Goal: Task Accomplishment & Management: Complete application form

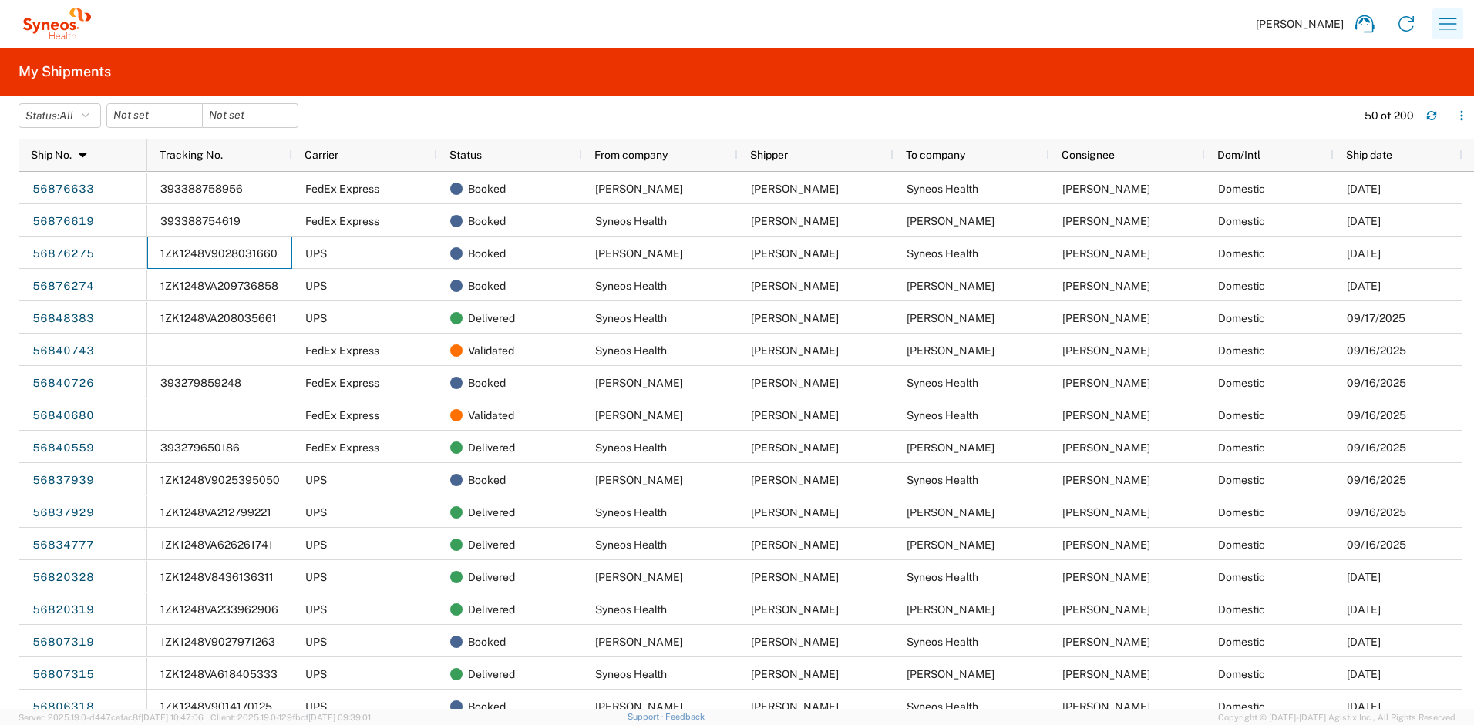
click at [1446, 19] on icon "button" at bounding box center [1447, 24] width 25 height 25
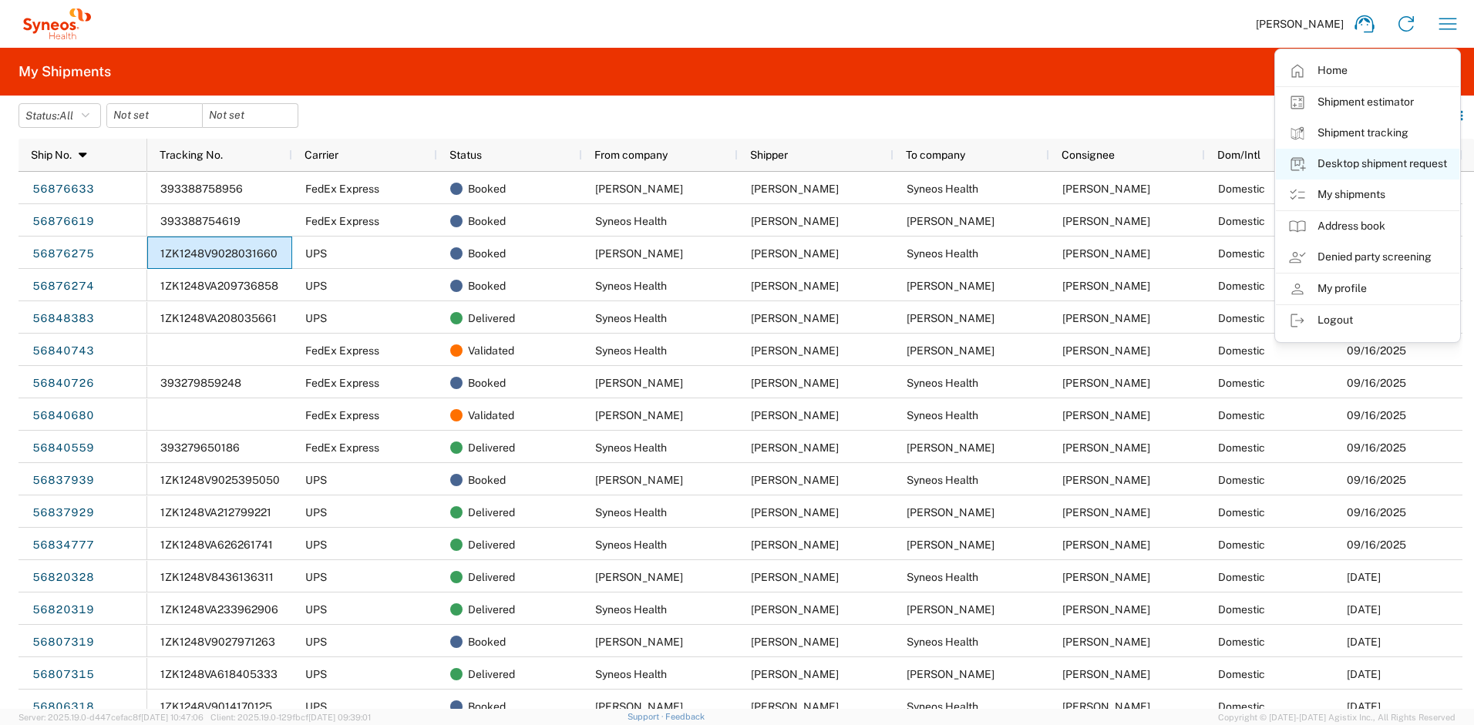
click at [1359, 166] on link "Desktop shipment request" at bounding box center [1367, 164] width 183 height 31
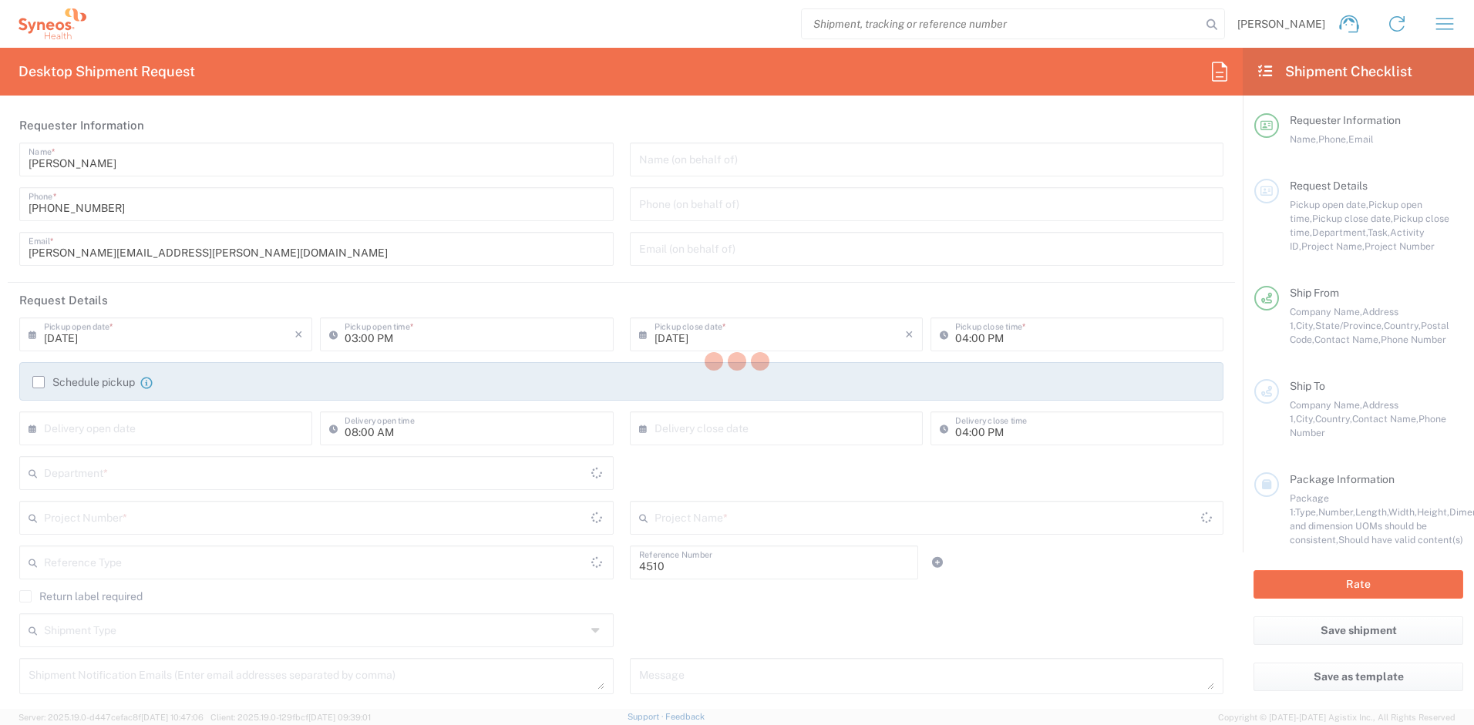
type input "Department"
type input "New Jersey"
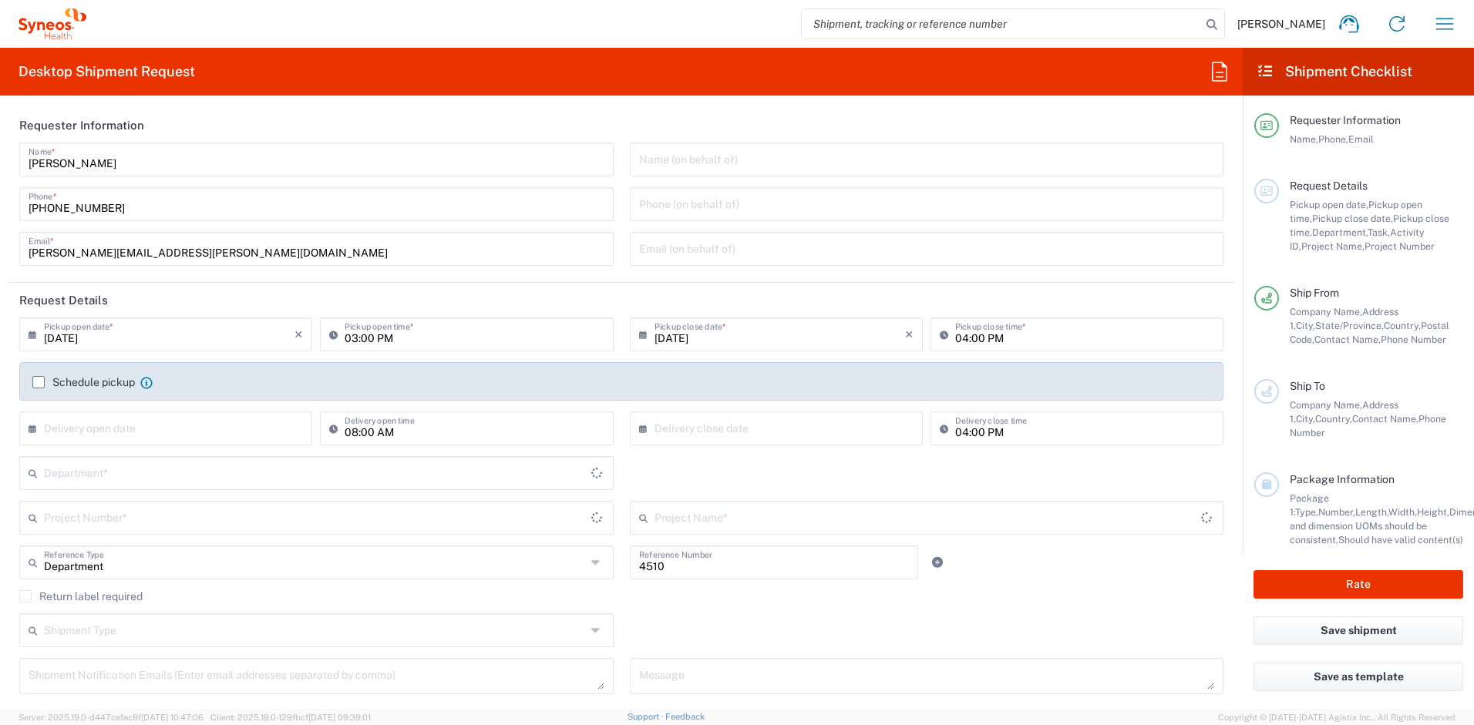
type input "United States"
type input "Syneos Health, LLC-Morrisville NC US"
click at [153, 469] on input "text" at bounding box center [315, 472] width 542 height 27
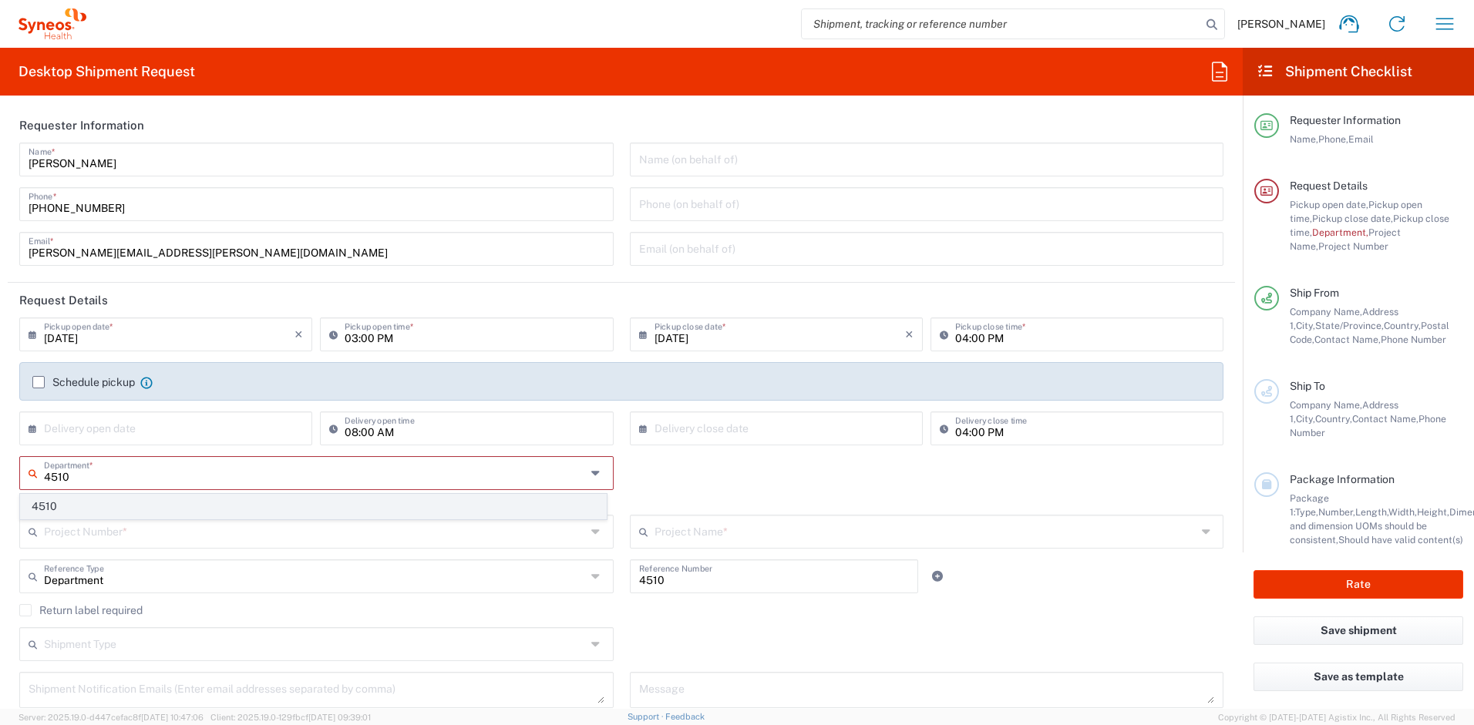
type input "4510"
click at [119, 500] on span "4510" at bounding box center [313, 507] width 585 height 24
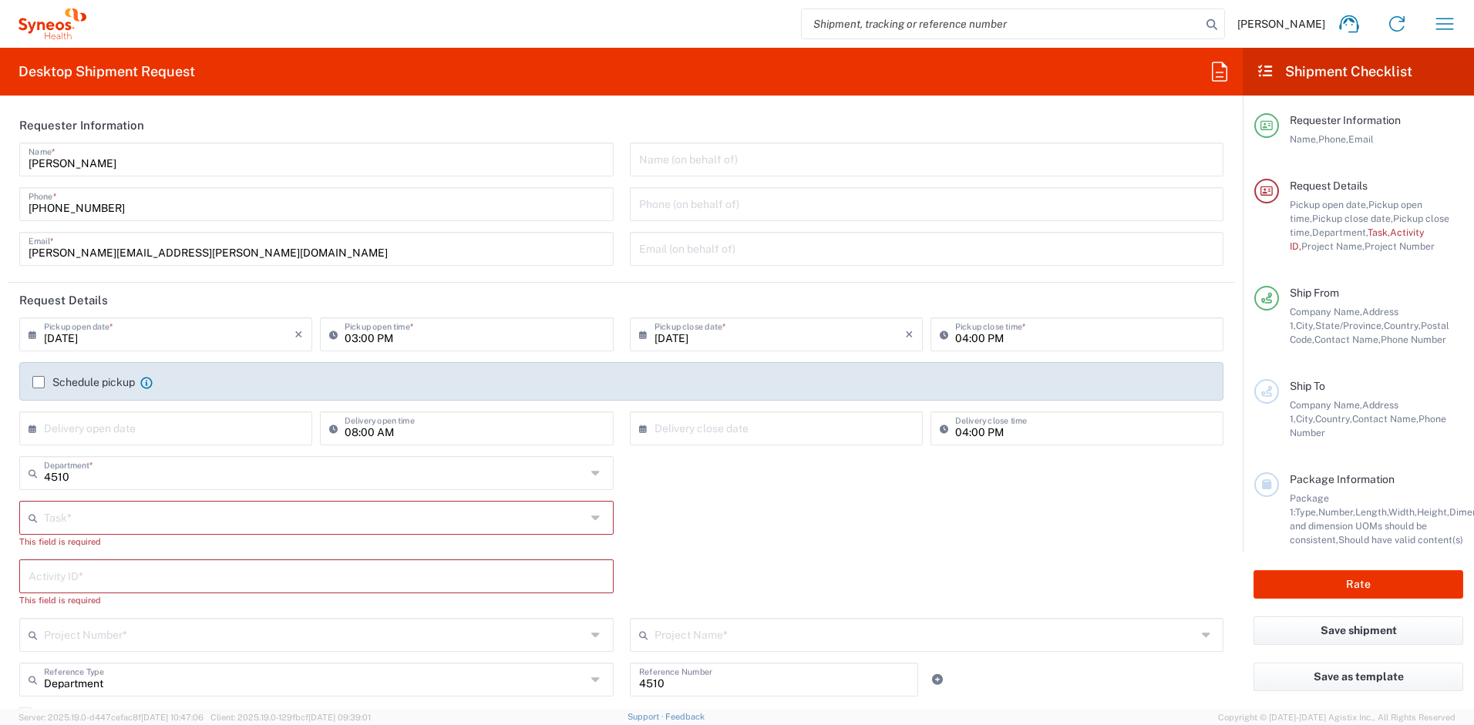
click at [113, 527] on input "text" at bounding box center [315, 516] width 542 height 27
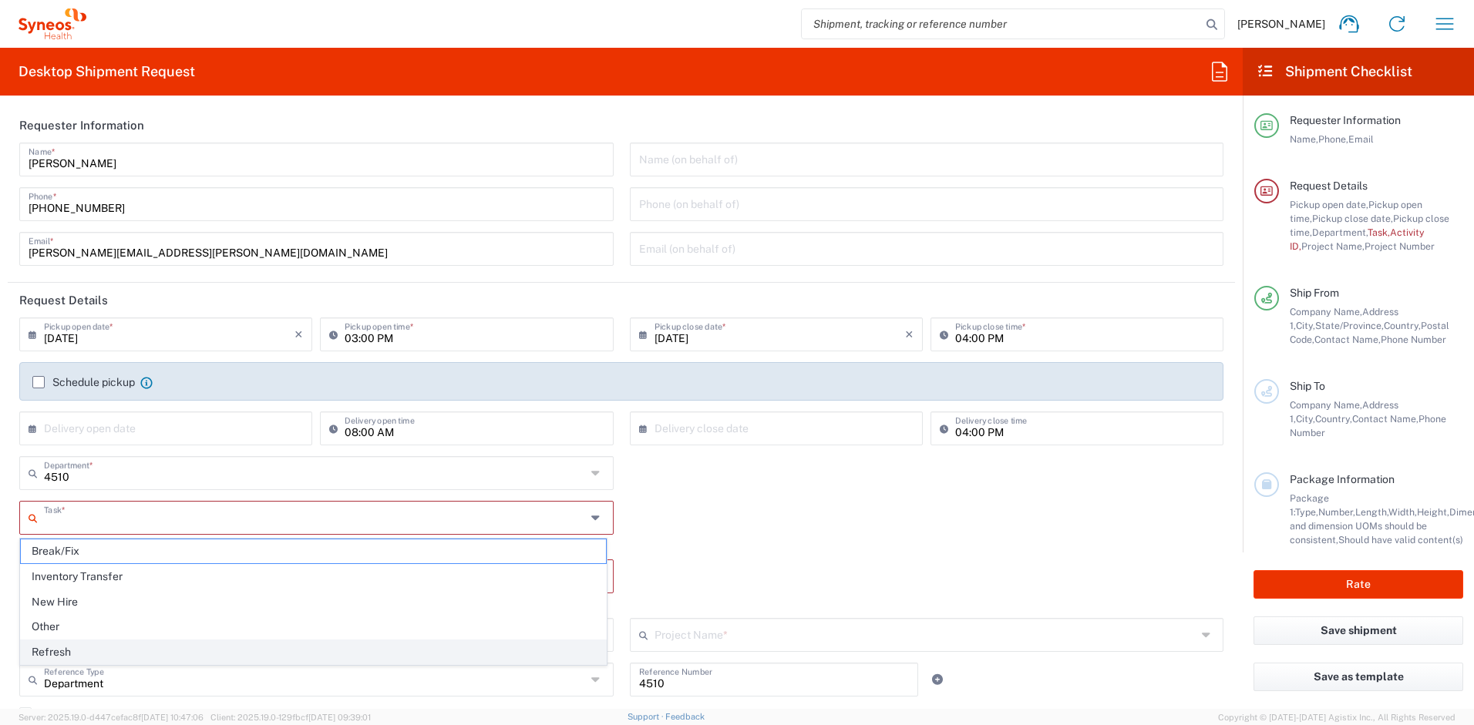
click at [79, 651] on span "Refresh" at bounding box center [313, 653] width 585 height 24
type input "Refresh"
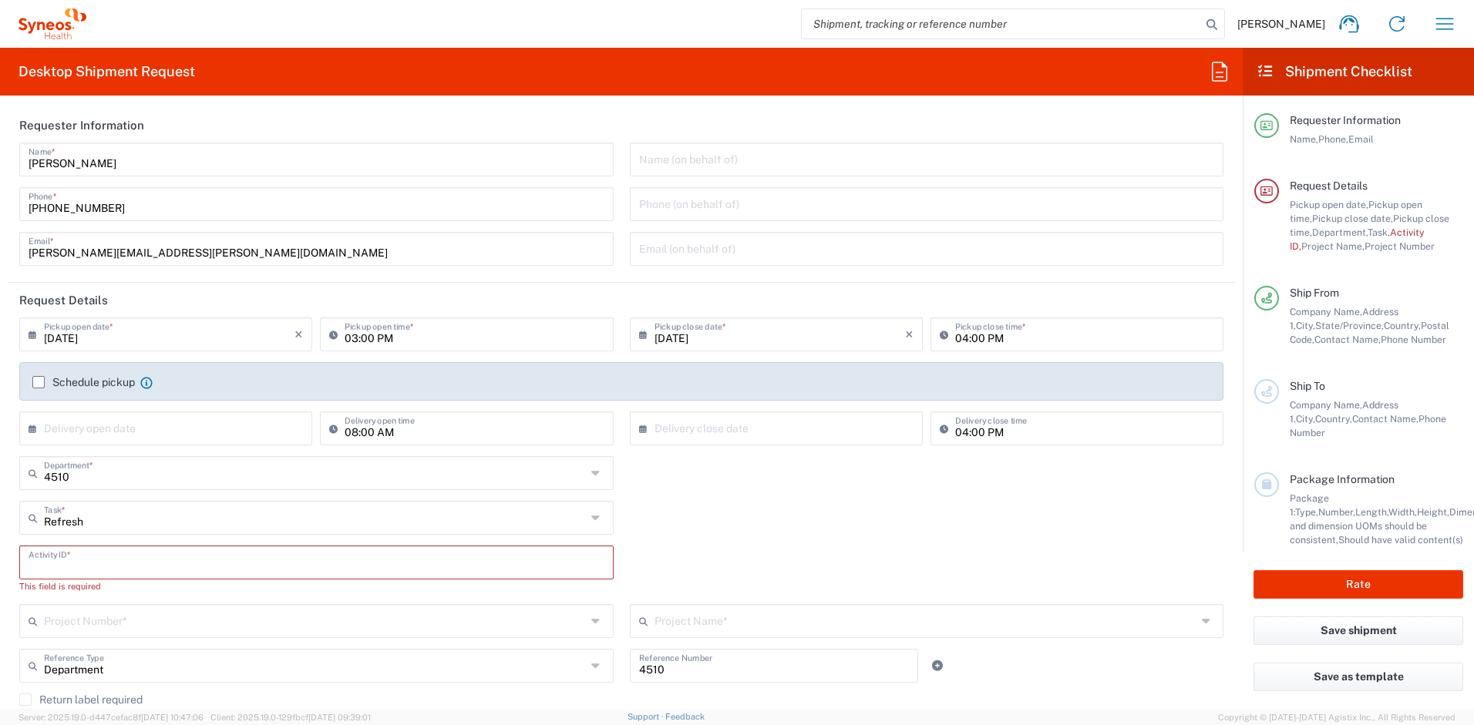
click at [88, 563] on input "text" at bounding box center [317, 561] width 576 height 27
paste input "SCTASK2717961"
type input "SCTASK2717961"
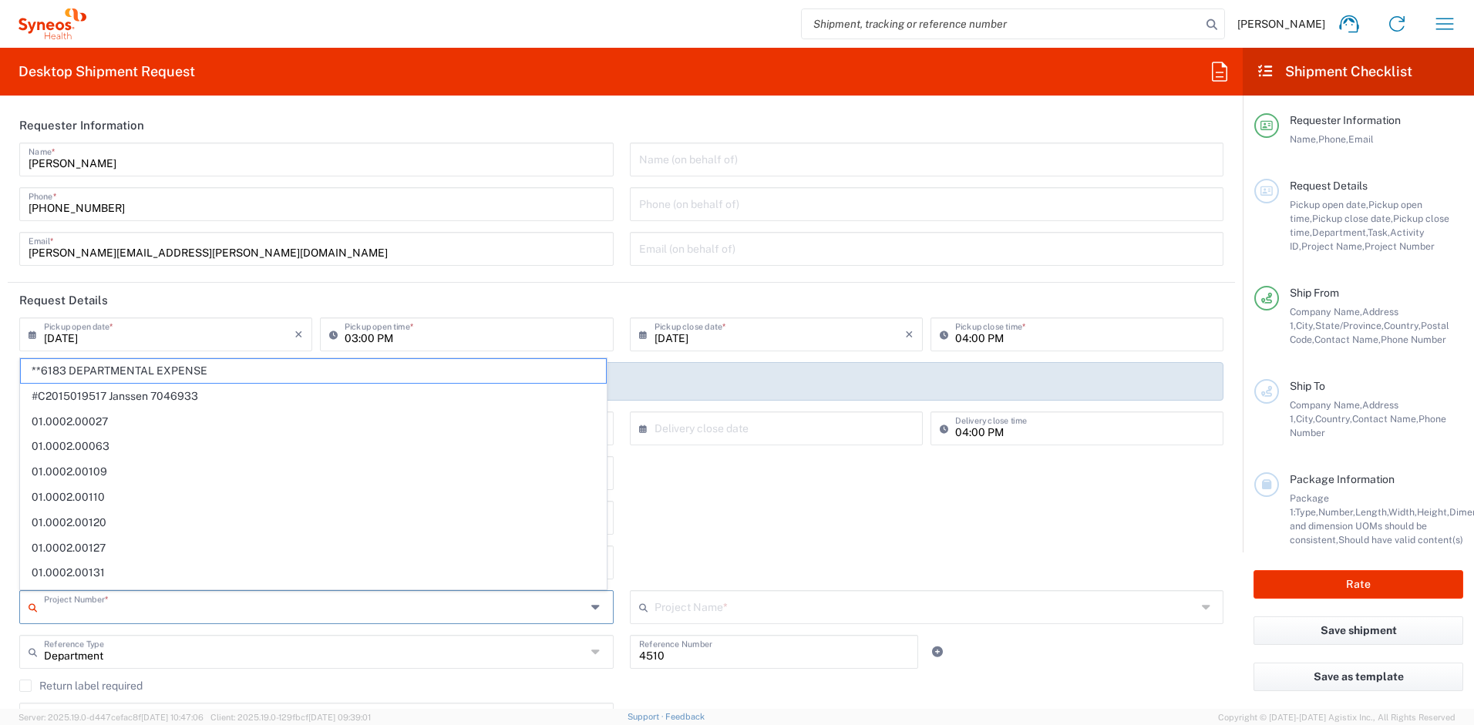
click at [139, 614] on input "text" at bounding box center [315, 606] width 542 height 27
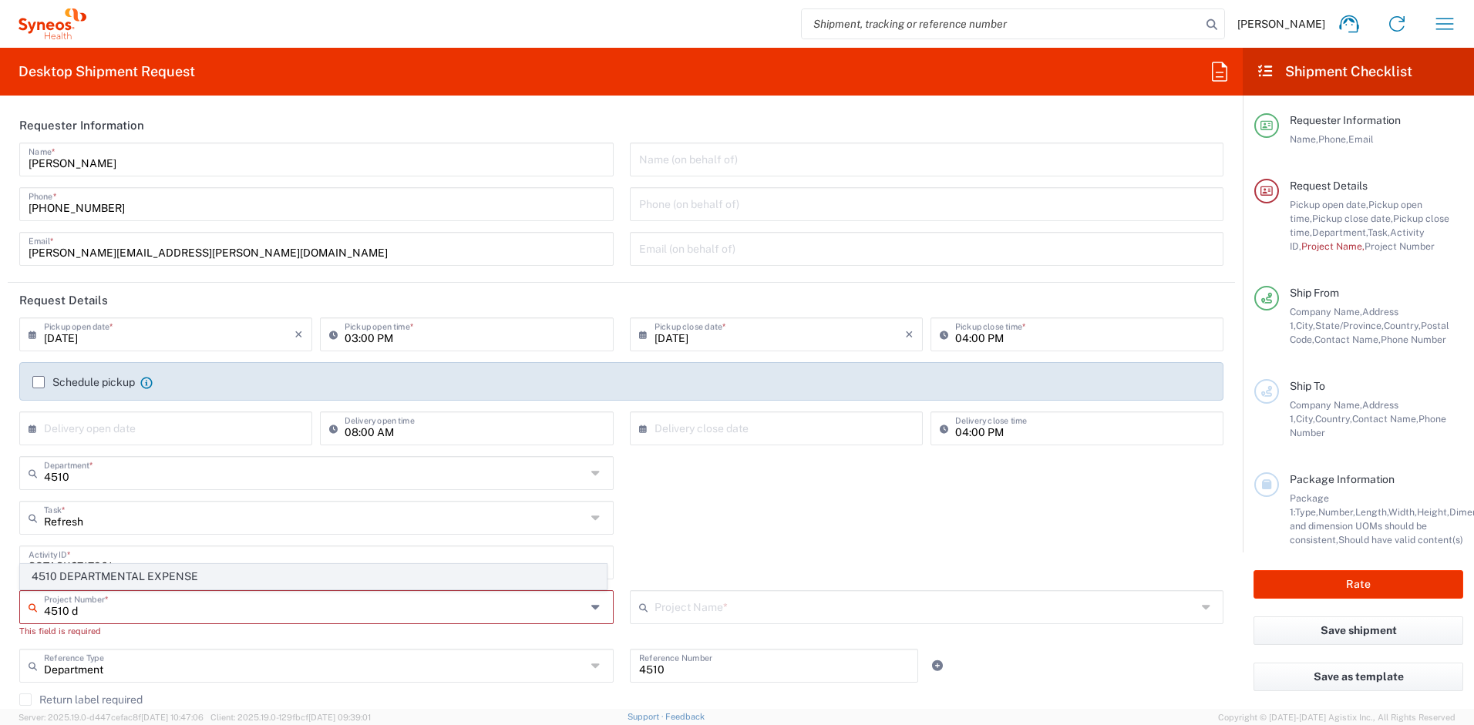
click at [151, 584] on span "4510 DEPARTMENTAL EXPENSE" at bounding box center [313, 577] width 585 height 24
type input "4510 DEPARTMENTAL EXPENSE"
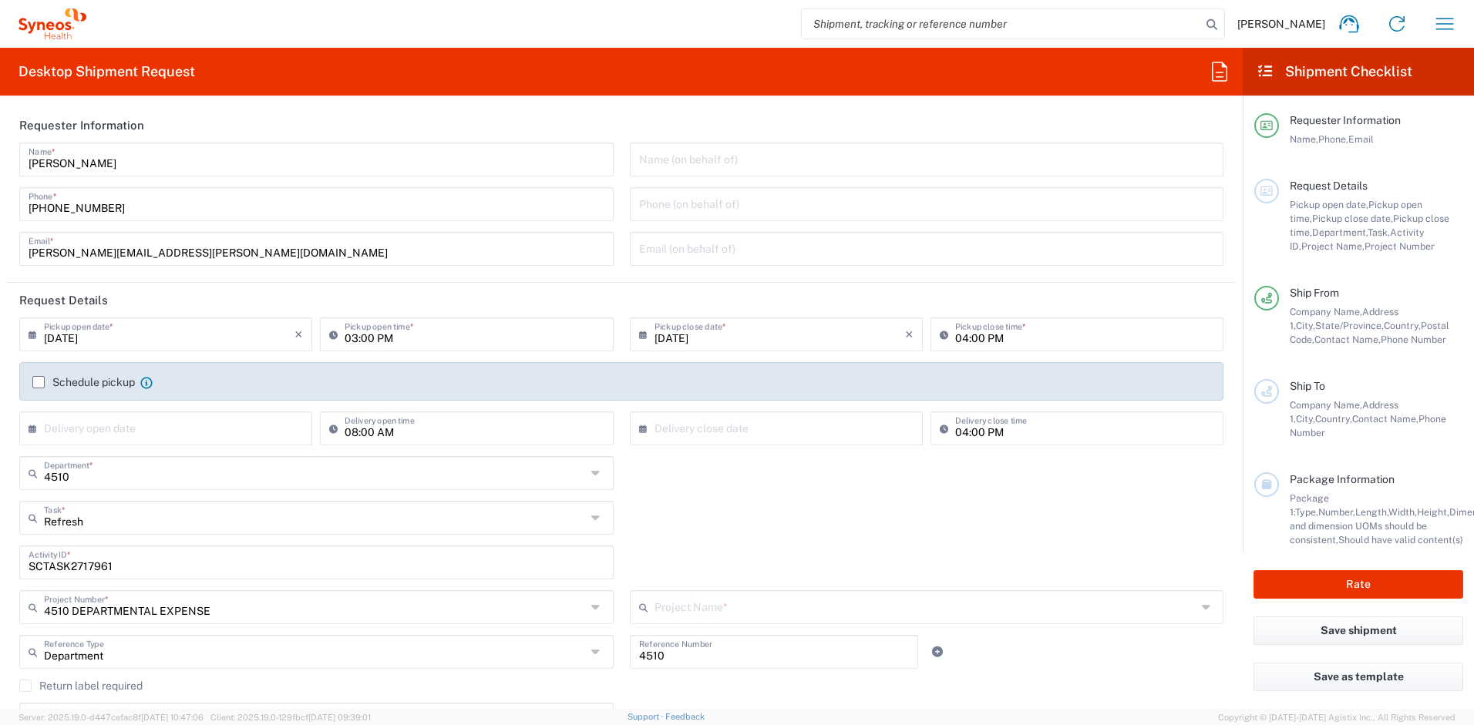
type input "4510 DEPARTMENTAL EXPENSE"
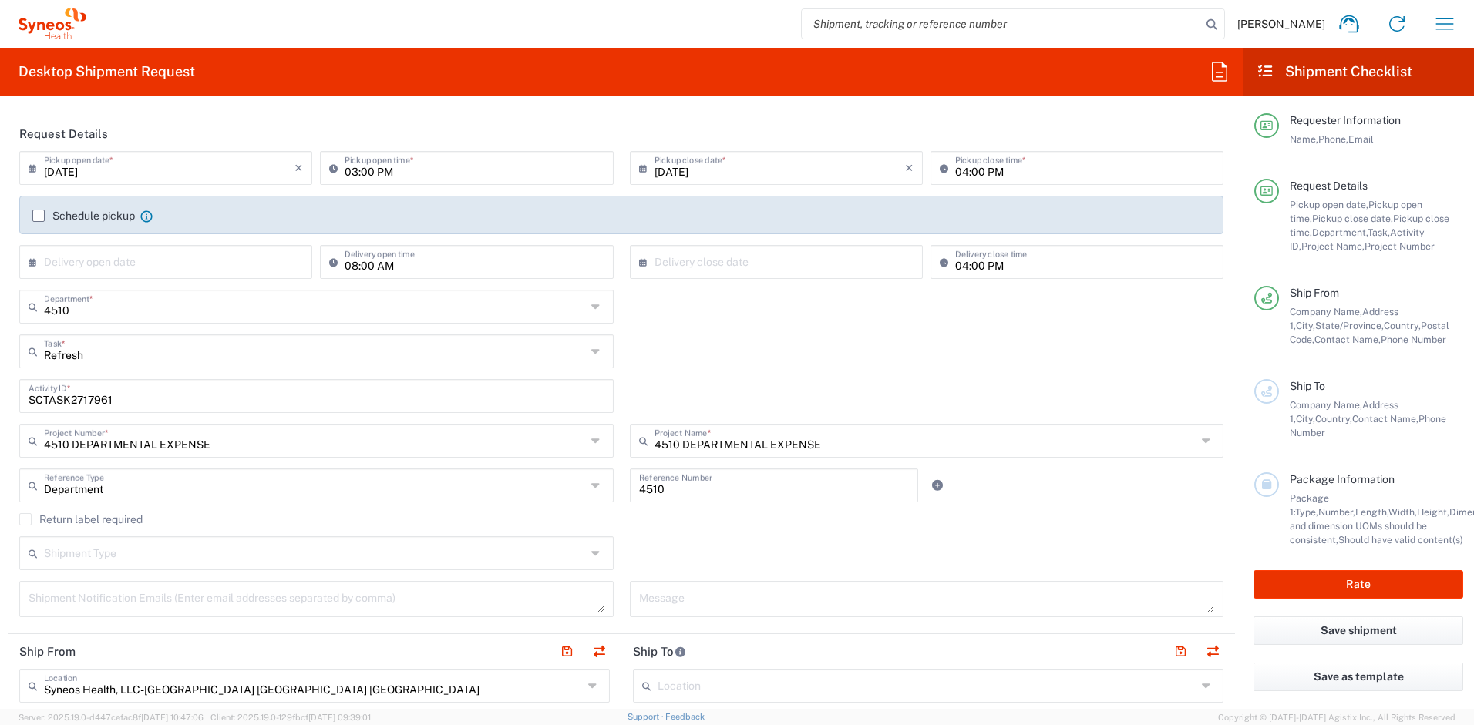
scroll to position [167, 0]
click at [31, 520] on label "Return label required" at bounding box center [80, 519] width 123 height 12
click at [25, 519] on input "Return label required" at bounding box center [25, 519] width 0 height 0
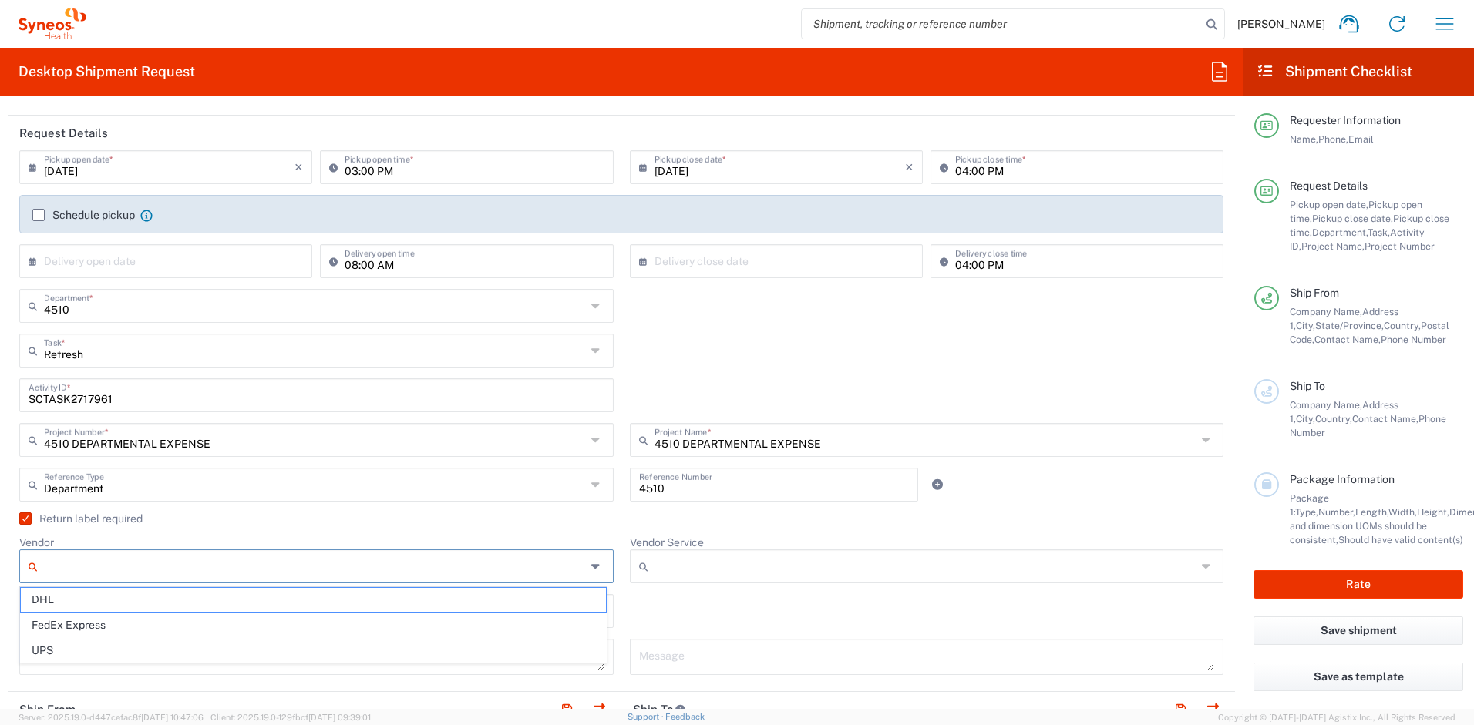
click at [79, 563] on input "Vendor" at bounding box center [315, 566] width 542 height 25
click at [105, 644] on span "UPS" at bounding box center [313, 651] width 585 height 24
type input "UPS"
click at [688, 567] on input "Vendor Service" at bounding box center [926, 566] width 542 height 25
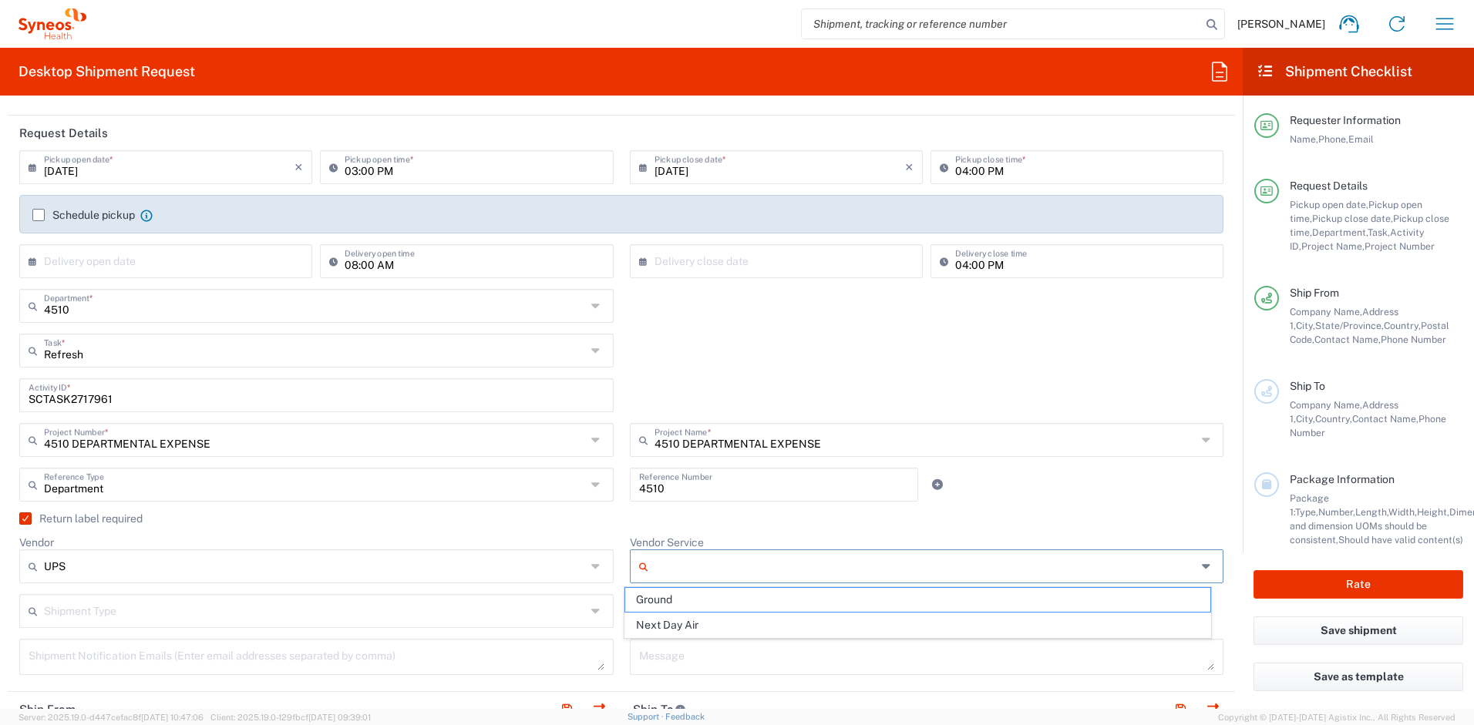
click at [677, 594] on span "Ground" at bounding box center [917, 600] width 585 height 24
type input "Ground"
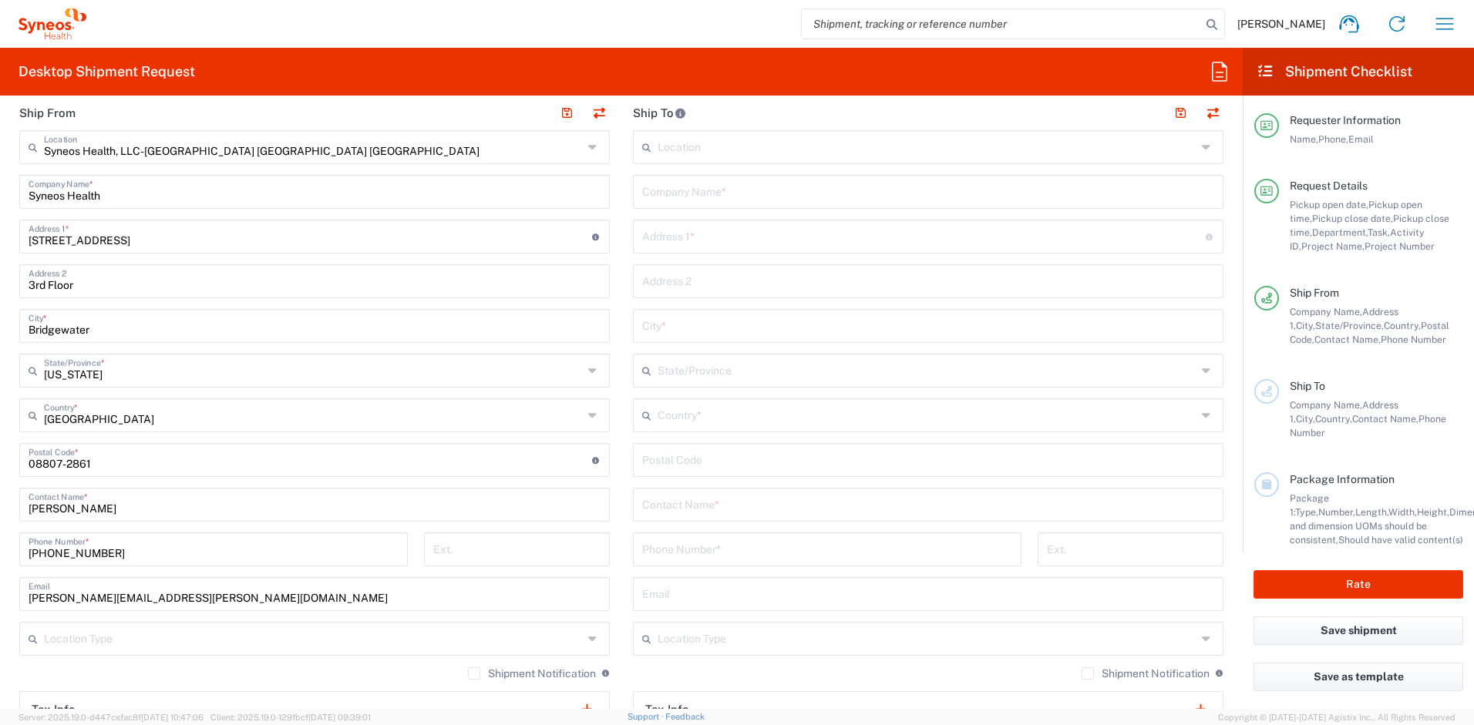
scroll to position [799, 0]
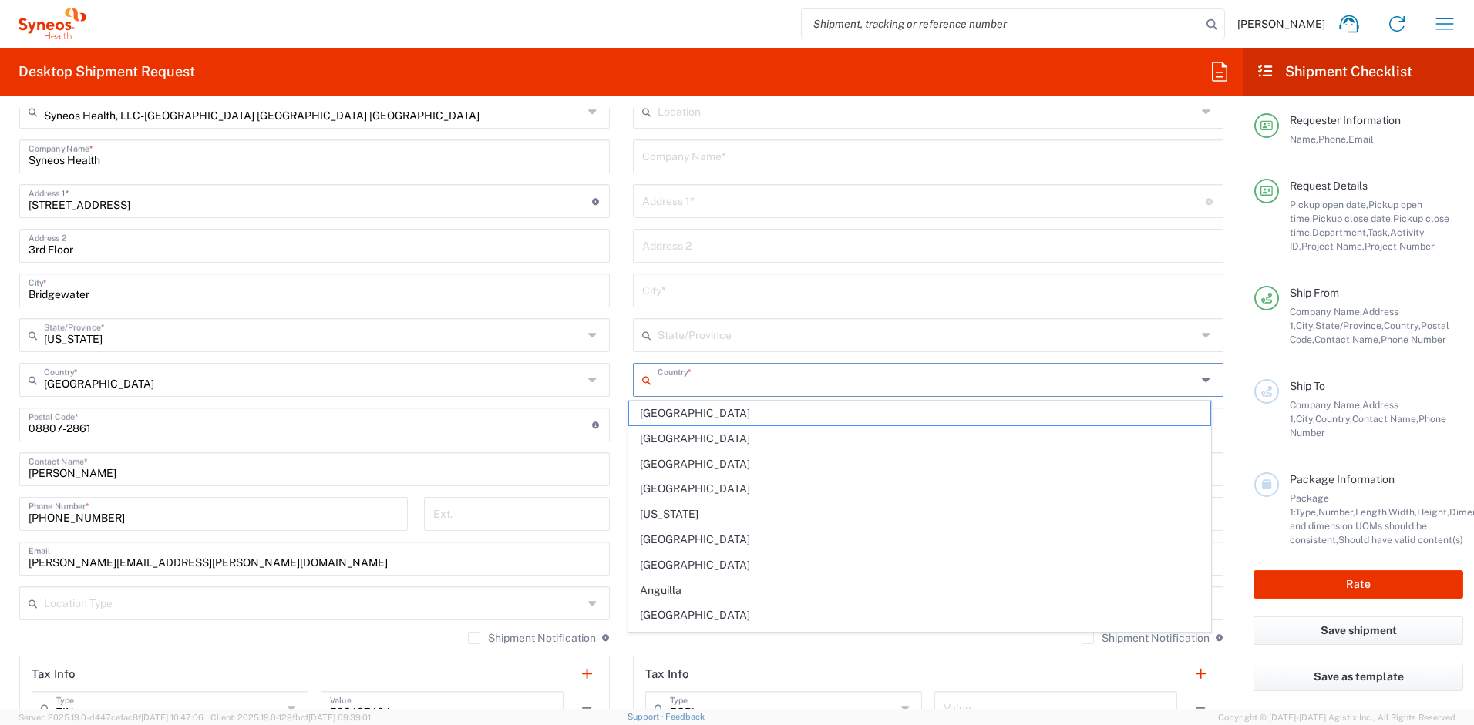
click at [705, 375] on input "text" at bounding box center [927, 378] width 539 height 27
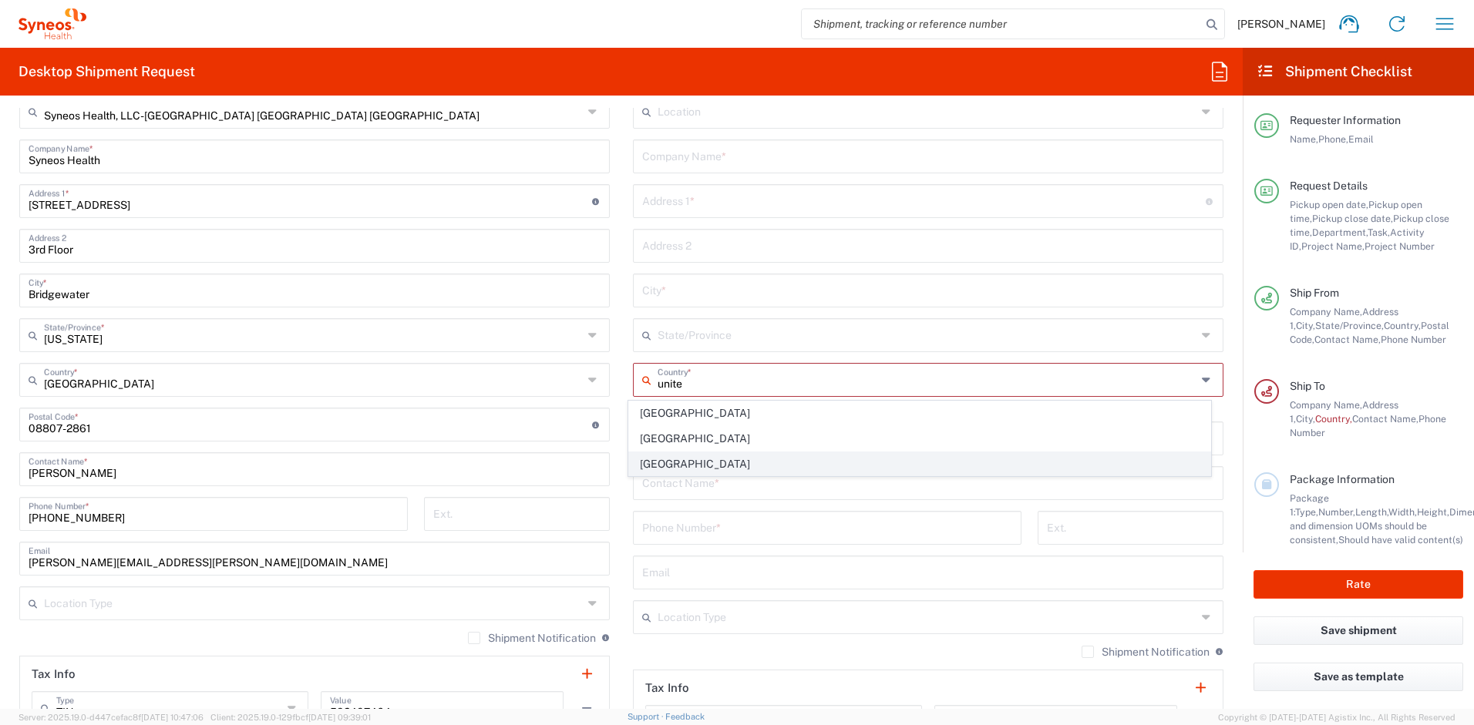
click at [677, 464] on span "United States" at bounding box center [920, 465] width 582 height 24
type input "United States"
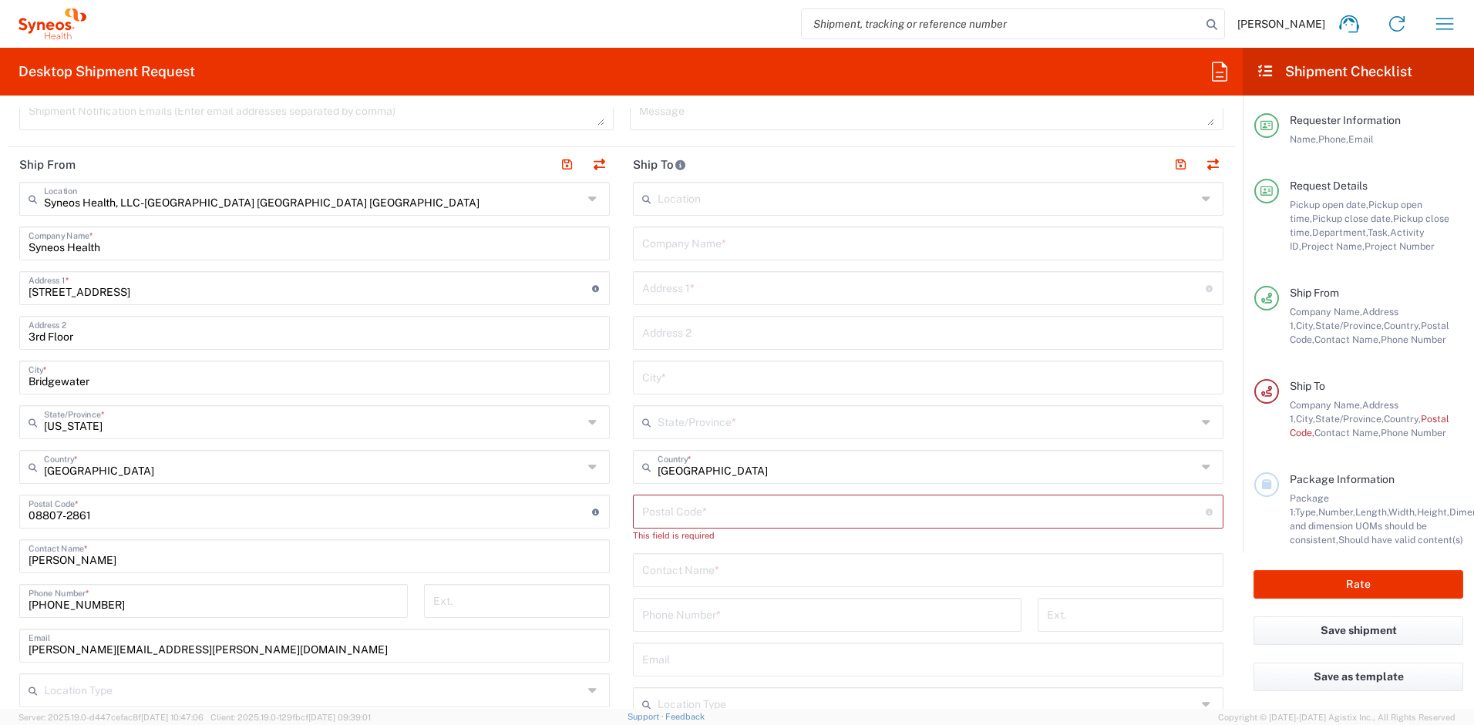
scroll to position [712, 0]
click at [715, 237] on input "text" at bounding box center [928, 242] width 572 height 27
click at [695, 250] on input "text" at bounding box center [928, 242] width 572 height 27
paste input "Amy Jackson"
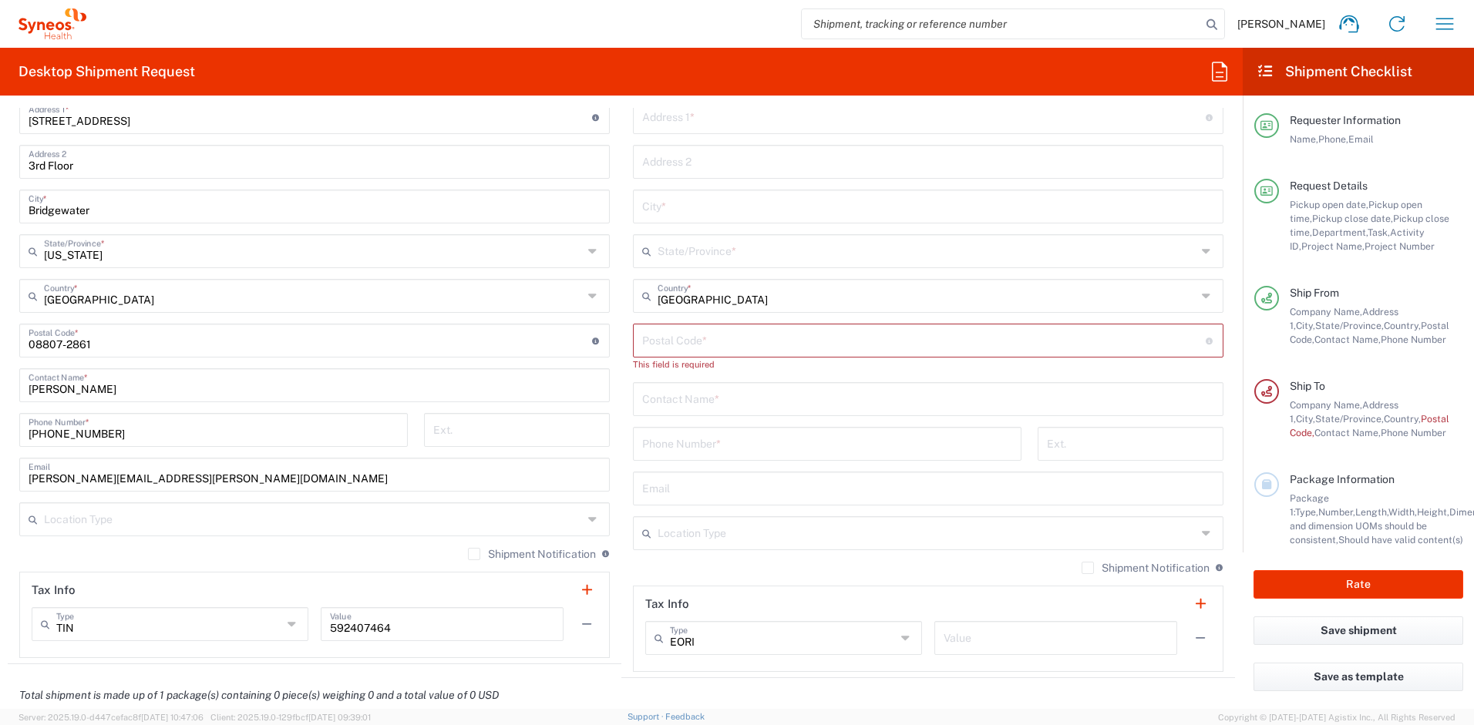
scroll to position [902, 0]
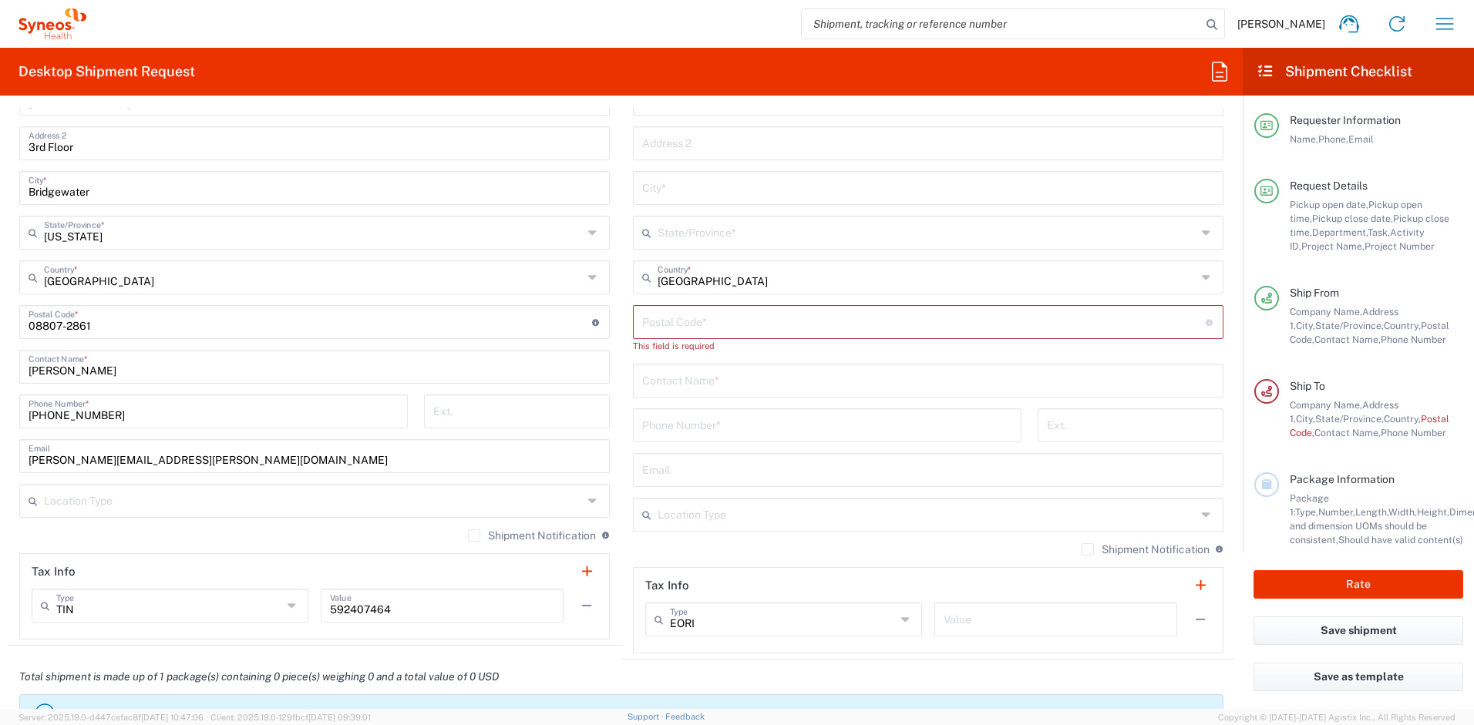
type input "Amy Jackson"
click at [733, 388] on input "text" at bounding box center [928, 379] width 572 height 27
paste input "Amy Jackson"
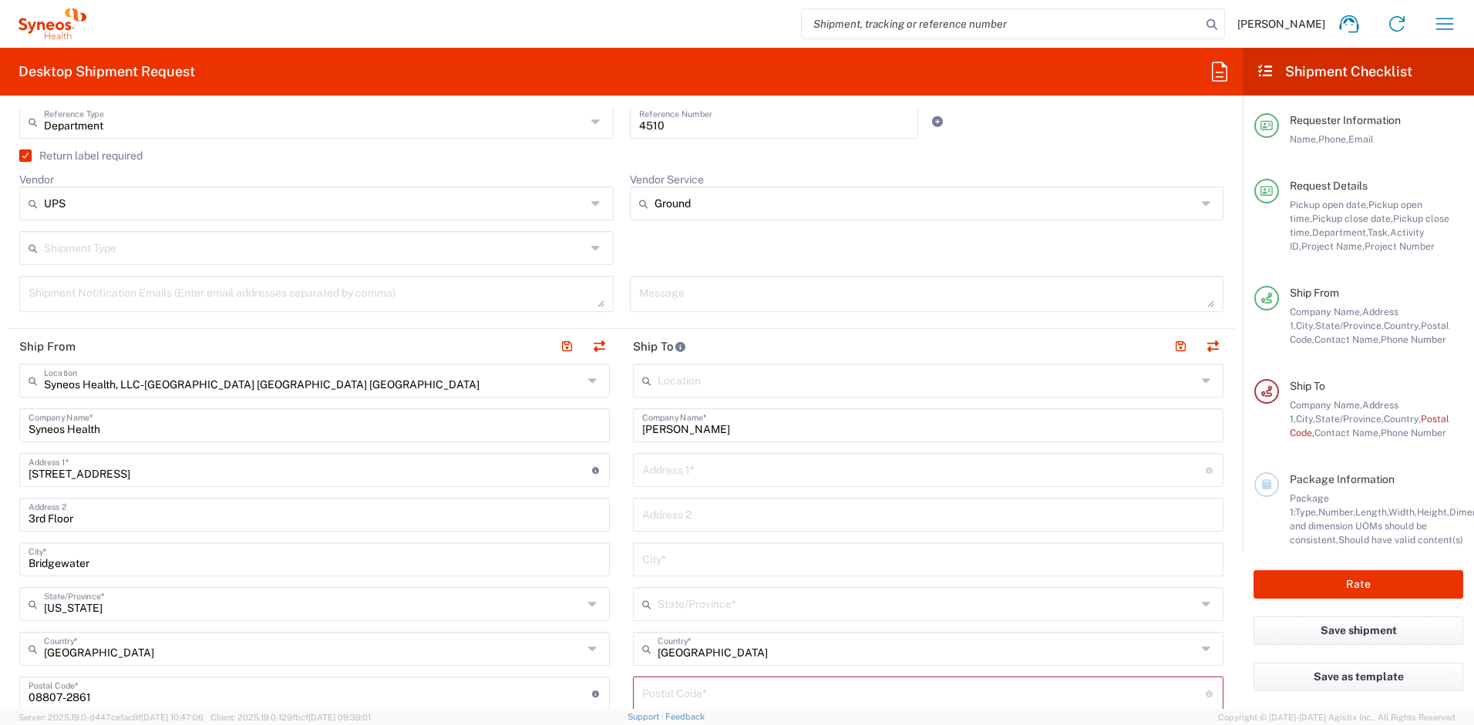
scroll to position [552, 0]
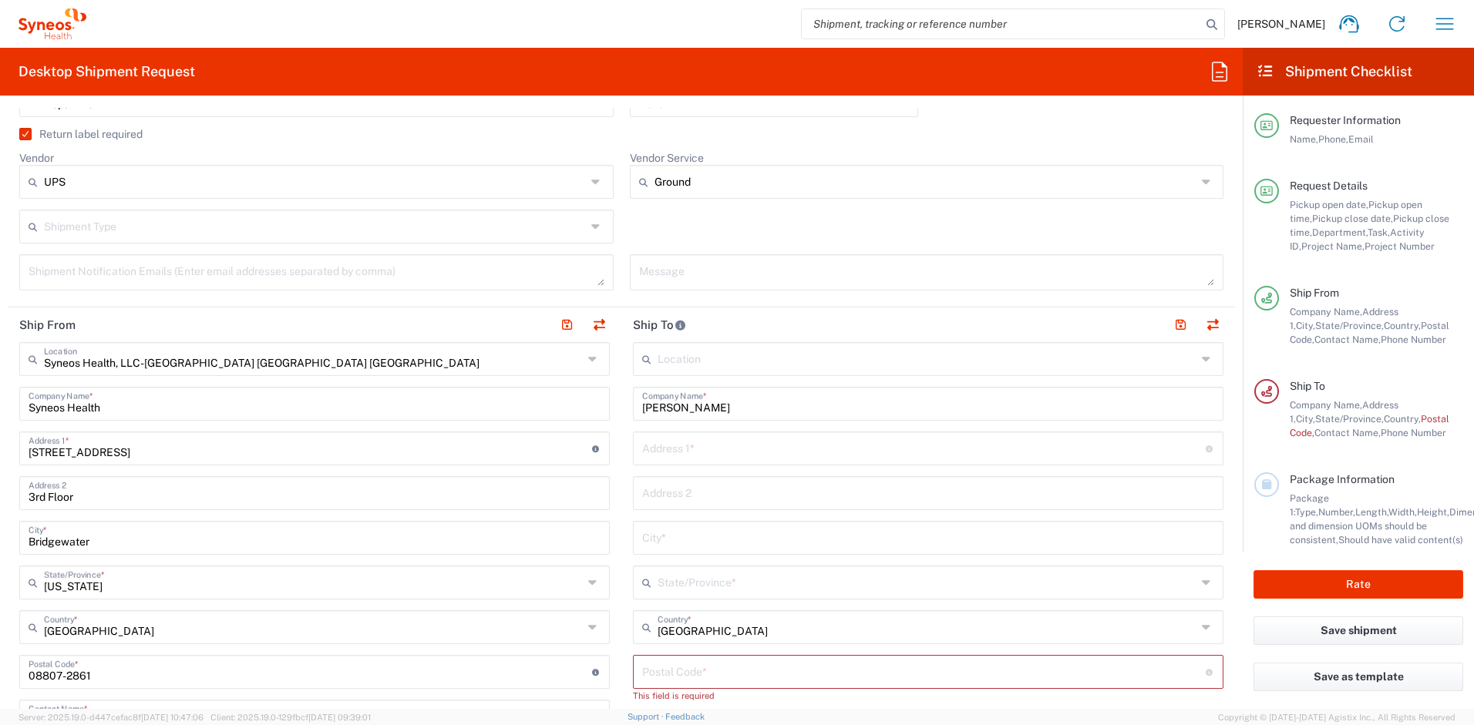
type input "Amy Jackson"
click at [690, 444] on input "text" at bounding box center [924, 447] width 564 height 27
paste input "4308 Belnap Dr"
type input "4308 Belnap Dr."
click at [671, 537] on input "text" at bounding box center [928, 536] width 572 height 27
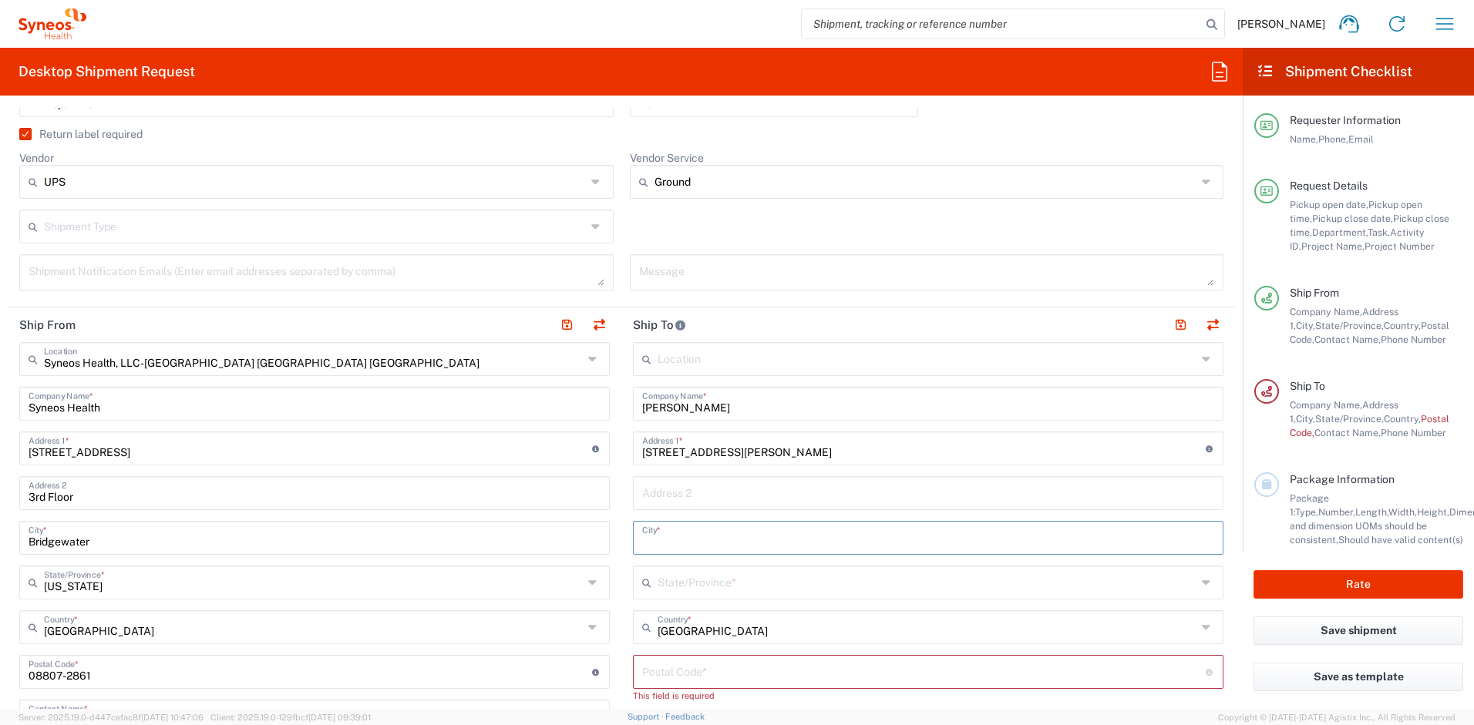
paste input "Apex"
type input "Apex"
click at [683, 577] on input "text" at bounding box center [927, 581] width 539 height 27
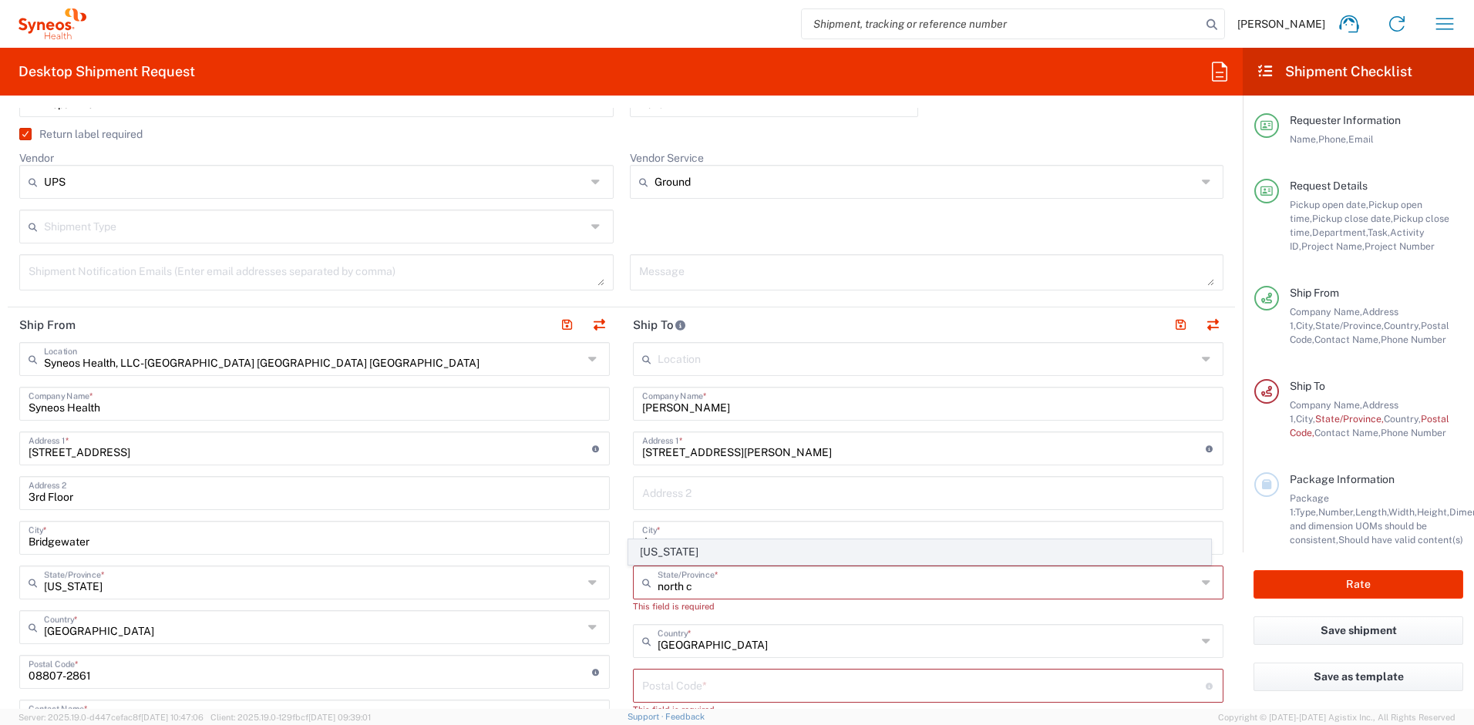
click at [668, 554] on span "North Carolina" at bounding box center [920, 552] width 582 height 24
type input "North Carolina"
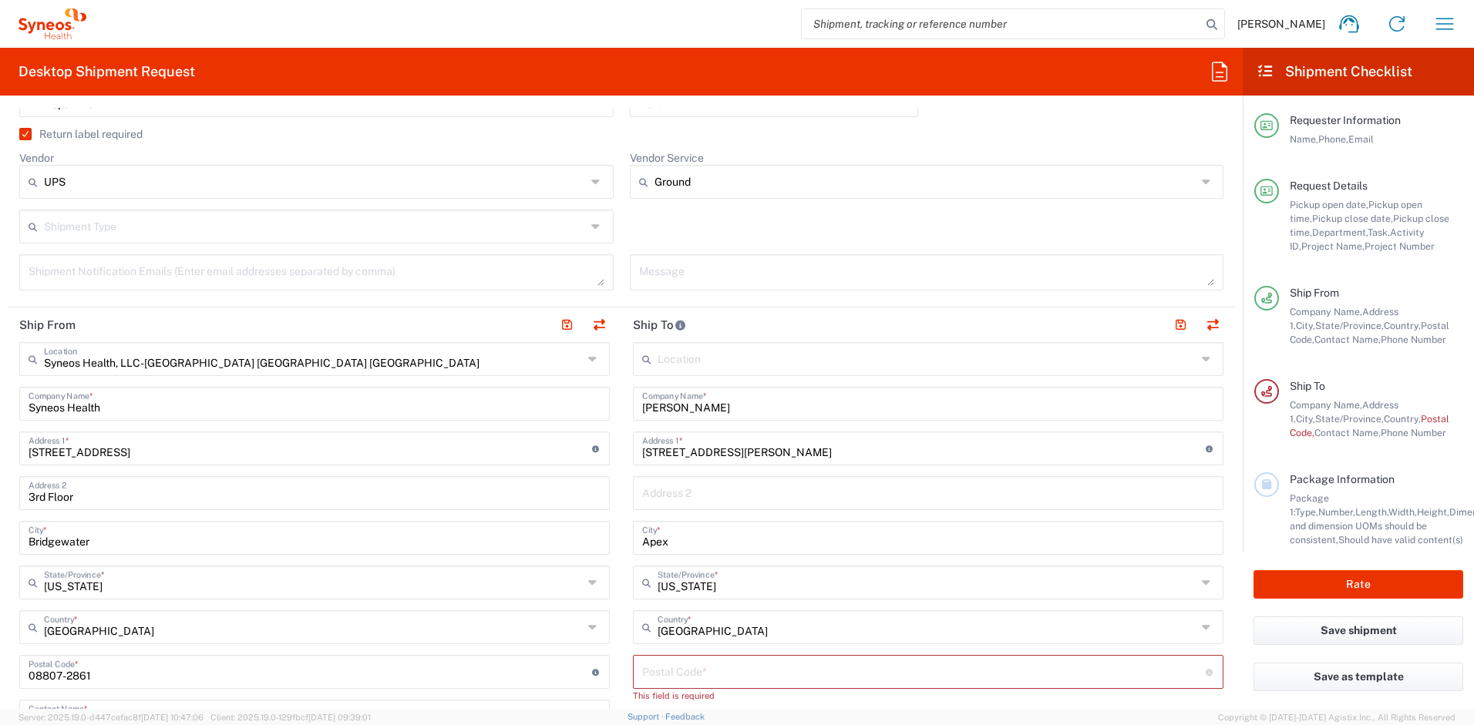
click at [693, 674] on input "undefined" at bounding box center [924, 671] width 564 height 27
paste input "27539"
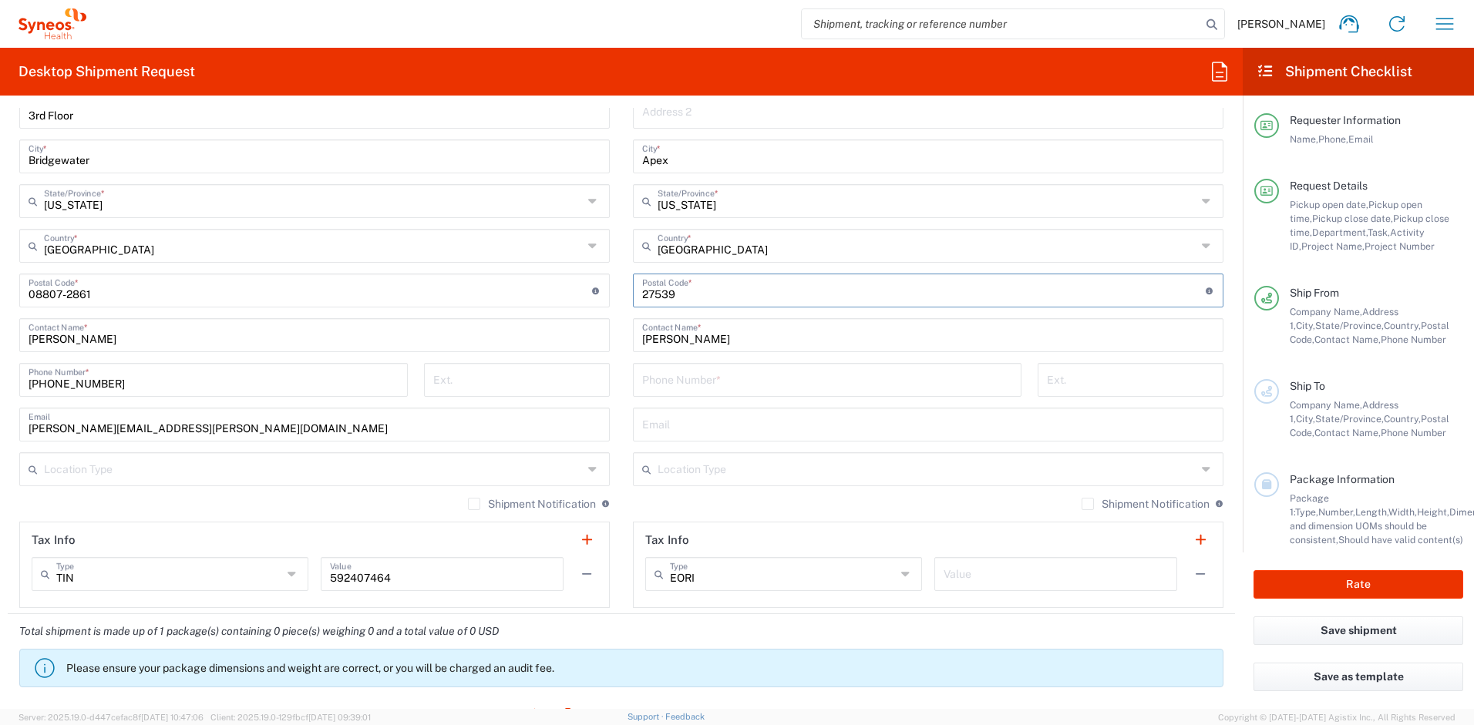
scroll to position [943, 0]
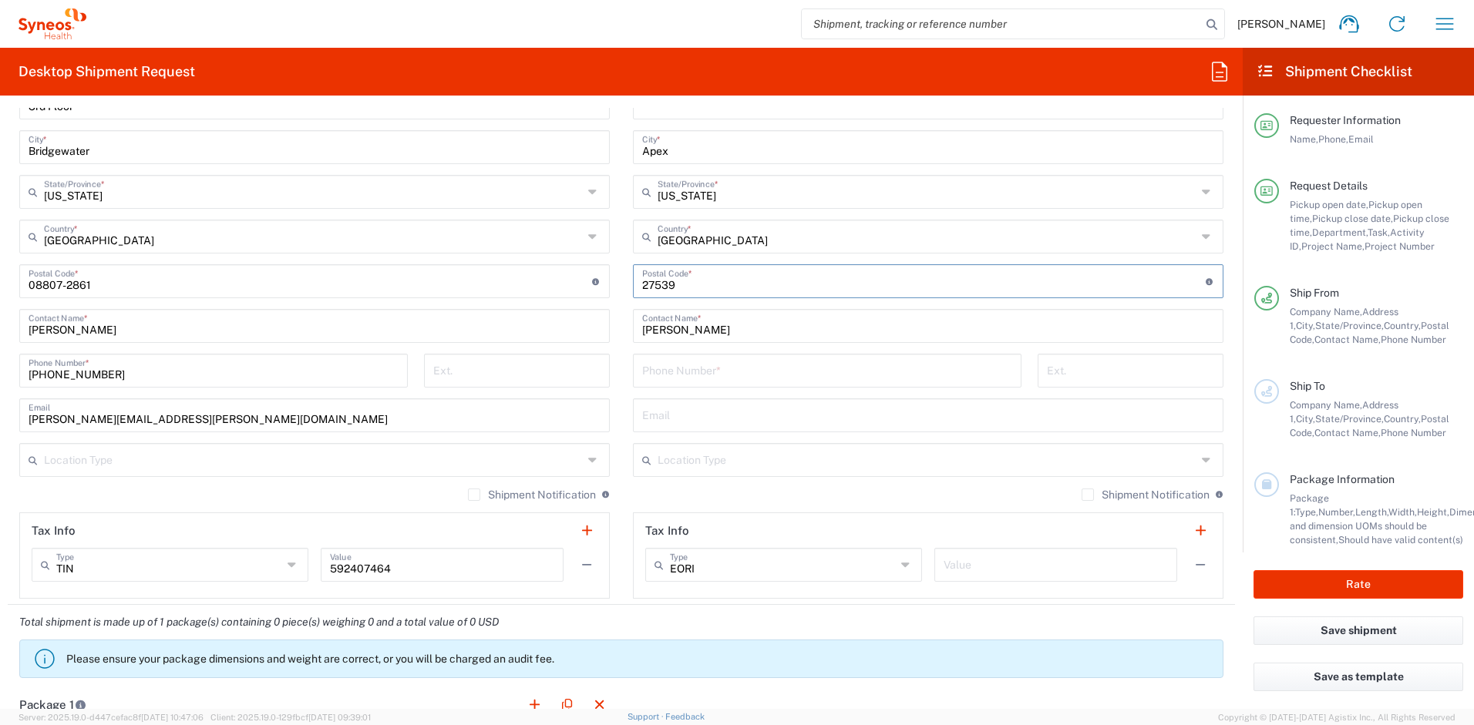
type input "27539"
click at [714, 375] on input "tel" at bounding box center [827, 369] width 370 height 27
paste input "+19847108890"
click at [648, 374] on input "+19847108890" at bounding box center [827, 369] width 370 height 27
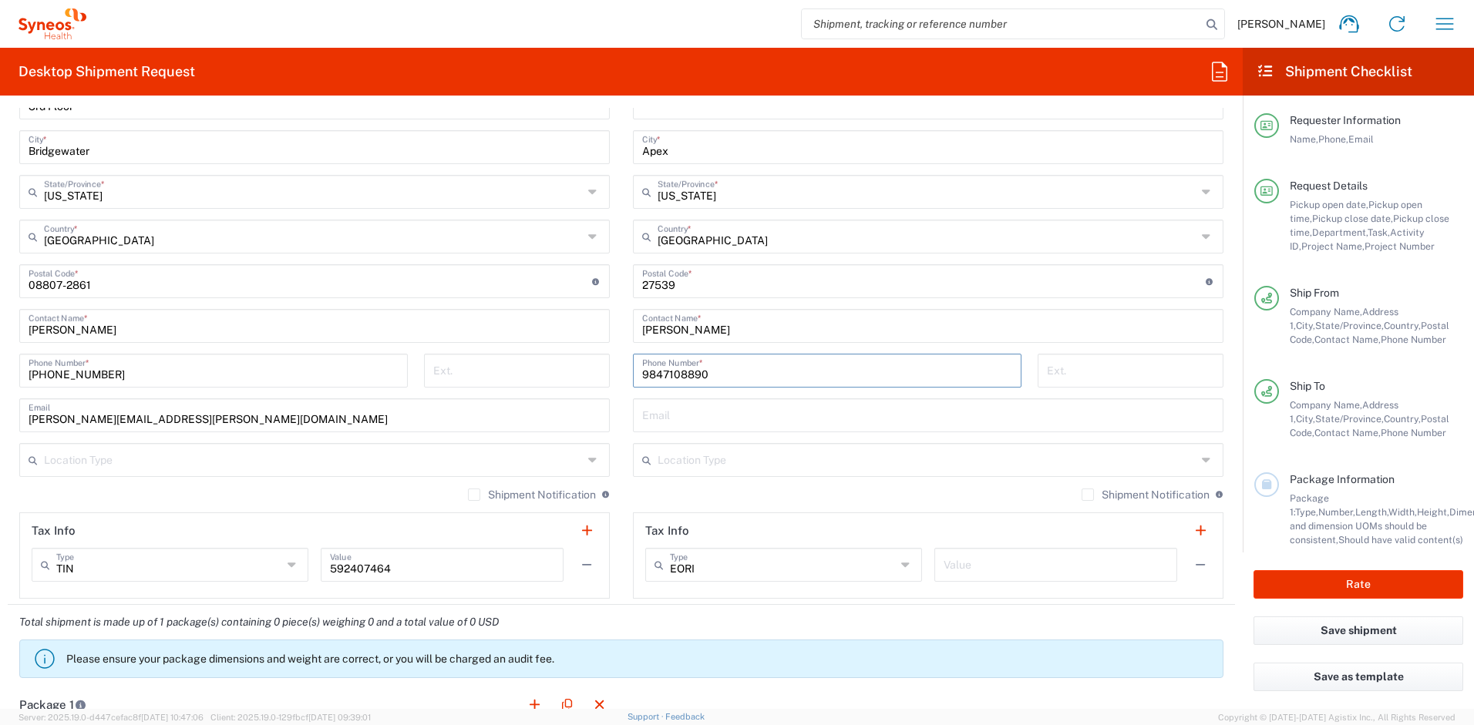
type input "9847108890"
click at [682, 419] on input "text" at bounding box center [928, 414] width 572 height 27
paste input "amy.jackson@syneoshealth.com"
type input "amy.jackson@syneoshealth.com"
click at [1082, 496] on label "Shipment Notification" at bounding box center [1146, 495] width 128 height 12
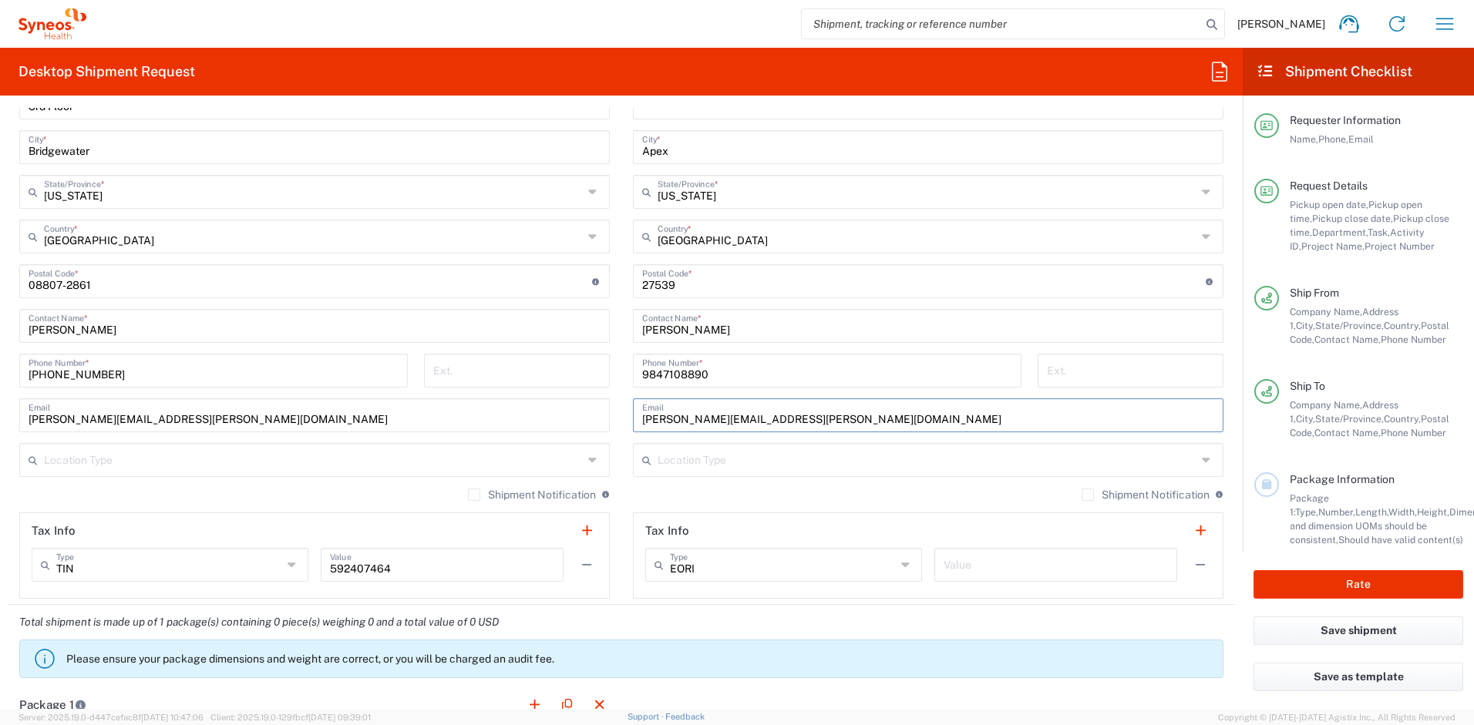
click at [1088, 495] on input "Shipment Notification" at bounding box center [1088, 495] width 0 height 0
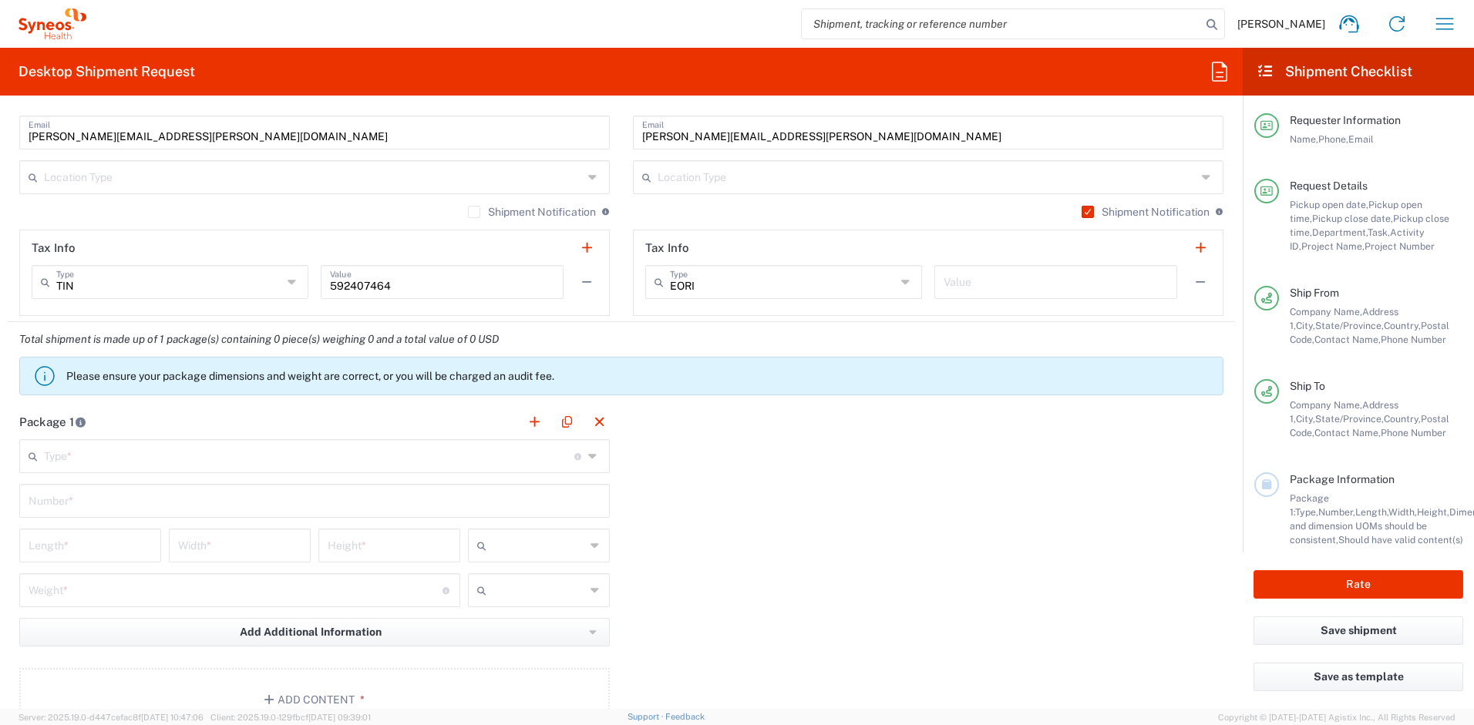
scroll to position [1303, 0]
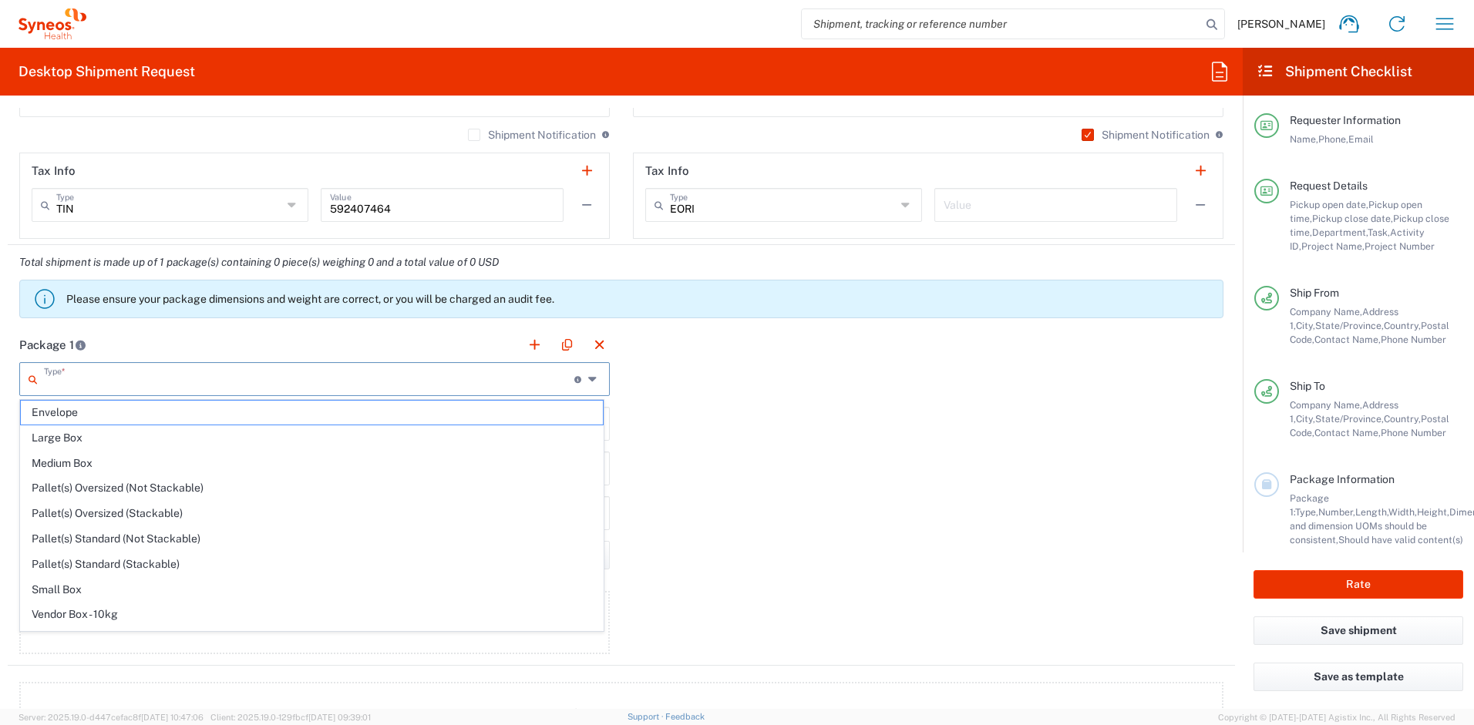
click at [135, 370] on input "text" at bounding box center [309, 378] width 530 height 27
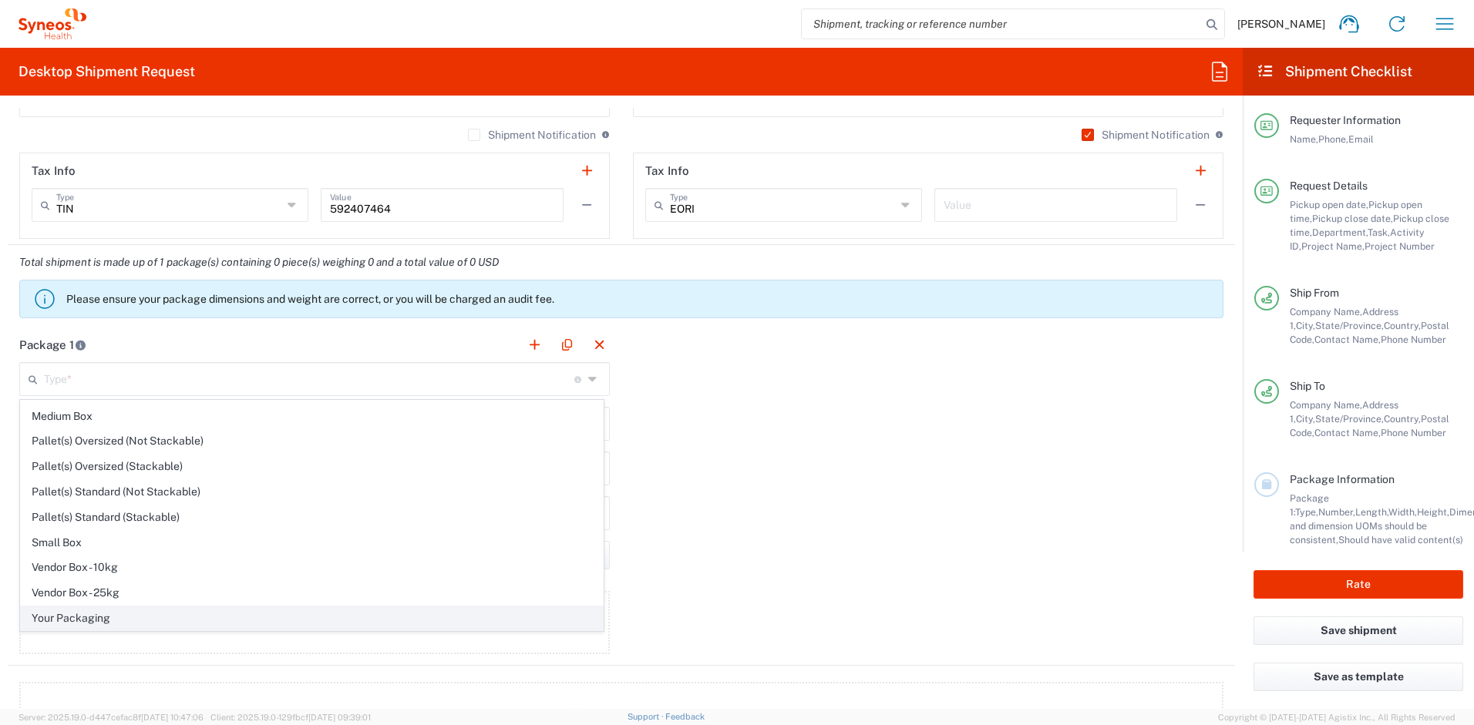
click at [149, 618] on span "Your Packaging" at bounding box center [312, 619] width 582 height 24
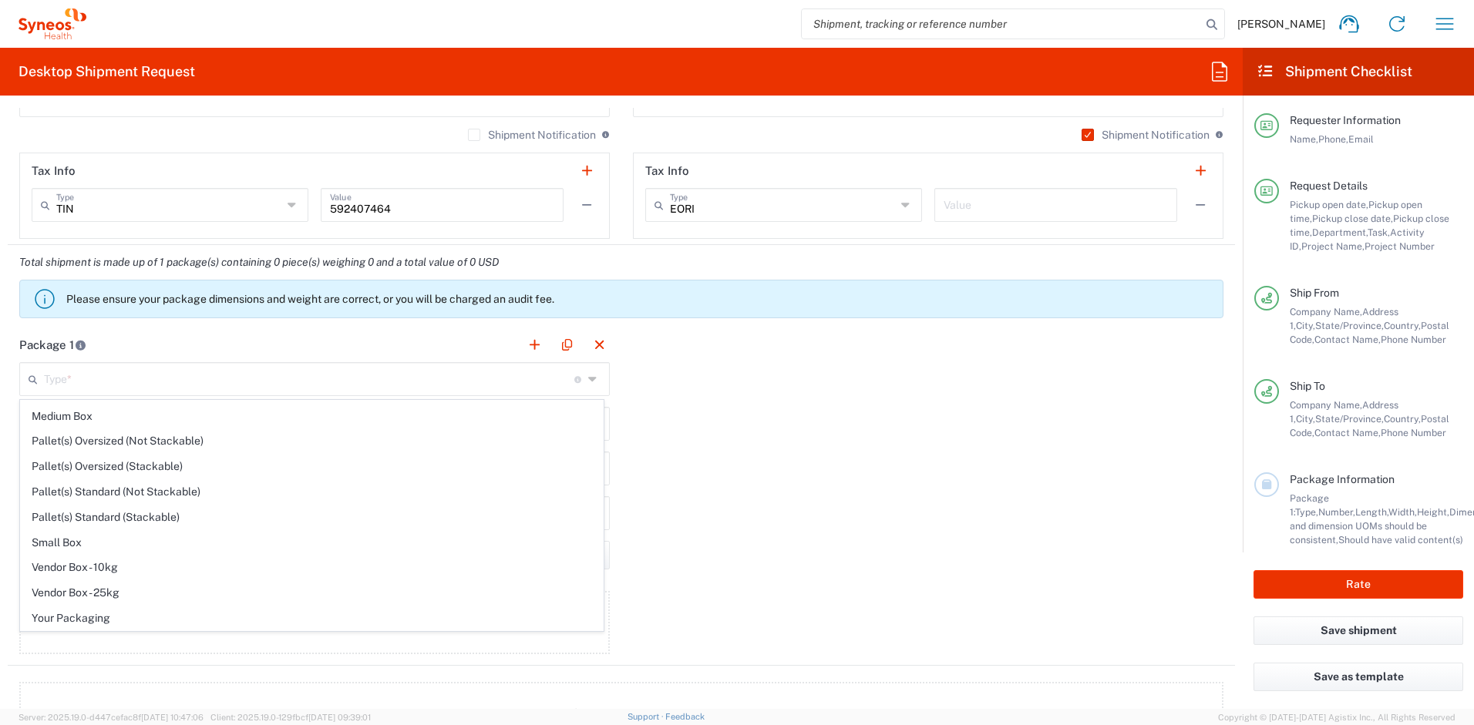
type input "Your Packaging"
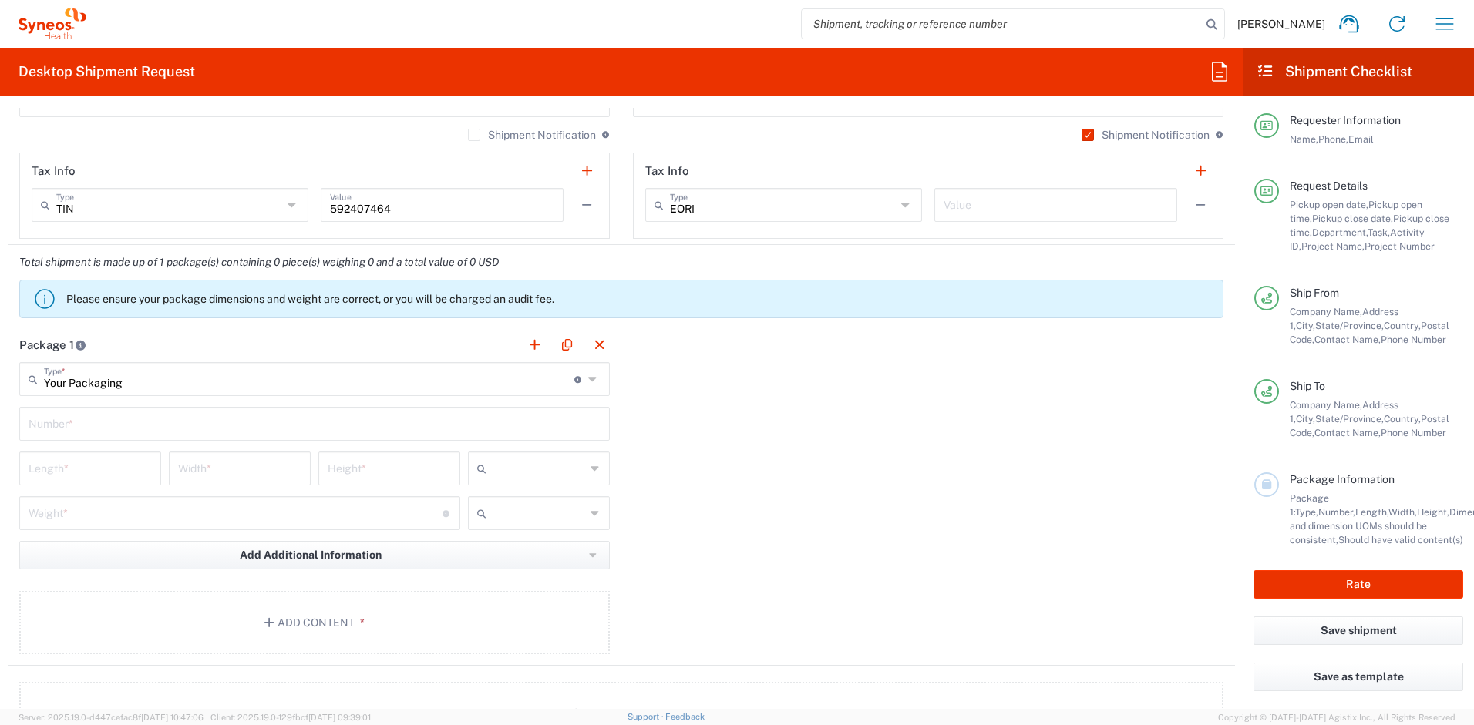
click at [99, 433] on input "text" at bounding box center [315, 422] width 572 height 27
type input "1"
click at [89, 456] on input "number" at bounding box center [90, 467] width 123 height 27
type input "16"
type input "12"
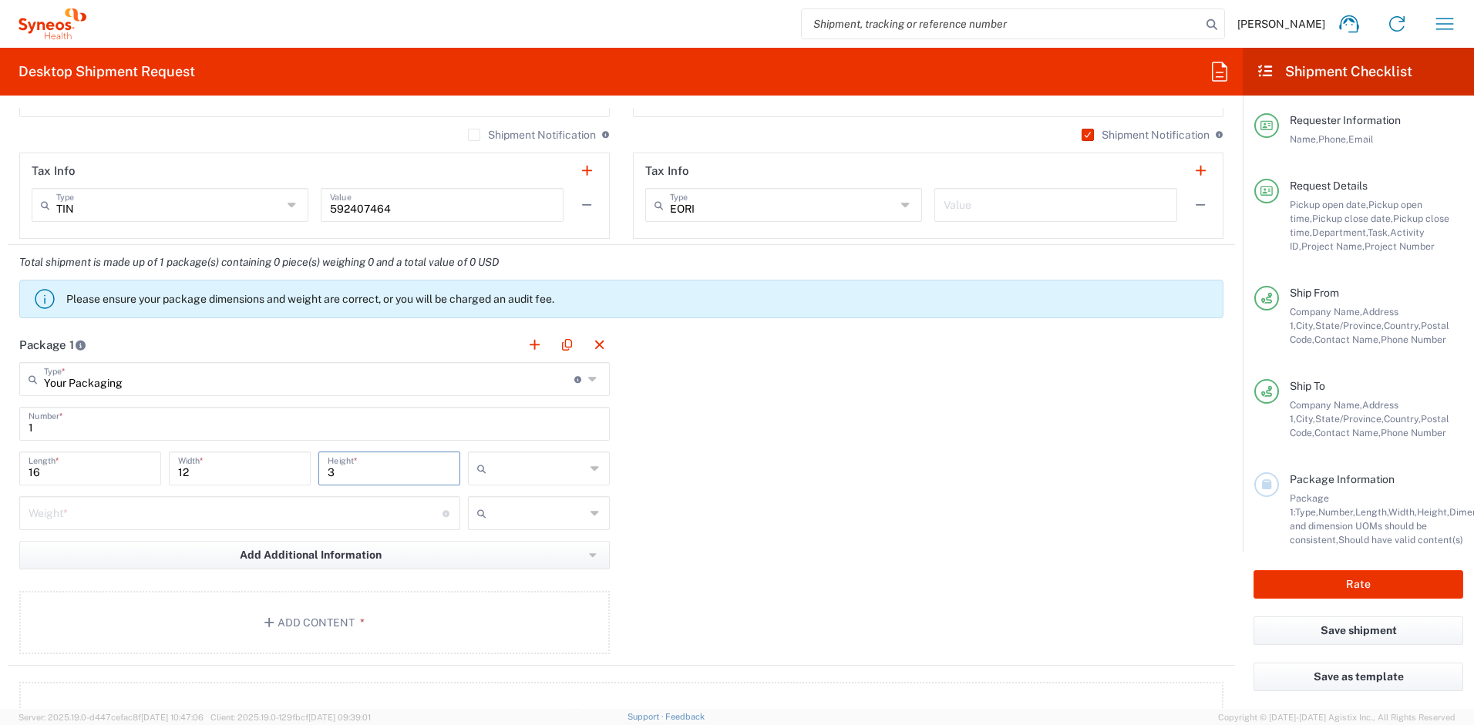
type input "3"
click at [554, 466] on input "text" at bounding box center [539, 468] width 93 height 25
click at [508, 553] on span "in" at bounding box center [533, 553] width 137 height 24
type input "in"
click at [231, 510] on input "number" at bounding box center [236, 512] width 414 height 27
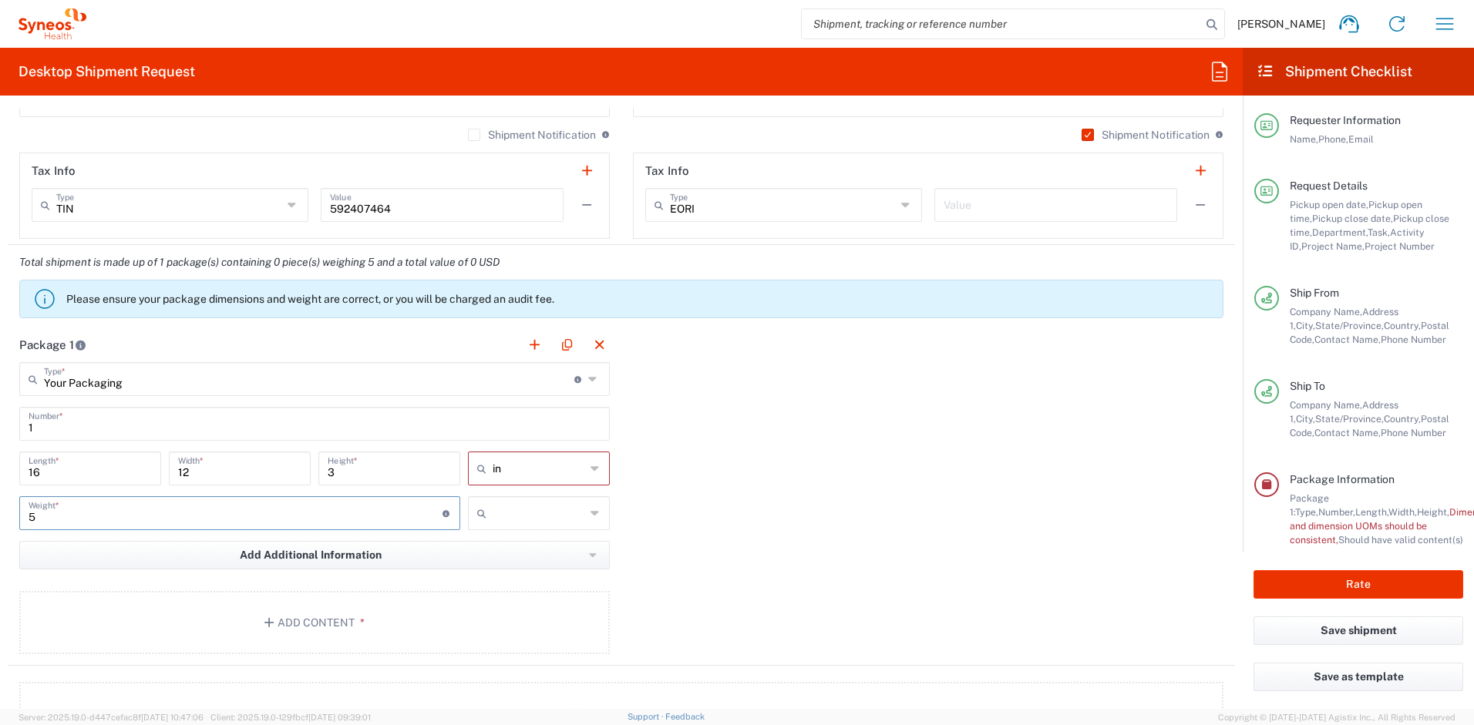
type input "5"
click at [528, 520] on input "text" at bounding box center [539, 513] width 93 height 25
click at [516, 570] on span "lbs" at bounding box center [533, 572] width 137 height 24
type input "lbs"
click at [364, 614] on button "Add Content *" at bounding box center [314, 622] width 591 height 63
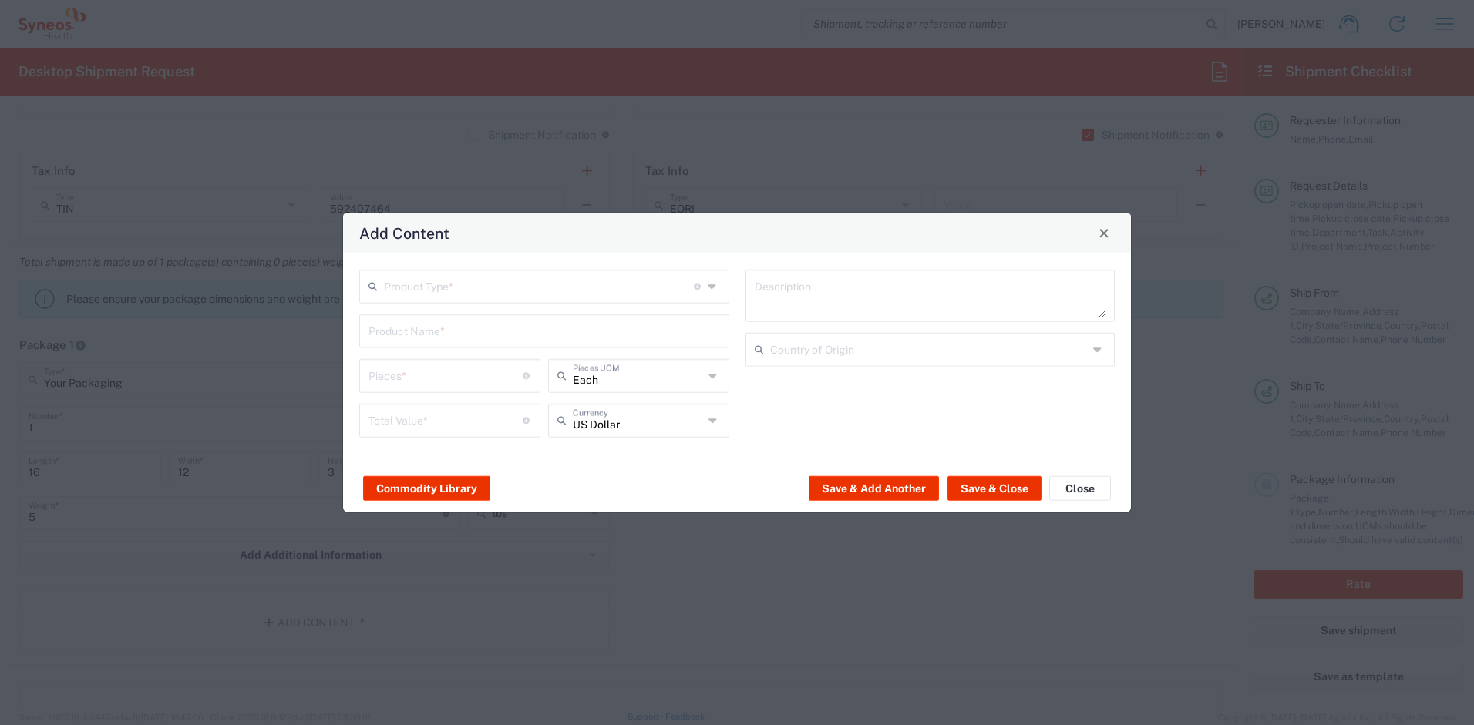
click at [466, 293] on input "text" at bounding box center [539, 284] width 310 height 27
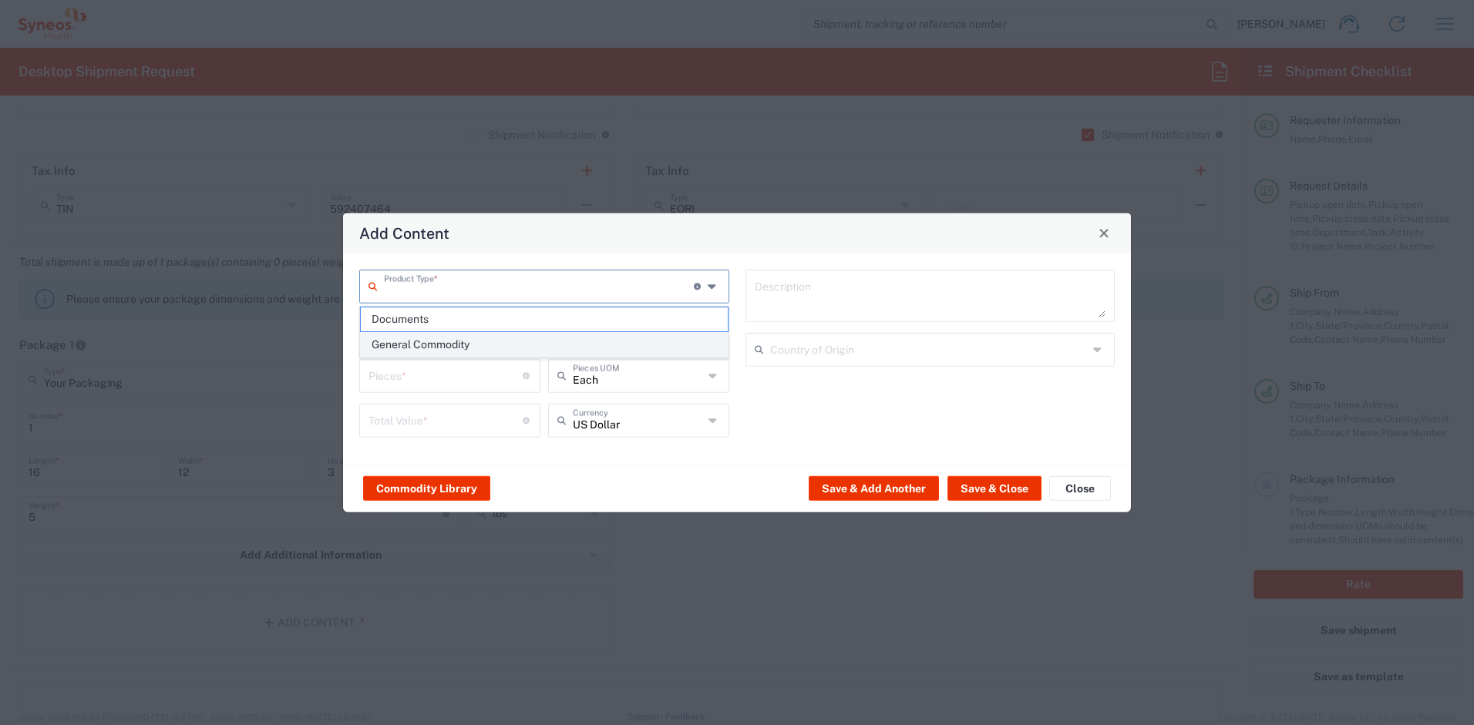
click at [451, 344] on span "General Commodity" at bounding box center [544, 345] width 367 height 24
type input "General Commodity"
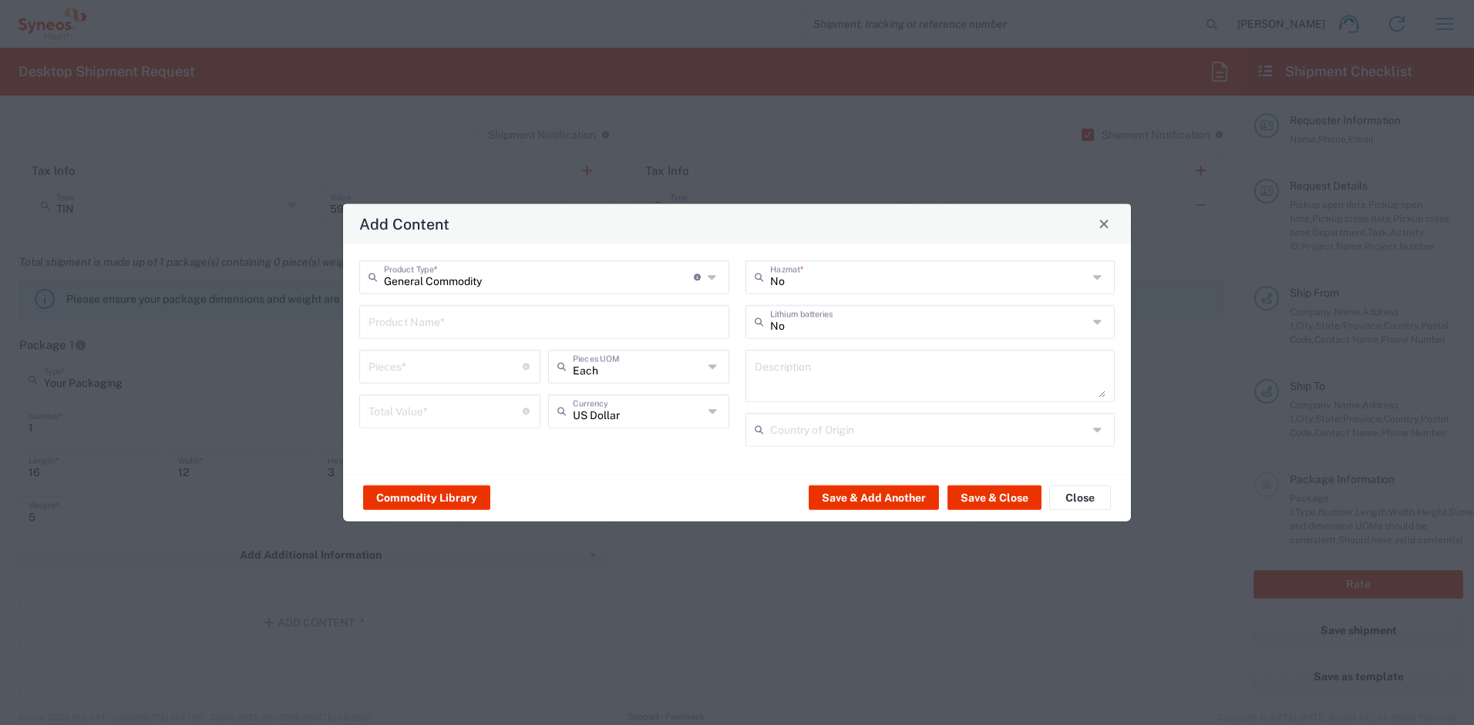
click at [443, 327] on input "text" at bounding box center [544, 320] width 352 height 27
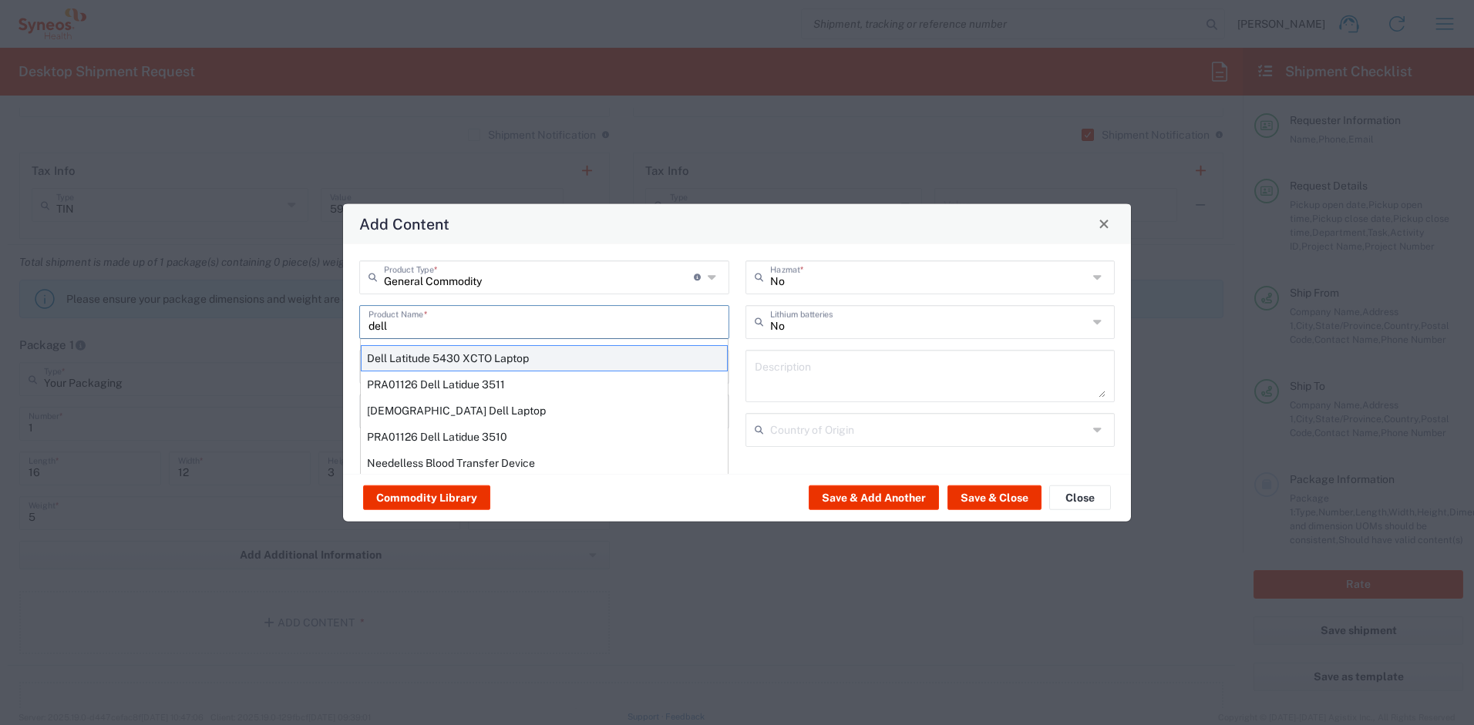
click at [456, 354] on div "Dell Latitude 5430 XCTO Laptop" at bounding box center [544, 358] width 367 height 26
type input "Dell Latitude 5430 XCTO Laptop"
type input "1"
type textarea "BaseIntel Core i7-1265U vProÂ® Processor - 14" 16 GB RAM - 512 GB SSD"
type input "China"
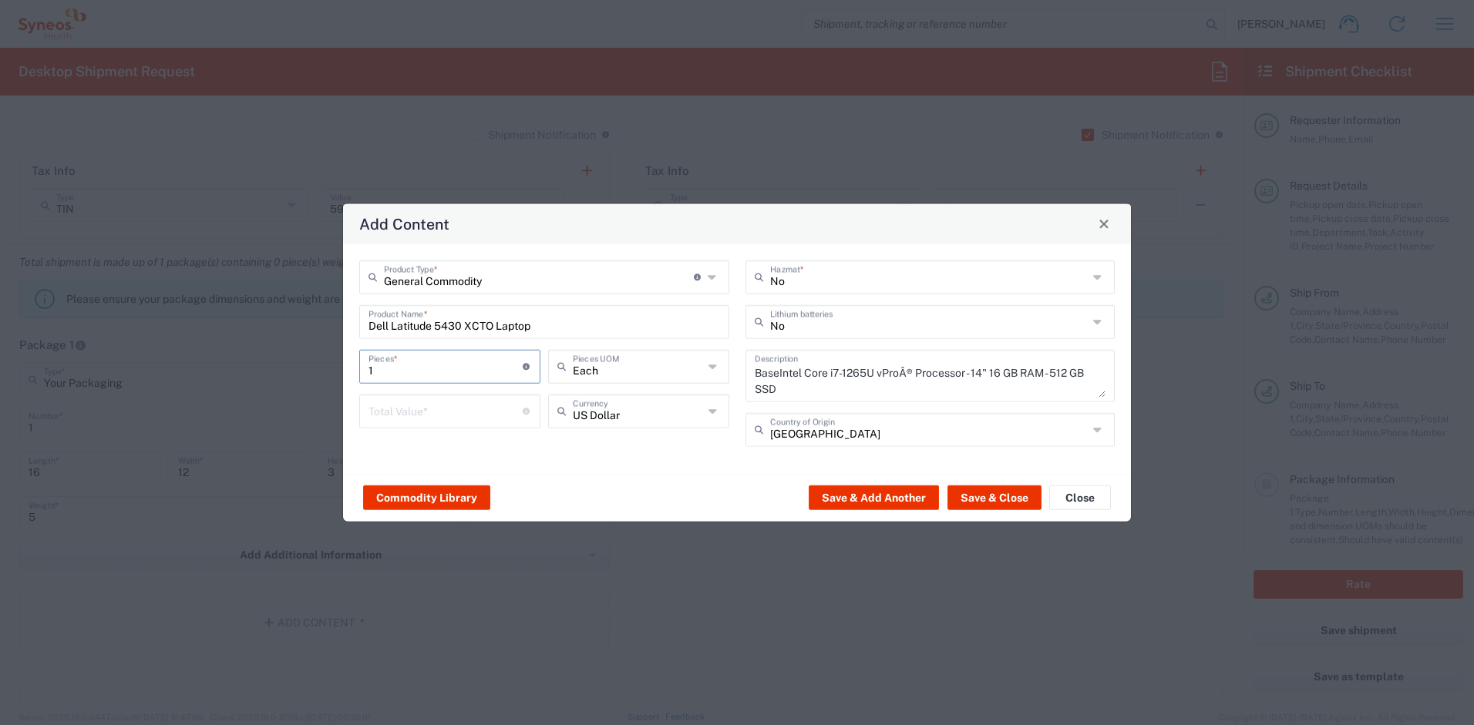
click at [435, 368] on input "1" at bounding box center [445, 365] width 154 height 27
click at [429, 419] on input "number" at bounding box center [445, 409] width 154 height 27
type input "1000"
click at [850, 314] on input "text" at bounding box center [929, 320] width 318 height 27
click at [776, 383] on span "Yes" at bounding box center [930, 380] width 367 height 24
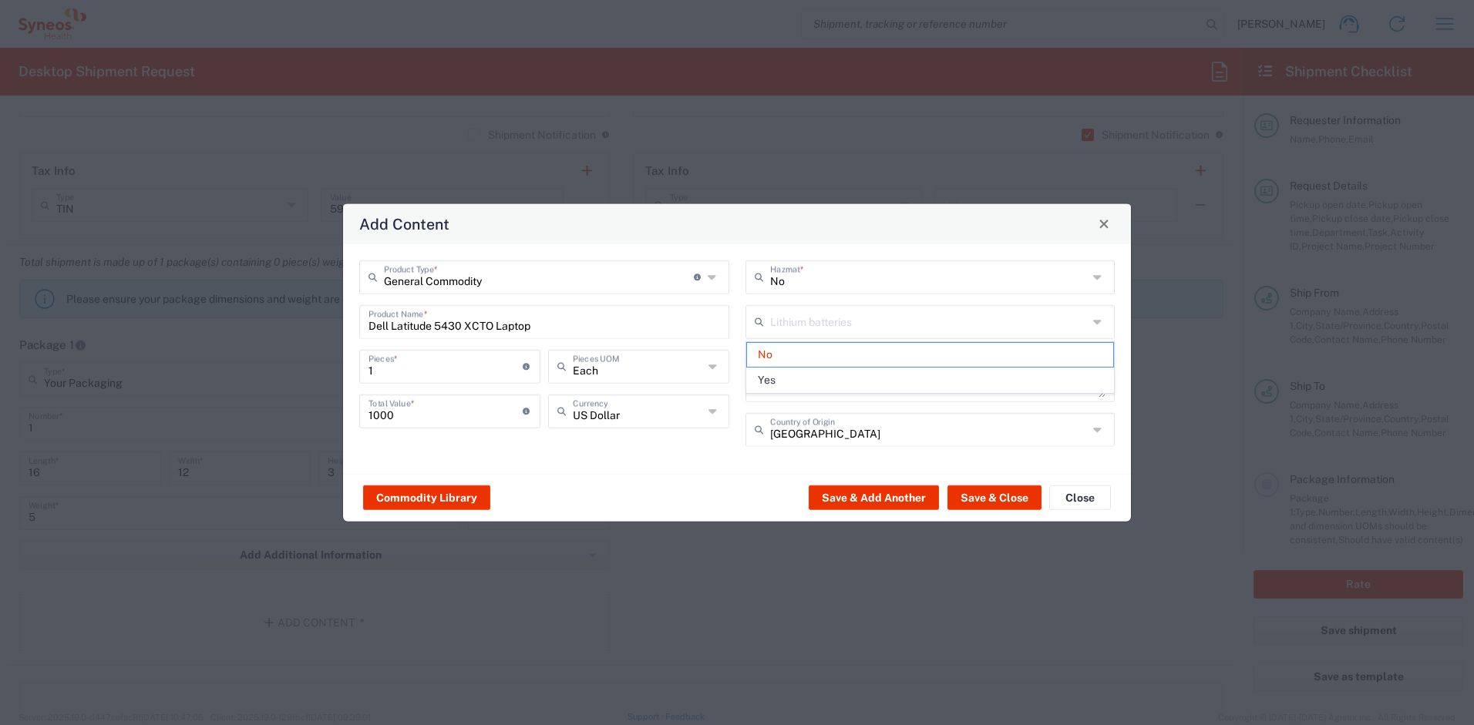
type input "Yes"
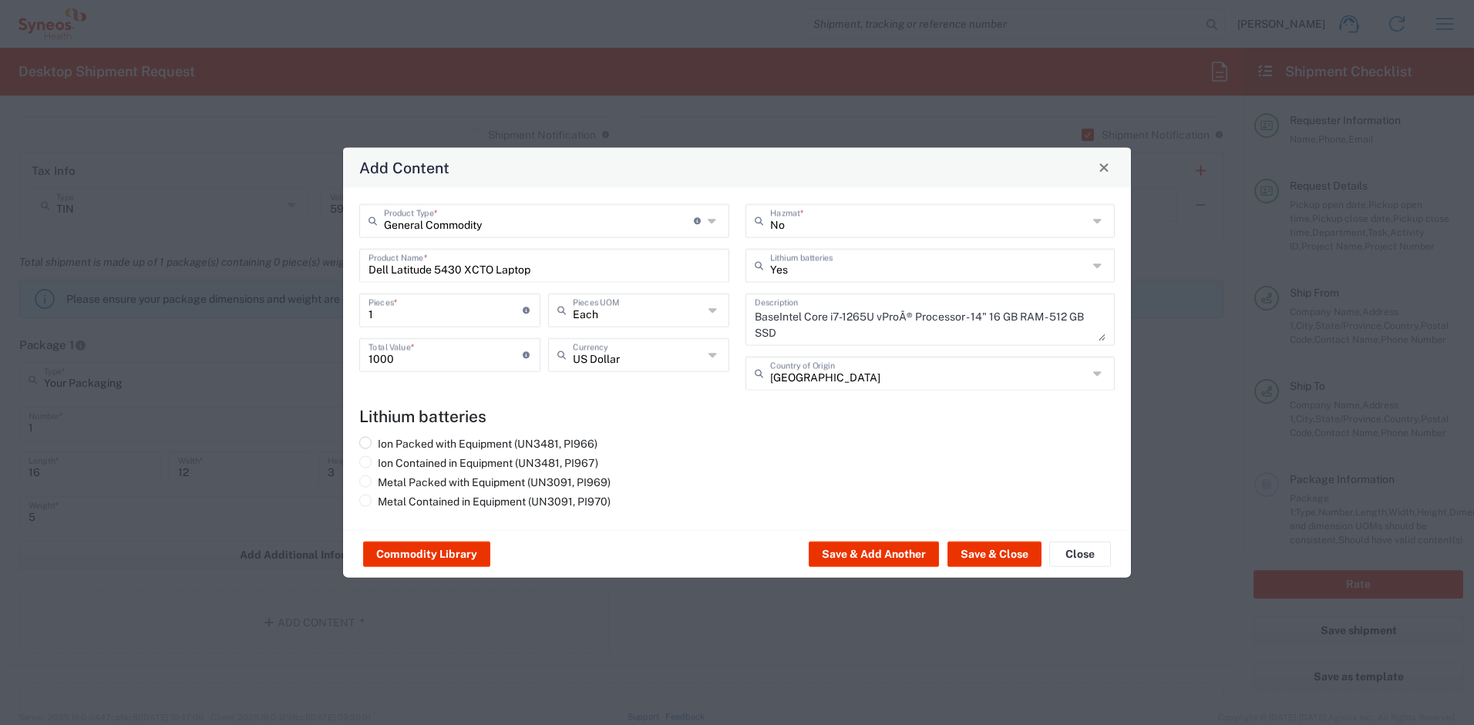
click at [500, 437] on label "Ion Packed with Equipment (UN3481, PI966)" at bounding box center [478, 443] width 238 height 14
click at [388, 437] on input "Ion Packed with Equipment (UN3481, PI966)" at bounding box center [383, 441] width 10 height 10
radio input "true"
click at [984, 558] on button "Save & Close" at bounding box center [994, 554] width 94 height 25
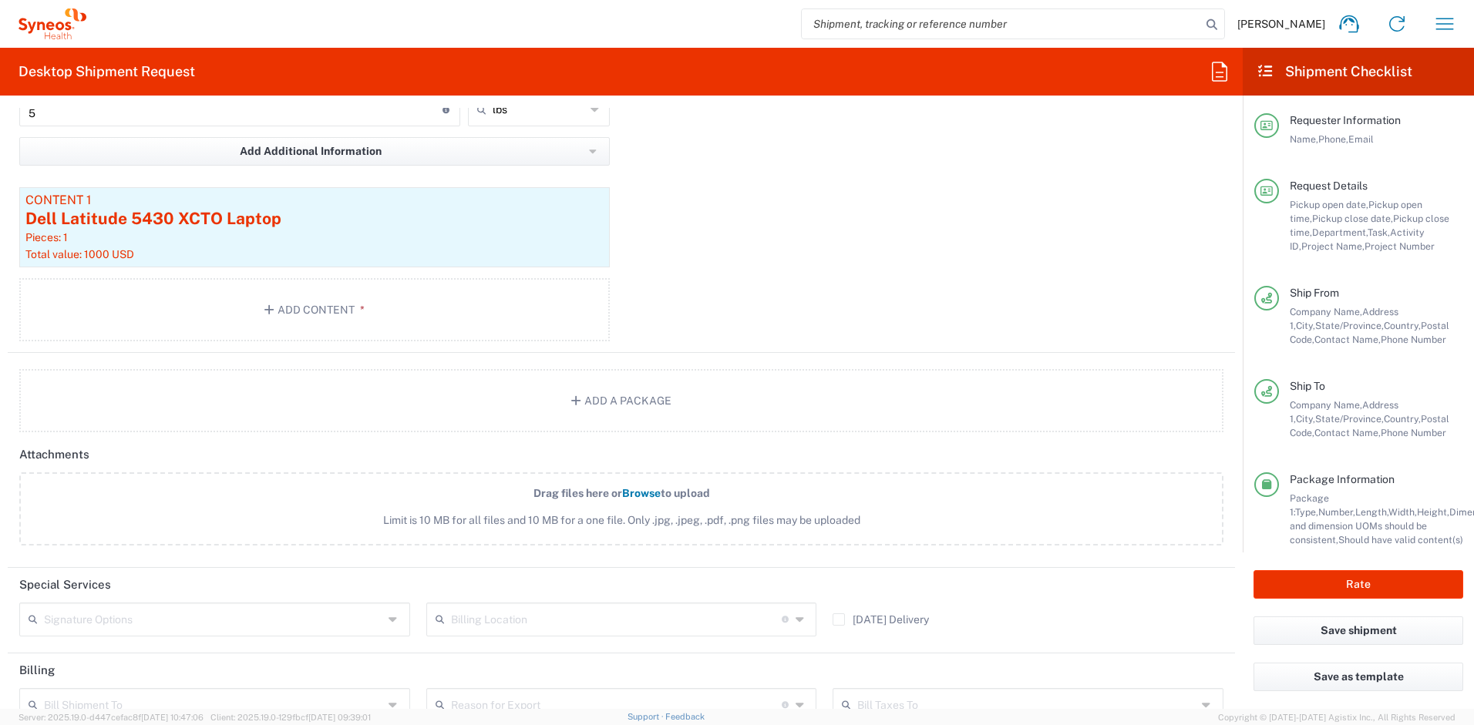
scroll to position [1729, 0]
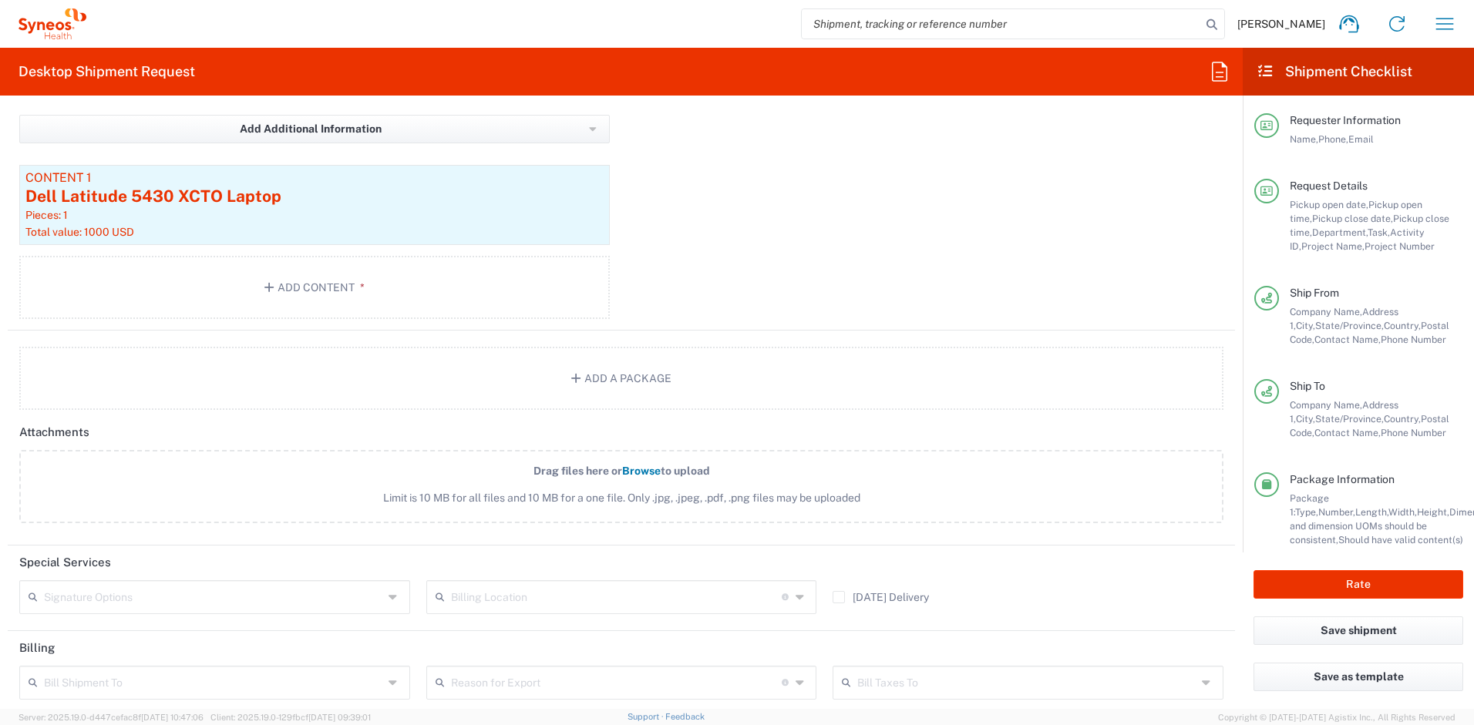
click at [321, 591] on input "text" at bounding box center [213, 596] width 339 height 27
click at [240, 625] on span "Adult Signature Required" at bounding box center [213, 631] width 384 height 24
type input "Adult Signature Required"
click at [1306, 577] on button "Rate" at bounding box center [1359, 584] width 210 height 29
type input "4510 DEPARTMENTAL EXPENSE"
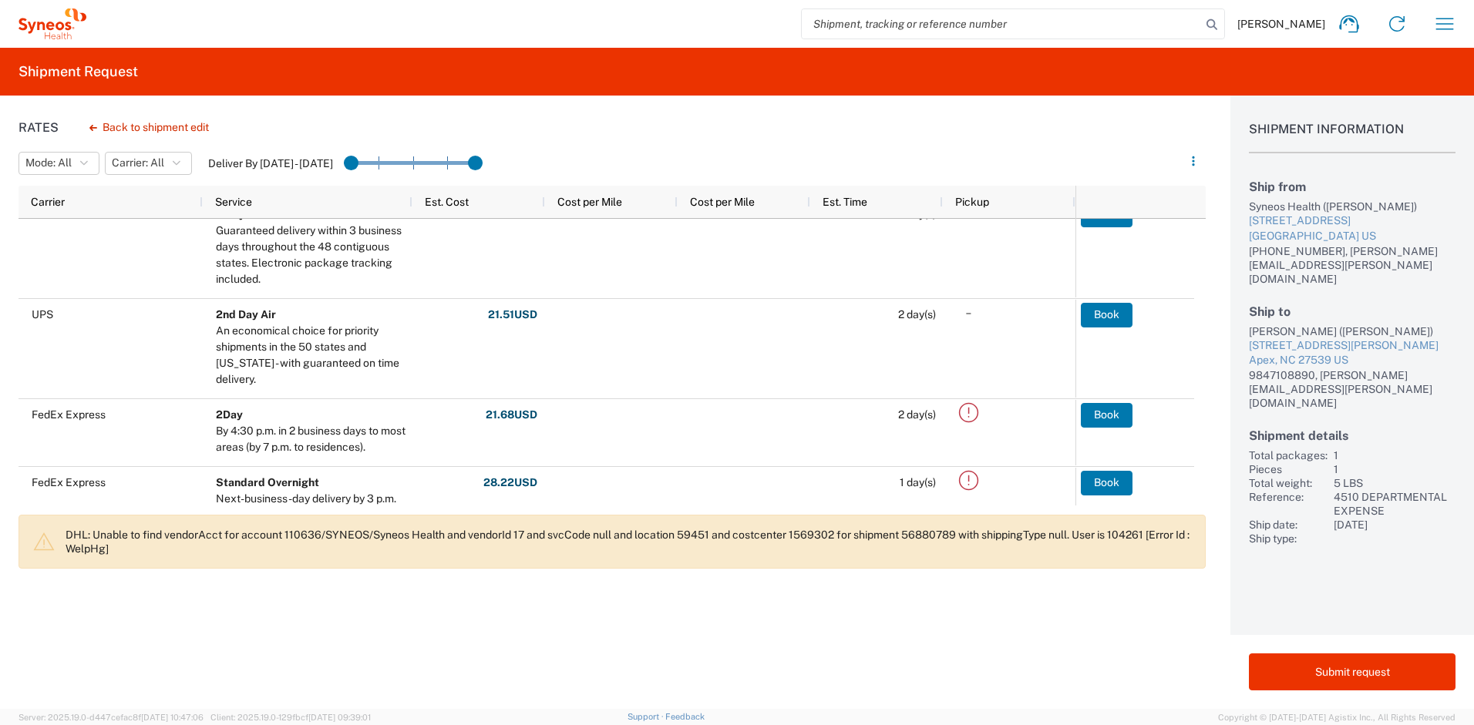
scroll to position [201, 0]
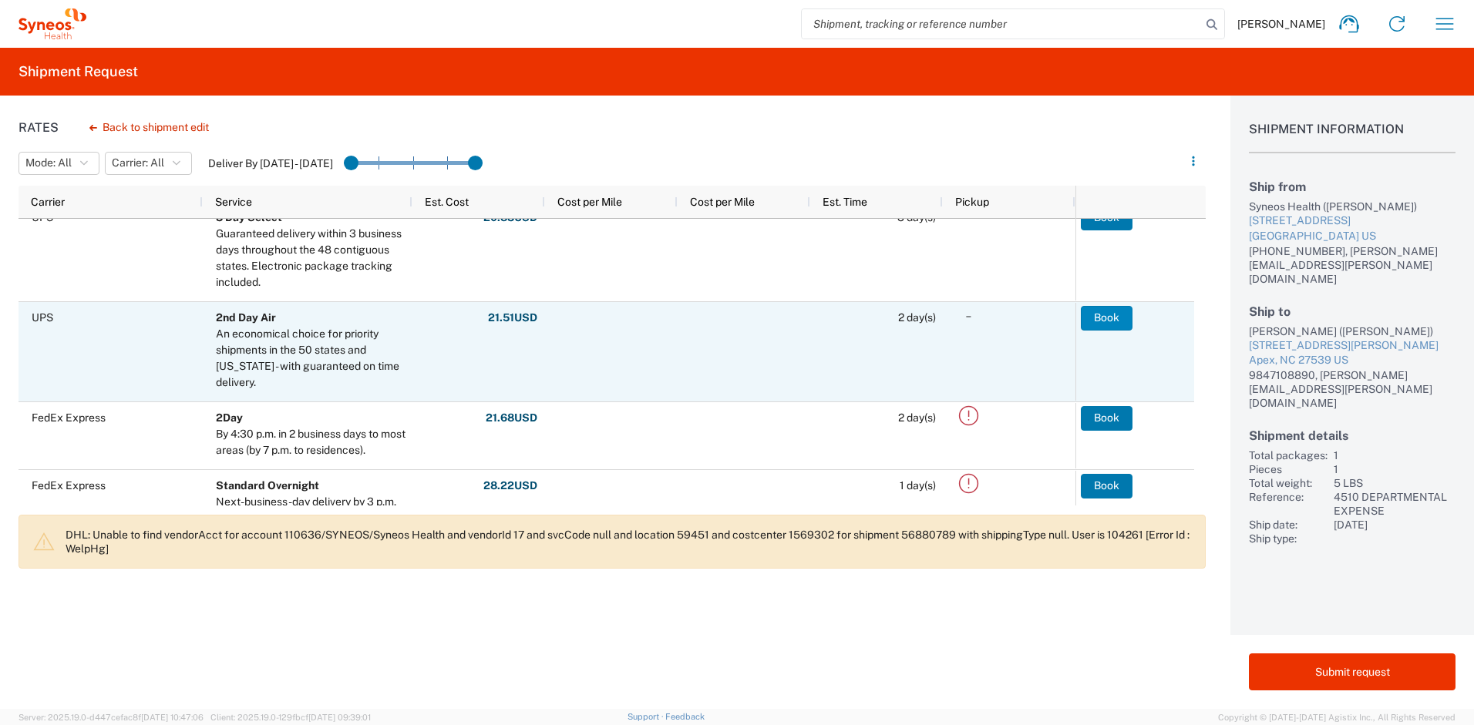
click at [1091, 322] on button "Book" at bounding box center [1107, 318] width 52 height 25
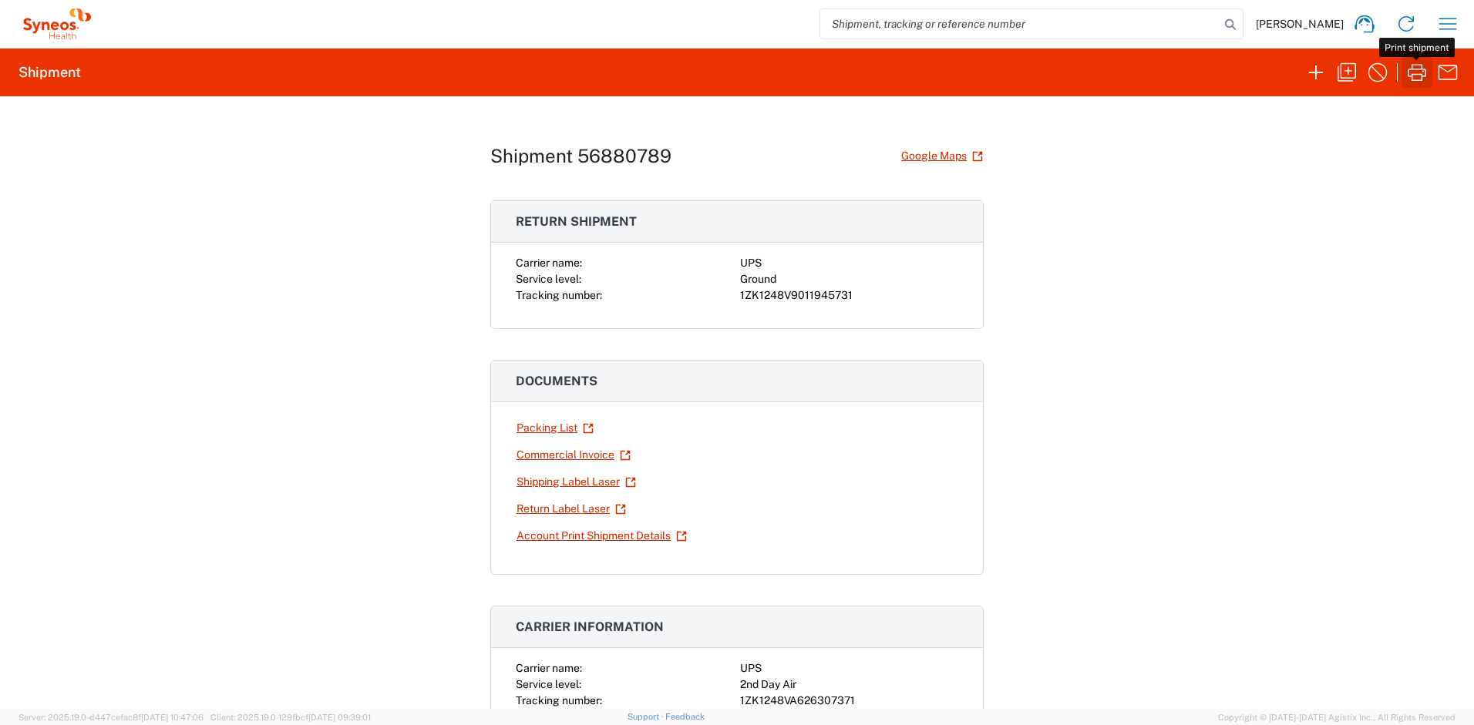
click at [1418, 70] on icon "button" at bounding box center [1417, 72] width 25 height 25
click at [578, 511] on link "Return Label Laser" at bounding box center [571, 509] width 111 height 27
click at [1437, 33] on icon "button" at bounding box center [1447, 24] width 25 height 25
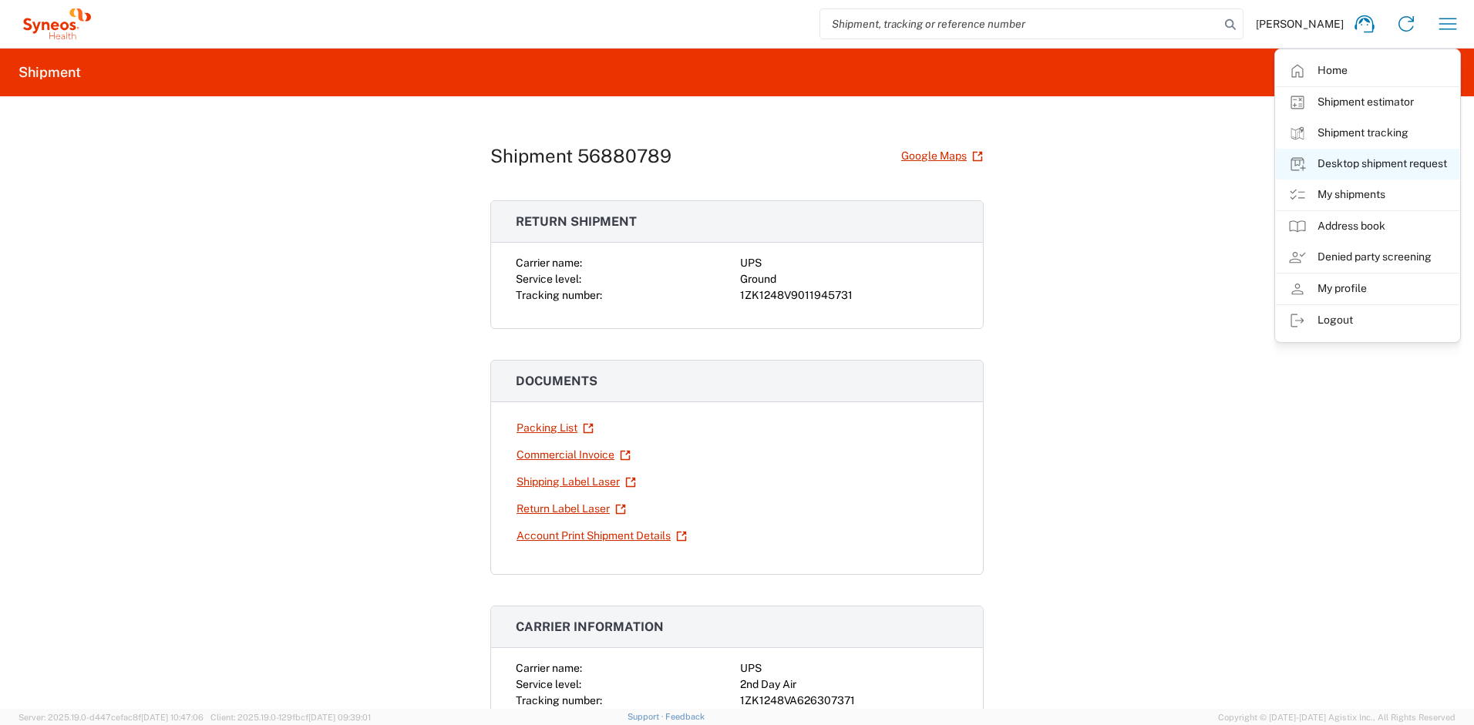
click at [1342, 162] on link "Desktop shipment request" at bounding box center [1367, 164] width 183 height 31
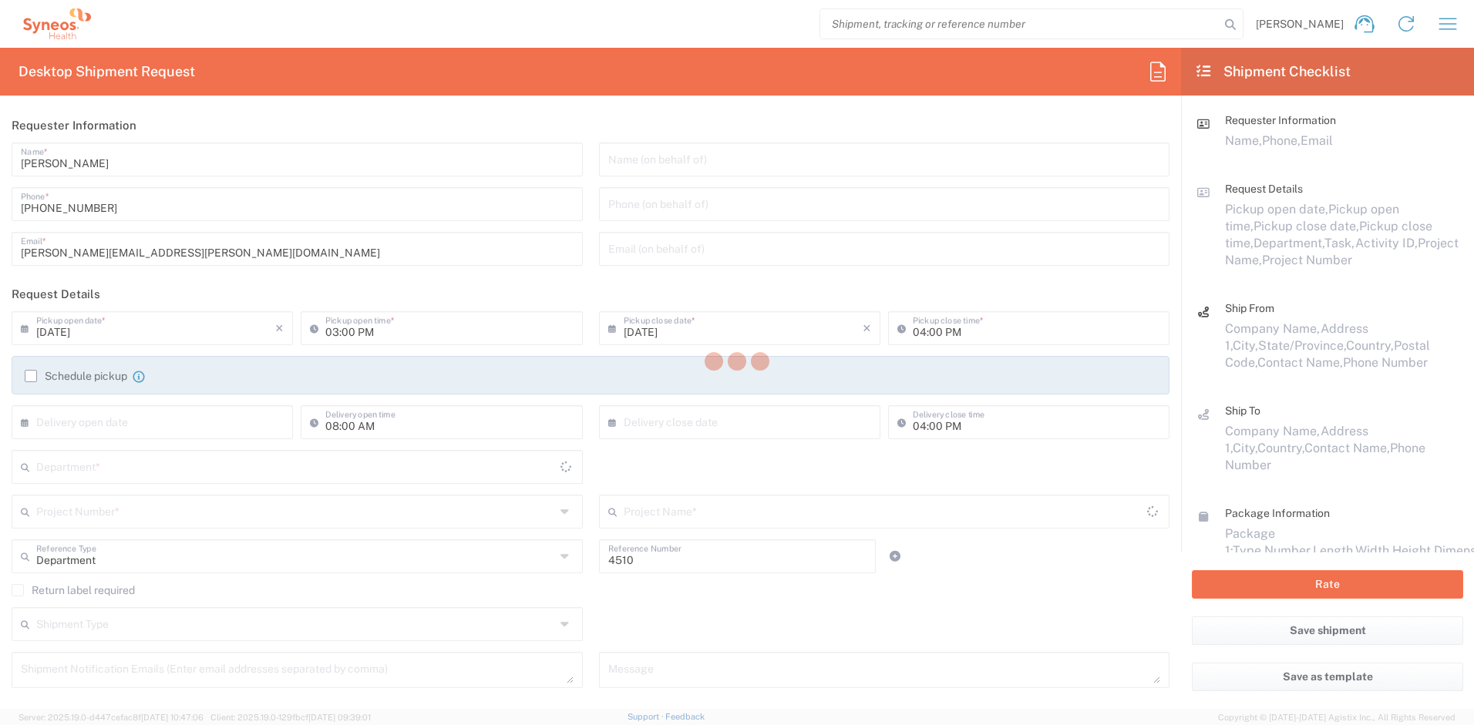
type input "New Jersey"
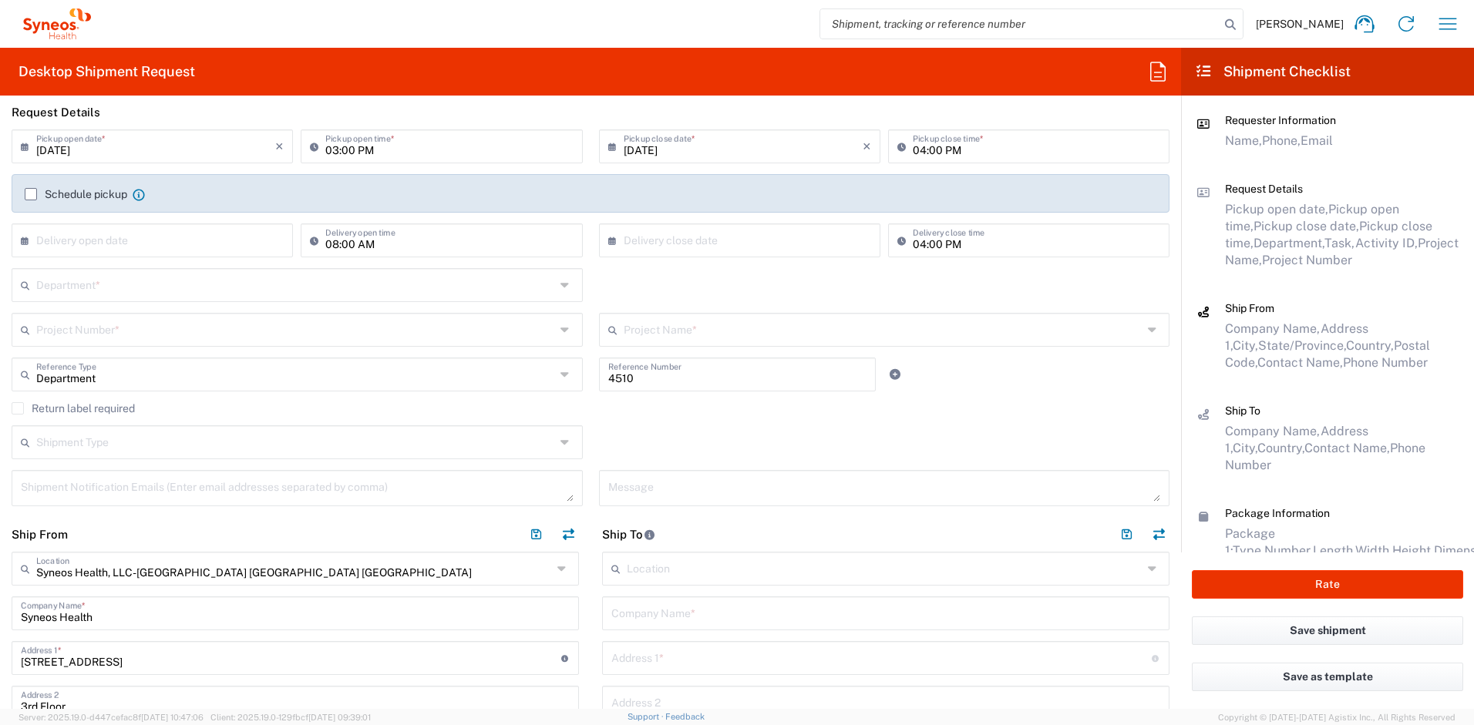
scroll to position [183, 0]
click at [113, 290] on input "text" at bounding box center [295, 283] width 519 height 27
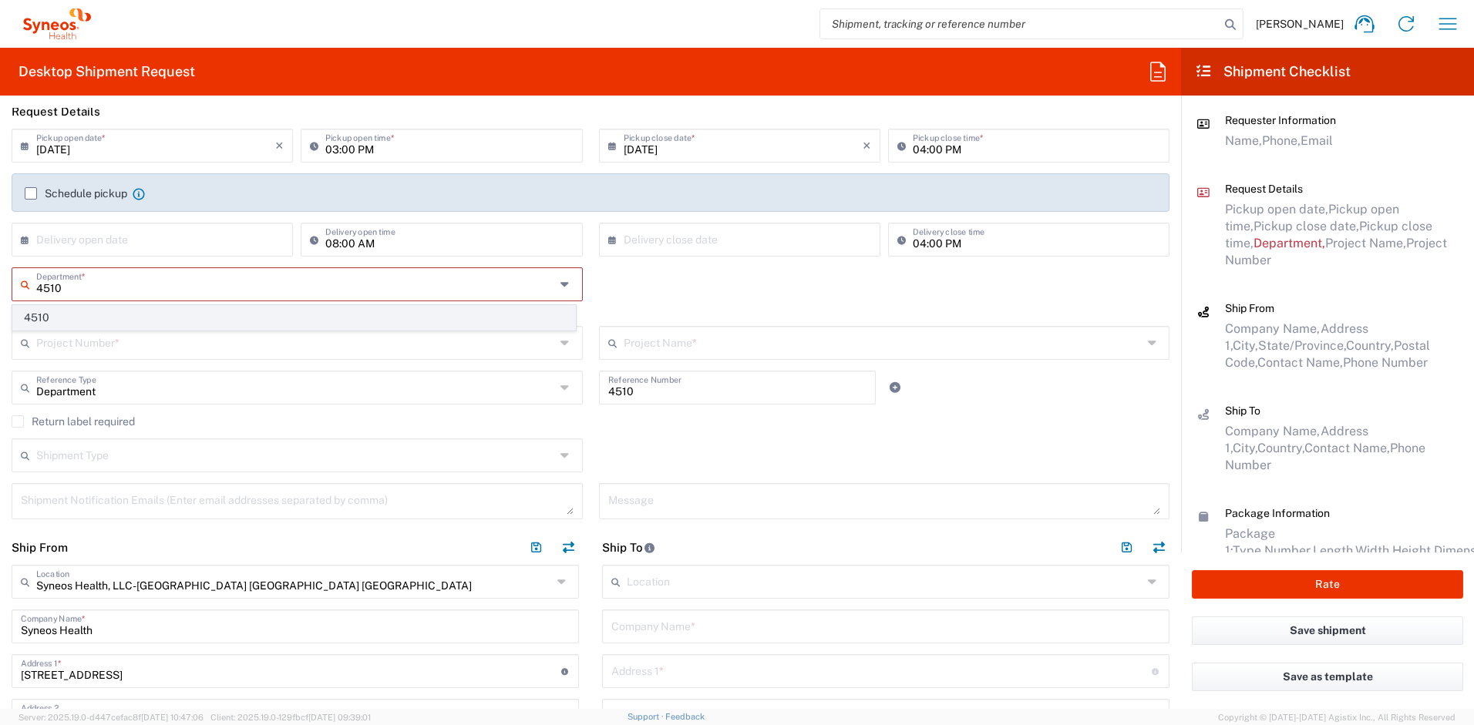
type input "4510"
click at [106, 318] on span "4510" at bounding box center [294, 318] width 562 height 24
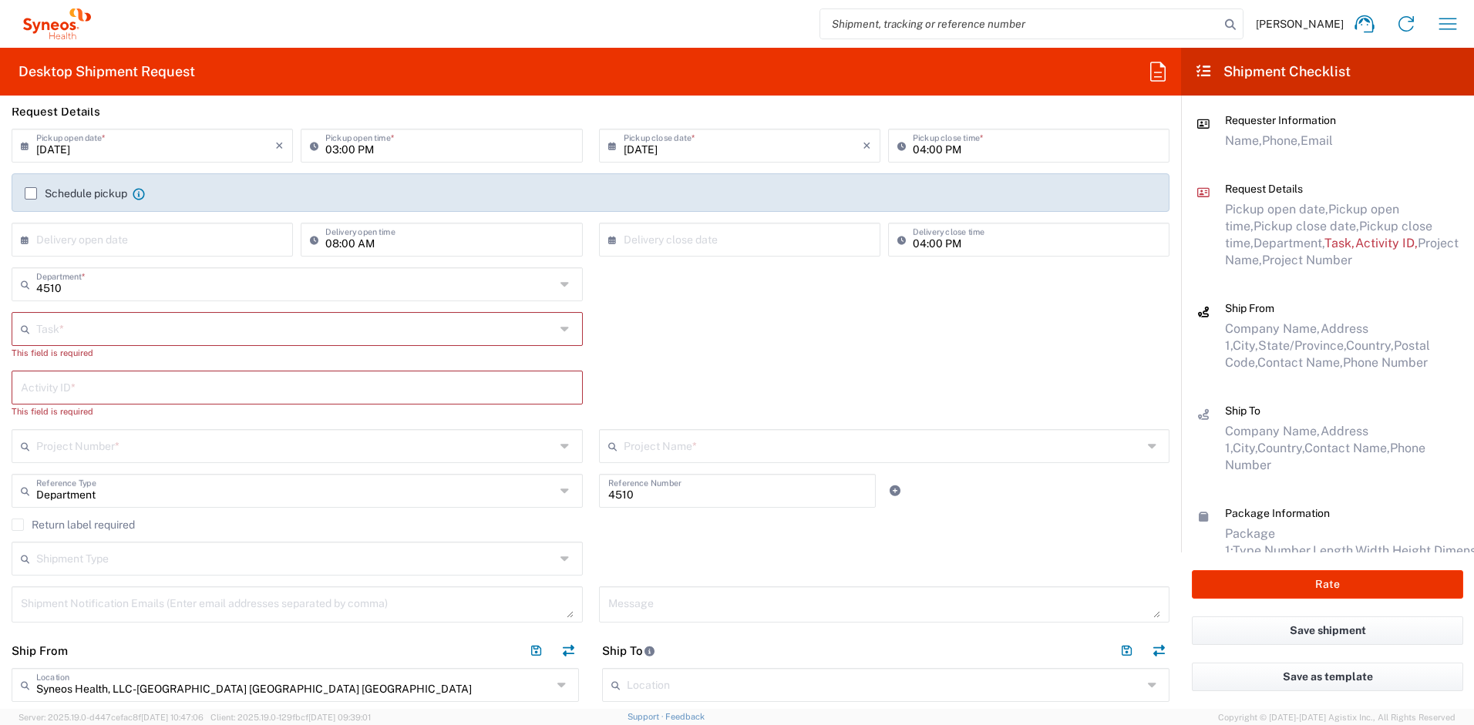
click at [106, 330] on input "text" at bounding box center [295, 328] width 519 height 27
drag, startPoint x: 64, startPoint y: 459, endPoint x: 67, endPoint y: 439, distance: 19.5
click at [64, 459] on span "Refresh" at bounding box center [294, 464] width 562 height 24
type input "Refresh"
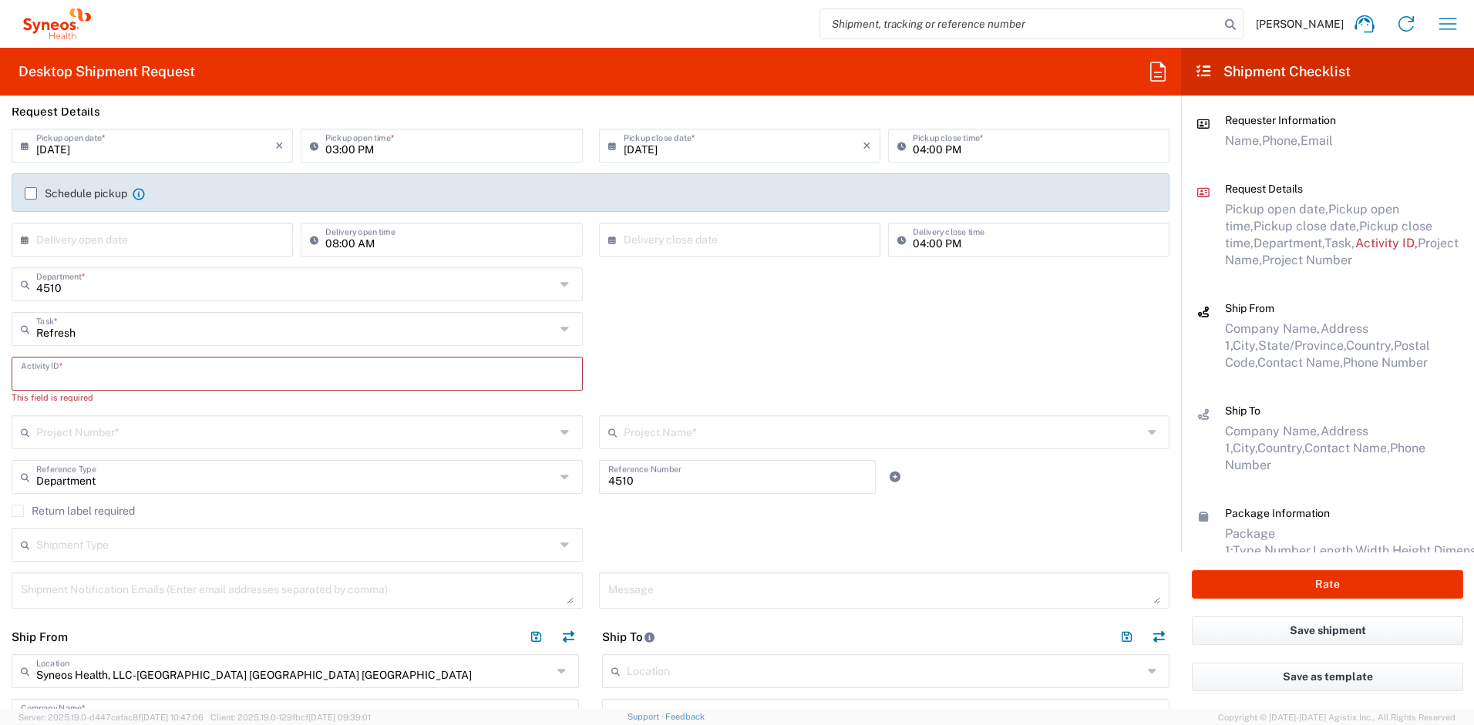
click at [79, 379] on input "text" at bounding box center [297, 372] width 553 height 27
paste input "SCTASK2717963"
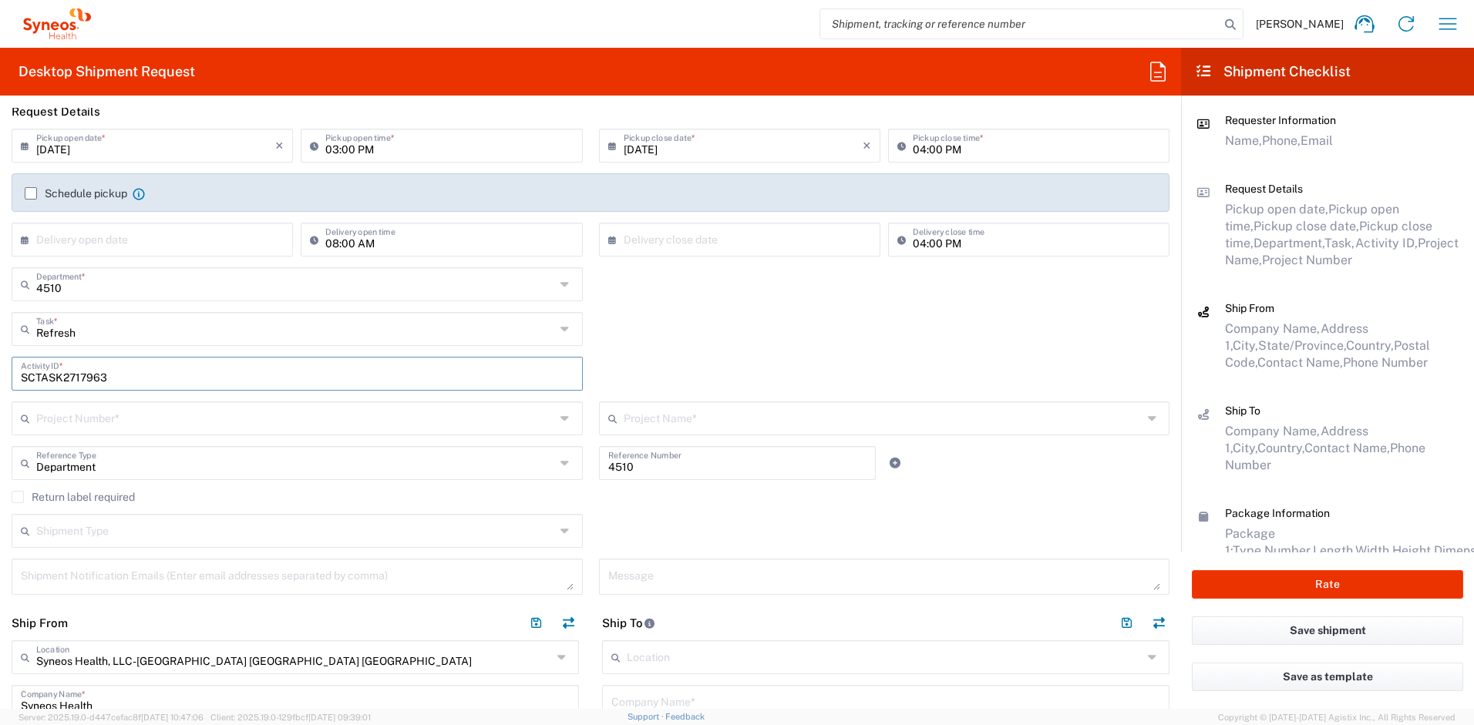
type input "SCTASK2717963"
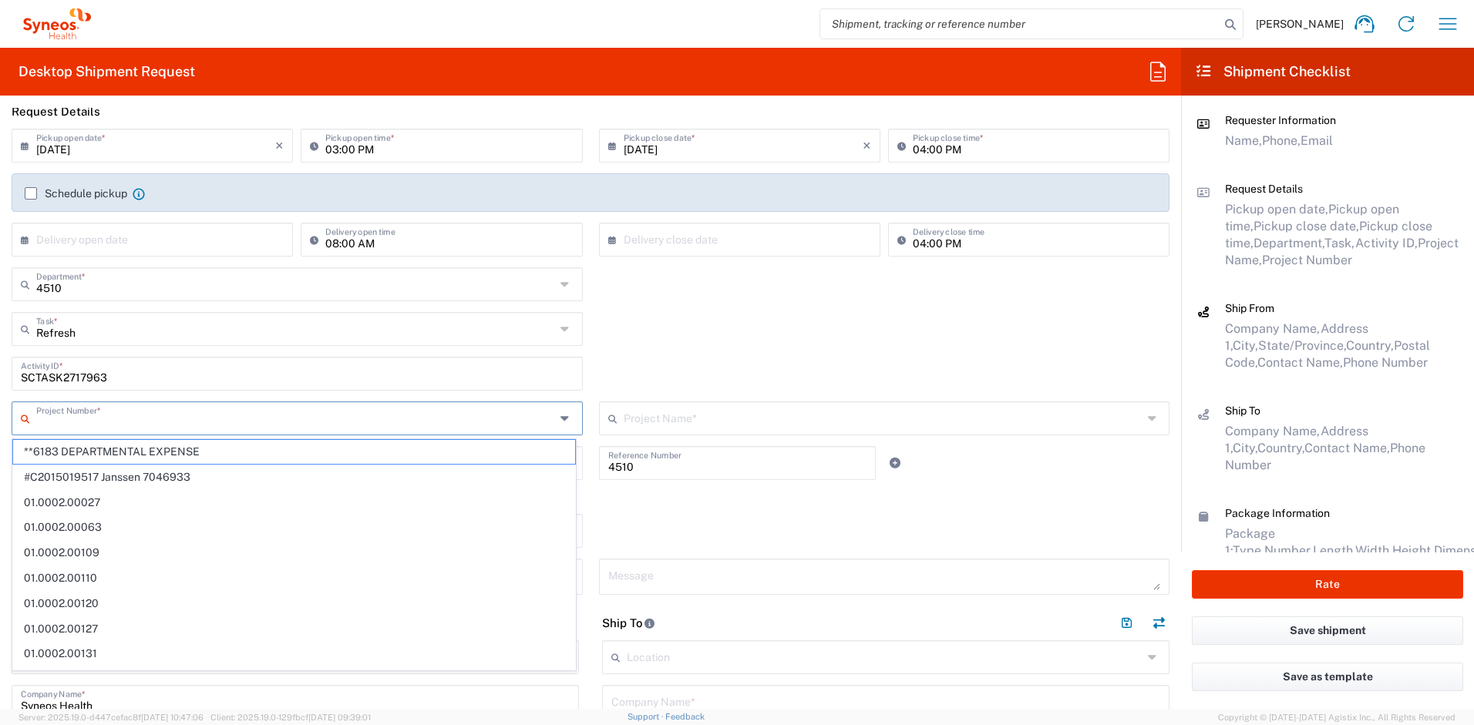
click at [116, 422] on input "text" at bounding box center [295, 417] width 519 height 27
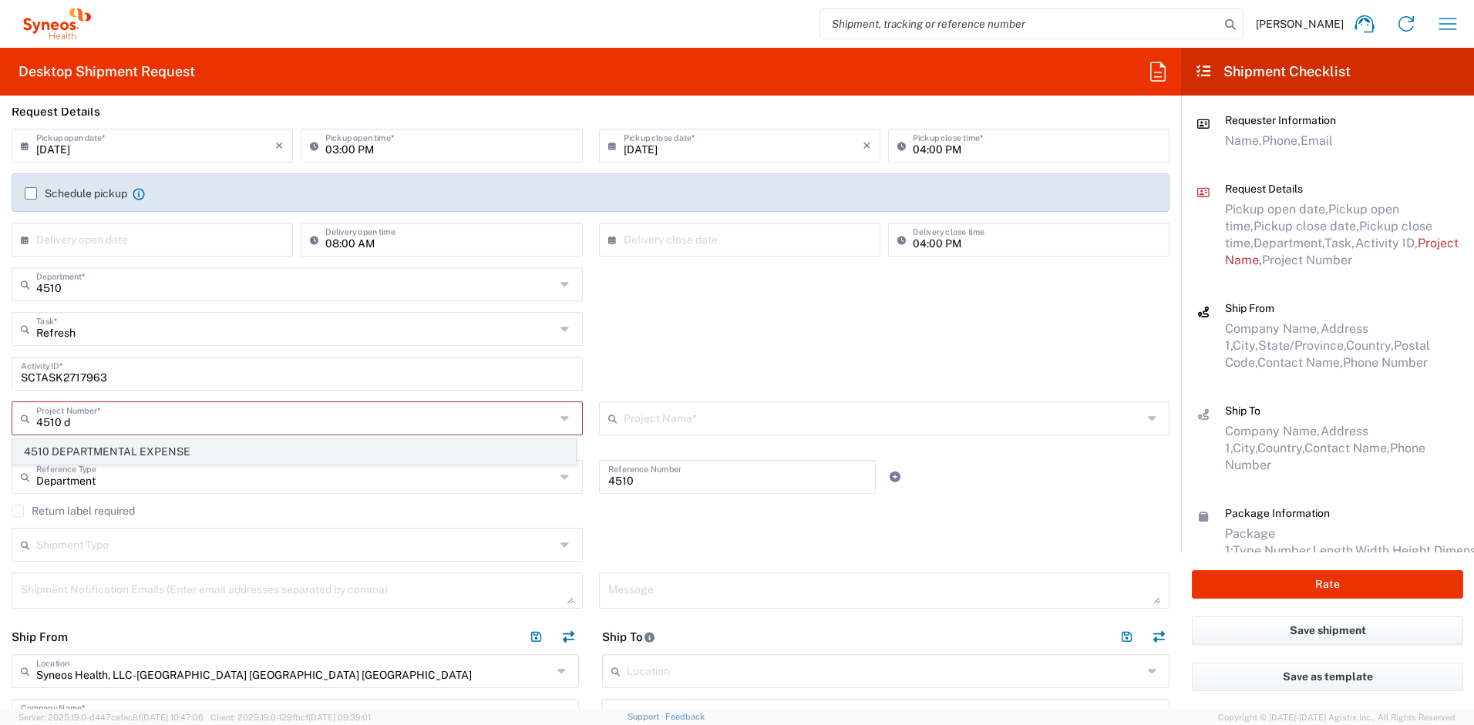
click at [135, 450] on span "4510 DEPARTMENTAL EXPENSE" at bounding box center [294, 452] width 562 height 24
type input "4510 DEPARTMENTAL EXPENSE"
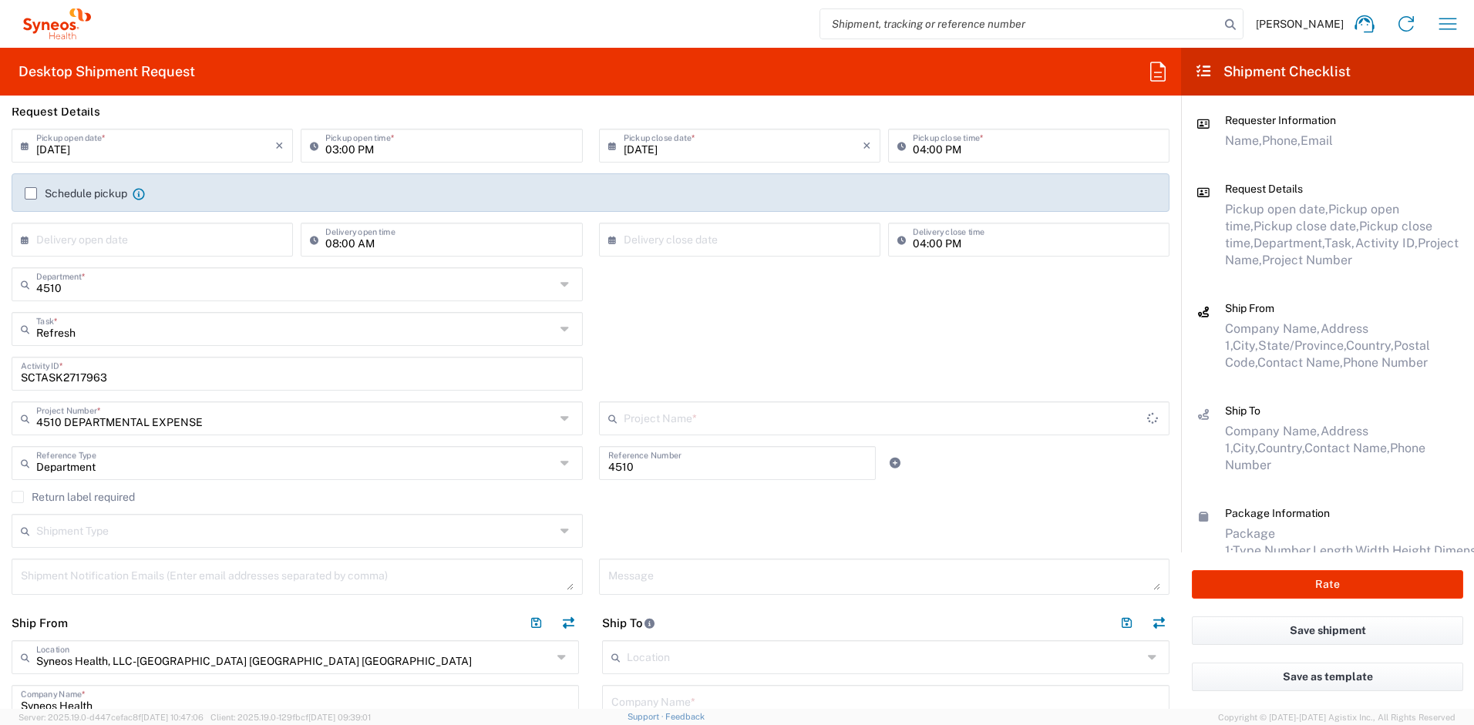
type input "4510 DEPARTMENTAL EXPENSE"
click at [22, 496] on label "Return label required" at bounding box center [73, 497] width 123 height 12
click at [18, 497] on input "Return label required" at bounding box center [18, 497] width 0 height 0
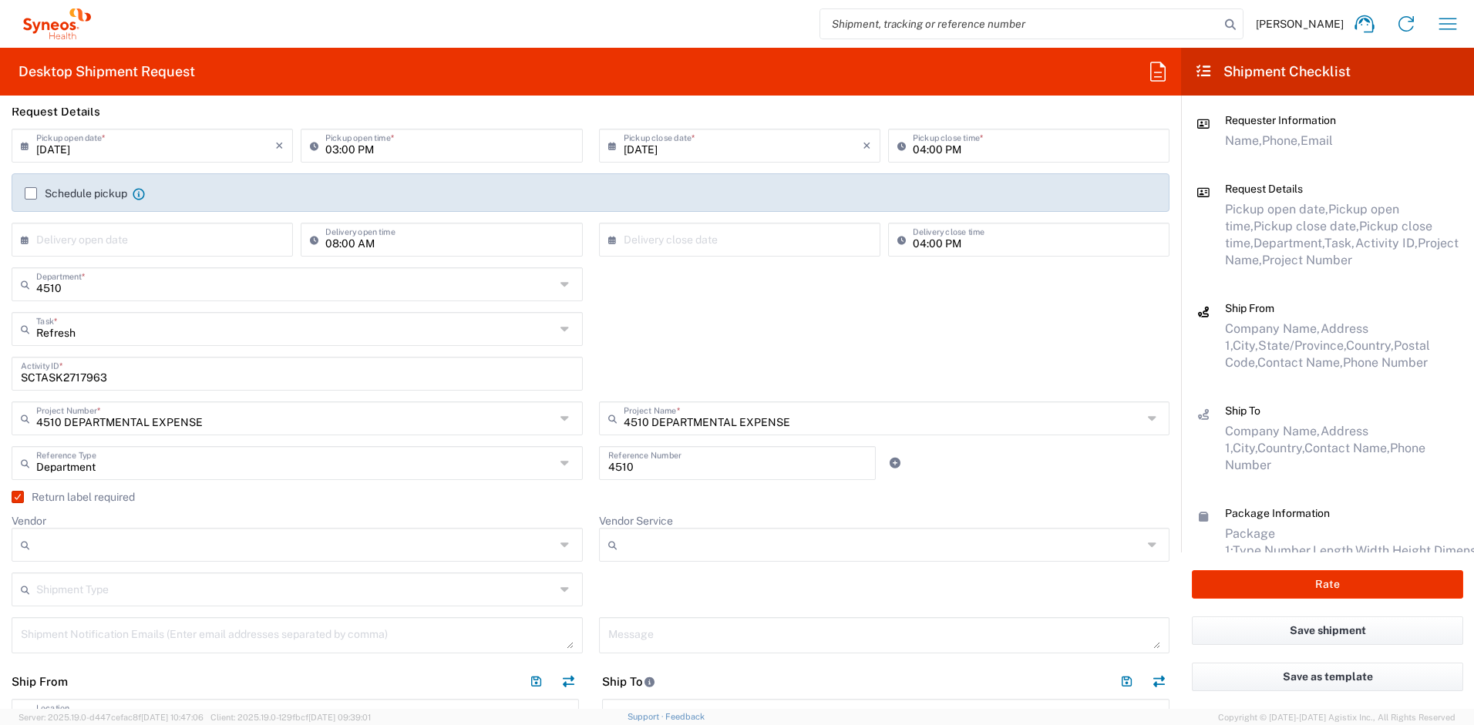
click at [76, 539] on input "Vendor" at bounding box center [295, 545] width 519 height 25
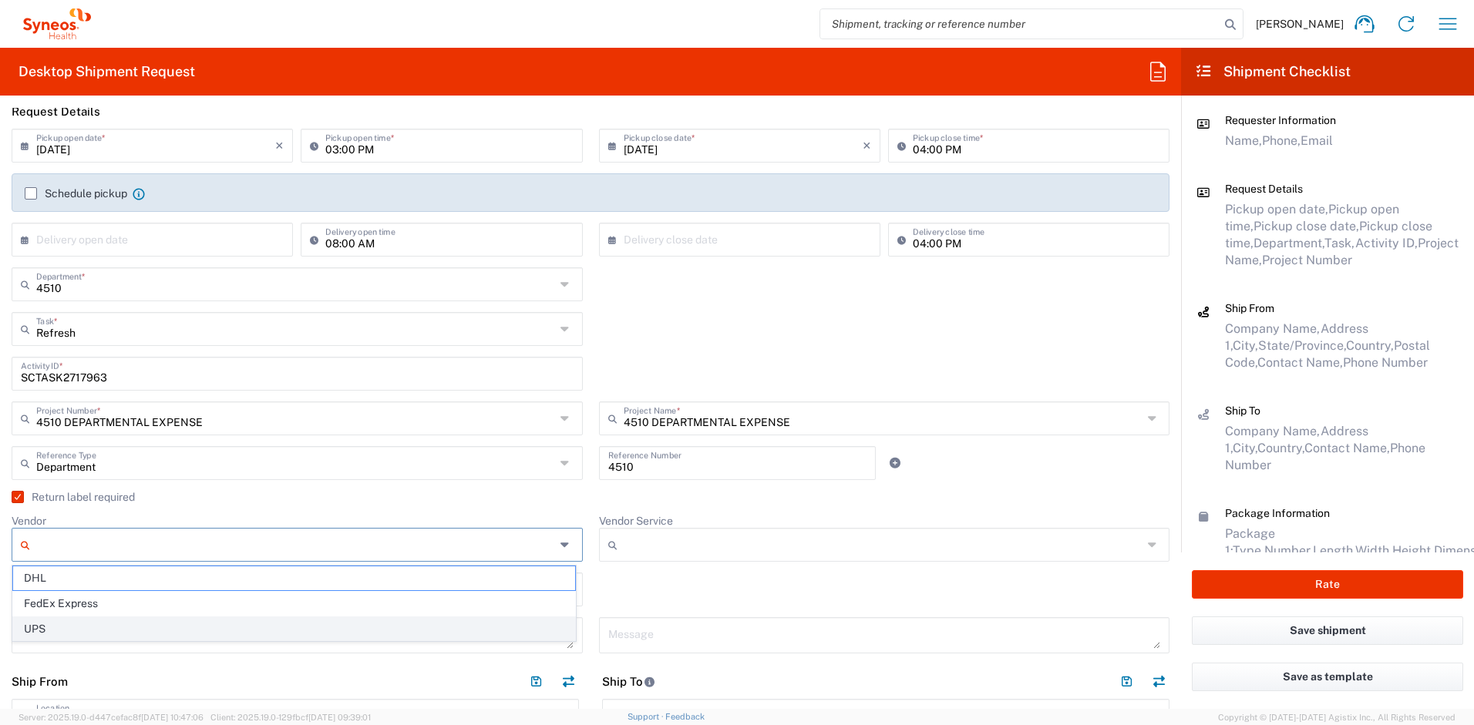
click at [71, 625] on span "UPS" at bounding box center [294, 629] width 562 height 24
type input "UPS"
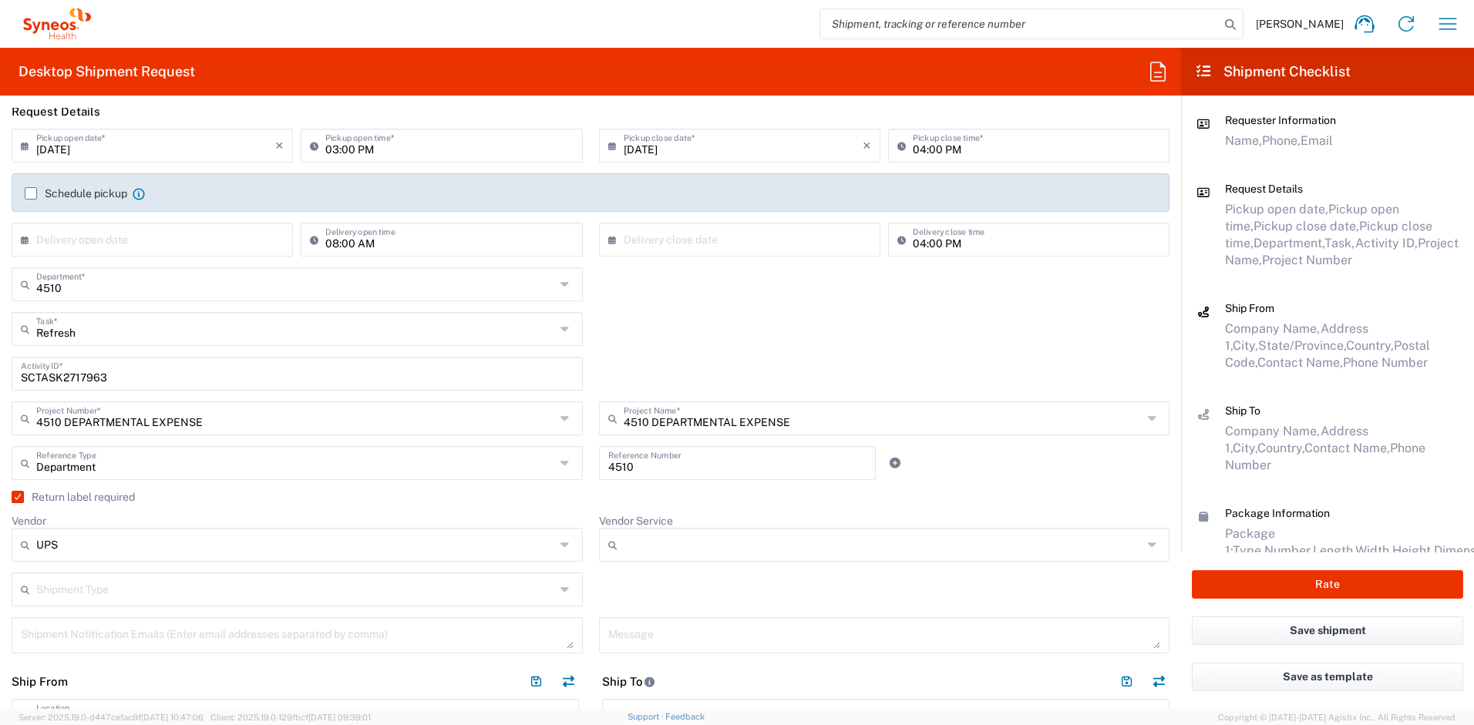
click at [668, 531] on div at bounding box center [884, 545] width 571 height 34
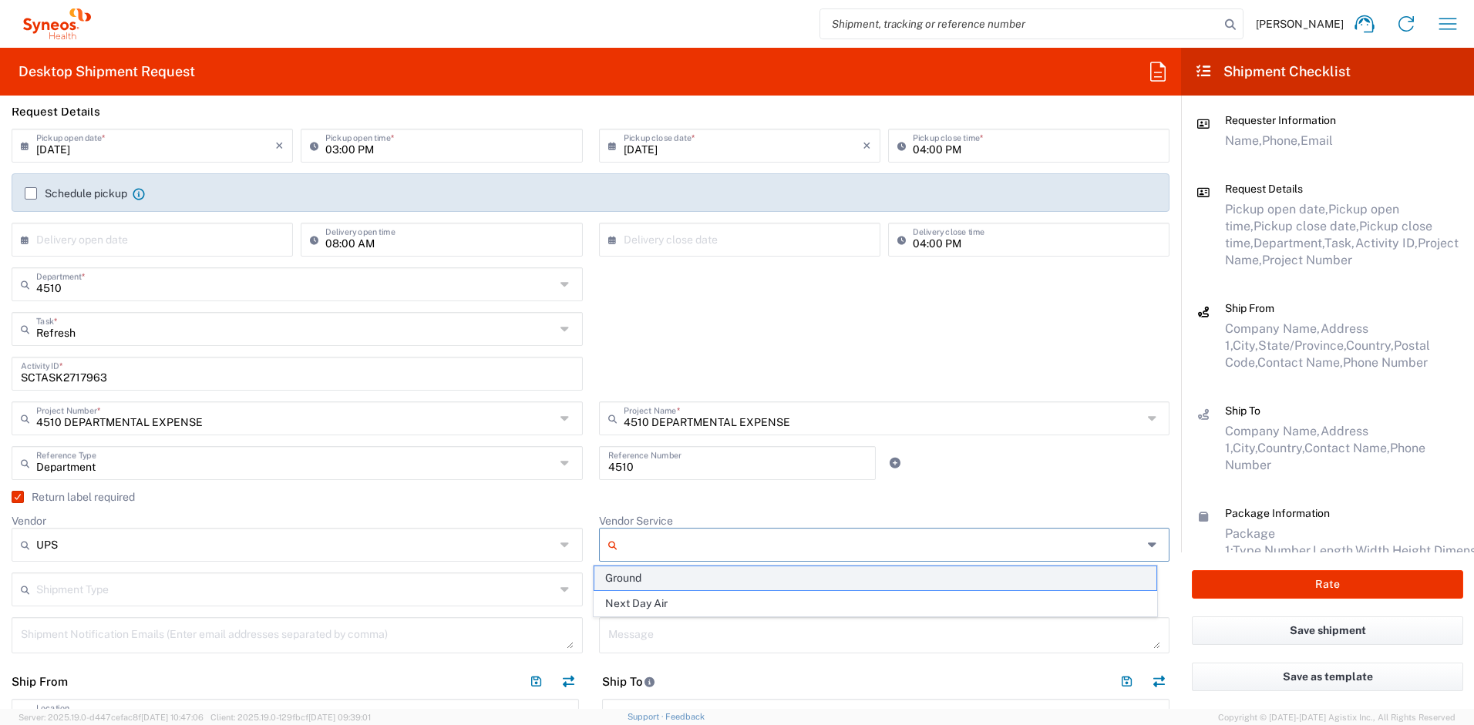
click at [650, 579] on span "Ground" at bounding box center [875, 579] width 562 height 24
type input "Ground"
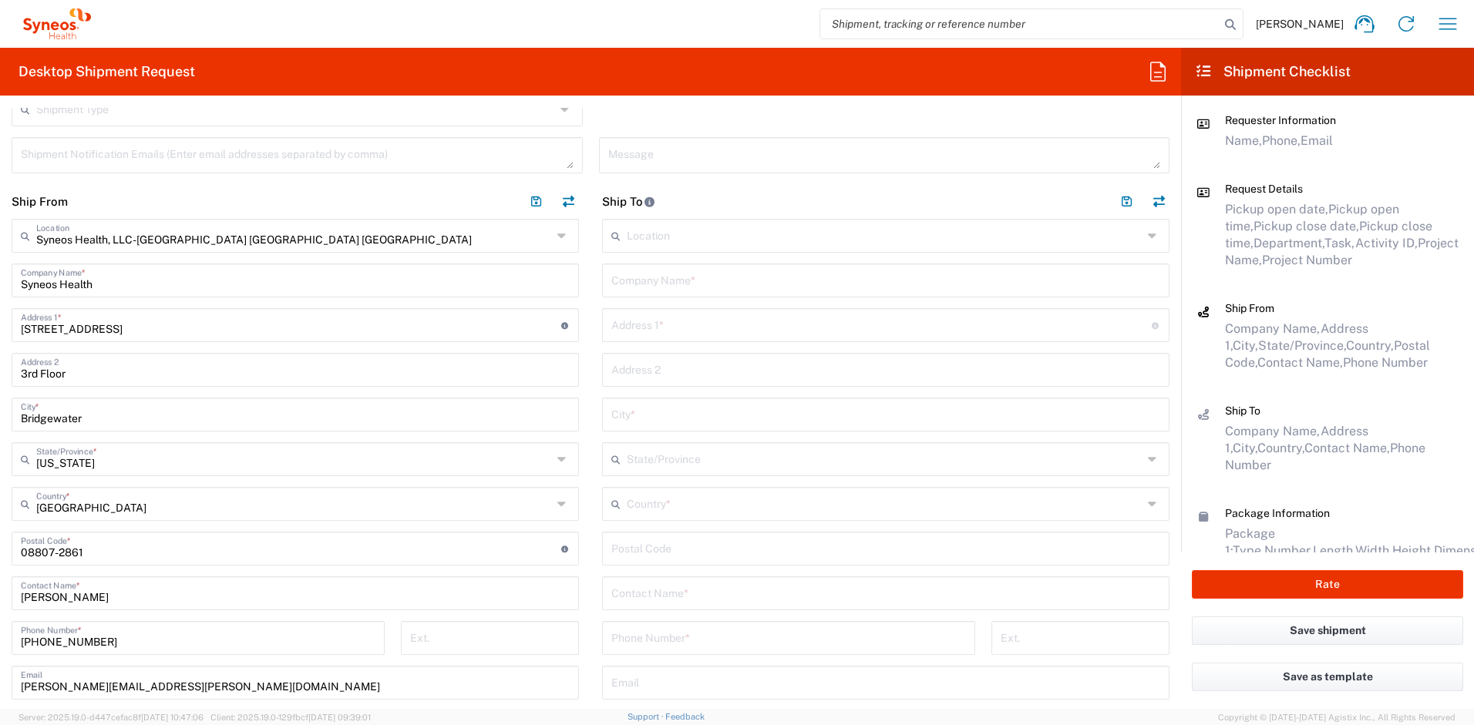
scroll to position [681, 0]
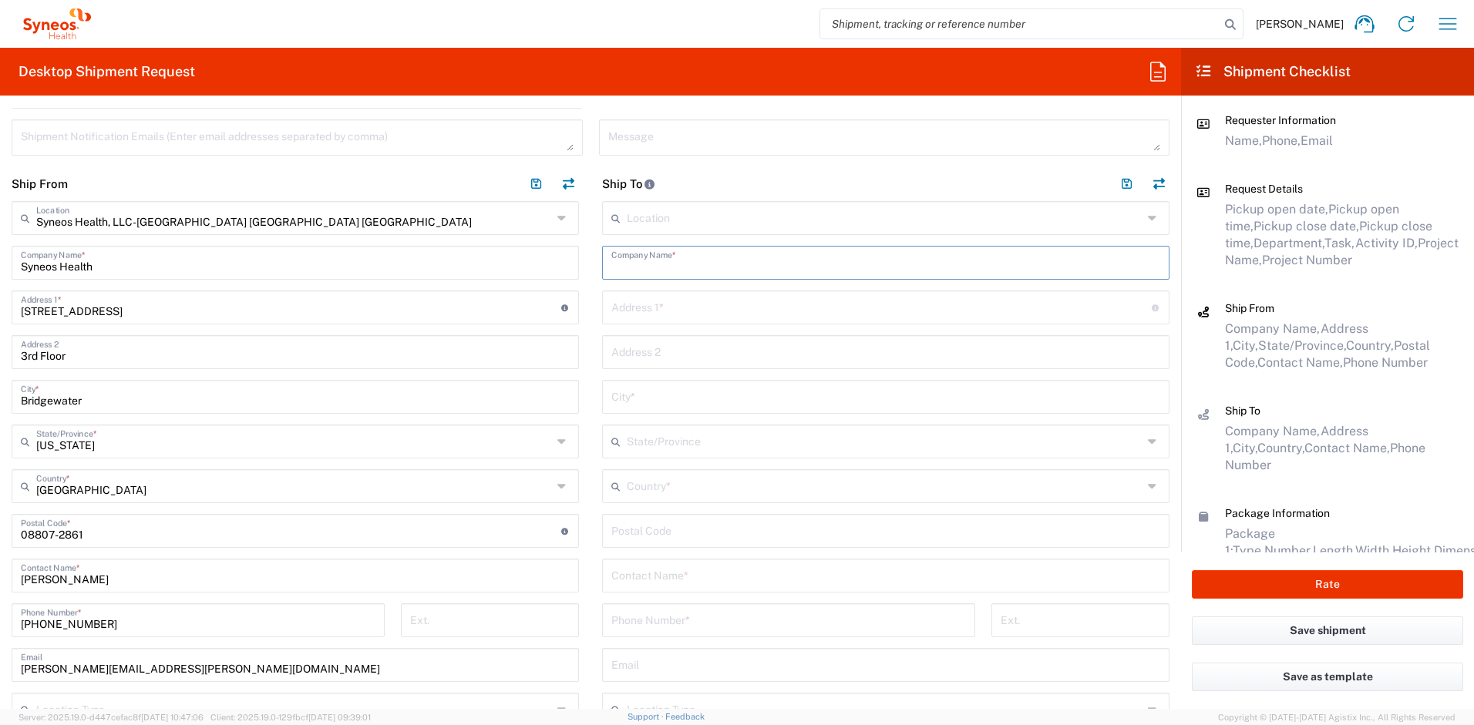
click at [644, 266] on input "text" at bounding box center [885, 261] width 549 height 27
click at [678, 260] on input "text" at bounding box center [885, 261] width 549 height 27
paste input "Andreea Savan"
type input "Andreea Savan"
click at [674, 576] on input "text" at bounding box center [885, 574] width 549 height 27
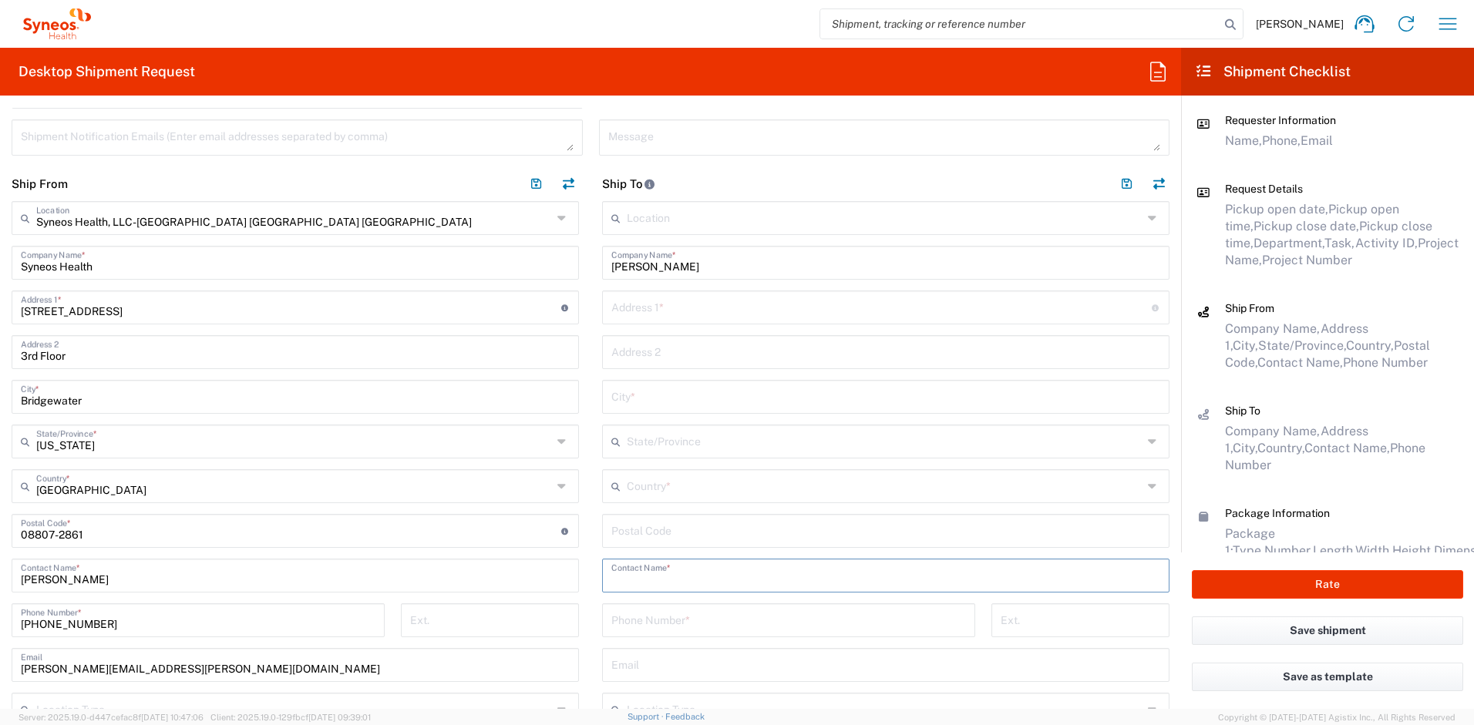
paste input "Andreea Savan"
type input "Andreea Savan"
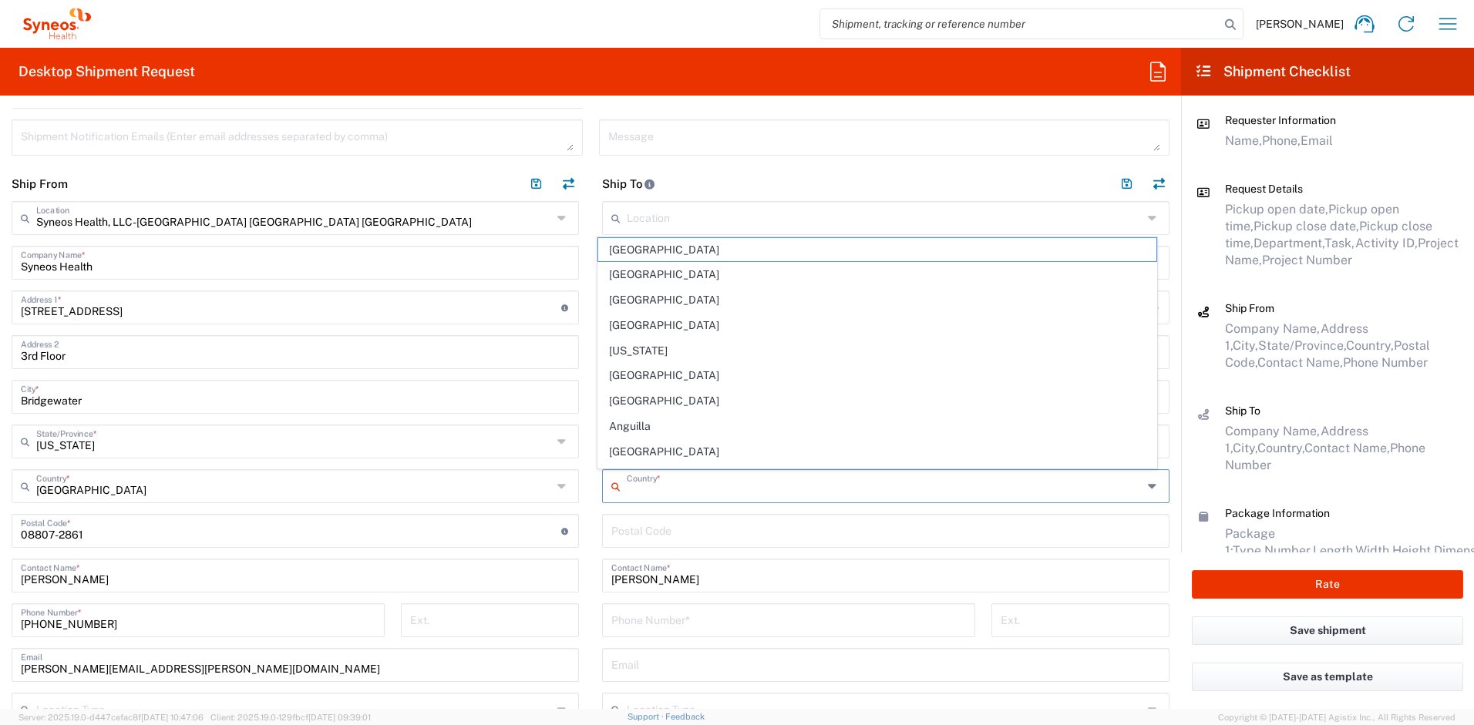
click at [664, 486] on input "text" at bounding box center [885, 485] width 516 height 27
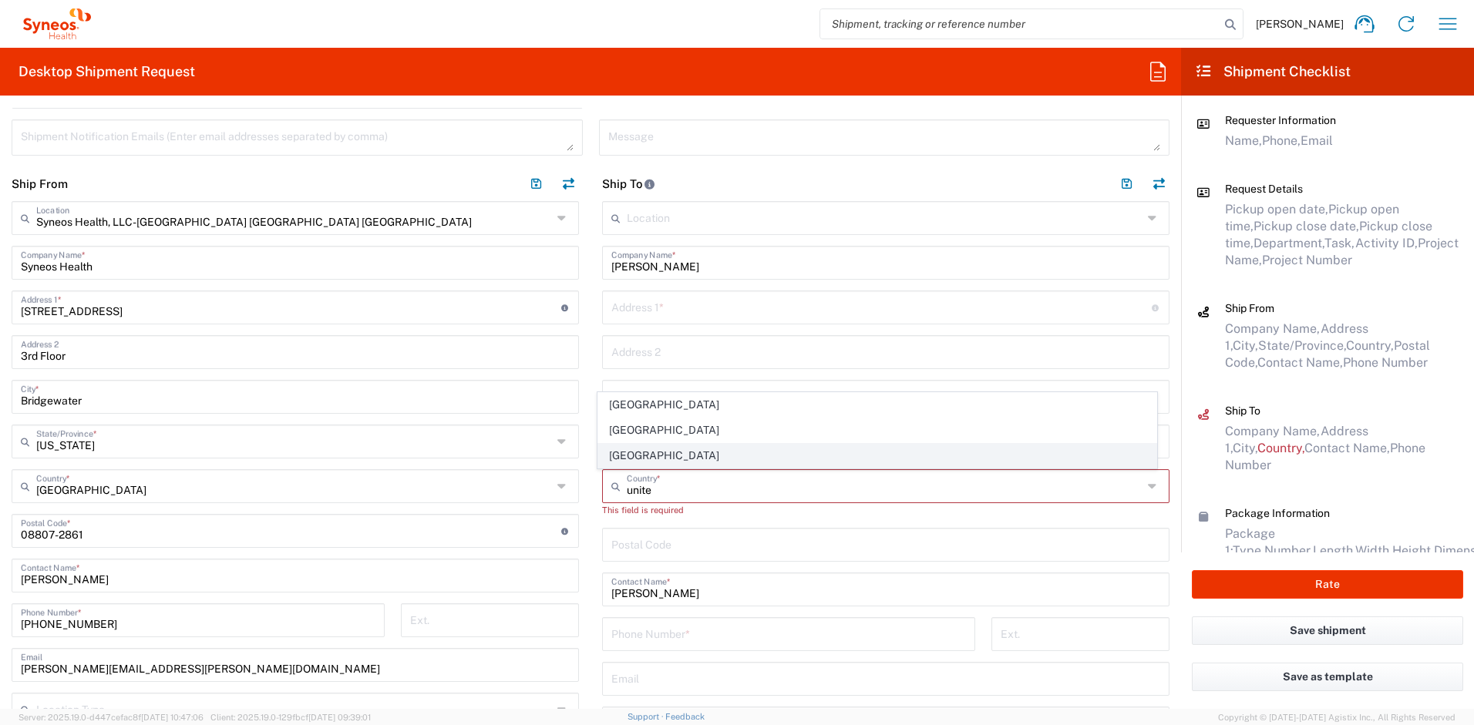
click at [685, 454] on span "United States" at bounding box center [877, 456] width 559 height 24
type input "United States"
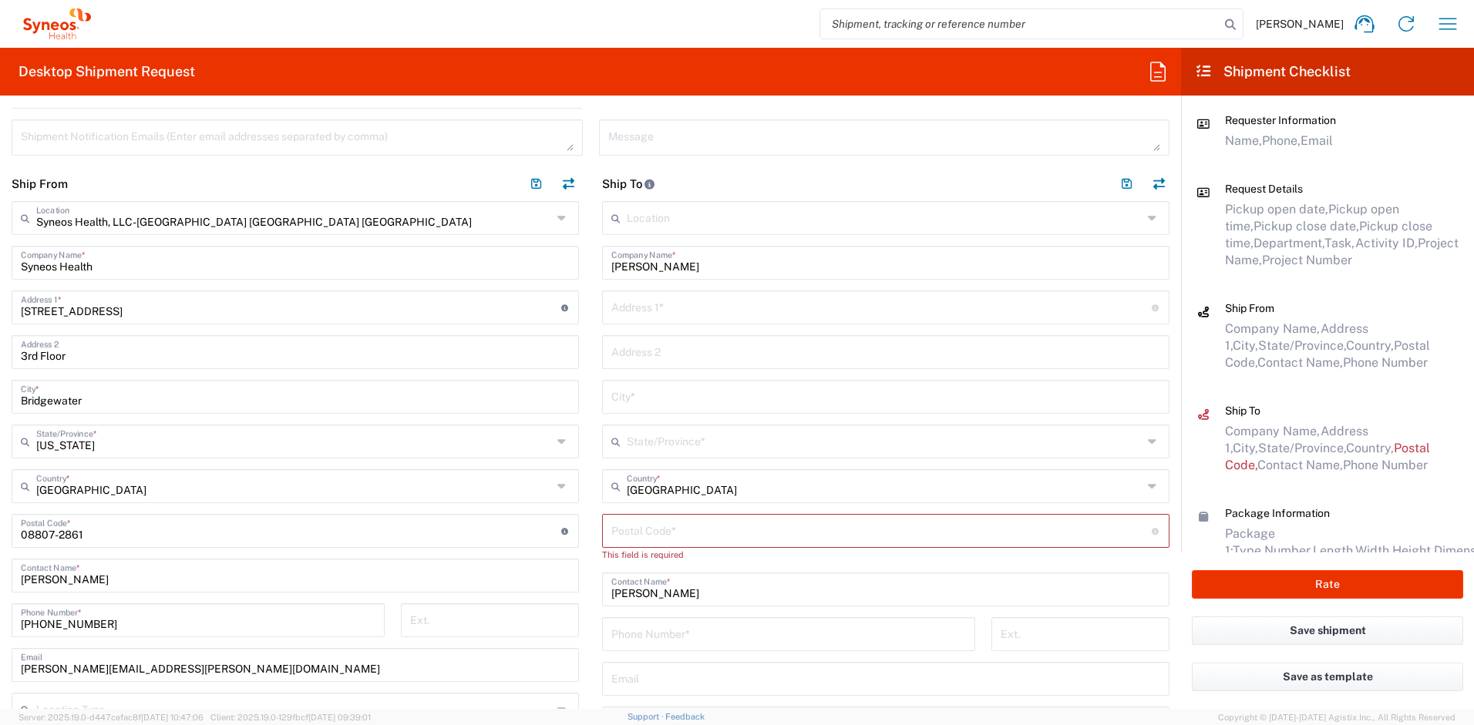
click at [626, 317] on input "text" at bounding box center [881, 306] width 540 height 27
paste input "4527 Max Dr"
type input "4527 Max Dr"
click at [634, 393] on input "text" at bounding box center [885, 395] width 549 height 27
paste input "San Diego"
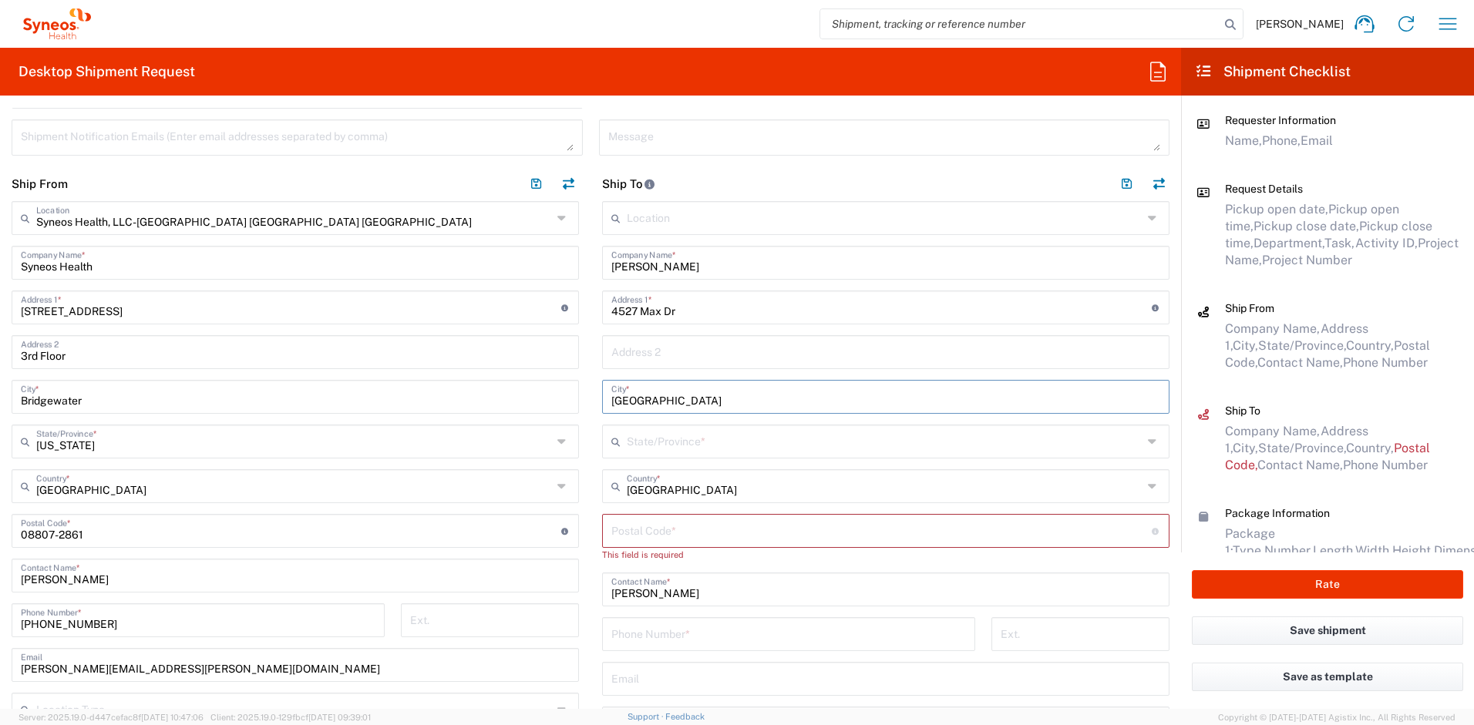
type input "San Diego"
click at [690, 440] on input "text" at bounding box center [885, 440] width 516 height 27
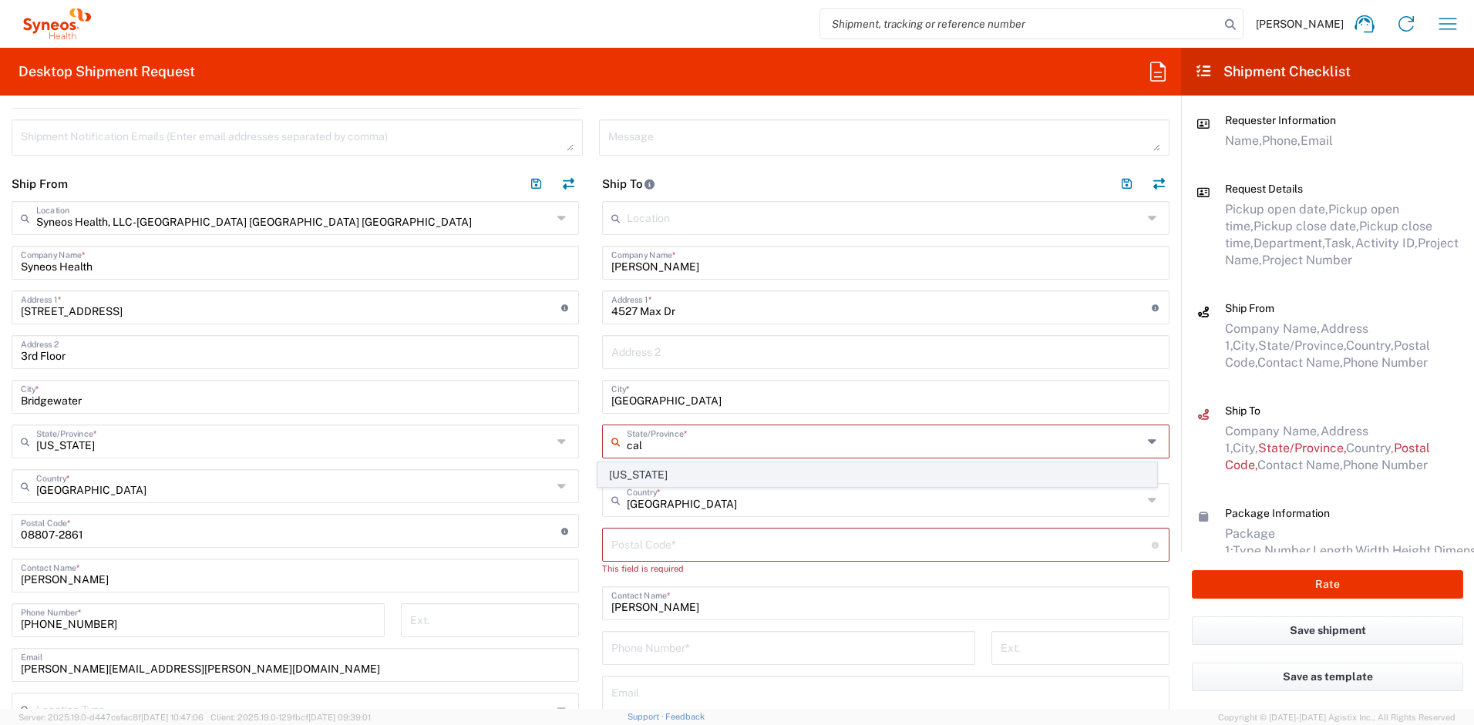
click at [633, 476] on span "California" at bounding box center [877, 475] width 559 height 24
type input "California"
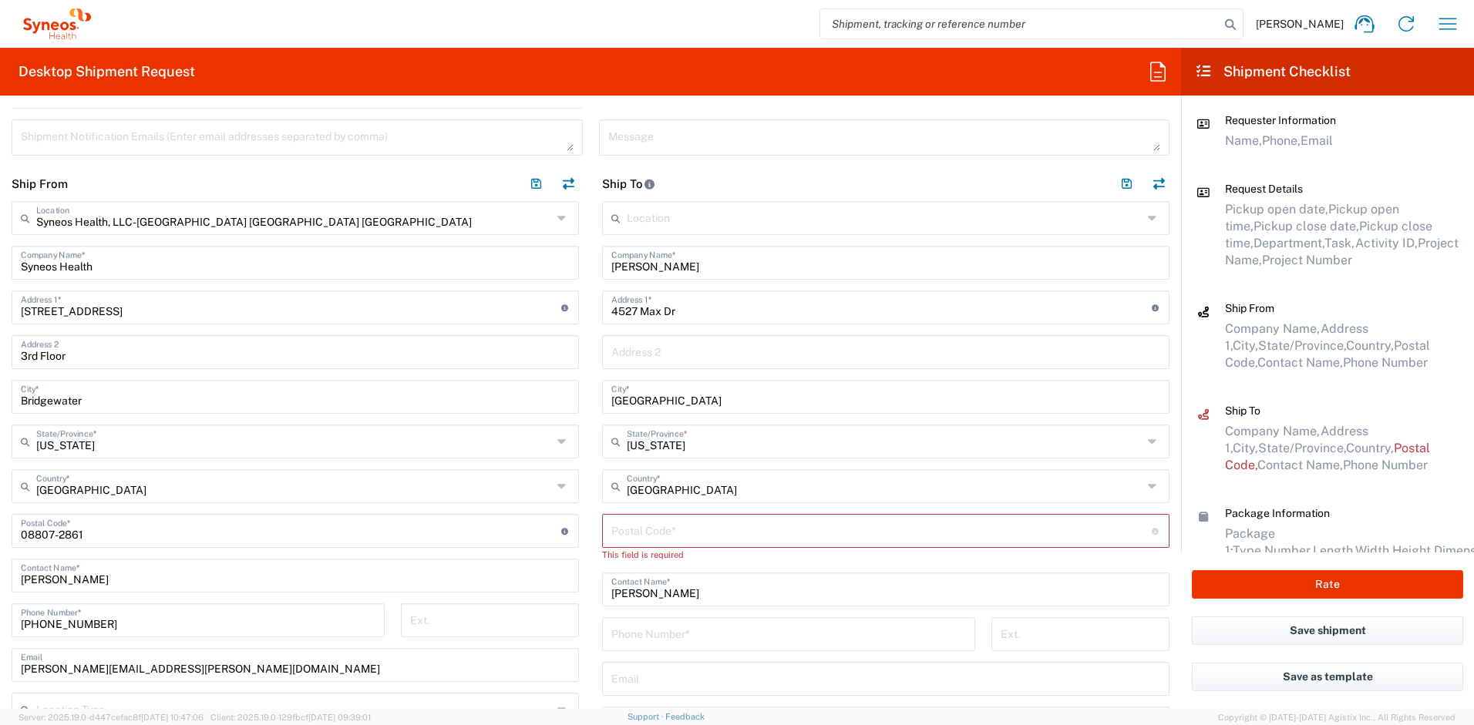
click at [635, 532] on input "undefined" at bounding box center [881, 530] width 540 height 27
paste input "92115"
type input "92115"
drag, startPoint x: 111, startPoint y: 621, endPoint x: -14, endPoint y: 611, distance: 125.3
click at [0, 611] on html "Ayman Abboud Home Shipment estimator Shipment tracking Desktop shipment request…" at bounding box center [737, 362] width 1474 height 725
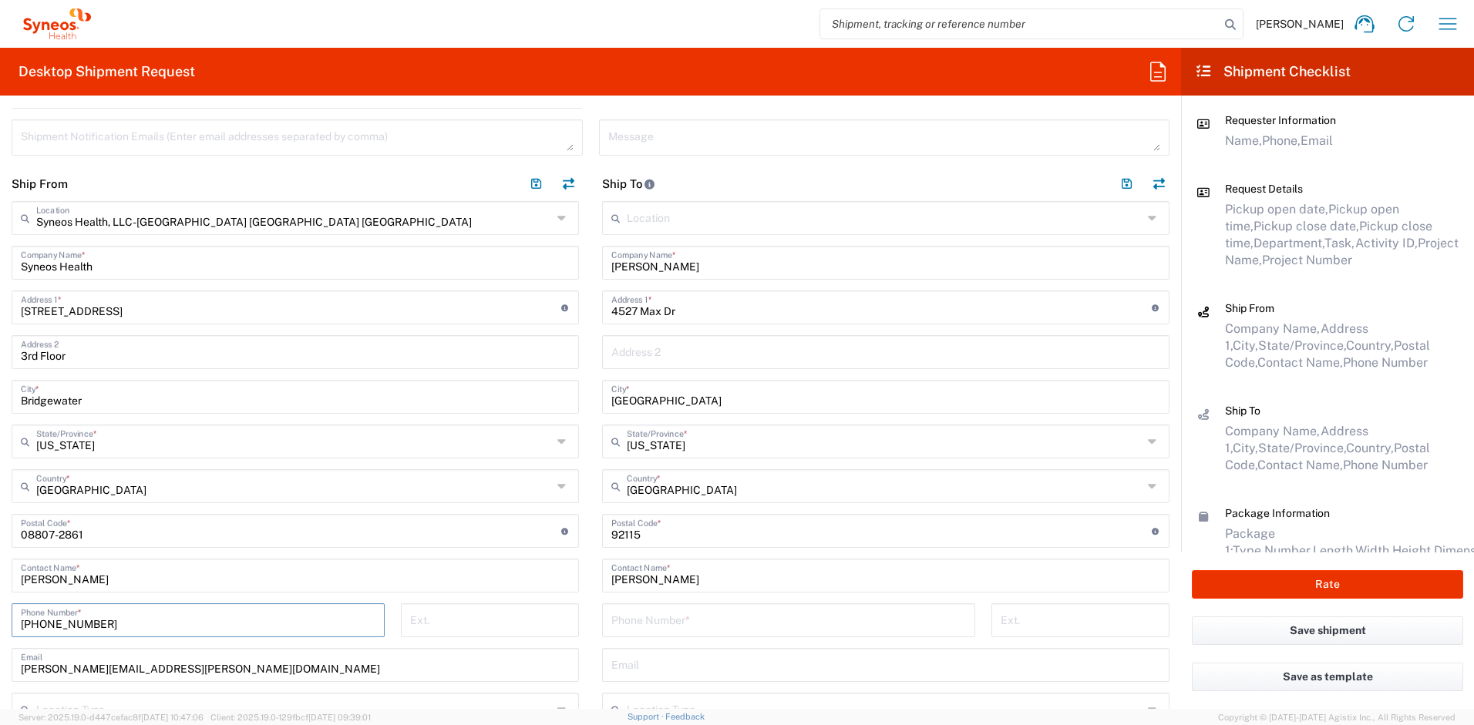
click at [696, 616] on input "tel" at bounding box center [788, 619] width 355 height 27
paste input "732-384-3118"
type input "732-384-3118"
click at [646, 661] on input "text" at bounding box center [885, 664] width 549 height 27
paste input "andreea.savan@illingworthresearch.com"
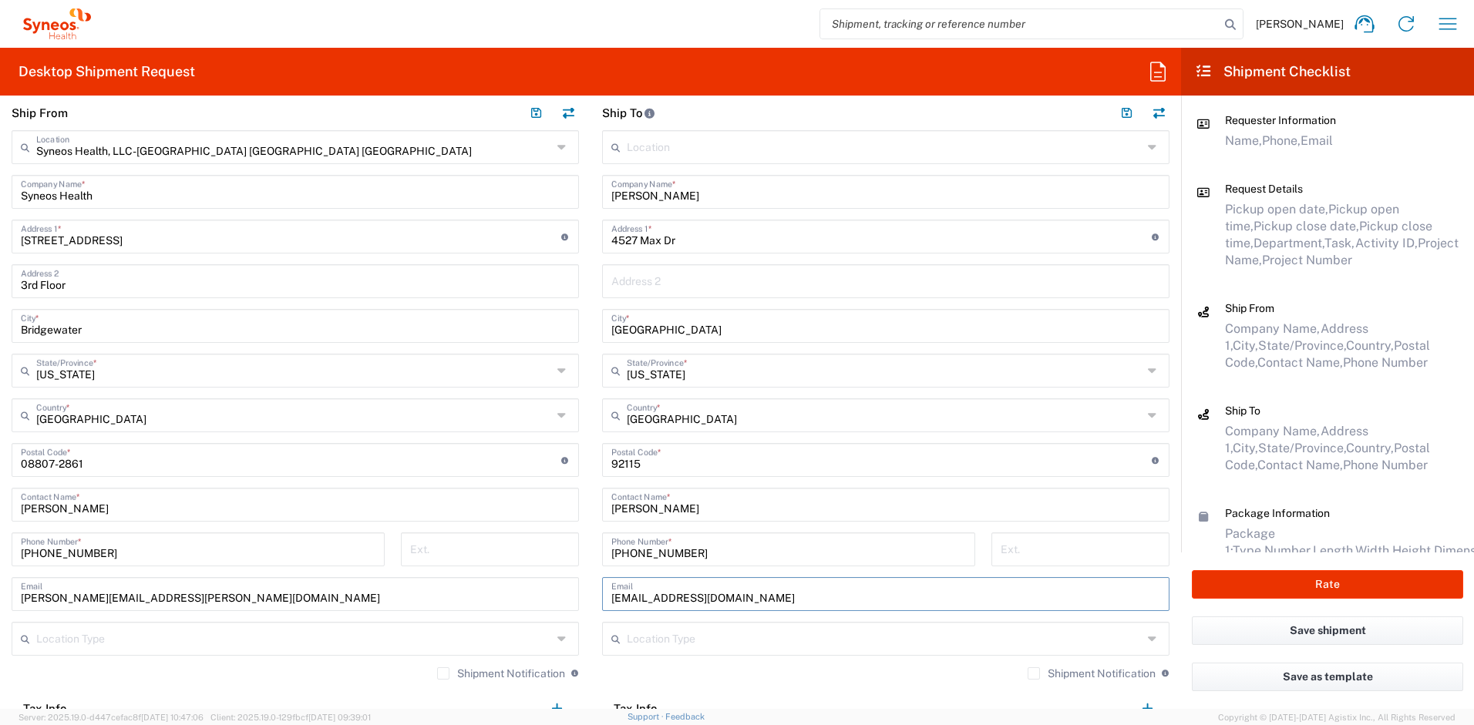
scroll to position [762, 0]
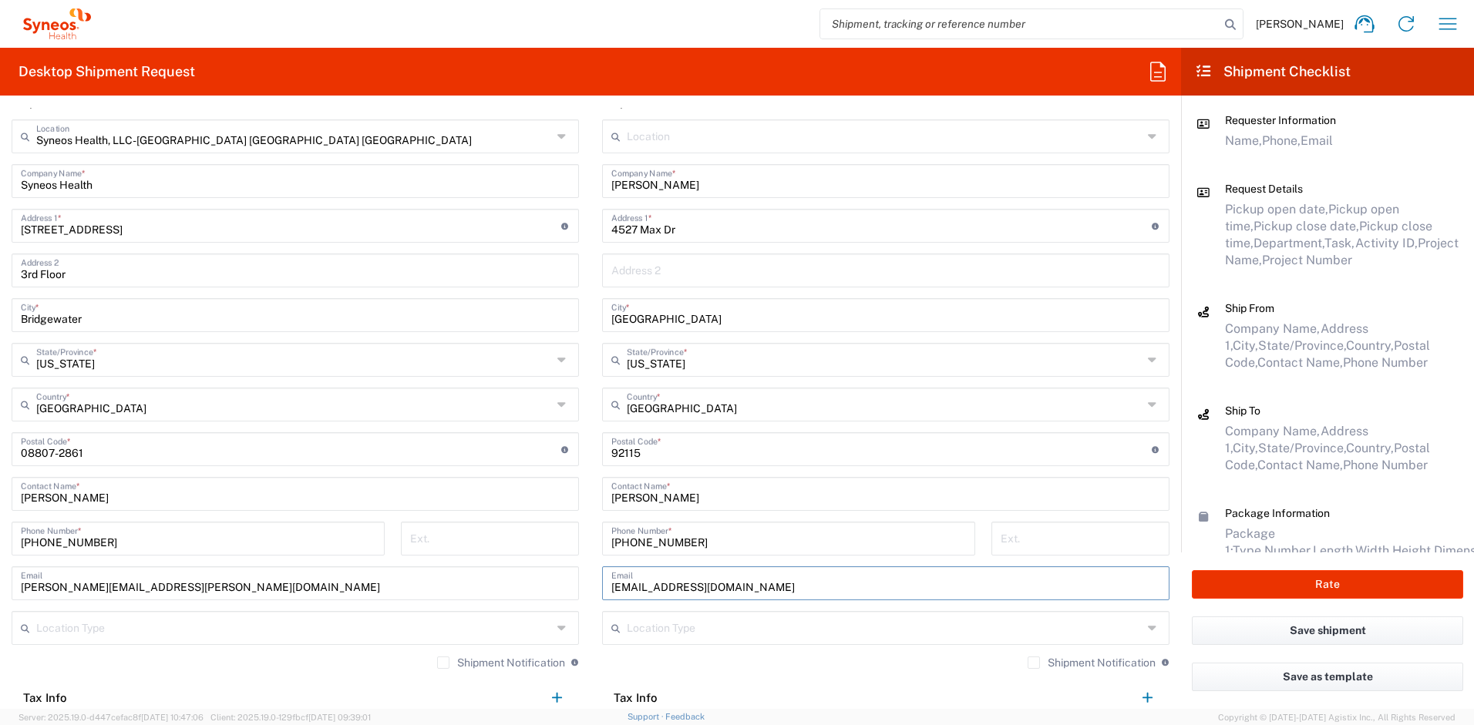
type input "andreea.savan@illingworthresearch.com"
click at [1028, 662] on label "Shipment Notification" at bounding box center [1092, 663] width 128 height 12
click at [1034, 663] on input "Shipment Notification" at bounding box center [1034, 663] width 0 height 0
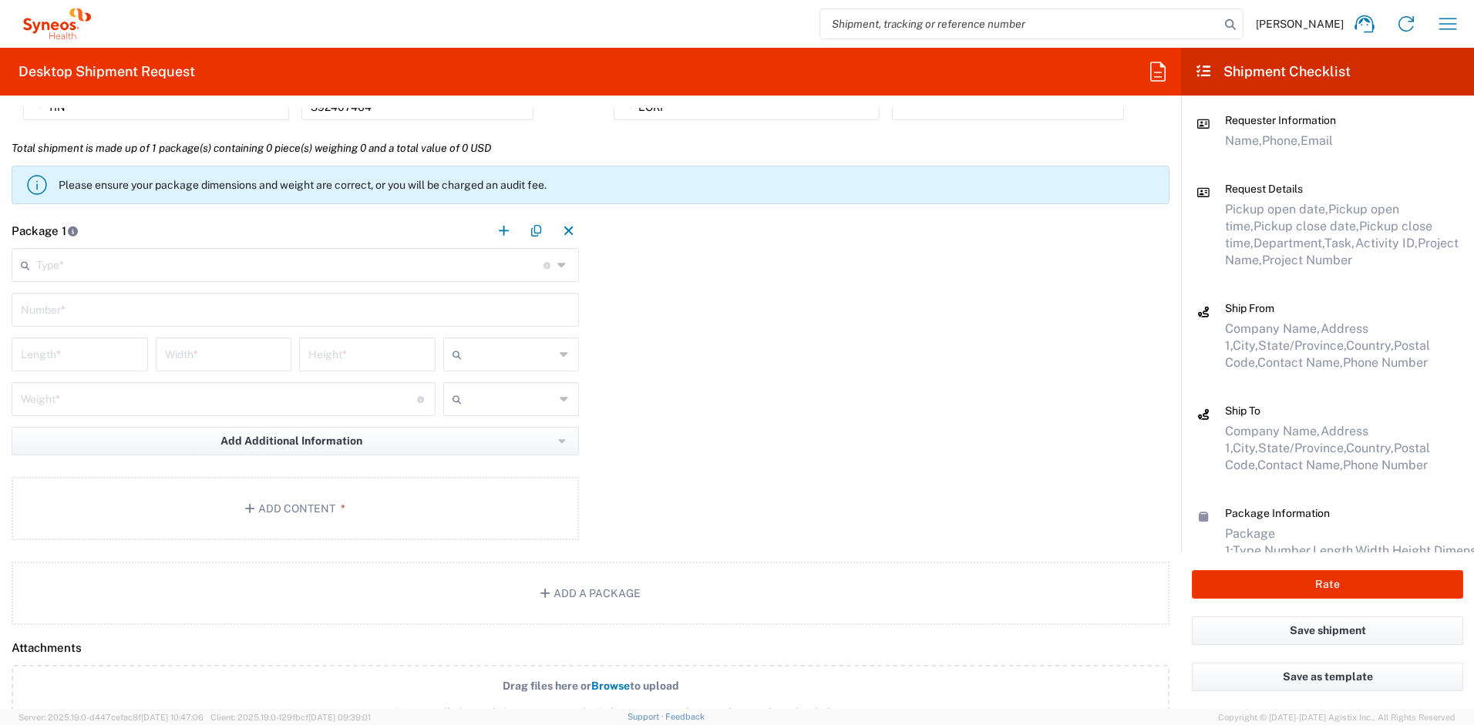
scroll to position [1396, 0]
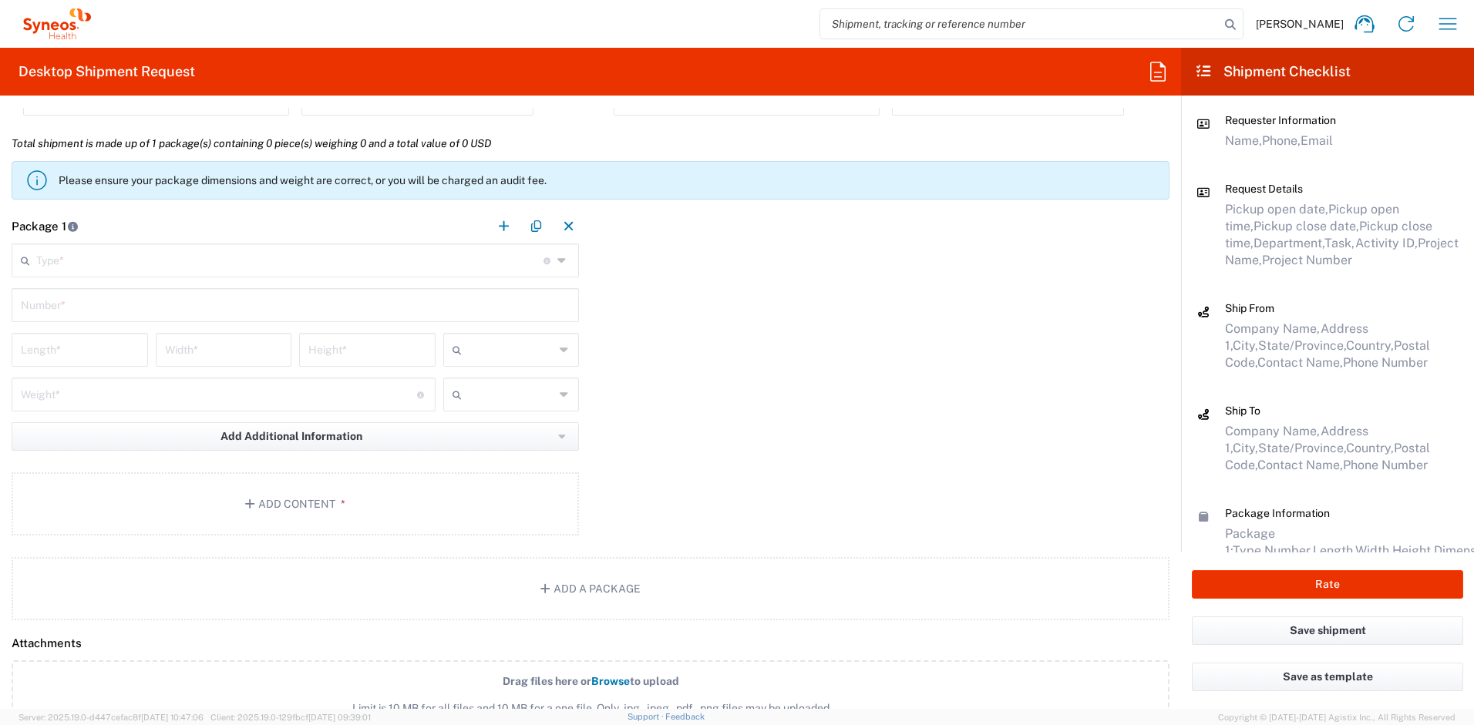
click at [506, 261] on input "text" at bounding box center [289, 259] width 507 height 27
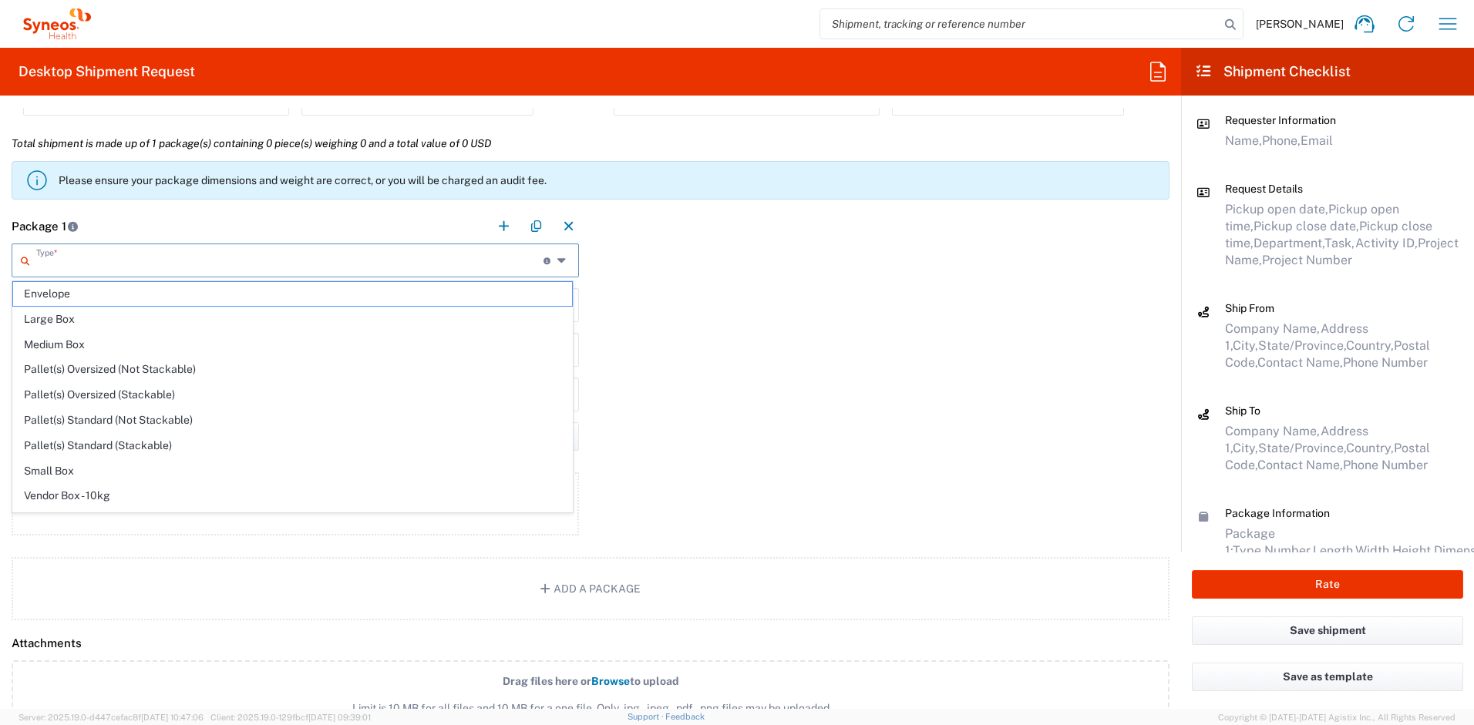
scroll to position [47, 0]
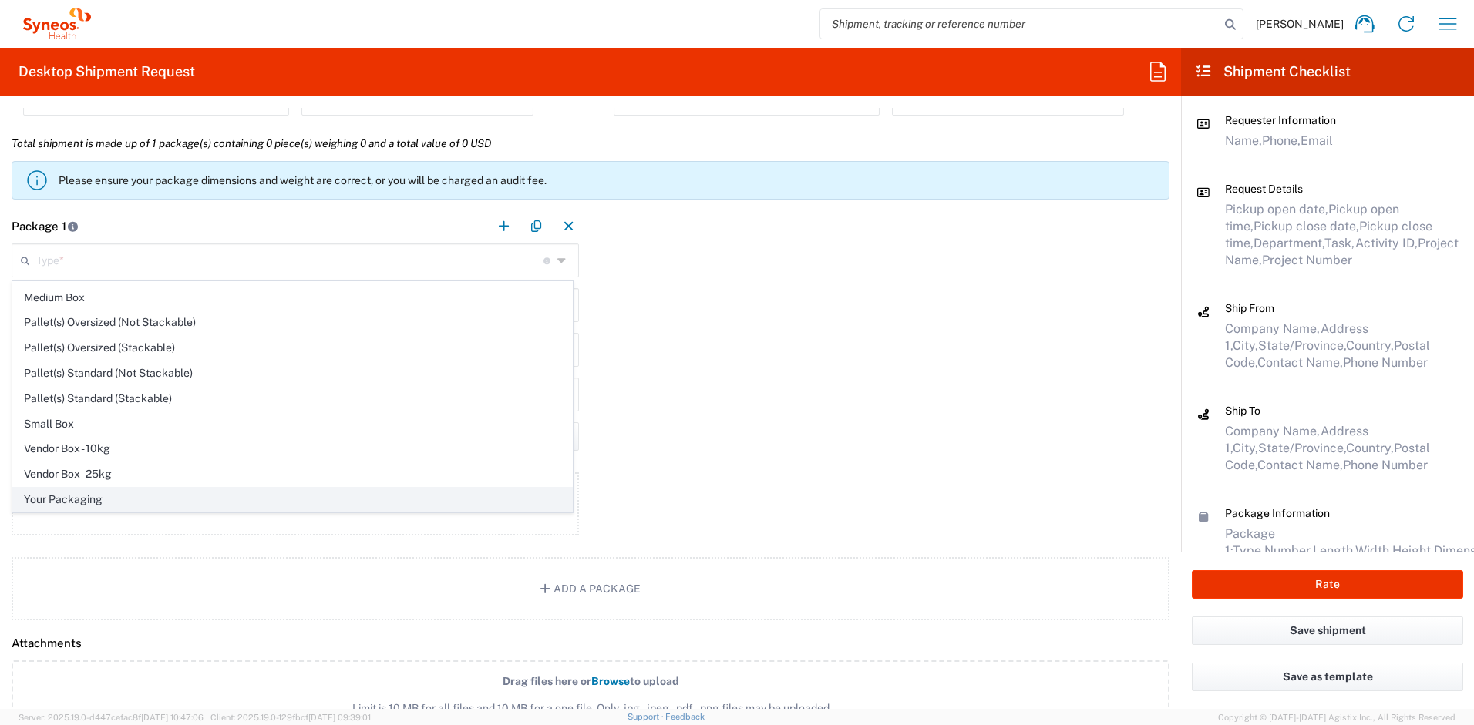
click at [179, 506] on span "Your Packaging" at bounding box center [292, 500] width 559 height 24
type input "Your Packaging"
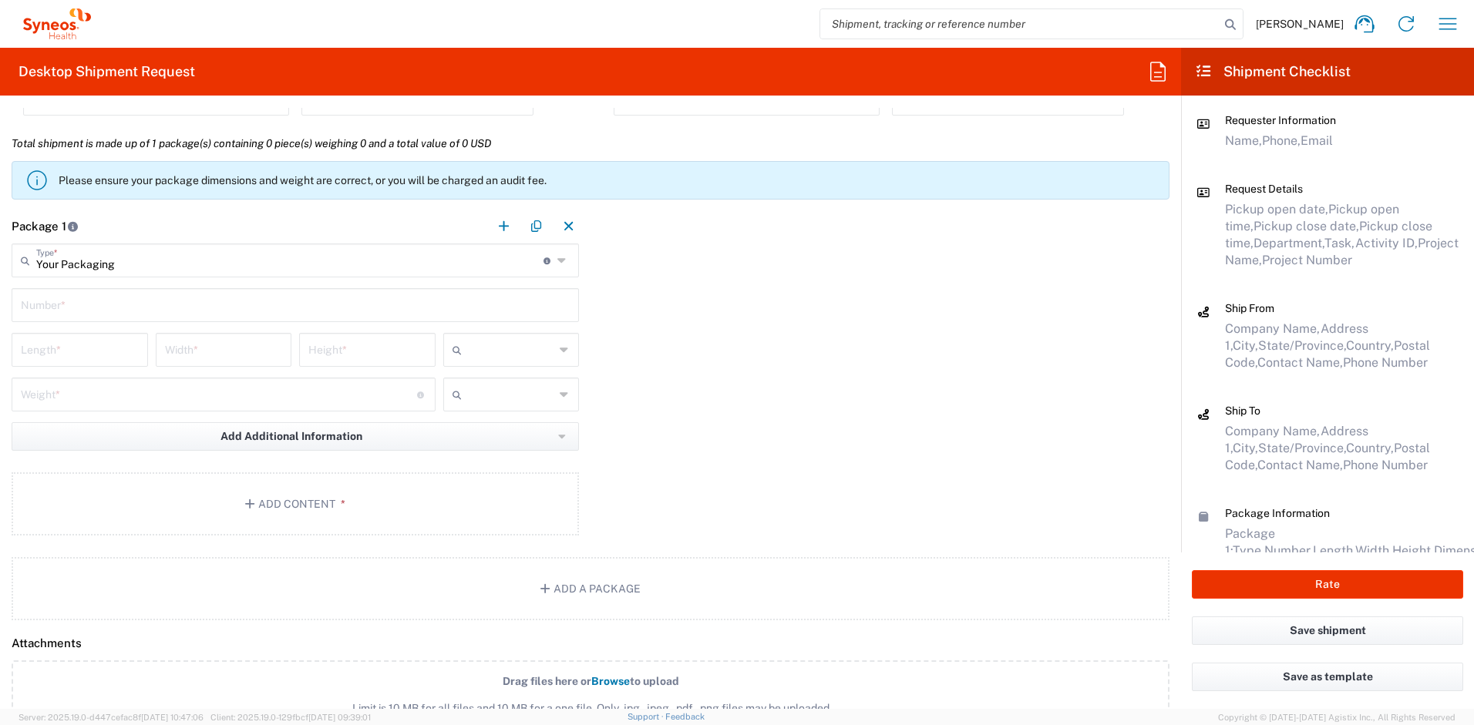
click at [107, 305] on input "text" at bounding box center [295, 304] width 549 height 27
type input "1"
click at [88, 342] on input "number" at bounding box center [80, 348] width 118 height 27
type input "16"
type input "12"
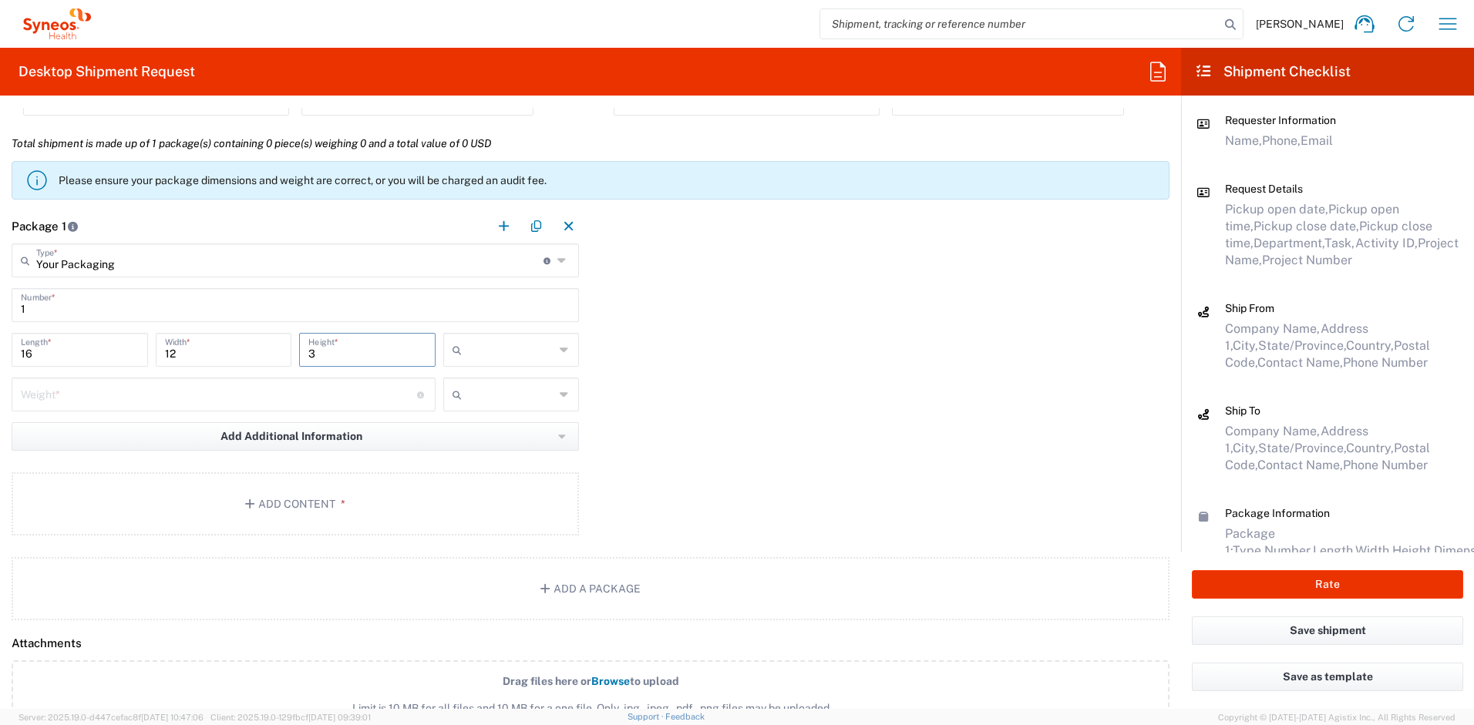
type input "3"
click at [491, 345] on input "text" at bounding box center [511, 350] width 87 height 25
click at [475, 440] on span "in" at bounding box center [506, 434] width 132 height 24
type input "in"
click at [318, 405] on input "number" at bounding box center [219, 393] width 396 height 27
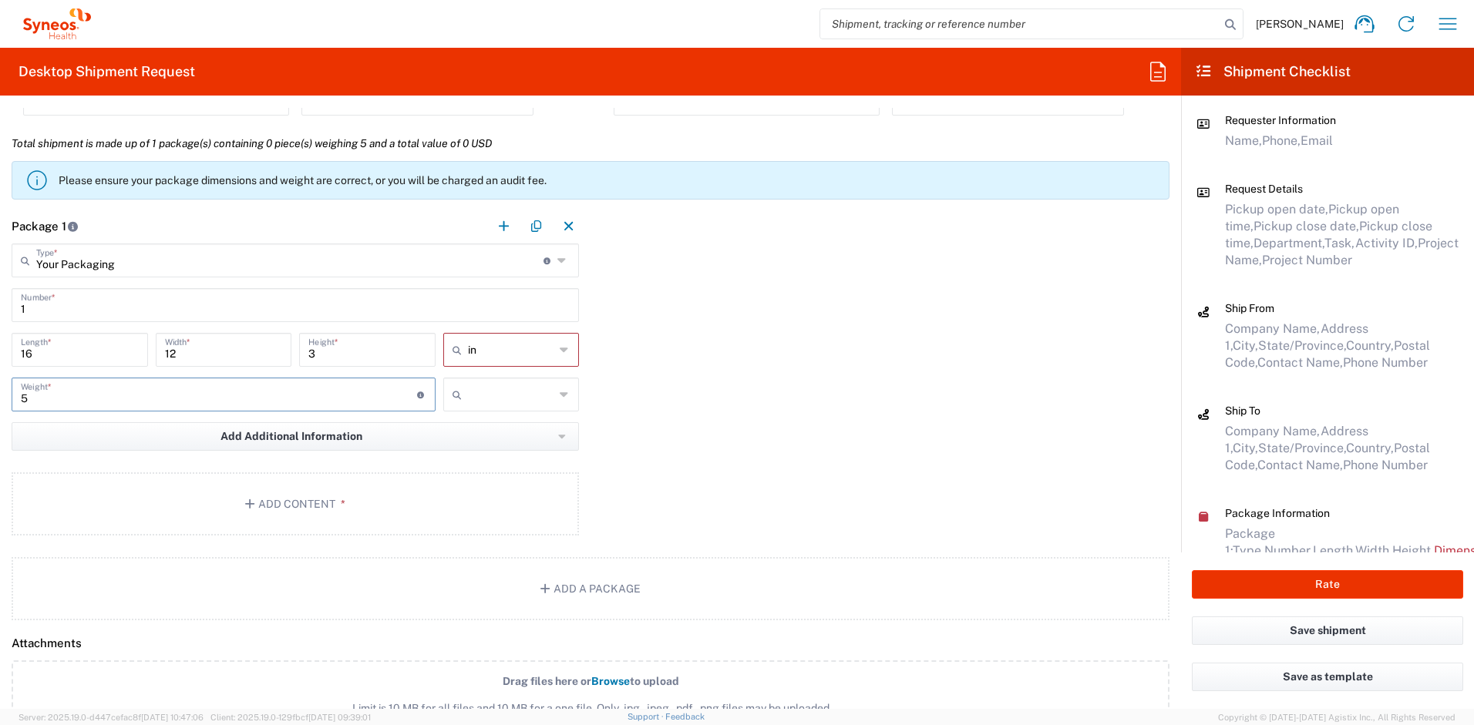
type input "5"
click at [460, 399] on icon at bounding box center [460, 394] width 15 height 25
click at [482, 453] on span "lbs" at bounding box center [506, 454] width 132 height 24
type input "lbs"
click at [361, 513] on button "Add Content *" at bounding box center [295, 504] width 567 height 63
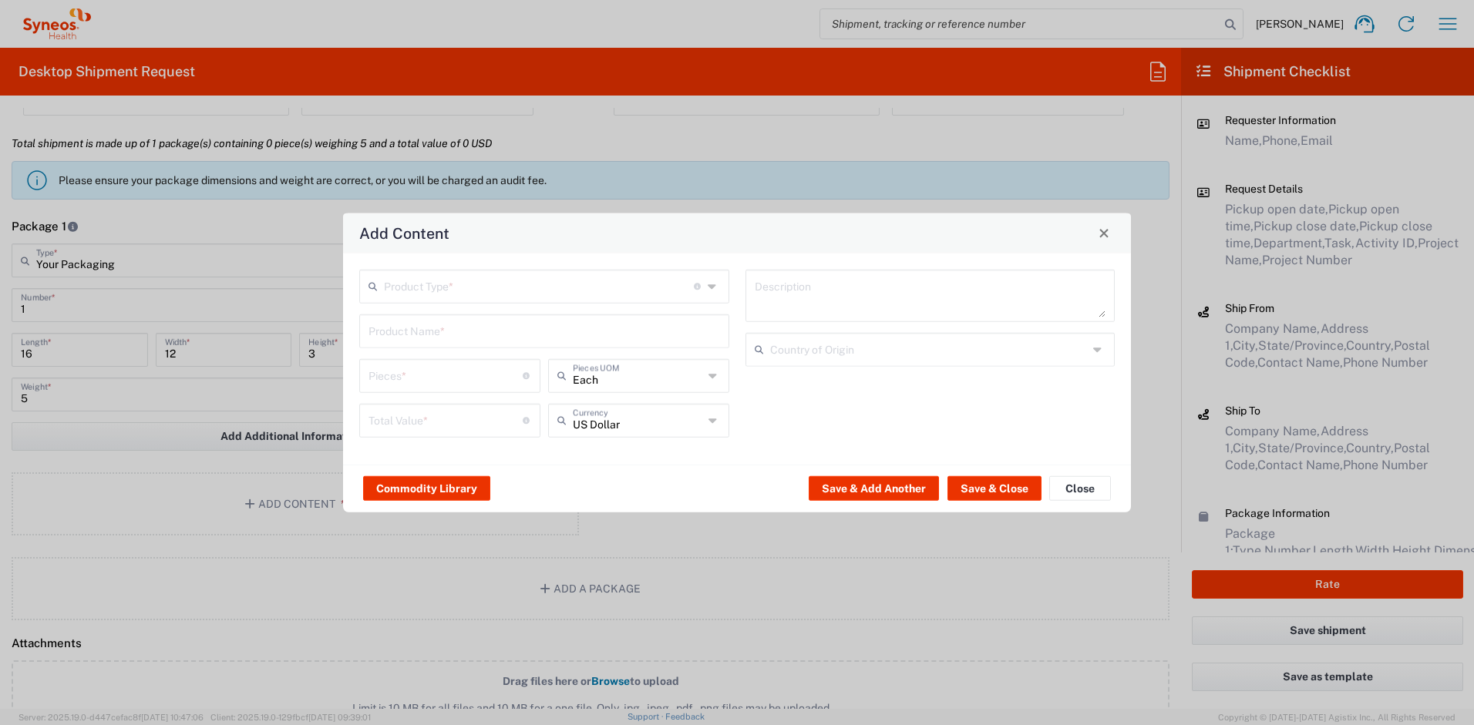
click at [469, 288] on input "text" at bounding box center [539, 284] width 310 height 27
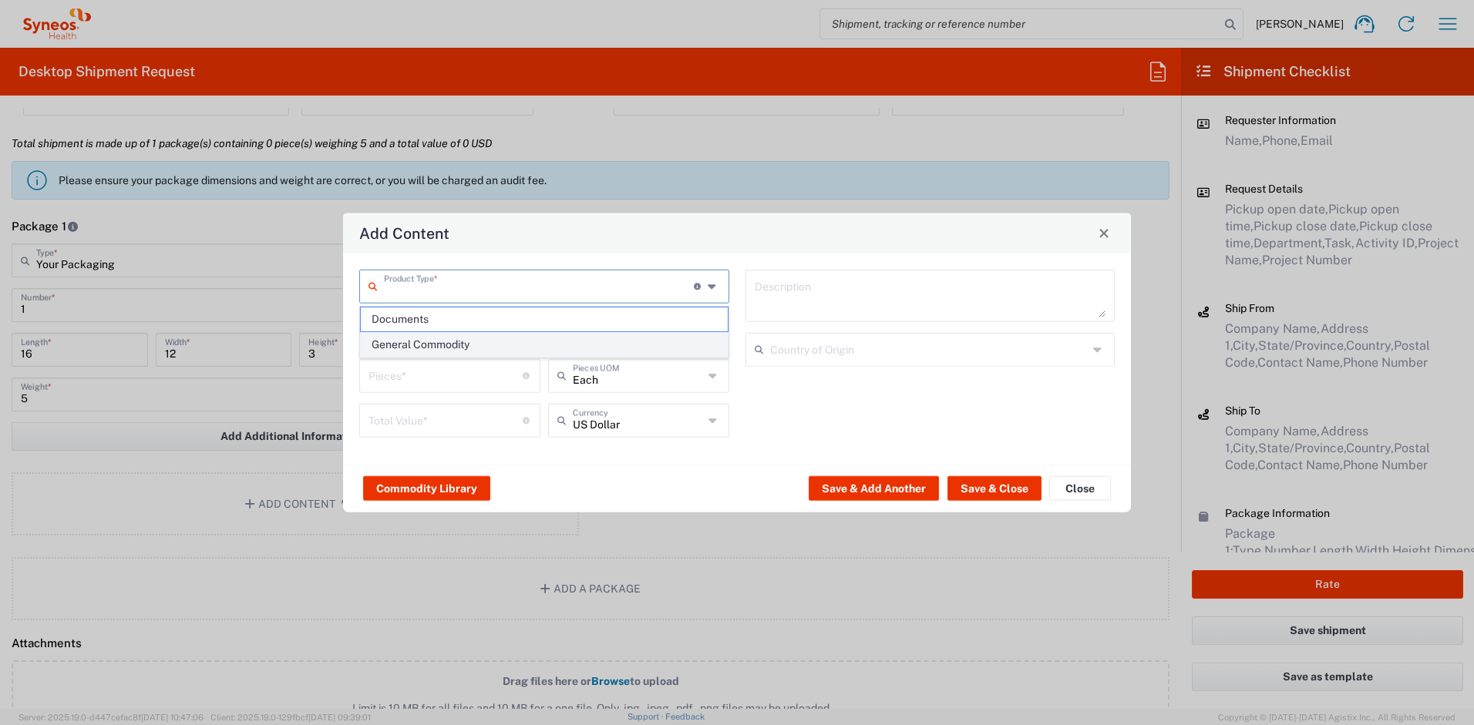
click at [441, 343] on span "General Commodity" at bounding box center [544, 345] width 367 height 24
type input "General Commodity"
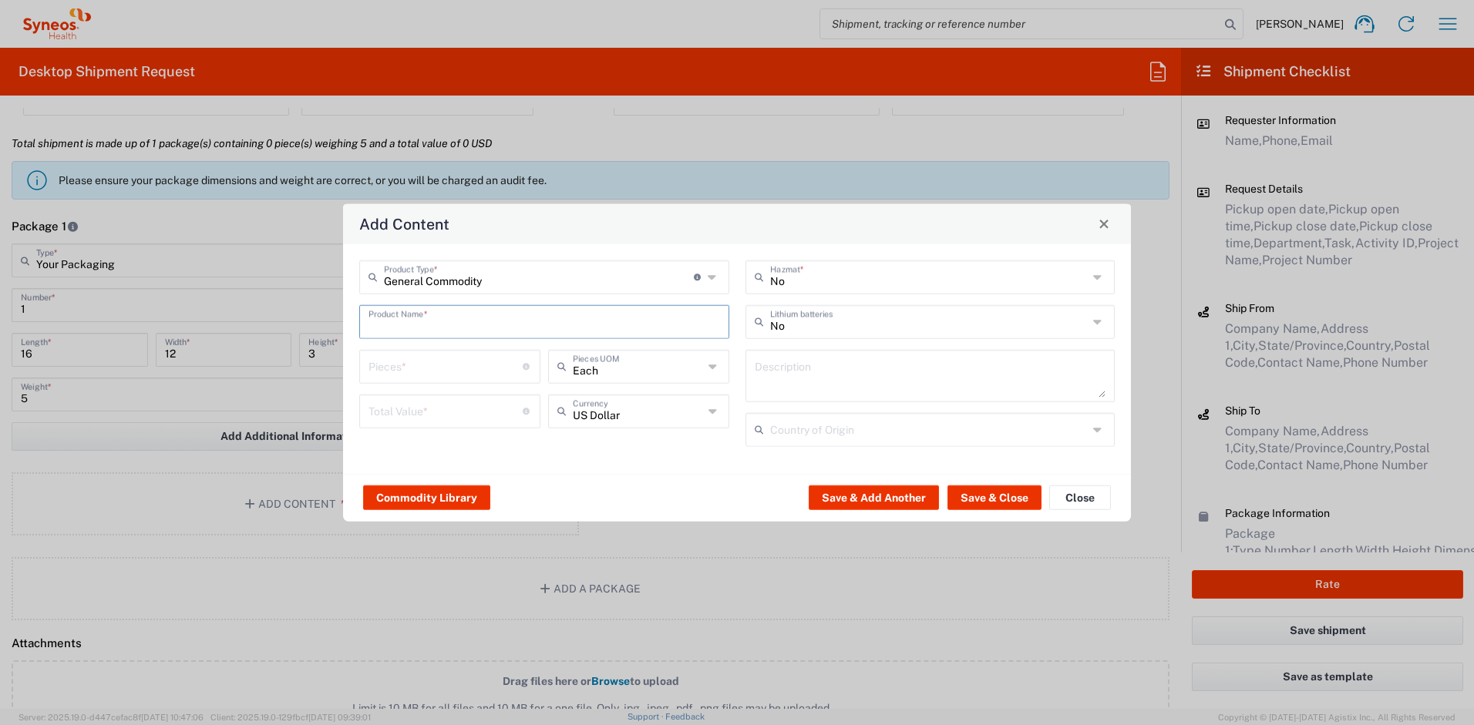
click at [429, 321] on input "text" at bounding box center [544, 320] width 352 height 27
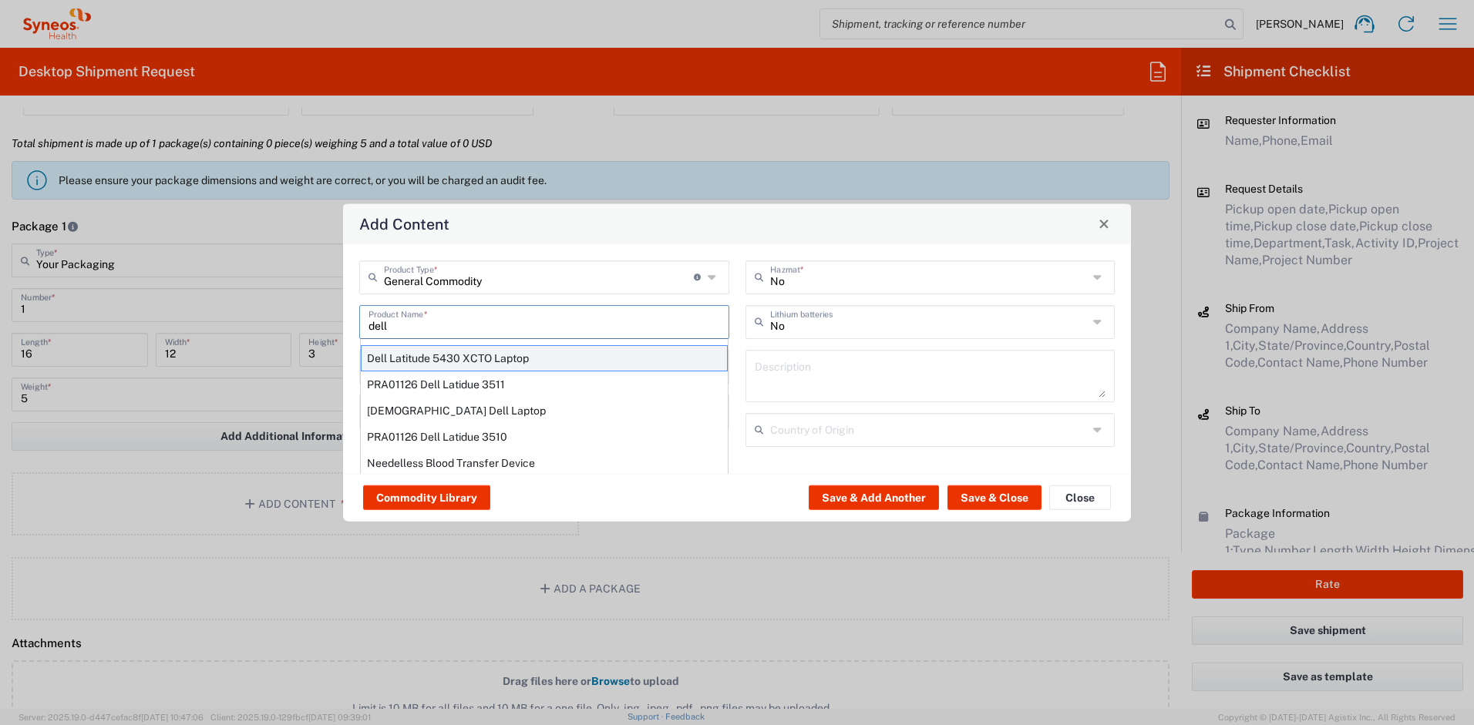
click at [453, 360] on div "Dell Latitude 5430 XCTO Laptop" at bounding box center [544, 358] width 367 height 26
type input "Dell Latitude 5430 XCTO Laptop"
type input "1"
type textarea "BaseIntel Core i7-1265U vProÂ® Processor - 14" 16 GB RAM - 512 GB SSD"
type input "China"
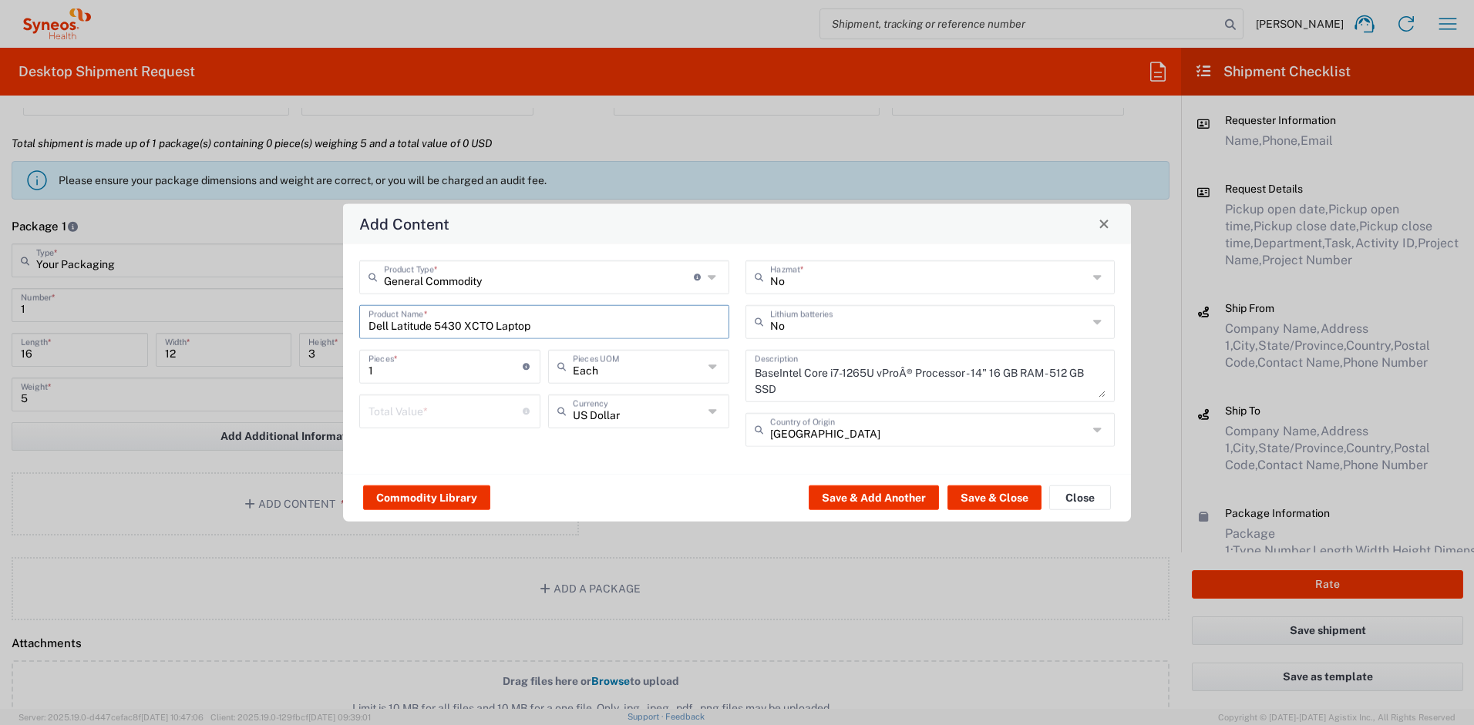
click at [428, 409] on input "number" at bounding box center [445, 409] width 154 height 27
type input "1000"
click at [778, 327] on input "text" at bounding box center [929, 320] width 318 height 27
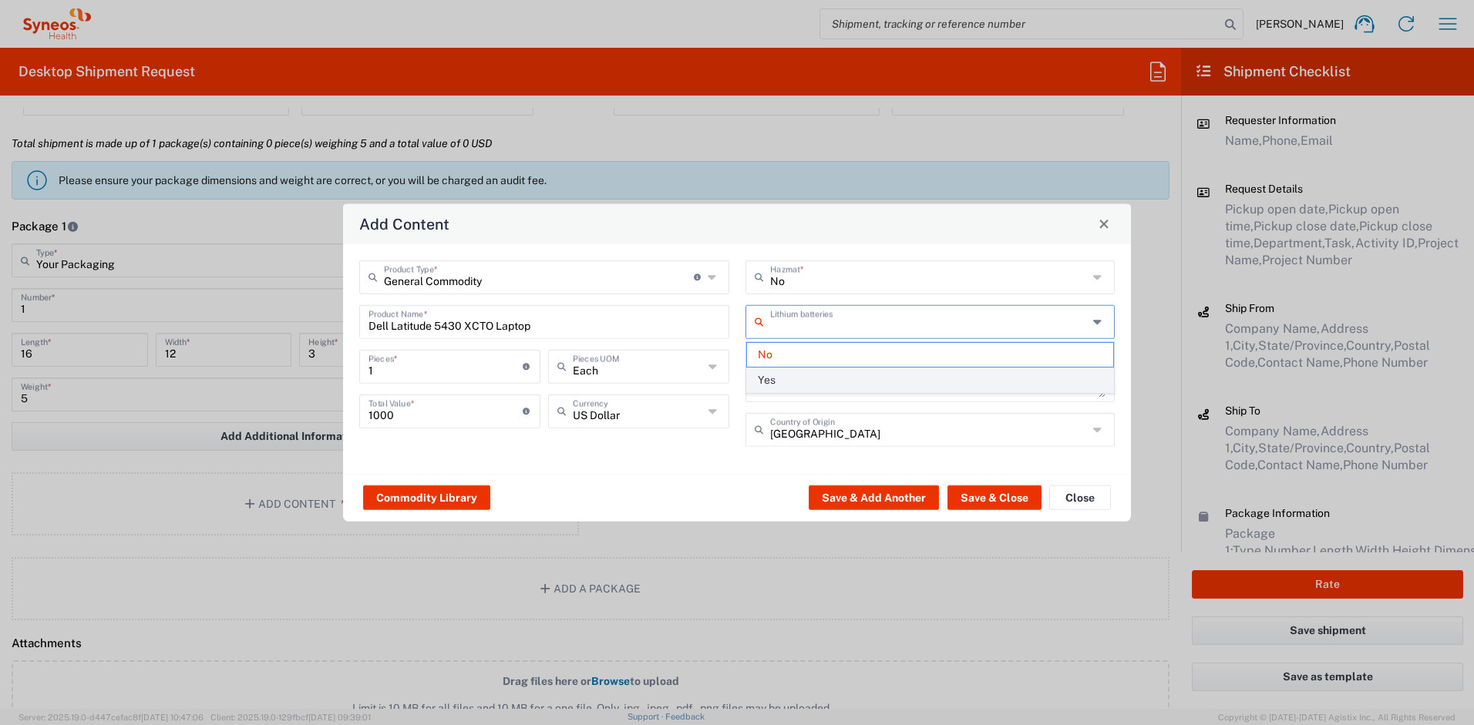
click at [768, 376] on span "Yes" at bounding box center [930, 380] width 367 height 24
type input "Yes"
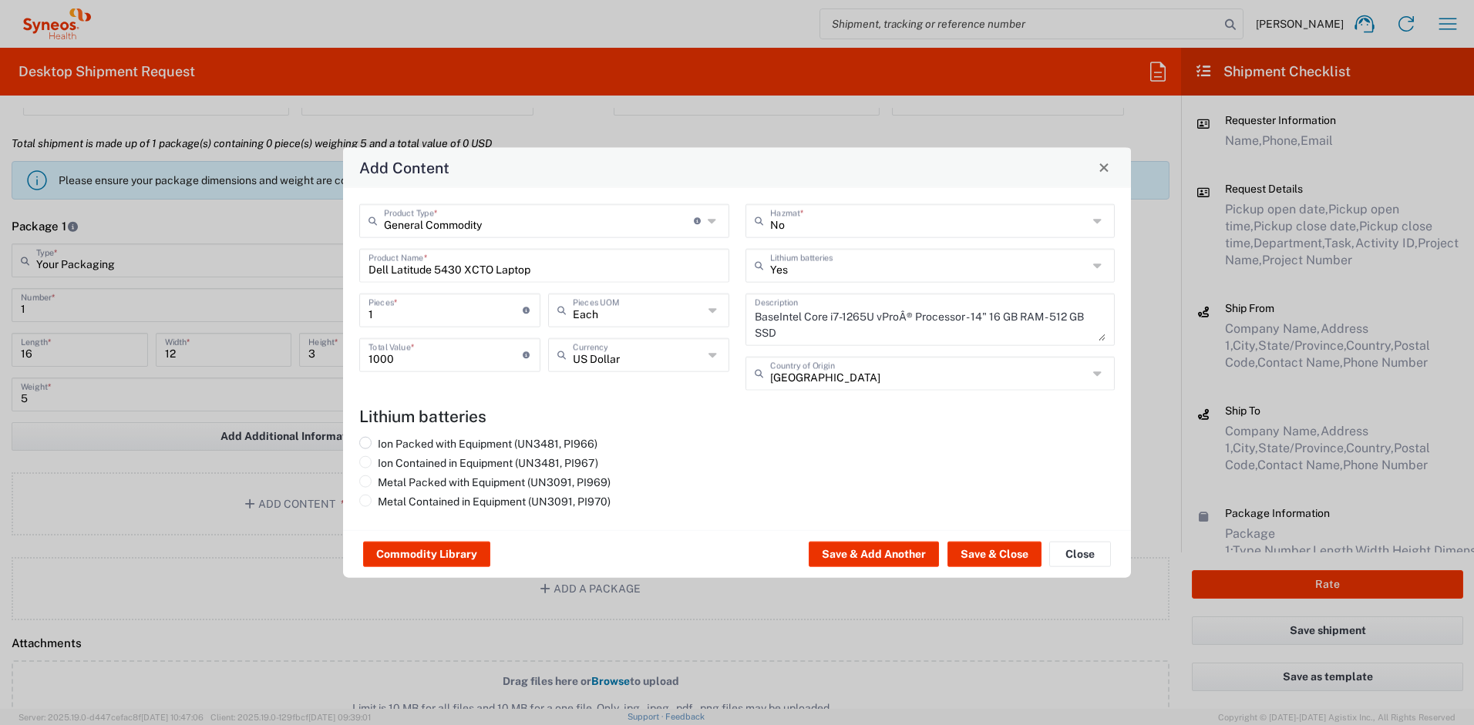
click at [518, 444] on label "Ion Packed with Equipment (UN3481, PI966)" at bounding box center [478, 443] width 238 height 14
click at [388, 444] on input "Ion Packed with Equipment (UN3481, PI966)" at bounding box center [383, 441] width 10 height 10
radio input "true"
click at [972, 564] on button "Save & Close" at bounding box center [994, 554] width 94 height 25
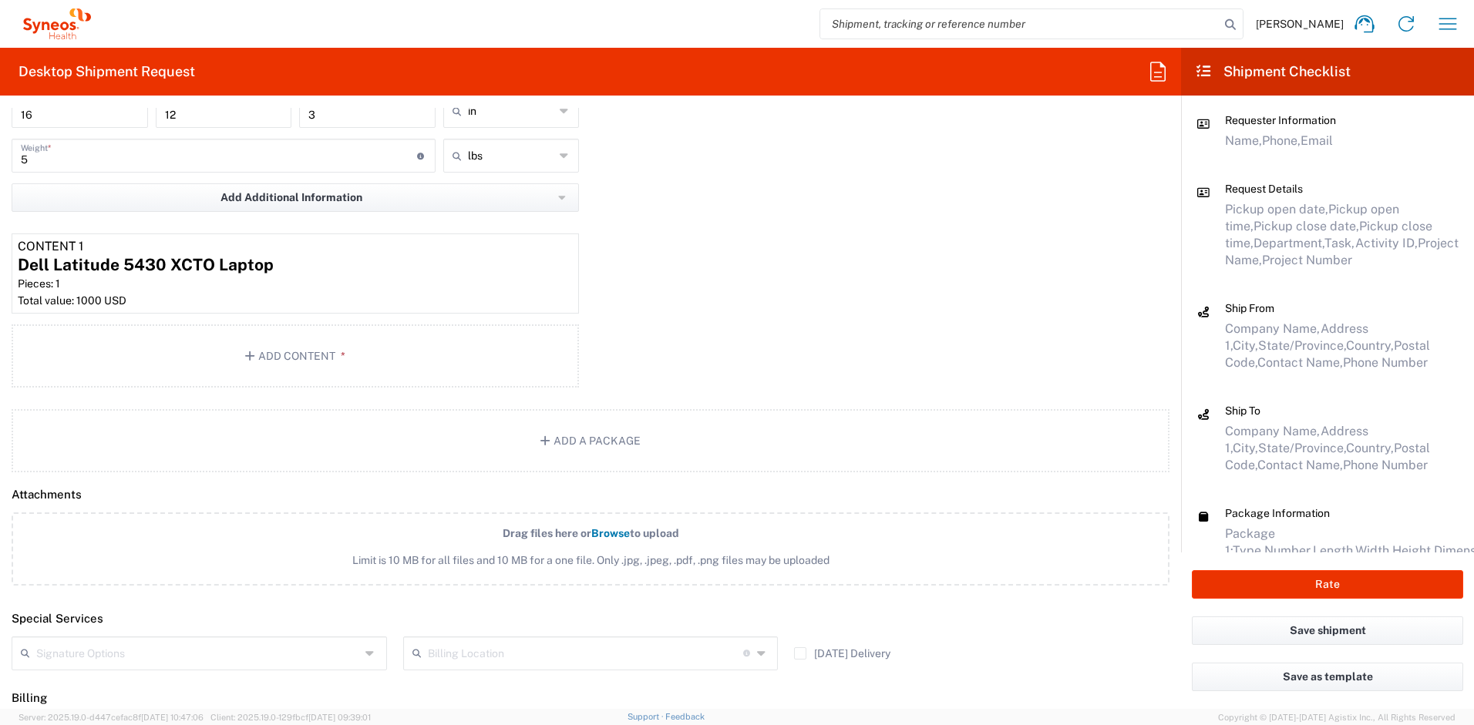
scroll to position [1825, 0]
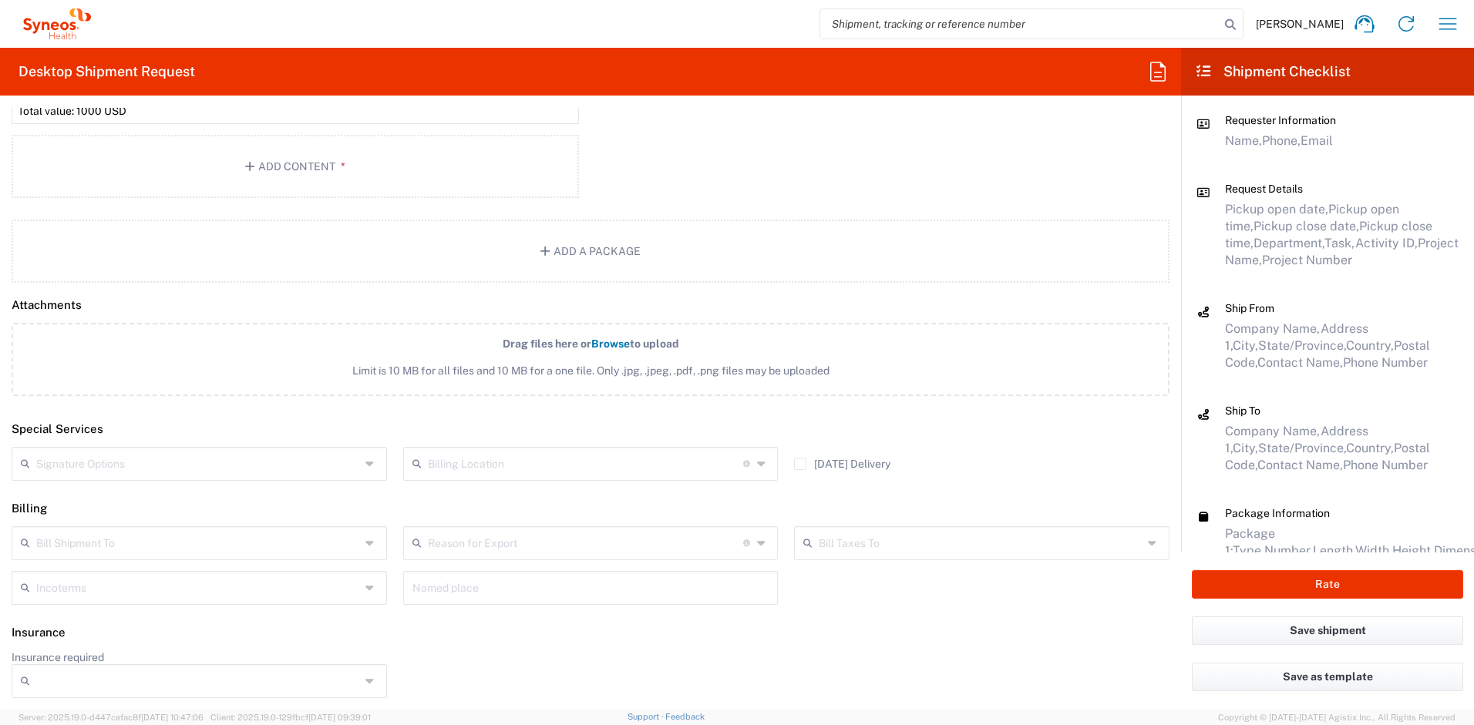
click at [278, 450] on input "text" at bounding box center [198, 462] width 324 height 27
drag, startPoint x: 173, startPoint y: 496, endPoint x: 236, endPoint y: 520, distance: 67.6
click at [173, 496] on span "Adult Signature Required" at bounding box center [197, 498] width 368 height 24
type input "Adult Signature Required"
click at [1224, 581] on button "Rate" at bounding box center [1327, 584] width 271 height 29
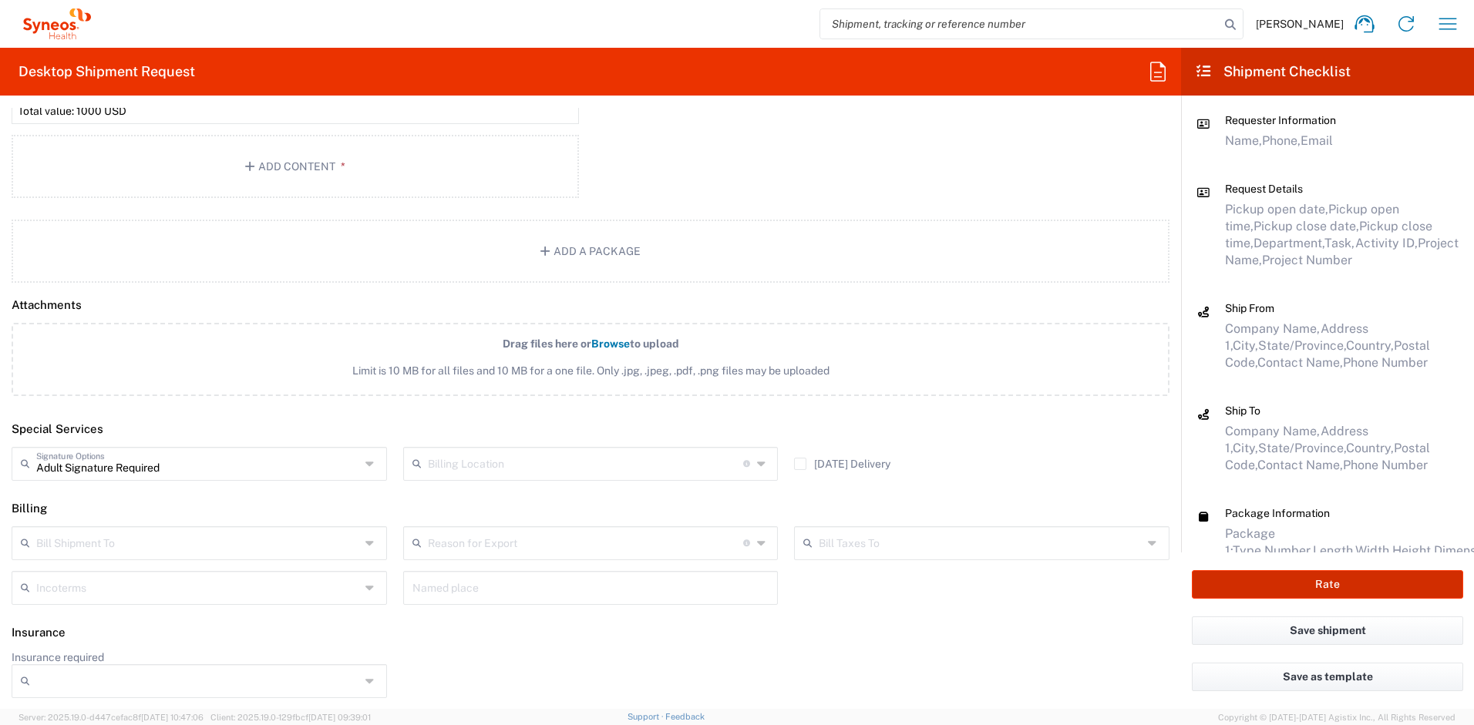
type input "4510 DEPARTMENTAL EXPENSE"
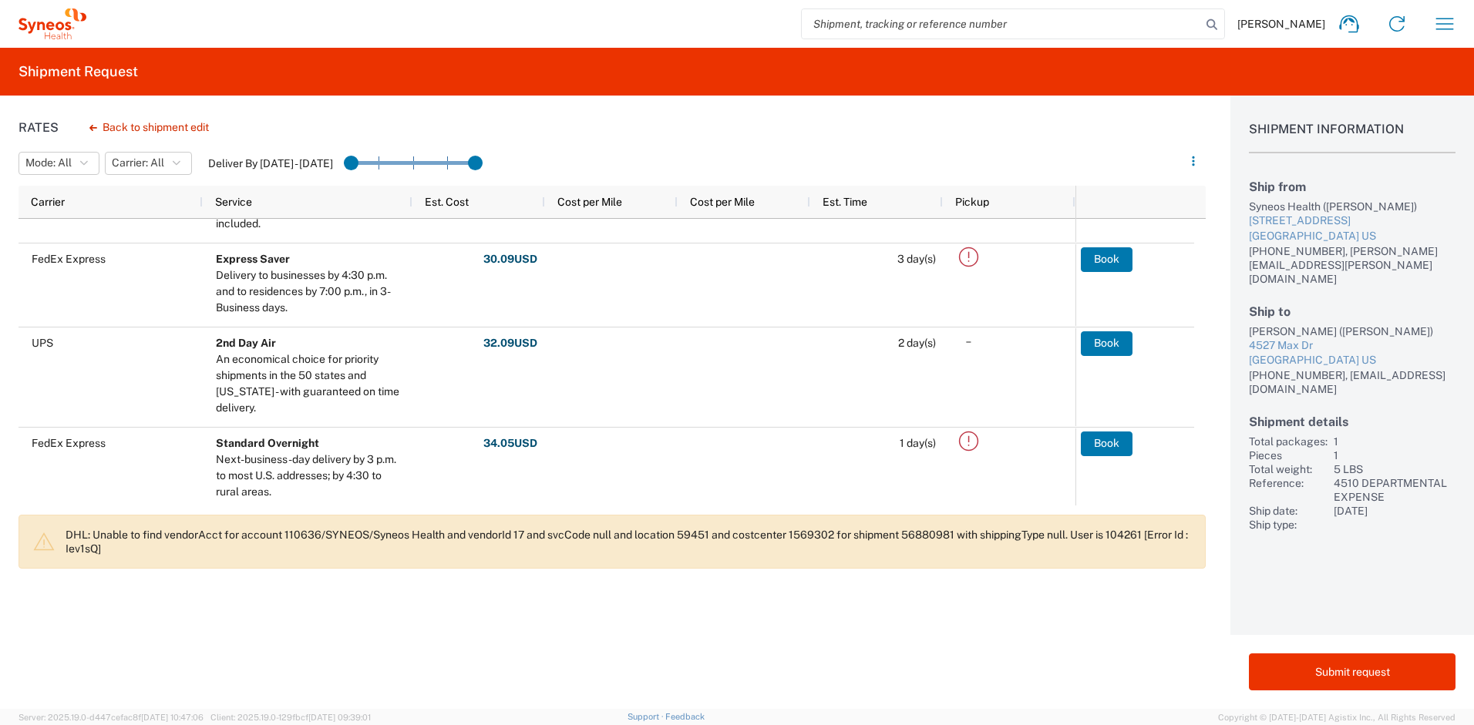
scroll to position [199, 0]
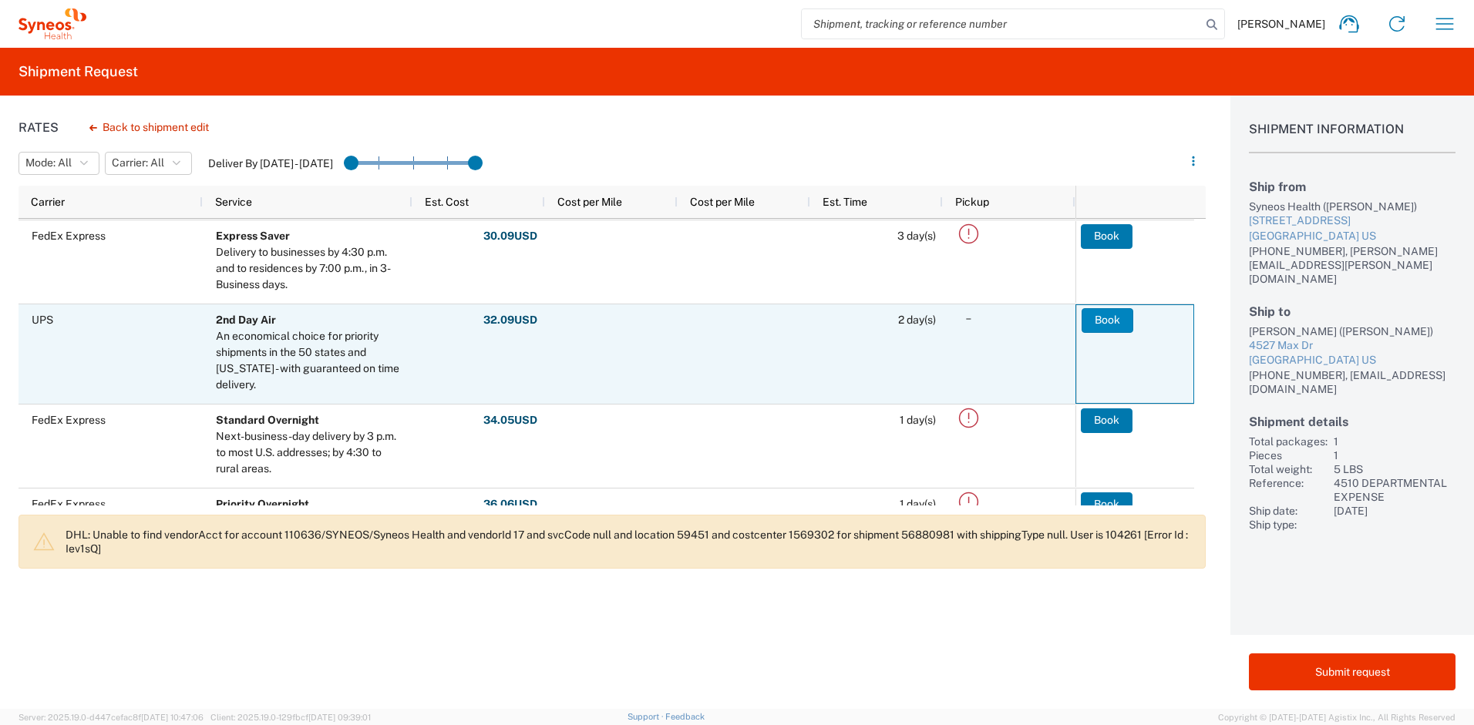
click at [1095, 325] on button "Book" at bounding box center [1108, 320] width 52 height 25
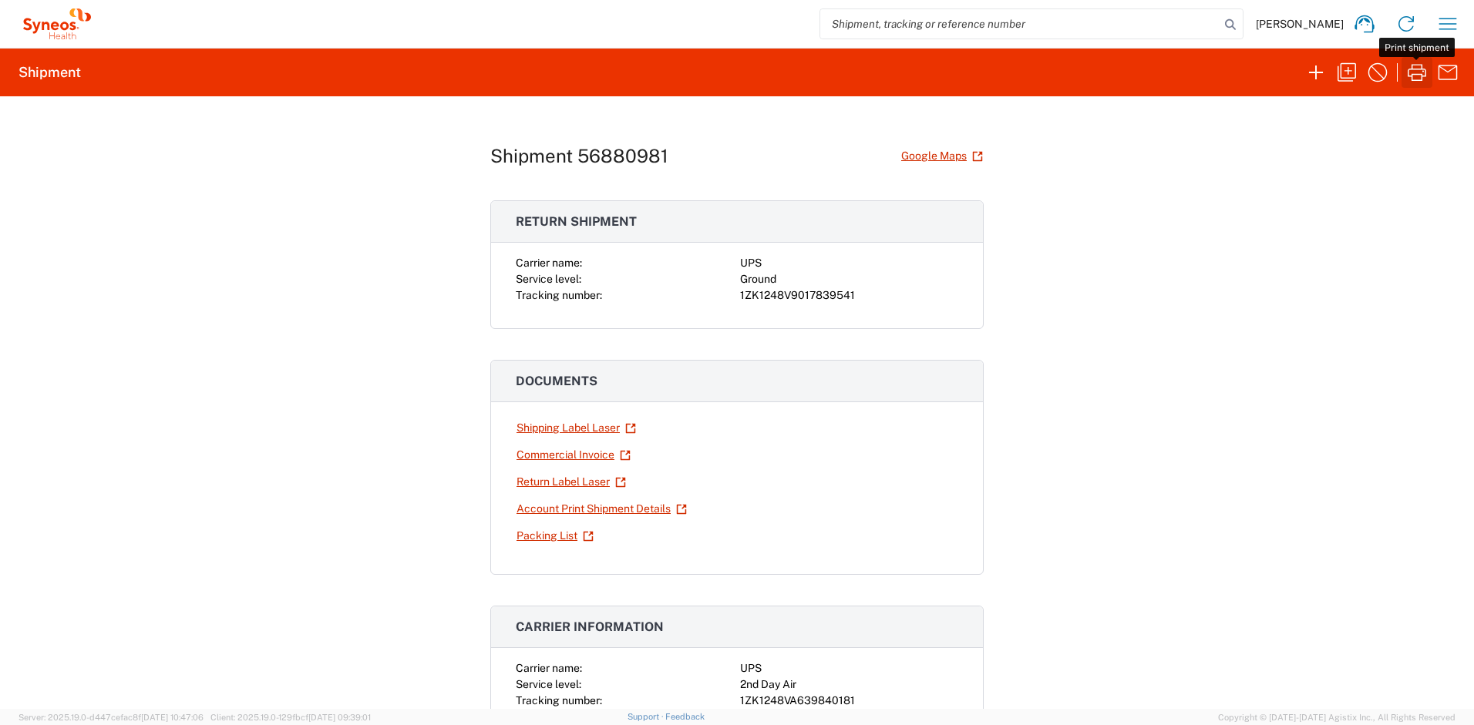
click at [1421, 70] on icon "button" at bounding box center [1417, 72] width 25 height 25
click at [591, 483] on link "Return Label Laser" at bounding box center [571, 482] width 111 height 27
click at [1449, 15] on icon "button" at bounding box center [1447, 24] width 25 height 25
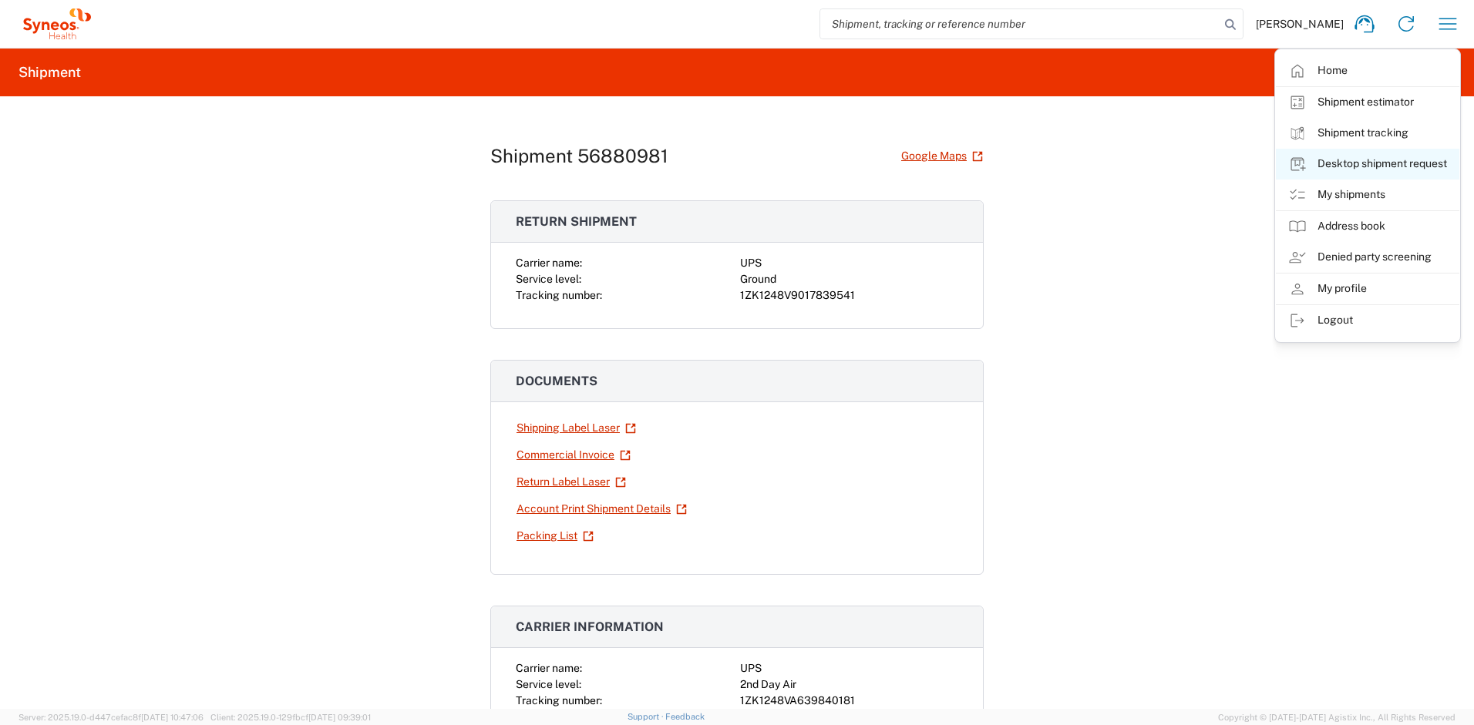
click at [1361, 164] on link "Desktop shipment request" at bounding box center [1367, 164] width 183 height 31
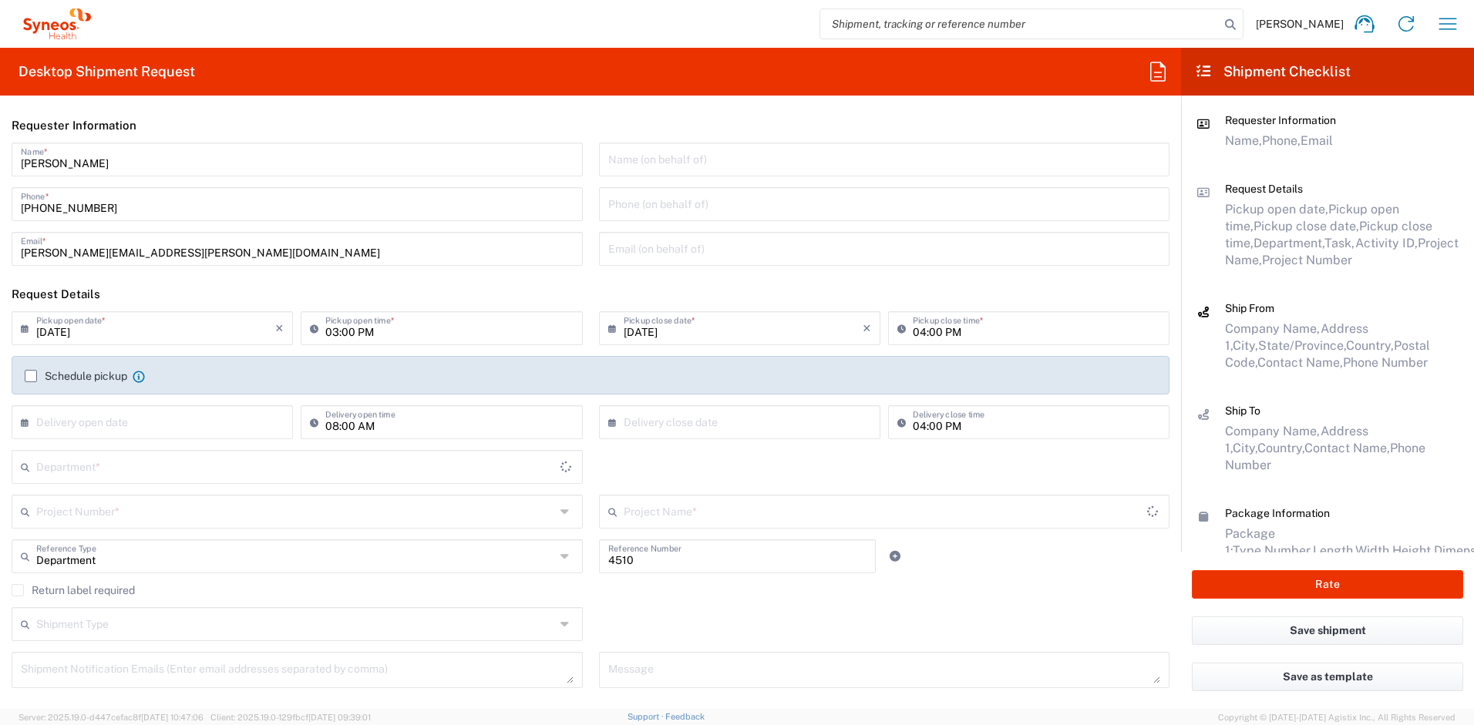
type input "New Jersey"
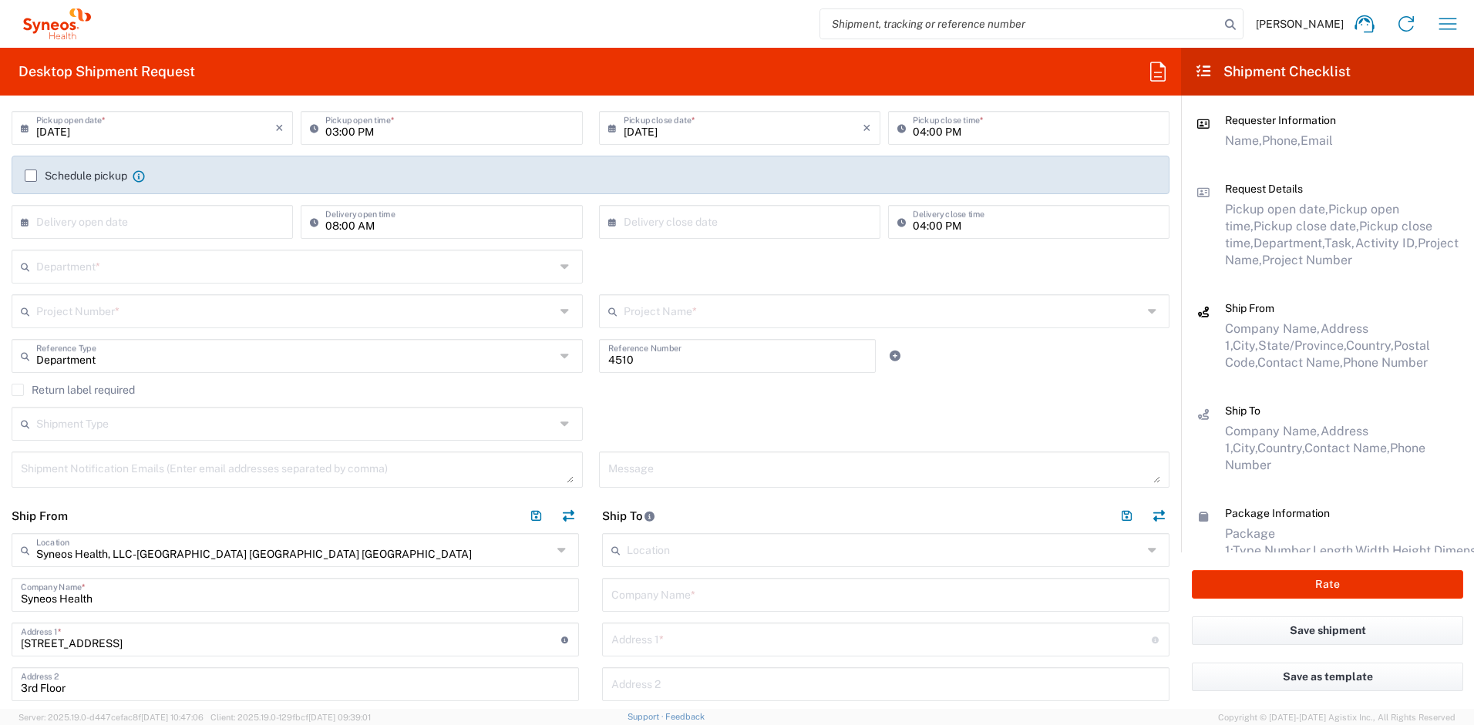
scroll to position [186, 0]
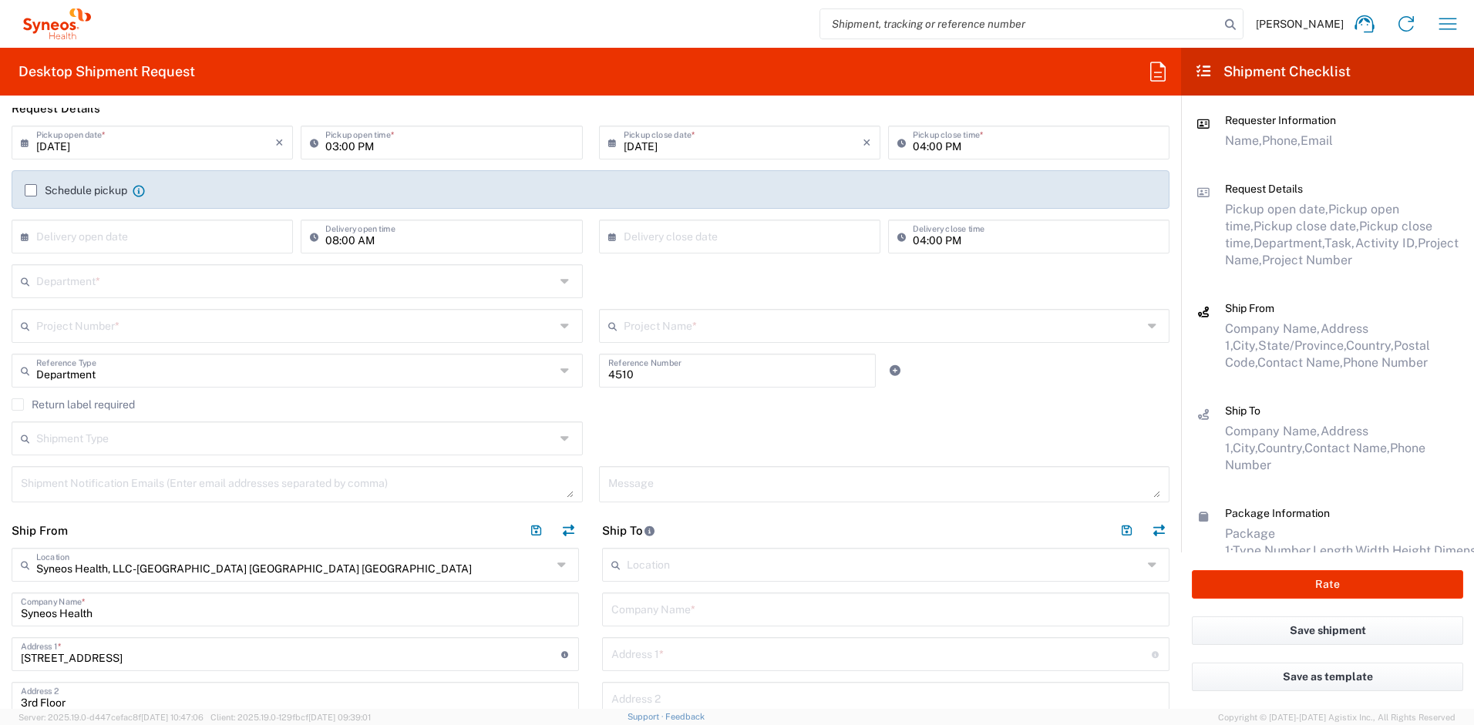
click at [99, 279] on input "text" at bounding box center [295, 280] width 519 height 27
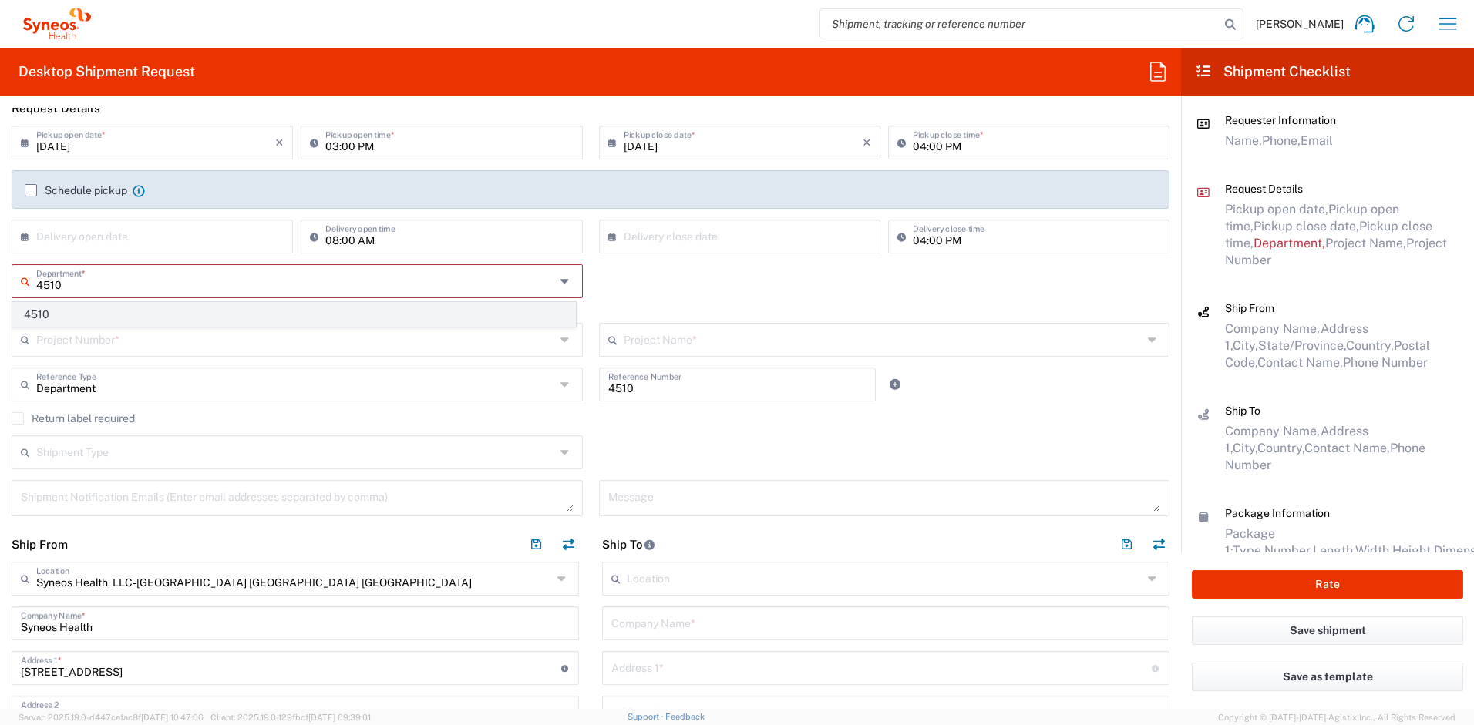
type input "4510"
click at [74, 307] on span "4510" at bounding box center [294, 315] width 562 height 24
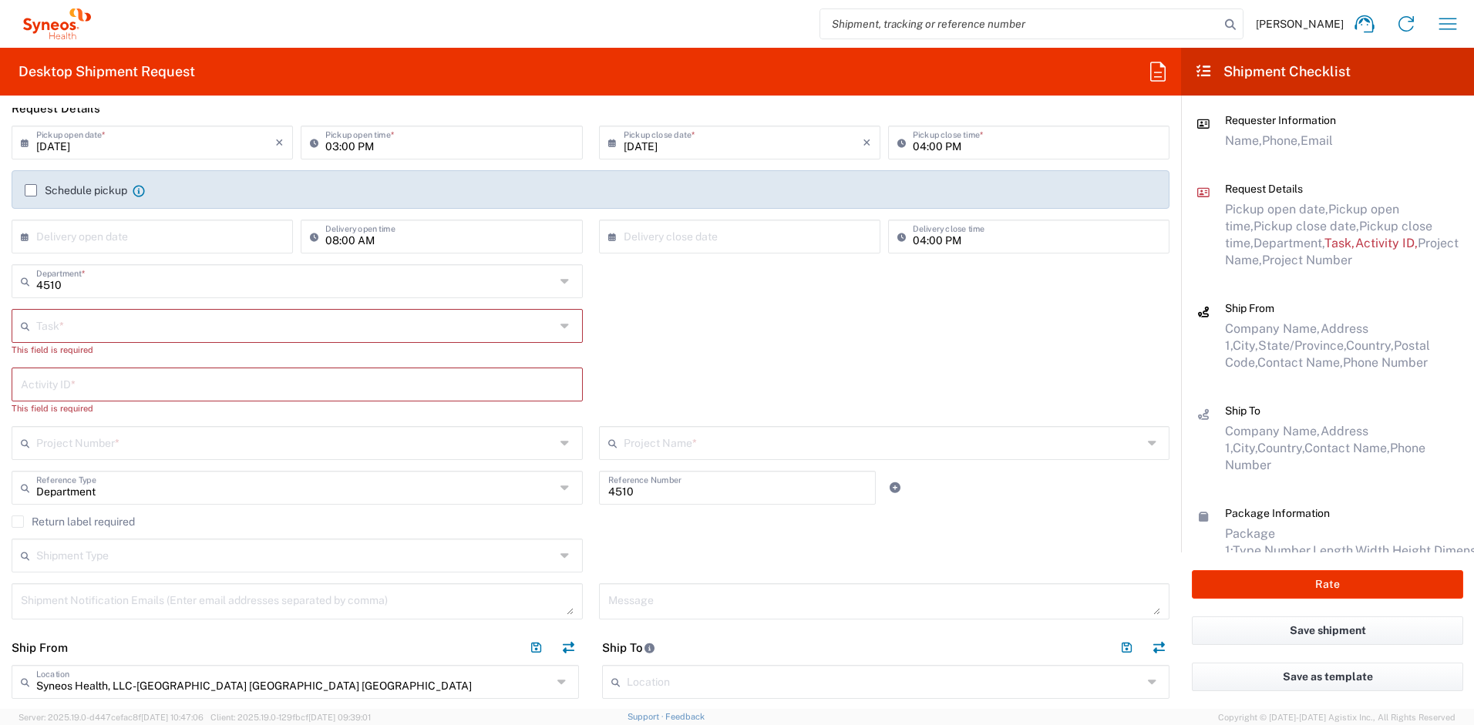
click at [78, 322] on input "text" at bounding box center [295, 324] width 519 height 27
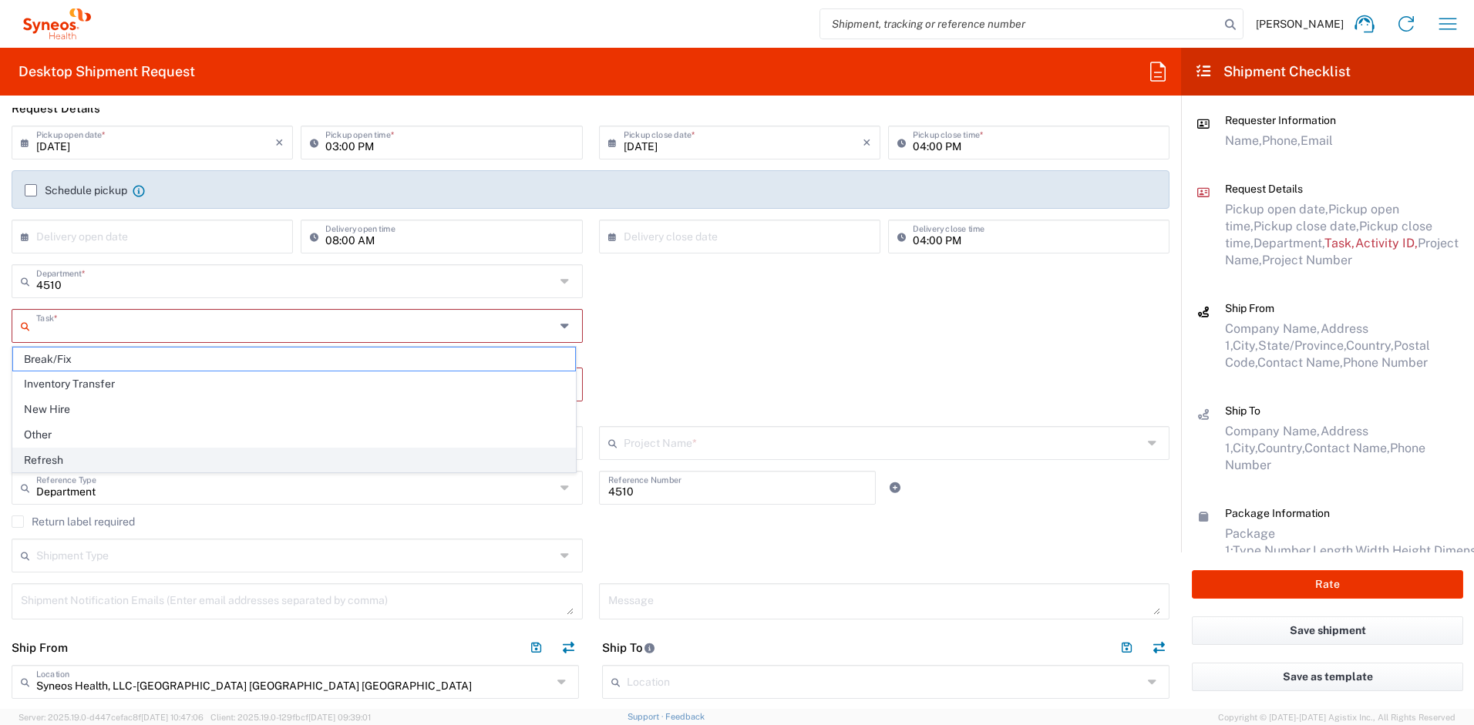
click at [69, 455] on span "Refresh" at bounding box center [294, 461] width 562 height 24
type input "Refresh"
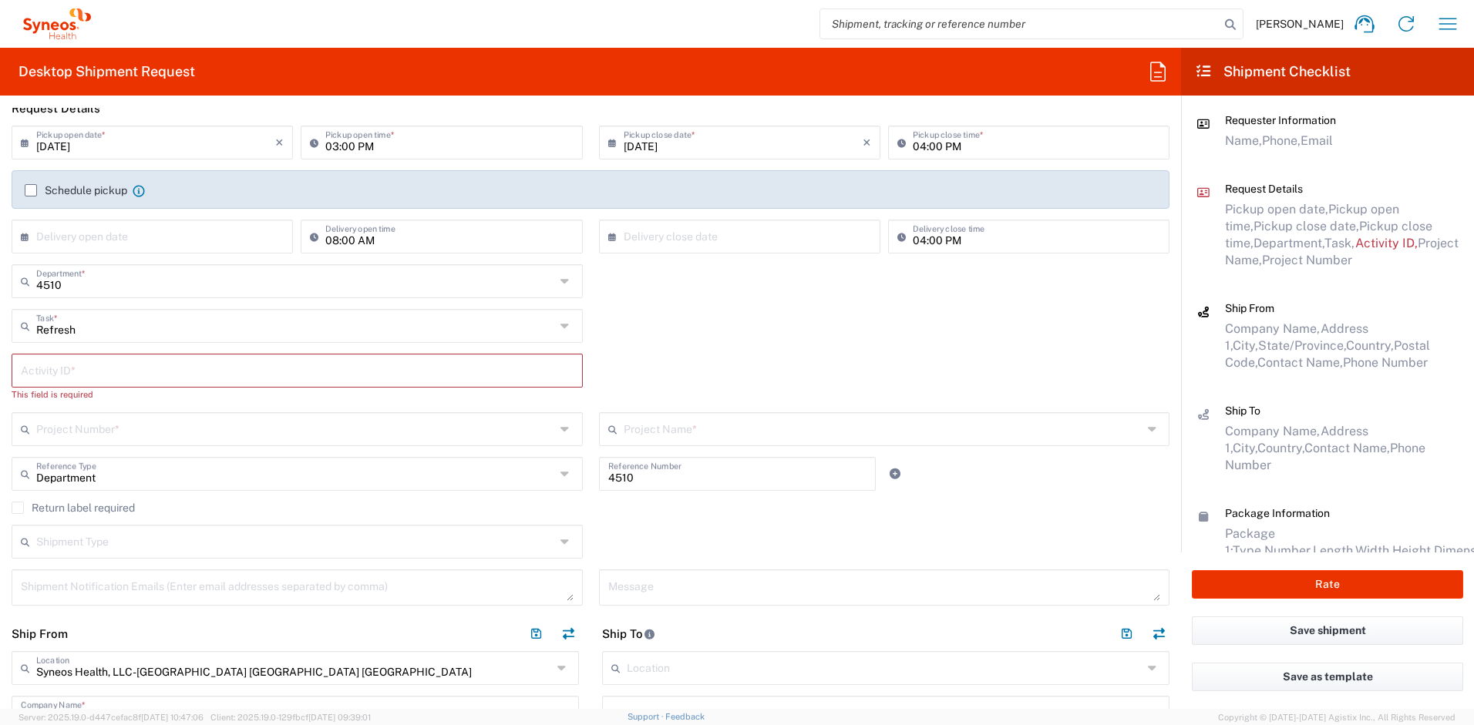
click at [89, 372] on input "text" at bounding box center [297, 369] width 553 height 27
paste input "SCTASK2717964"
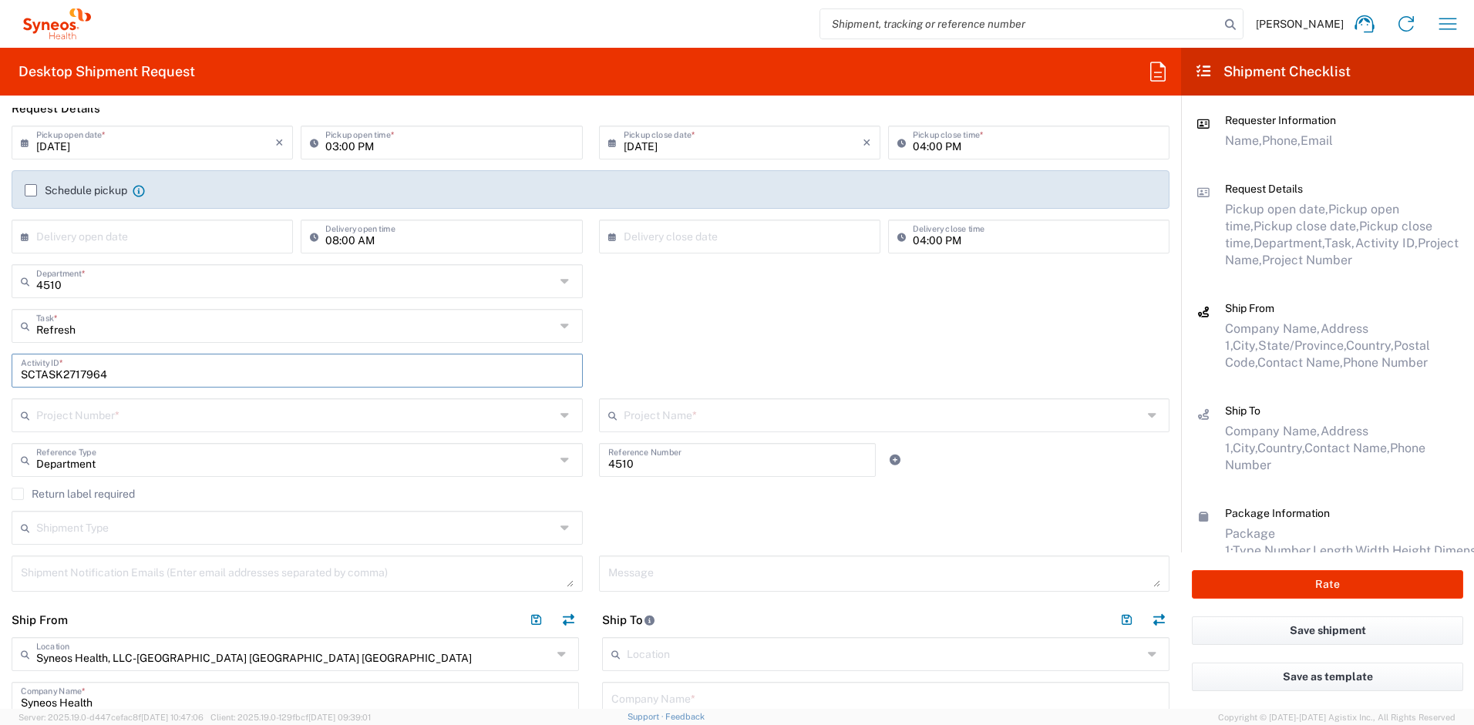
type input "SCTASK2717964"
click at [93, 418] on input "text" at bounding box center [295, 414] width 519 height 27
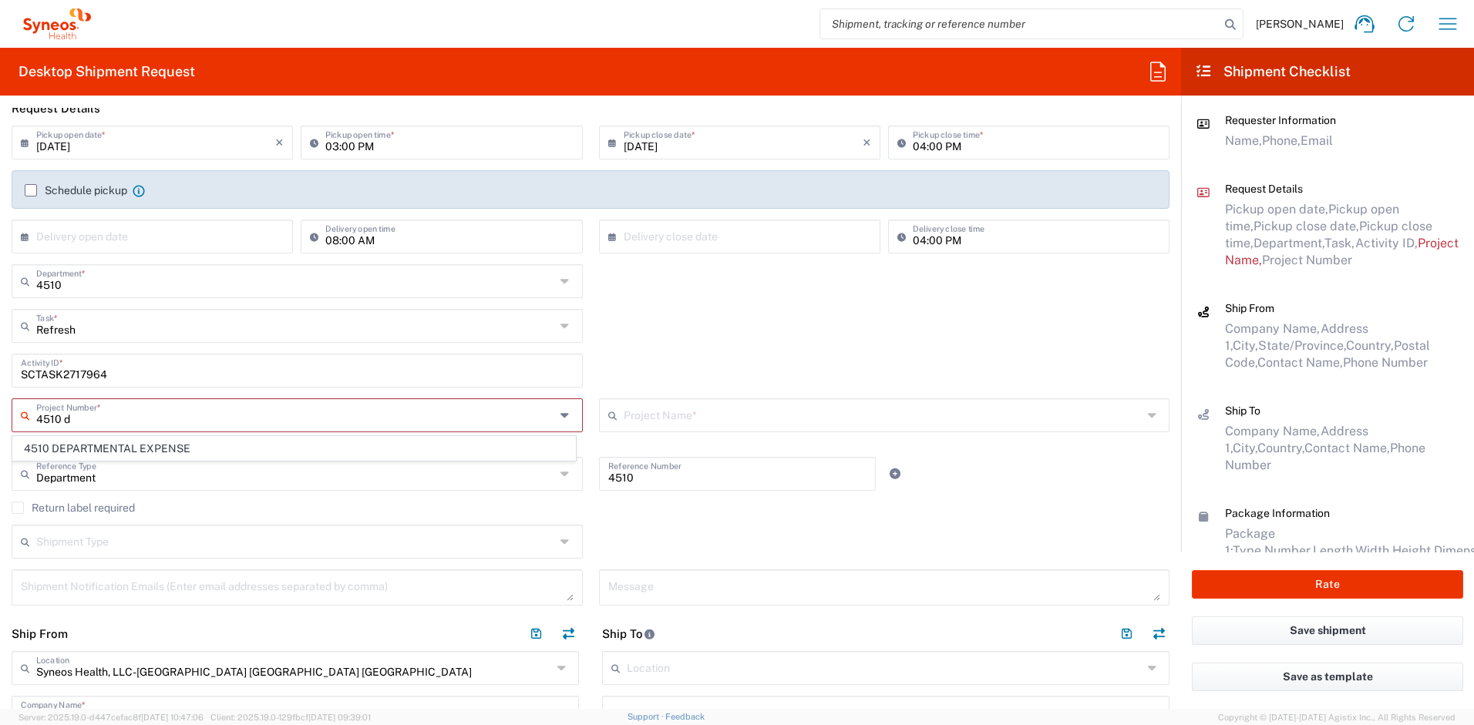
click at [106, 443] on span "4510 DEPARTMENTAL EXPENSE" at bounding box center [294, 449] width 562 height 24
type input "4510 DEPARTMENTAL EXPENSE"
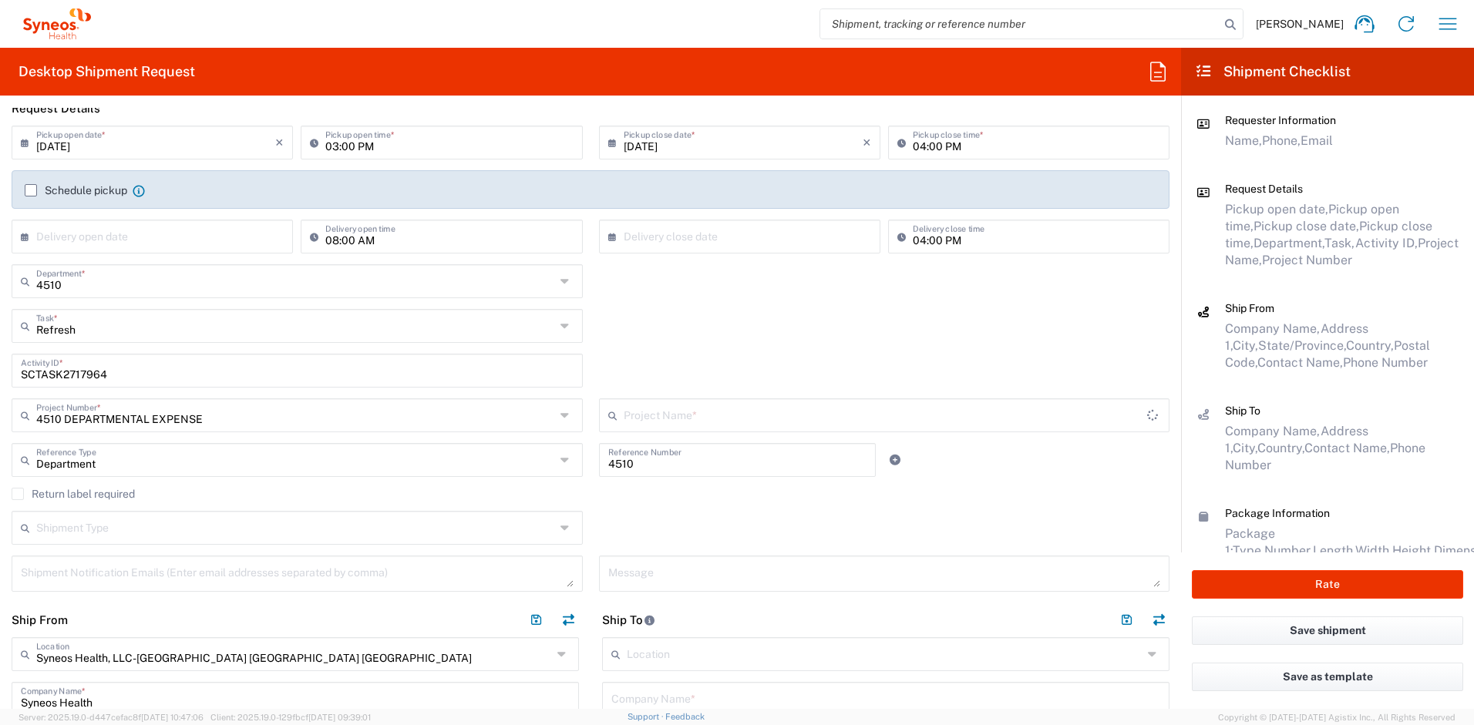
type input "4510 DEPARTMENTAL EXPENSE"
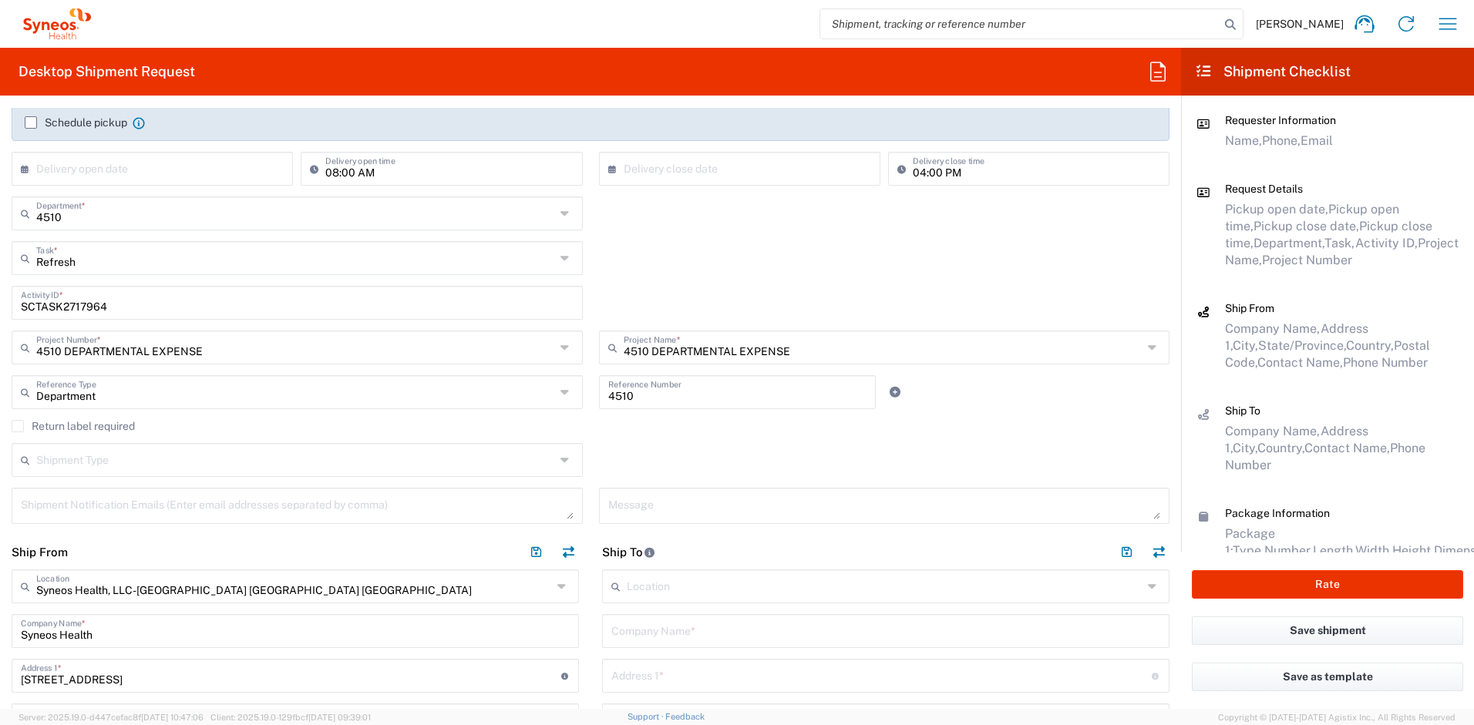
scroll to position [281, 0]
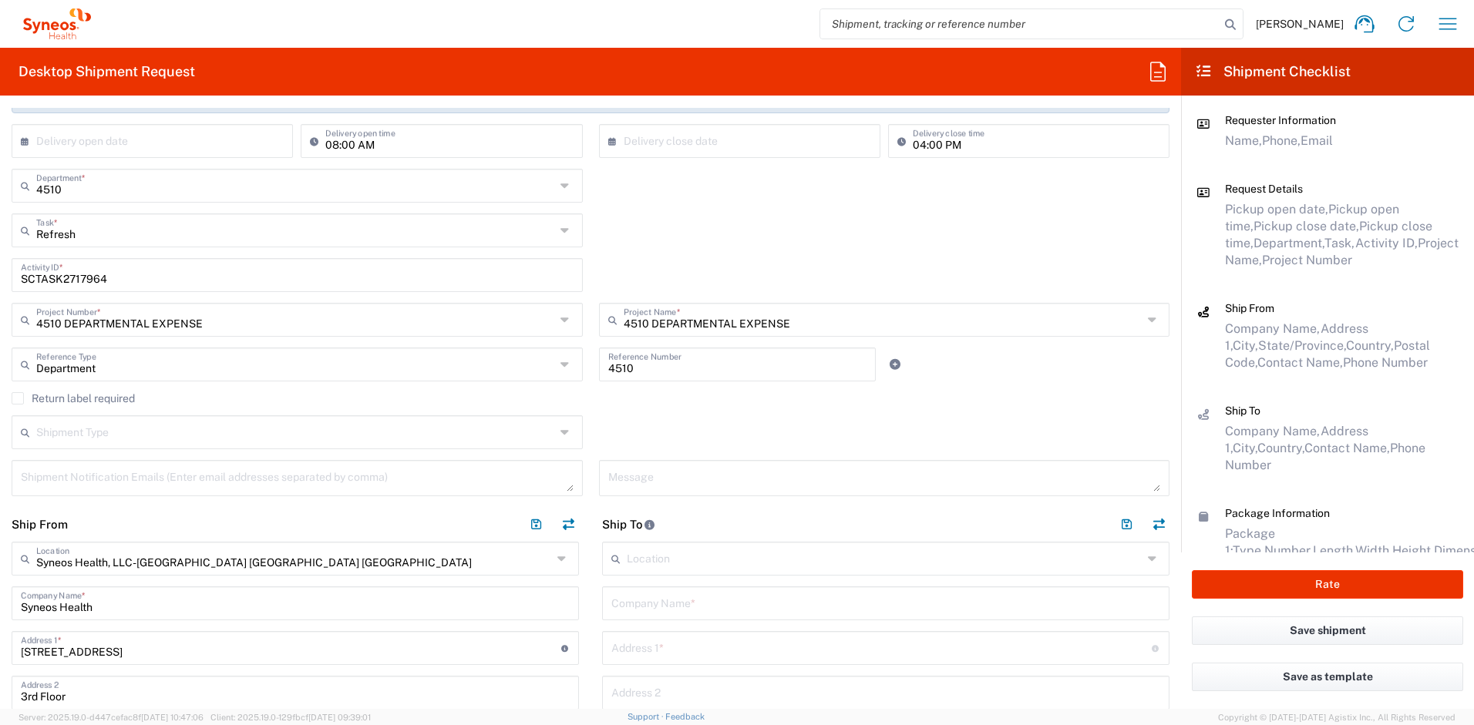
click at [19, 399] on label "Return label required" at bounding box center [73, 398] width 123 height 12
click at [18, 399] on input "Return label required" at bounding box center [18, 399] width 0 height 0
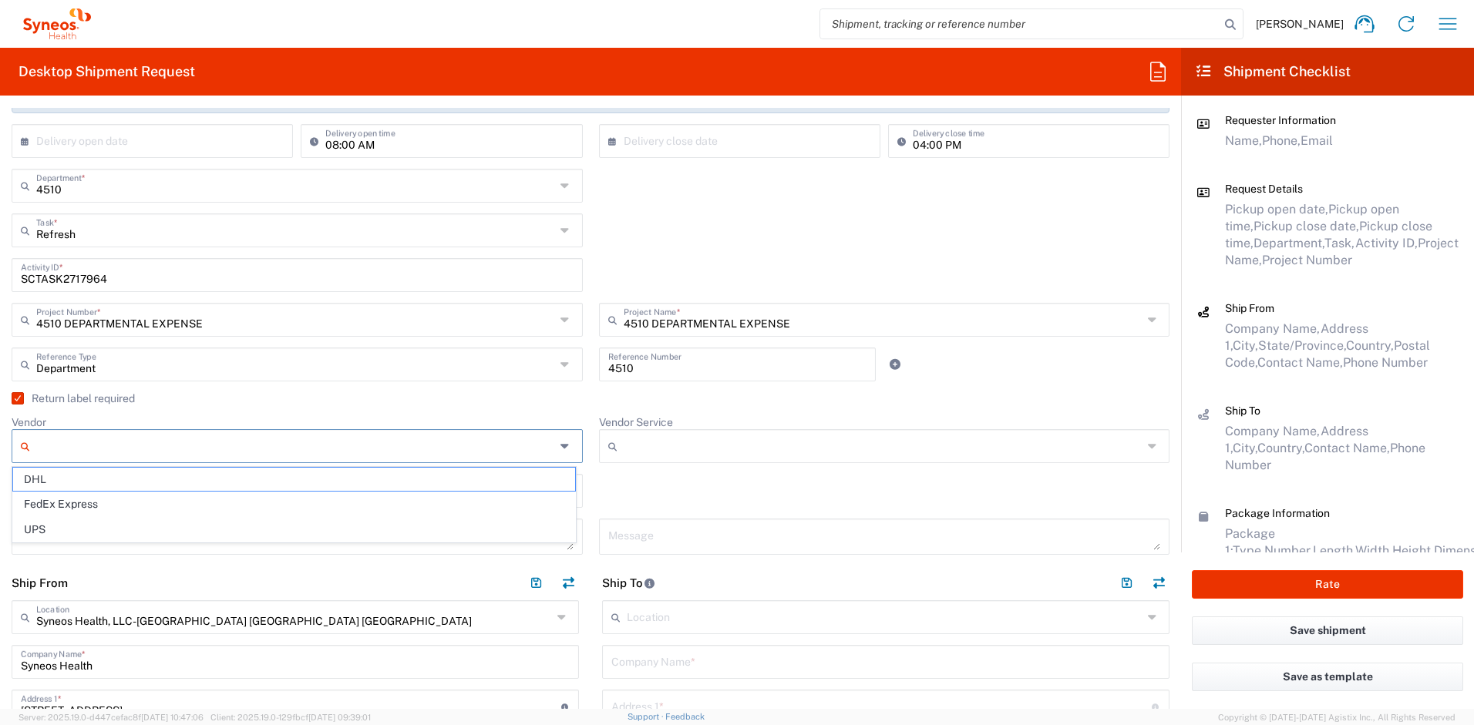
click at [86, 439] on input "Vendor" at bounding box center [295, 446] width 519 height 25
click at [89, 528] on span "UPS" at bounding box center [294, 530] width 562 height 24
type input "UPS"
click at [637, 454] on input "Vendor Service" at bounding box center [883, 446] width 519 height 25
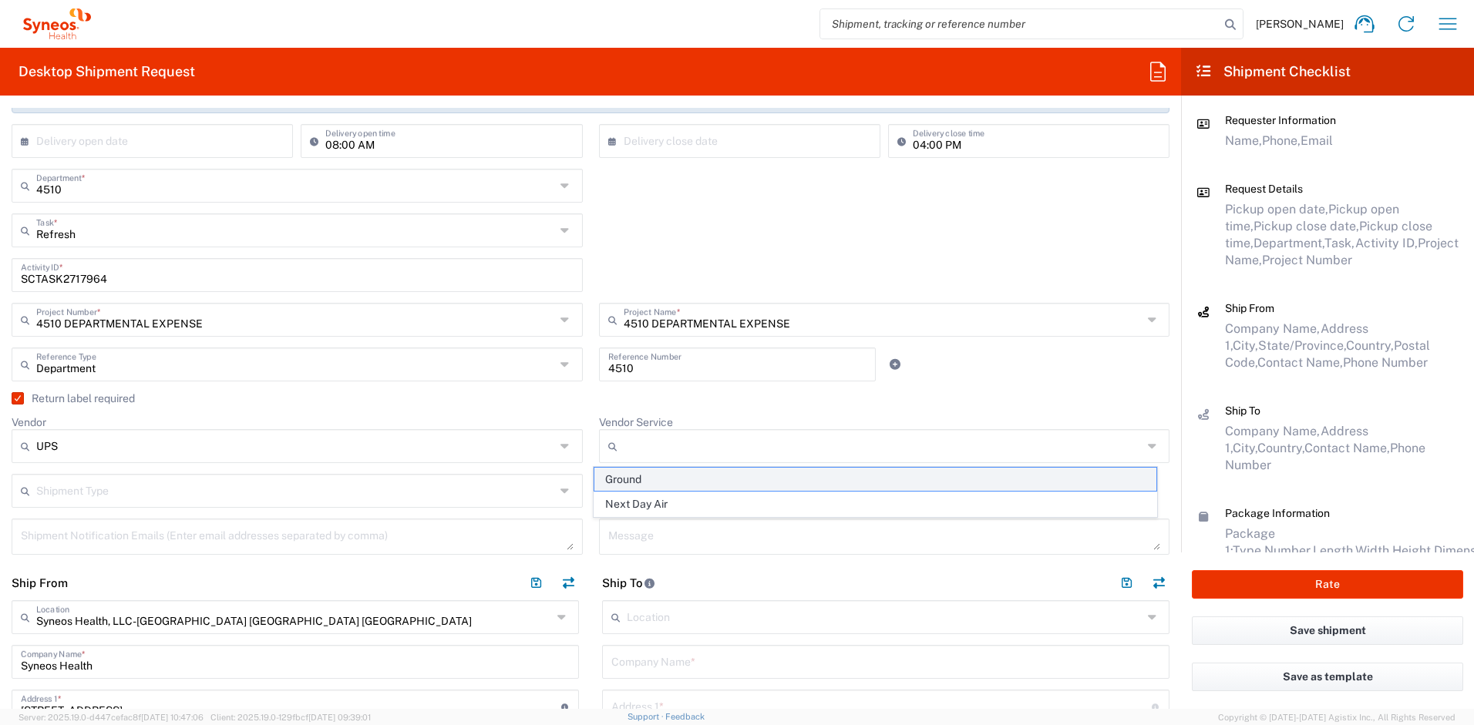
click at [635, 476] on span "Ground" at bounding box center [875, 480] width 562 height 24
type input "Ground"
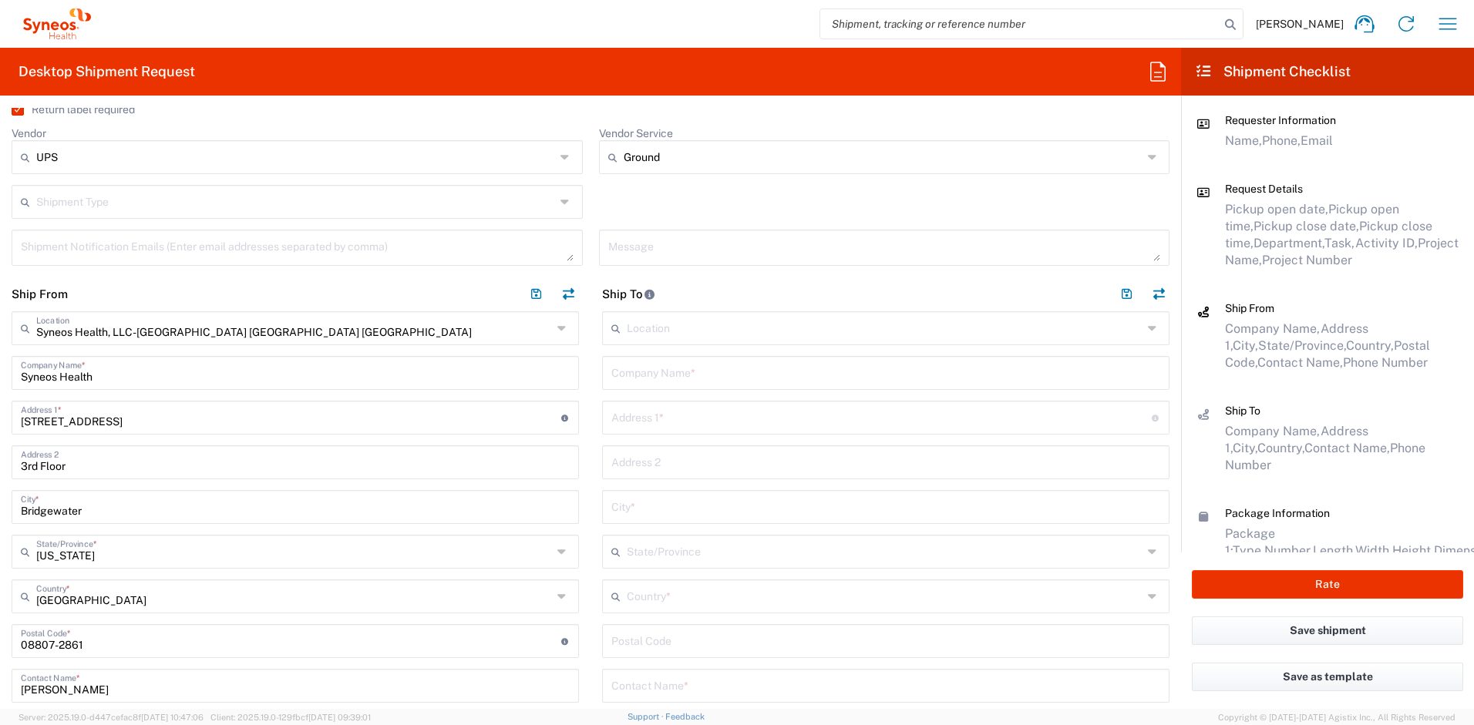
scroll to position [569, 0]
click at [659, 379] on input "text" at bounding box center [885, 373] width 549 height 27
paste input "Andrew Light"
type input "Andrew Light"
click at [653, 591] on input "text" at bounding box center [885, 597] width 516 height 27
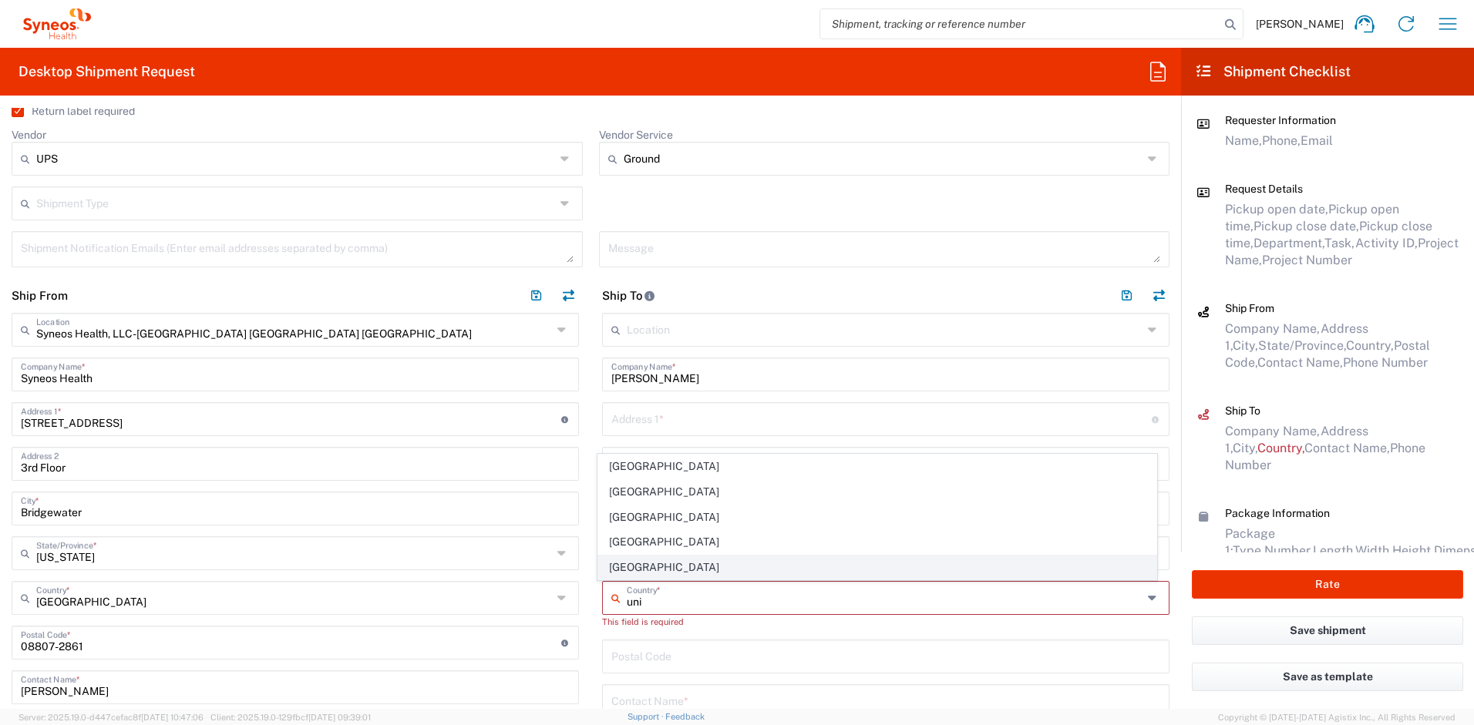
click at [636, 567] on span "United States" at bounding box center [877, 568] width 559 height 24
type input "United States"
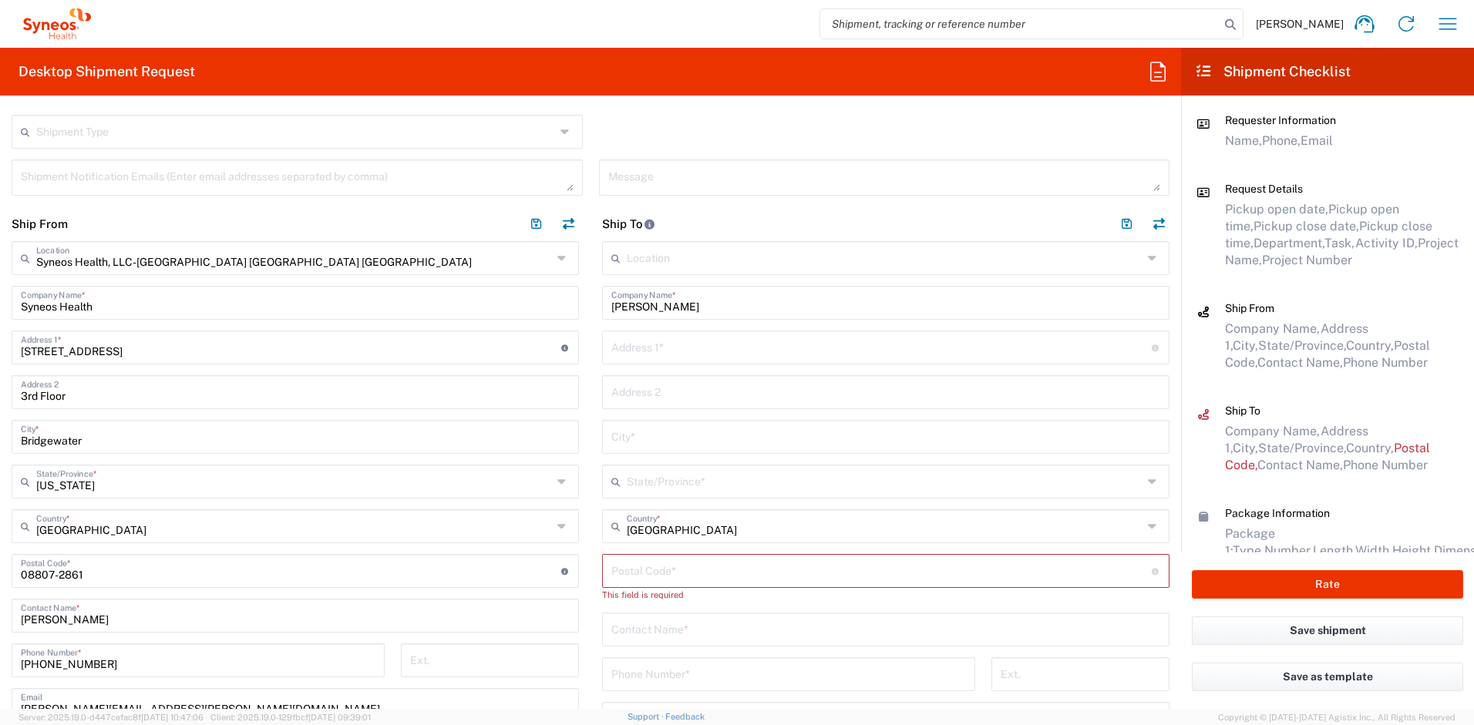
scroll to position [649, 0]
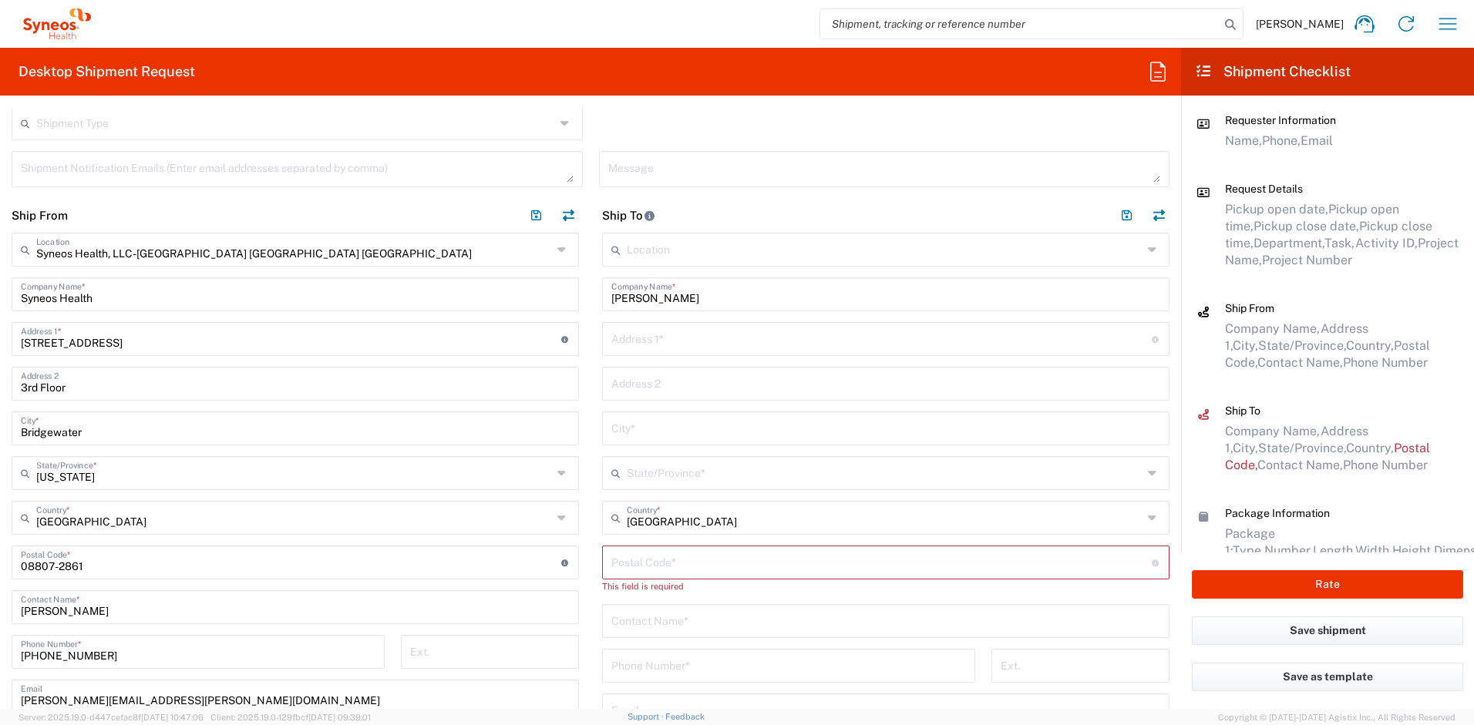
click at [681, 629] on input "text" at bounding box center [885, 620] width 549 height 27
paste input "Andrew Light"
type input "Andrew Light"
click at [669, 340] on input "text" at bounding box center [881, 338] width 540 height 27
paste input "199 Sage Street"
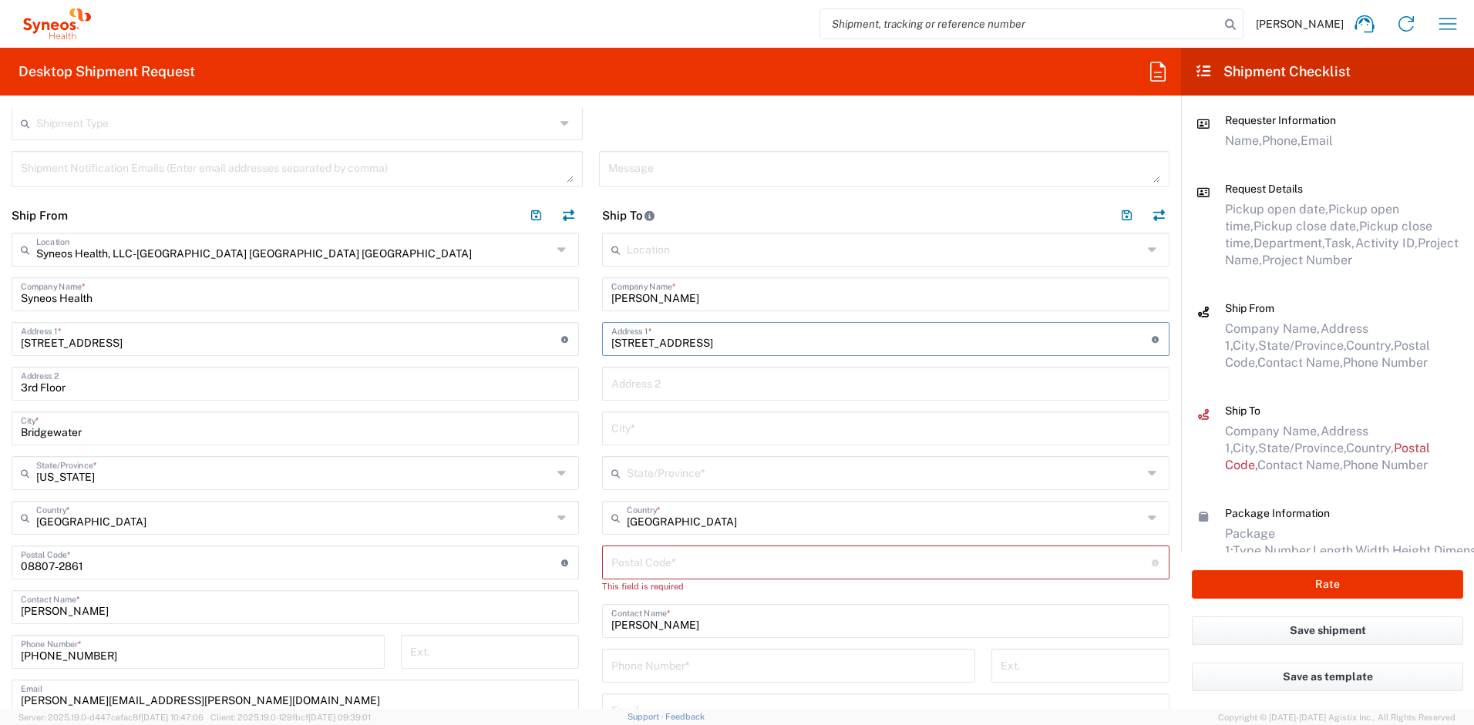
type input "199 Sage Street"
click at [639, 432] on input "text" at bounding box center [885, 427] width 549 height 27
paste input "Daly City,"
type input "Daly City"
click at [645, 468] on input "text" at bounding box center [885, 472] width 516 height 27
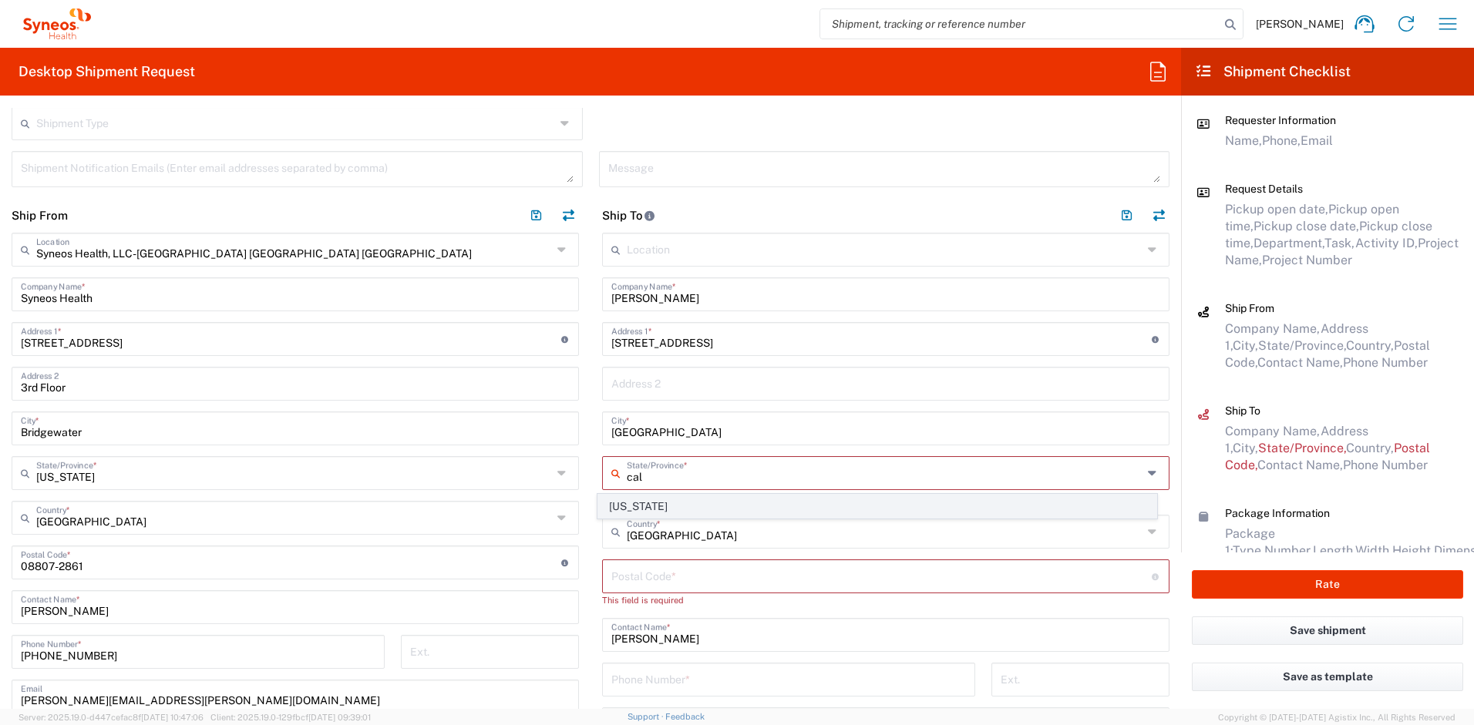
click at [641, 503] on span "California" at bounding box center [877, 507] width 559 height 24
type input "California"
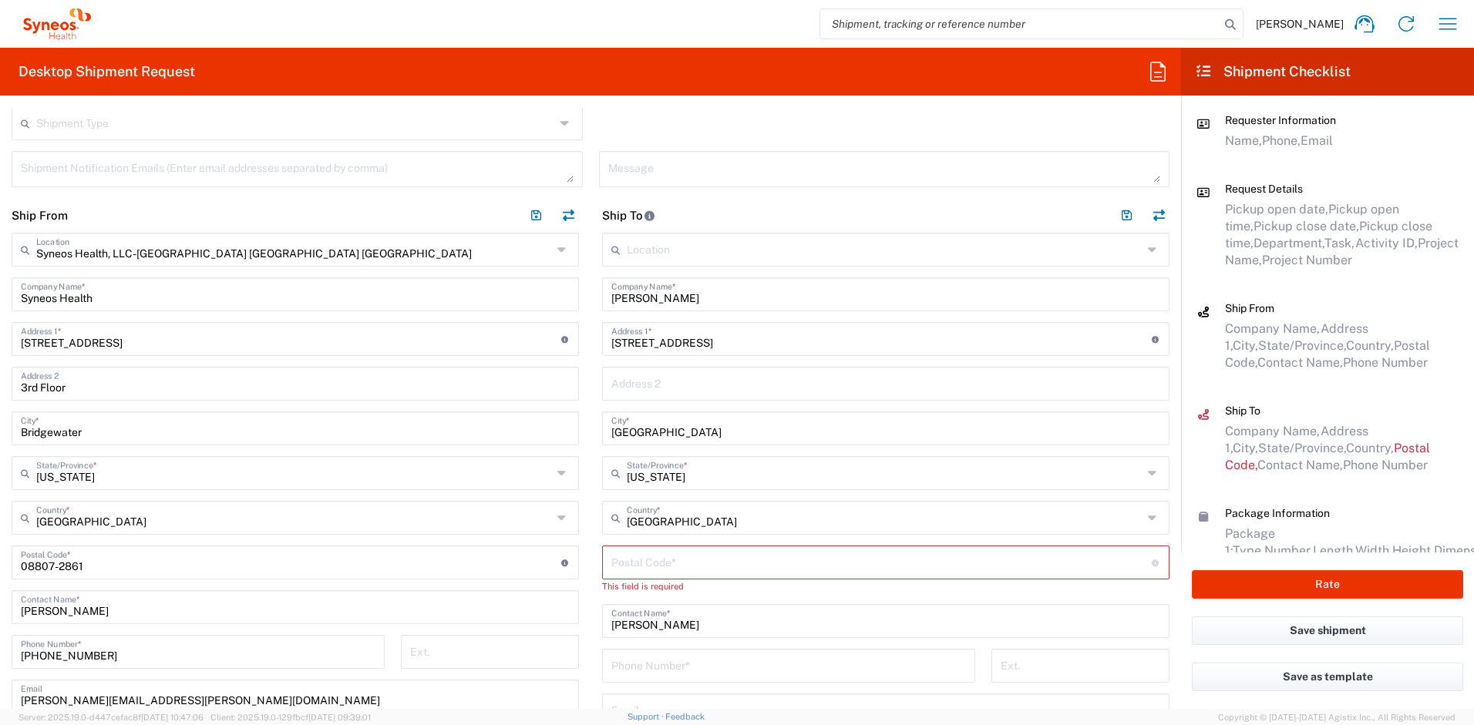
click at [626, 562] on input "undefined" at bounding box center [881, 561] width 540 height 27
paste input "94014"
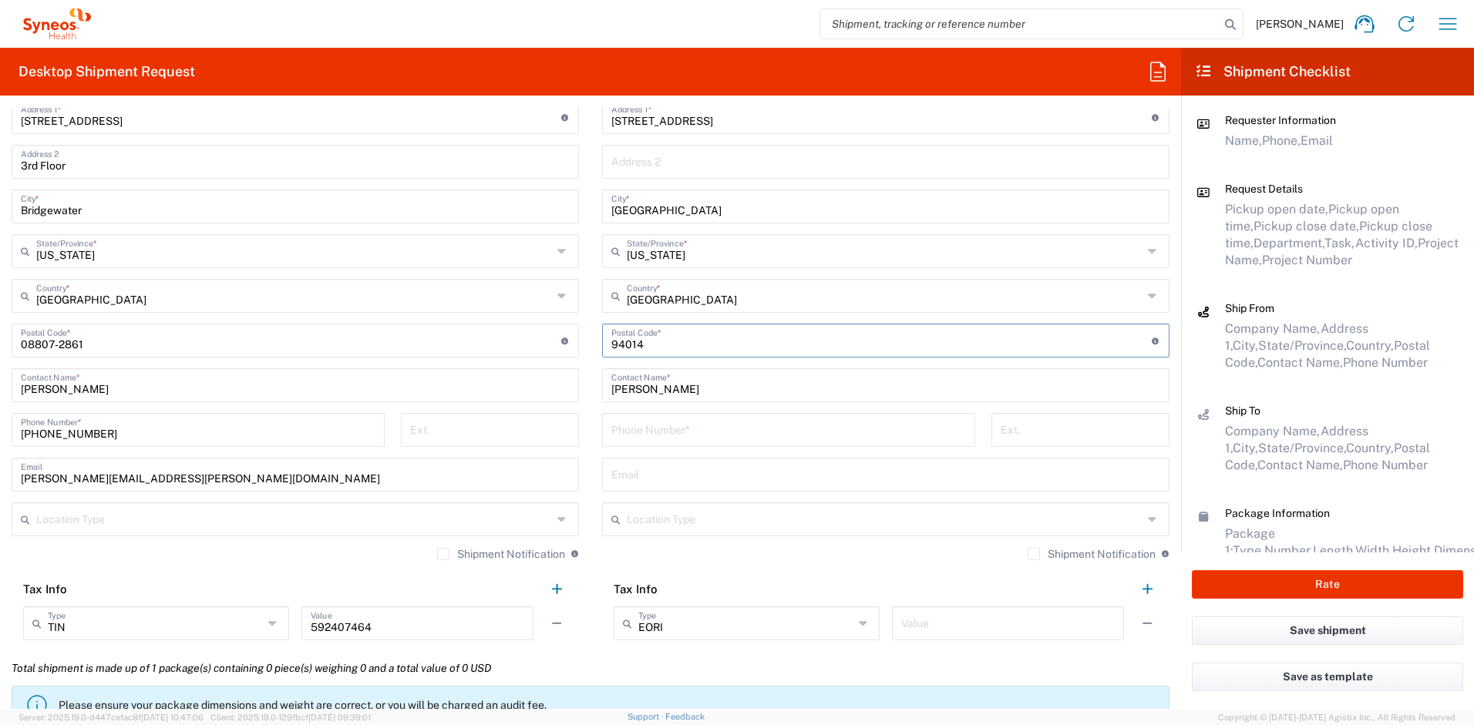
scroll to position [877, 0]
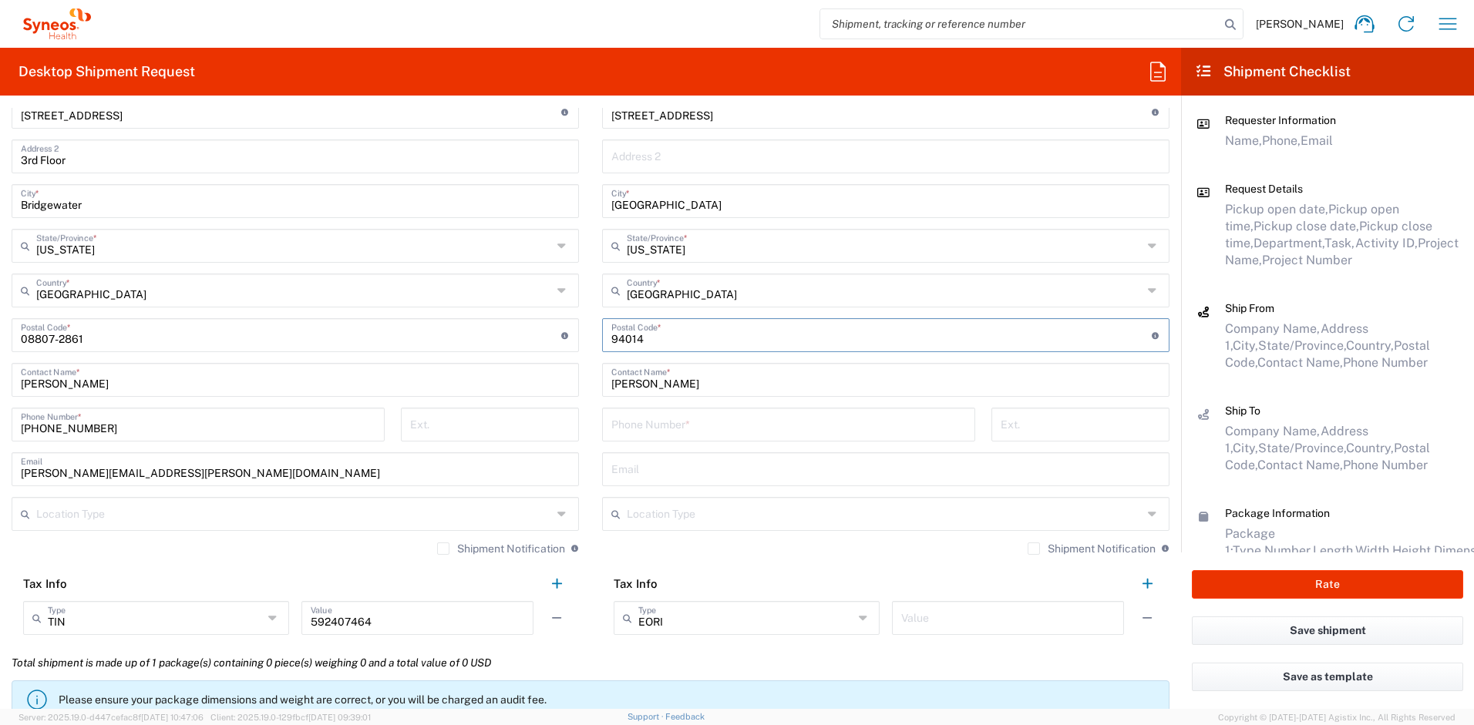
type input "94014"
click at [658, 473] on input "text" at bounding box center [885, 468] width 549 height 27
paste input "andrew.light@syneoshealth.com"
type input "andrew.light@syneoshealth.com"
click at [1028, 548] on label "Shipment Notification" at bounding box center [1092, 549] width 128 height 12
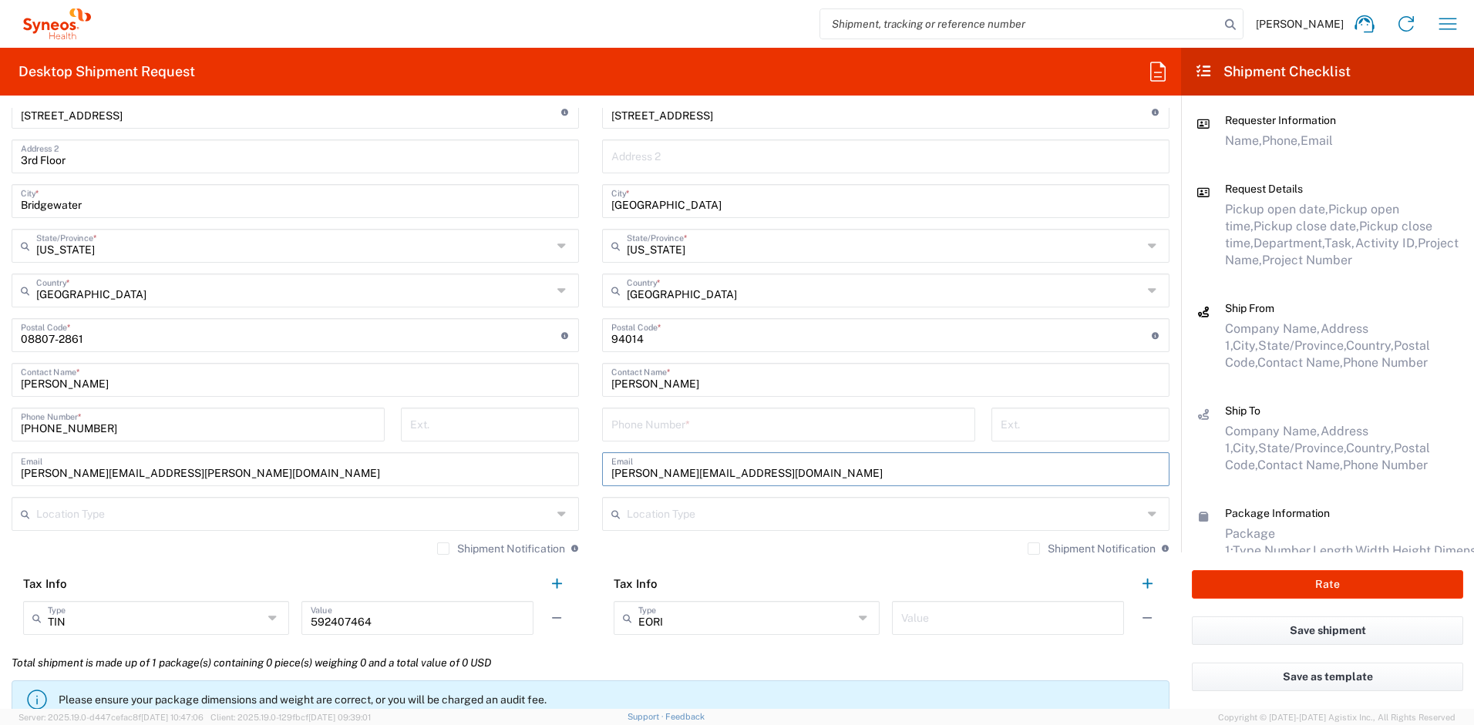
click at [1034, 549] on input "Shipment Notification" at bounding box center [1034, 549] width 0 height 0
drag, startPoint x: 120, startPoint y: 430, endPoint x: 7, endPoint y: 431, distance: 113.3
click at [7, 431] on div "732-384-3118 Phone Number *" at bounding box center [198, 430] width 389 height 45
click at [625, 434] on input "tel" at bounding box center [788, 423] width 355 height 27
paste input "732-384-3118"
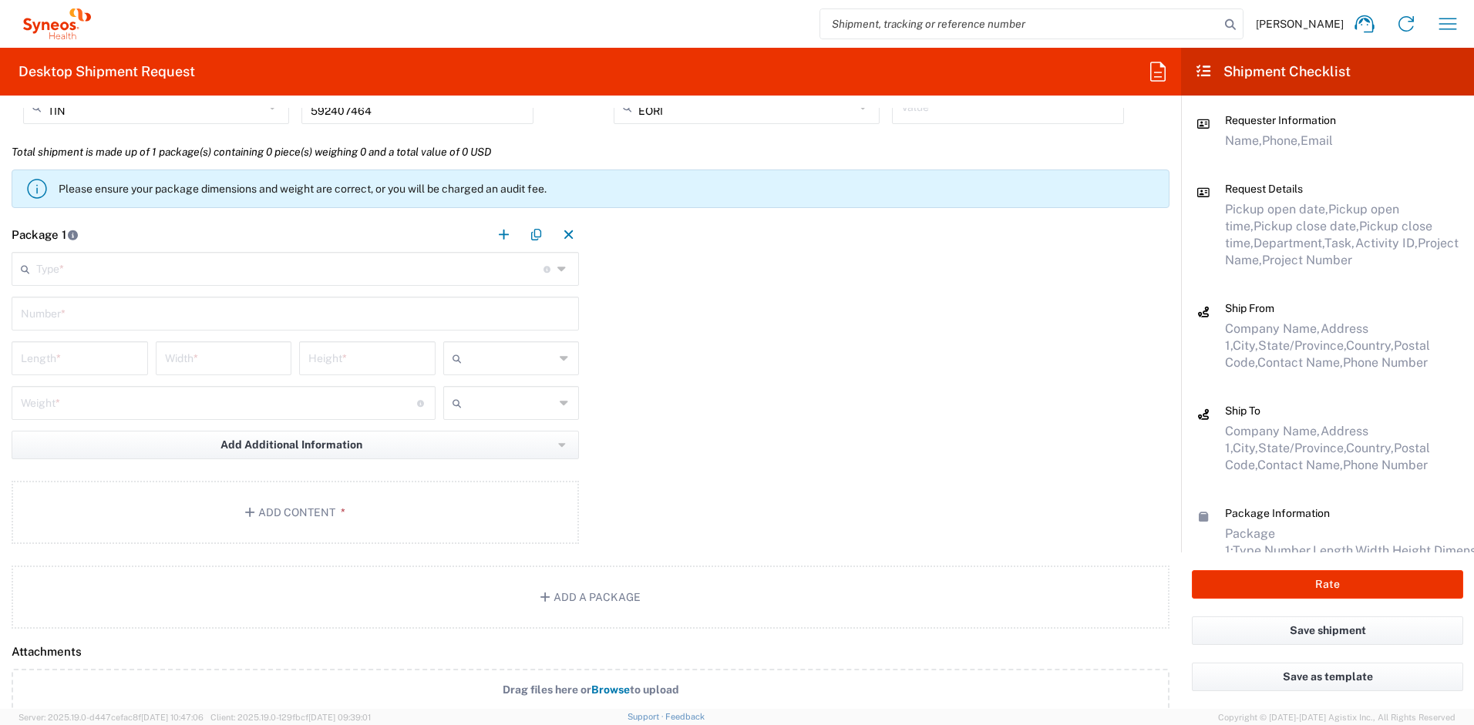
scroll to position [1392, 0]
type input "732-384-3118"
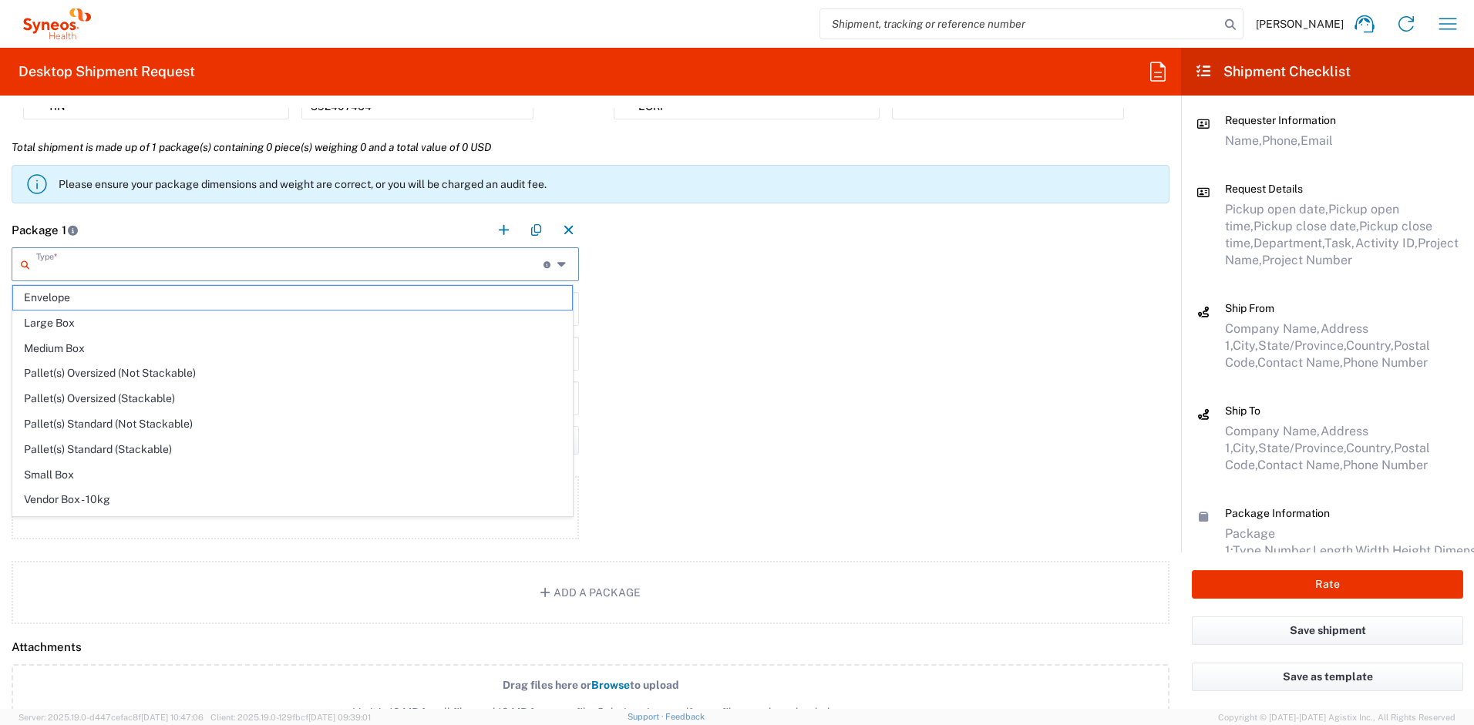
click at [281, 266] on input "text" at bounding box center [289, 263] width 507 height 27
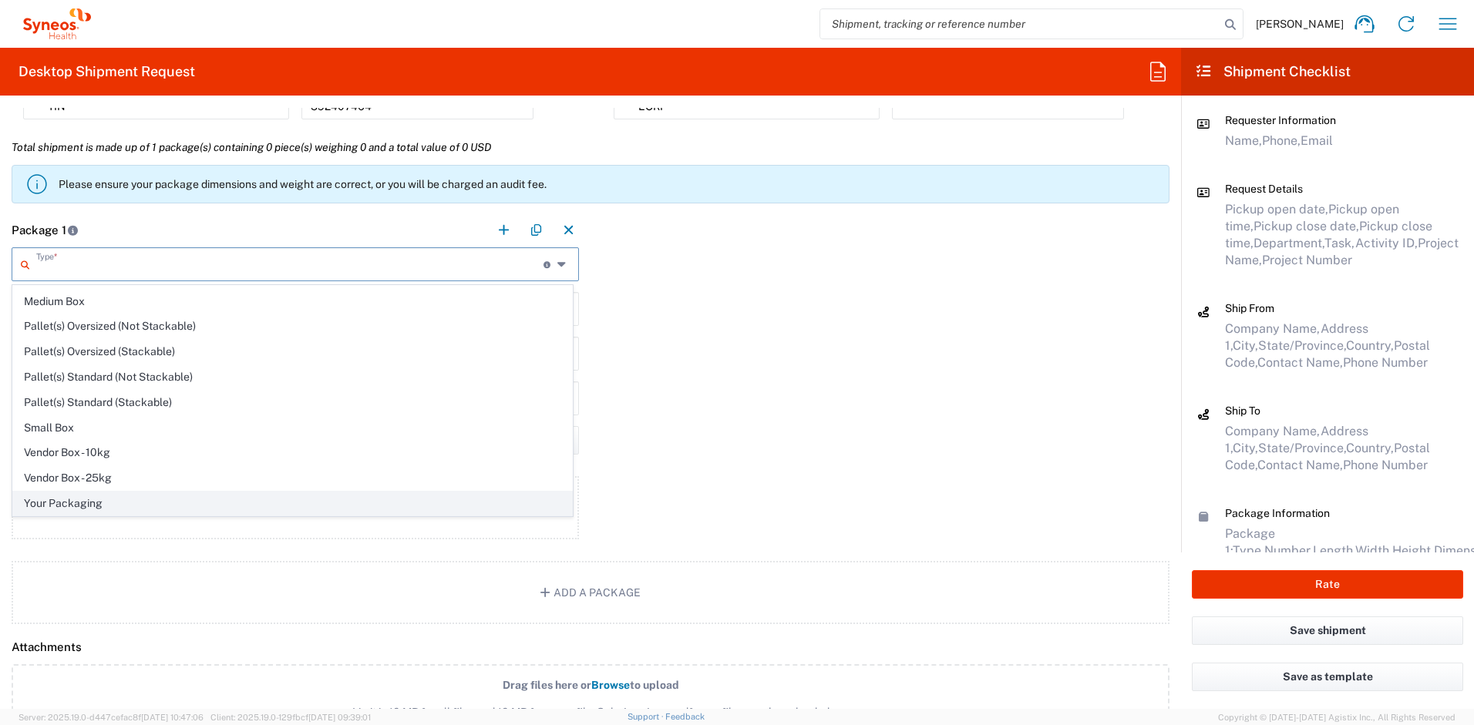
click at [143, 504] on span "Your Packaging" at bounding box center [292, 504] width 559 height 24
type input "Your Packaging"
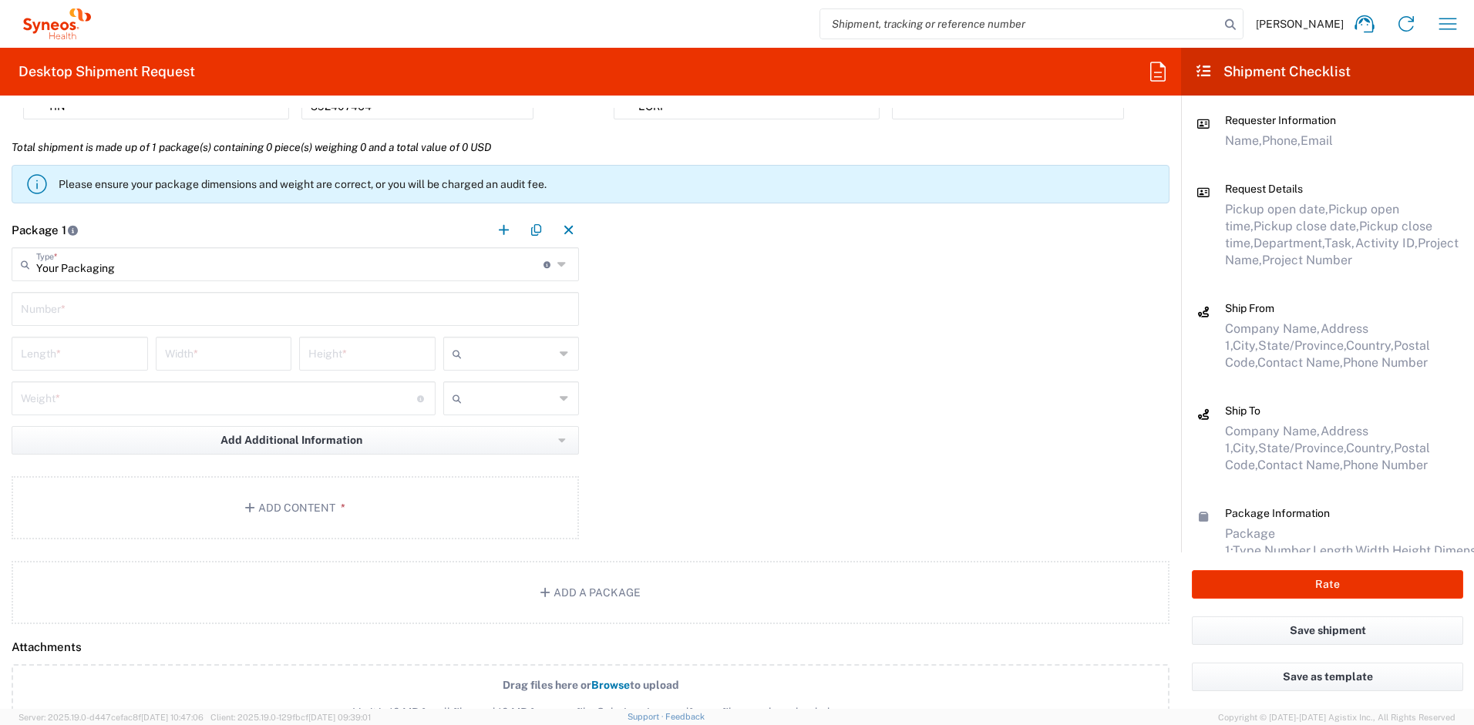
click at [106, 314] on input "text" at bounding box center [295, 307] width 549 height 27
type input "1"
click at [69, 369] on div "Length *" at bounding box center [80, 354] width 136 height 34
click at [75, 356] on input "number" at bounding box center [80, 352] width 118 height 27
type input "16"
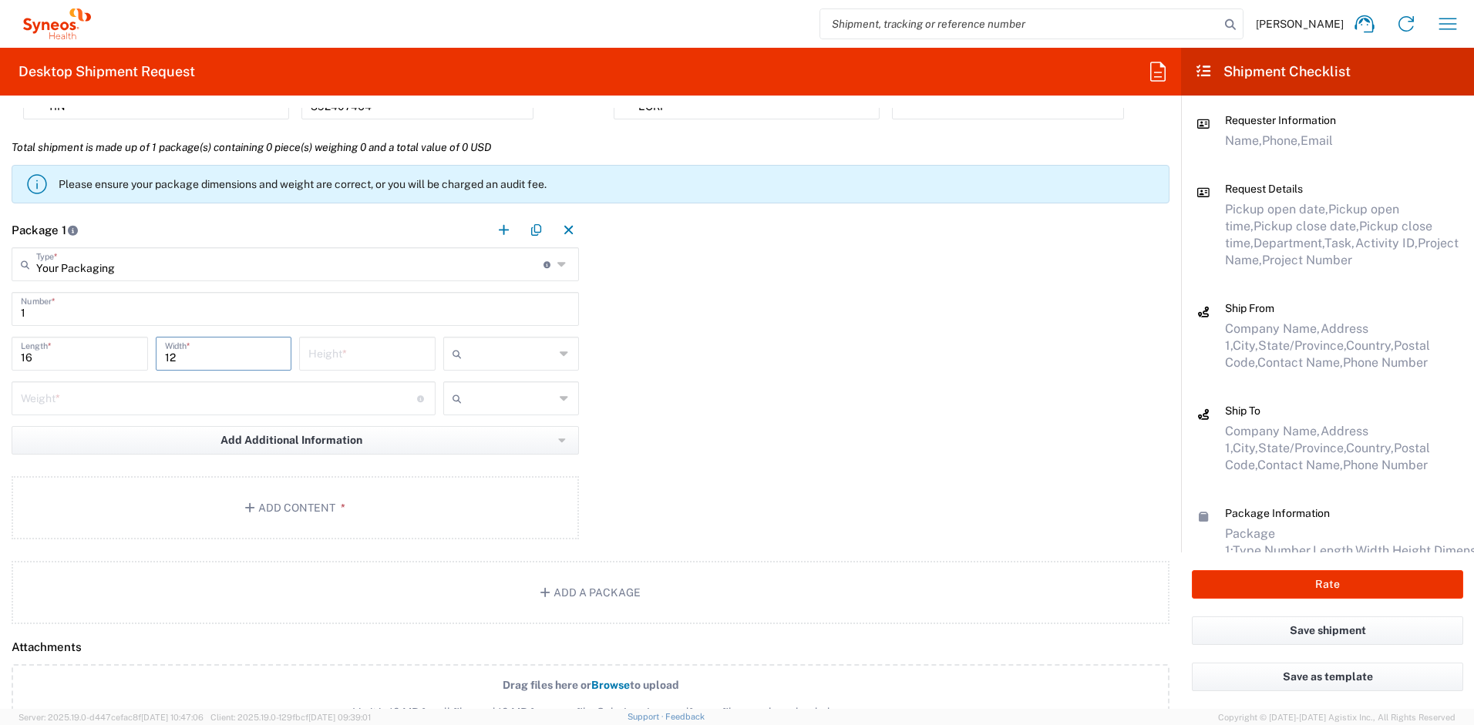
type input "12"
type input "3"
click at [459, 355] on icon at bounding box center [460, 354] width 15 height 25
click at [476, 438] on span "in" at bounding box center [506, 438] width 132 height 24
type input "in"
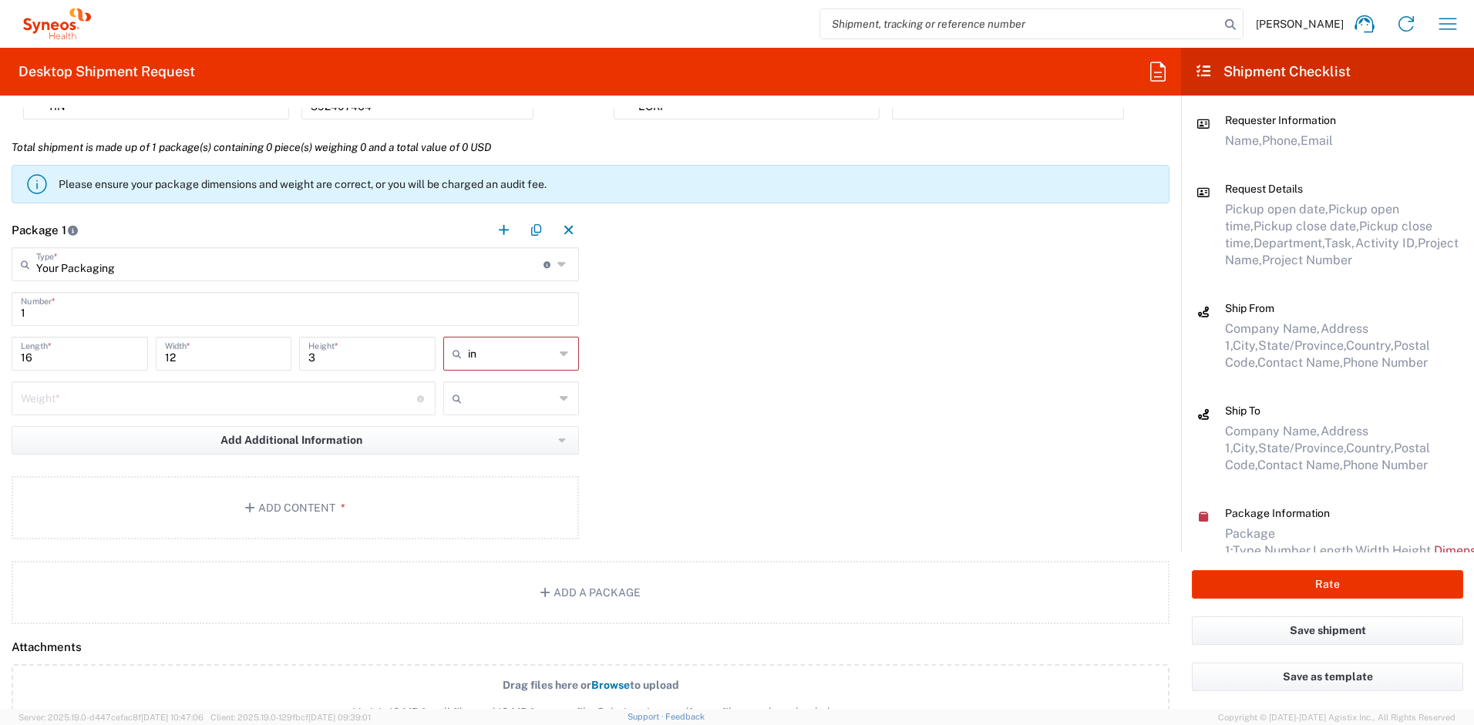
click at [225, 389] on input "number" at bounding box center [219, 397] width 396 height 27
type input "5"
click at [498, 396] on input "text" at bounding box center [511, 398] width 87 height 25
click at [466, 458] on span "lbs" at bounding box center [506, 458] width 132 height 24
type input "lbs"
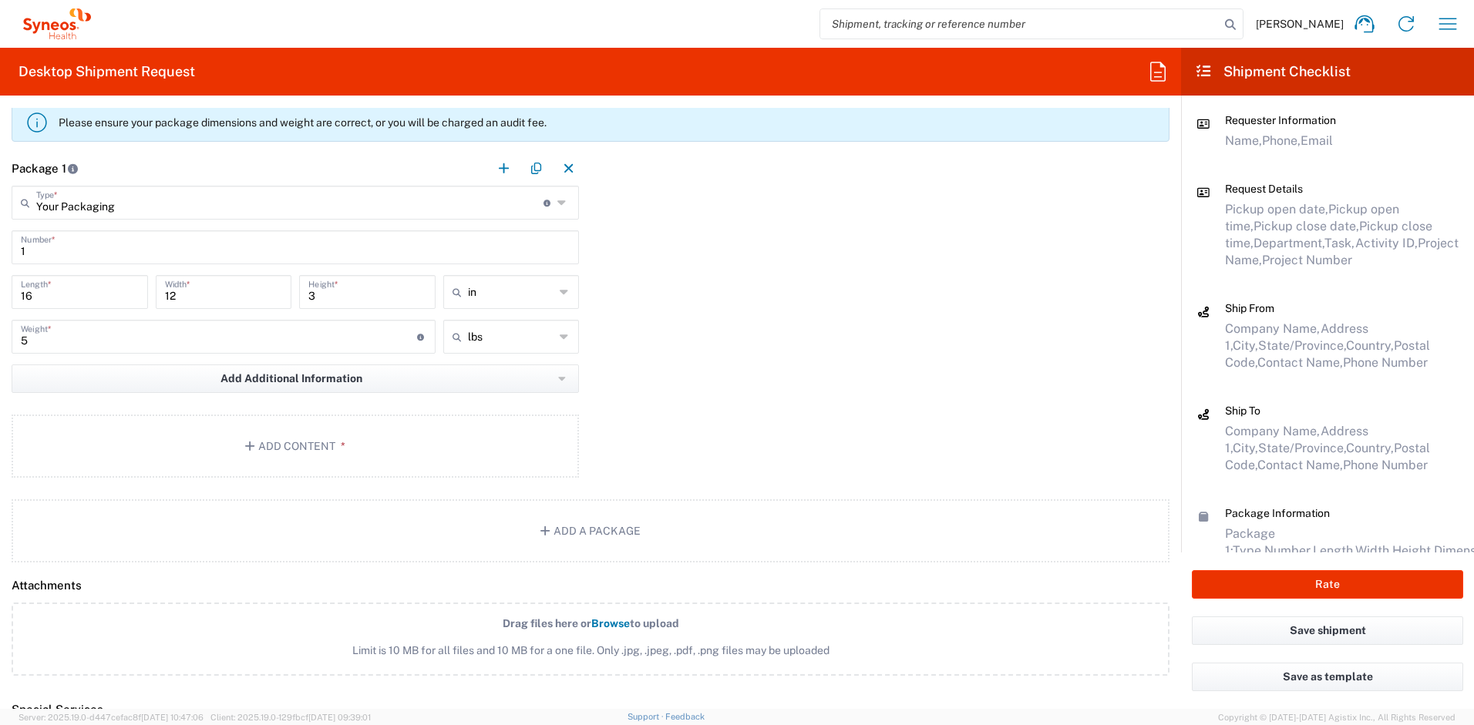
scroll to position [1462, 0]
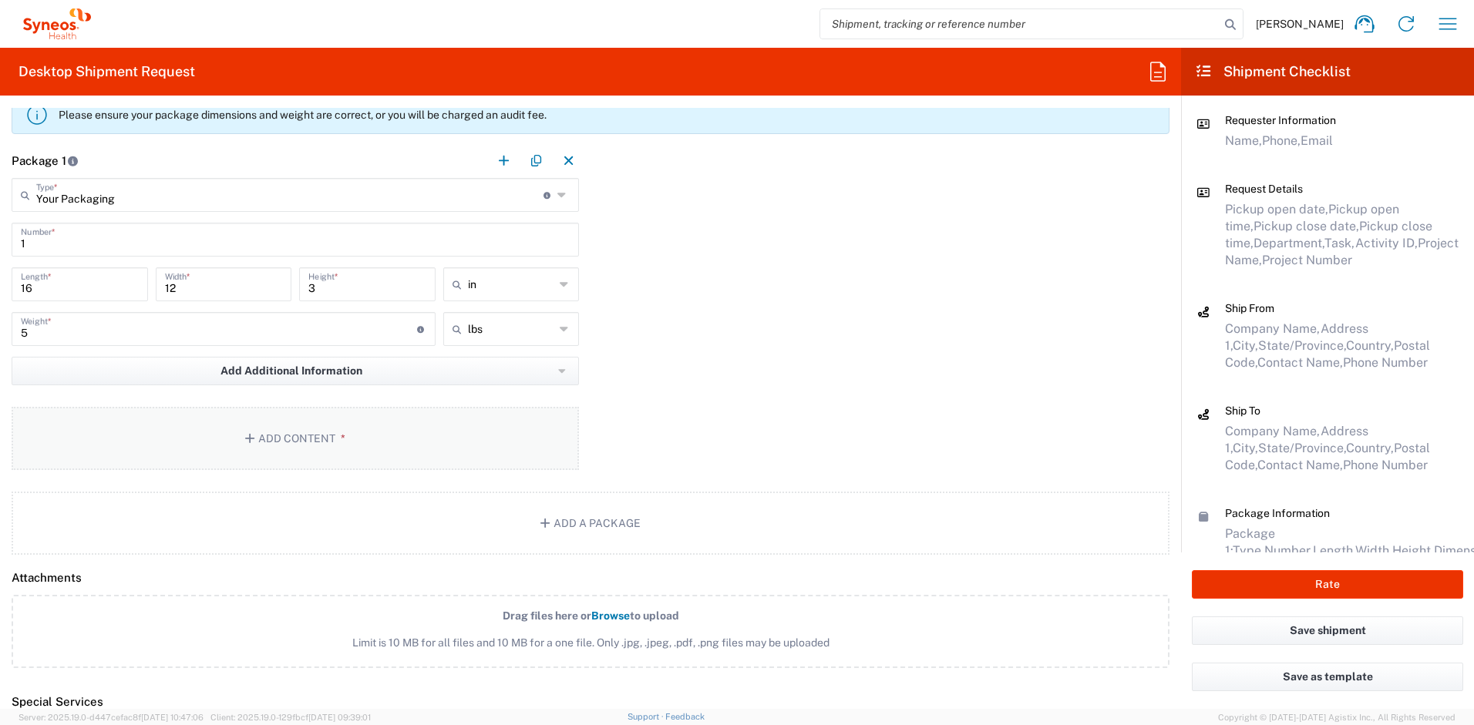
click at [344, 443] on button "Add Content *" at bounding box center [295, 438] width 567 height 63
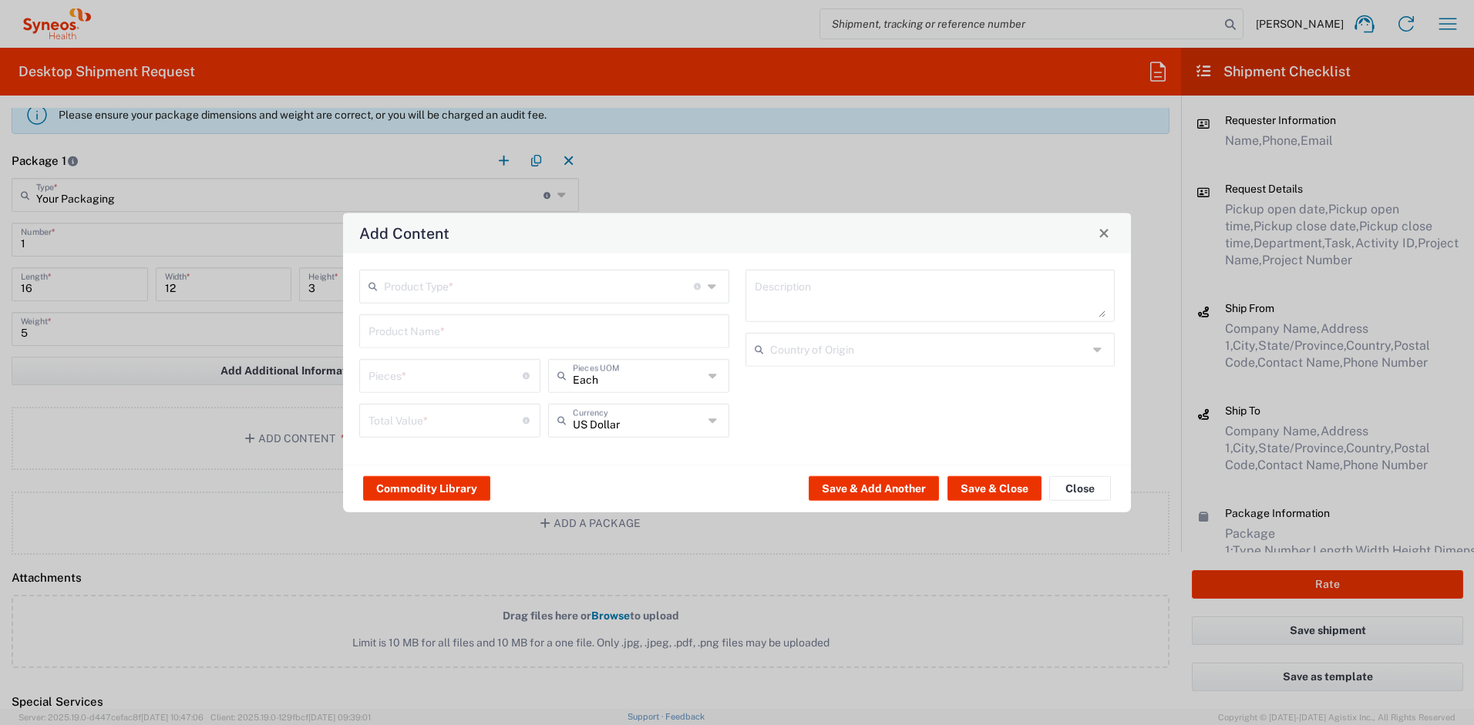
click at [410, 292] on input "text" at bounding box center [539, 284] width 310 height 27
click at [416, 348] on span "General Commodity" at bounding box center [544, 345] width 367 height 24
type input "General Commodity"
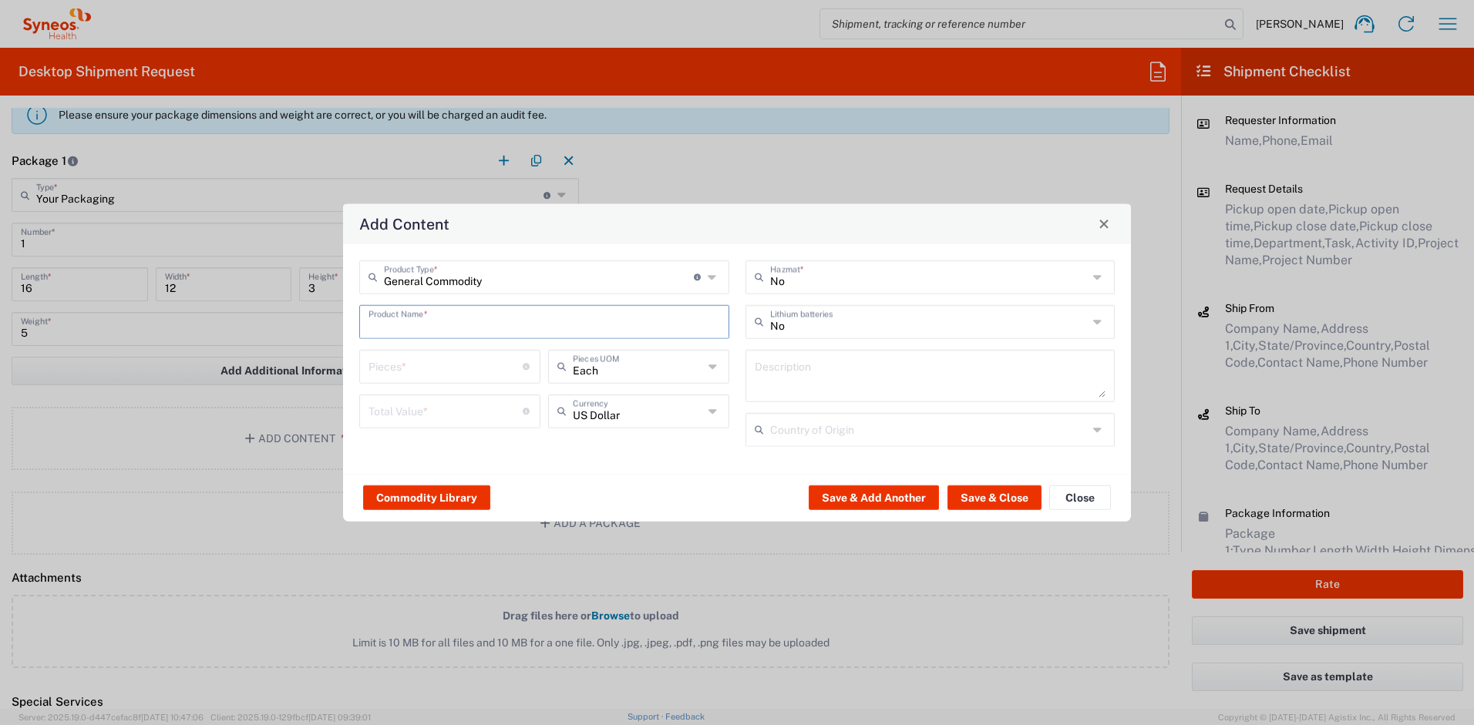
click at [419, 328] on input "text" at bounding box center [544, 320] width 352 height 27
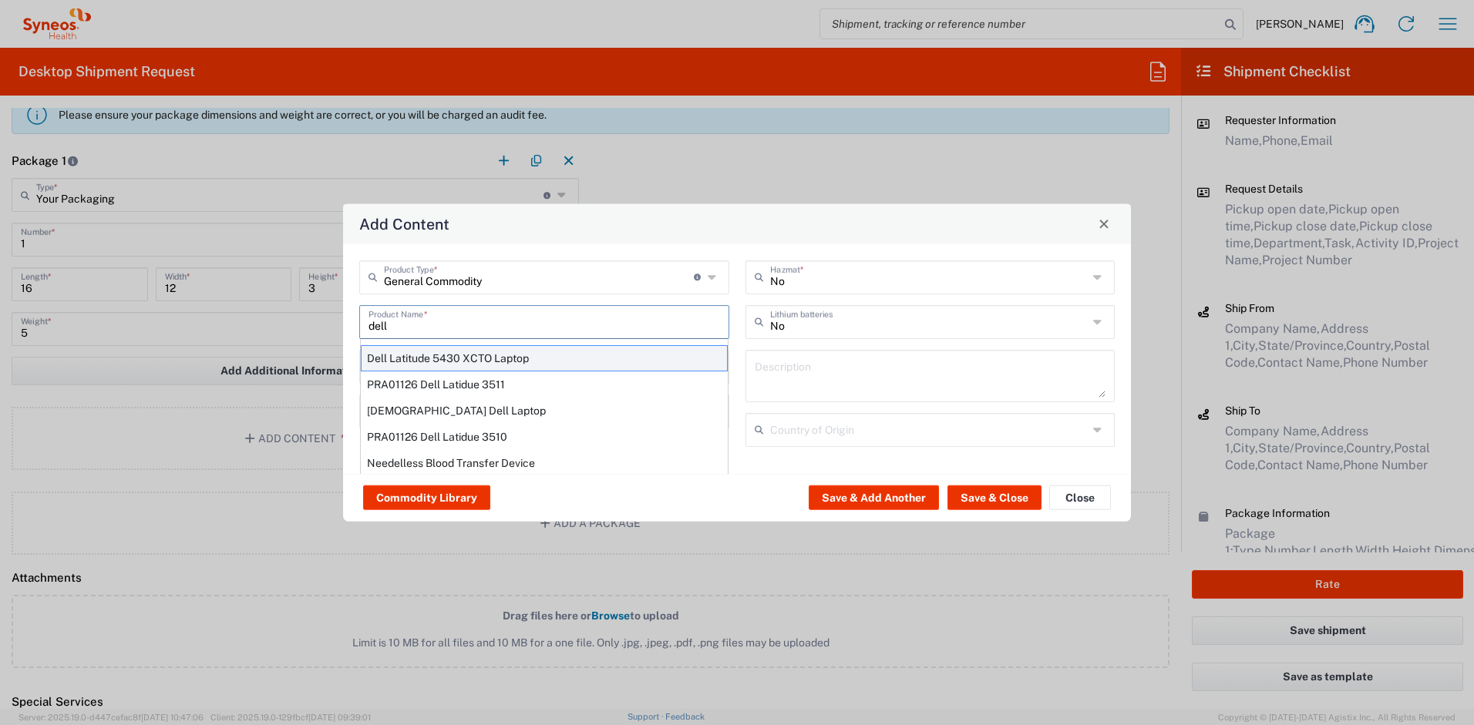
click at [426, 352] on div "Dell Latitude 5430 XCTO Laptop" at bounding box center [544, 358] width 367 height 26
type input "Dell Latitude 5430 XCTO Laptop"
type input "1"
type textarea "BaseIntel Core i7-1265U vProÂ® Processor - 14" 16 GB RAM - 512 GB SSD"
type input "China"
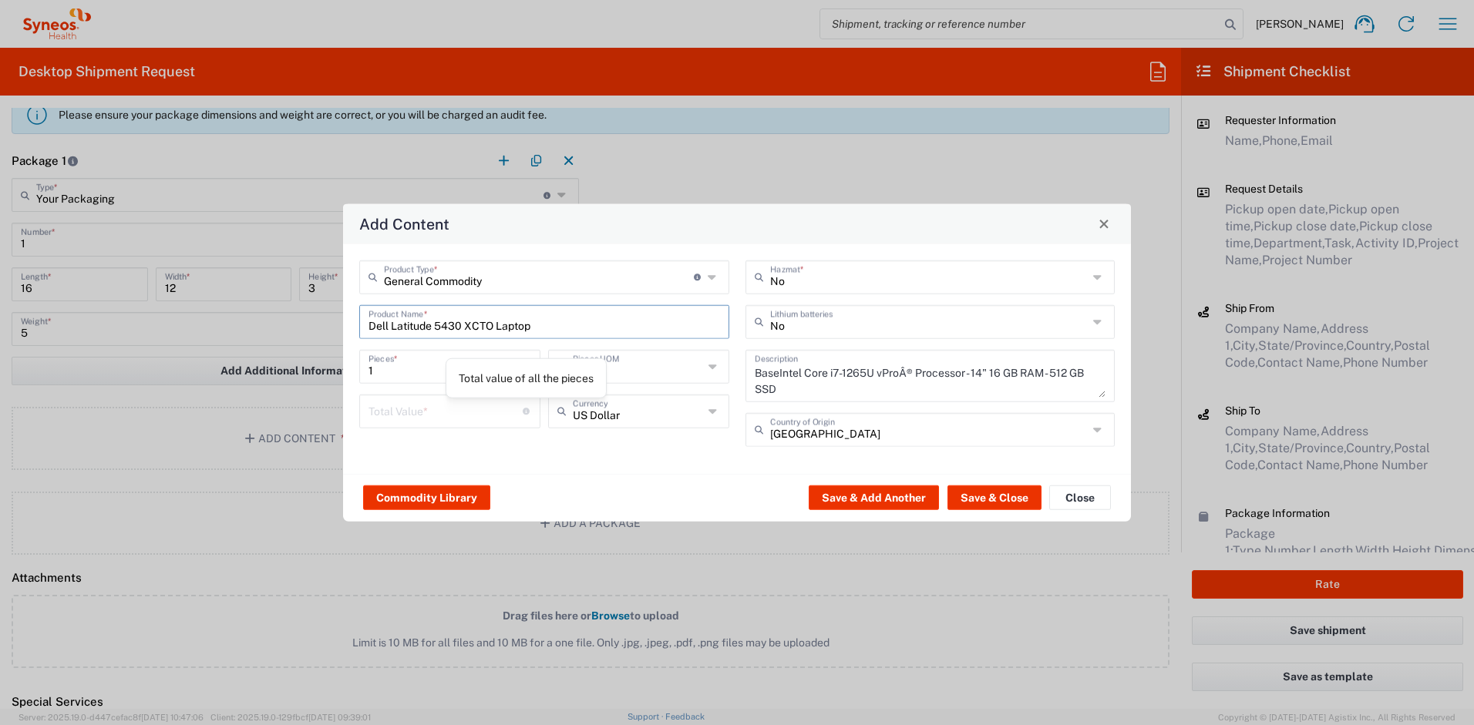
click at [473, 416] on input "number" at bounding box center [445, 409] width 154 height 27
type input "1000"
click at [831, 314] on input "text" at bounding box center [929, 320] width 318 height 27
click at [793, 376] on span "Yes" at bounding box center [930, 380] width 367 height 24
type input "Yes"
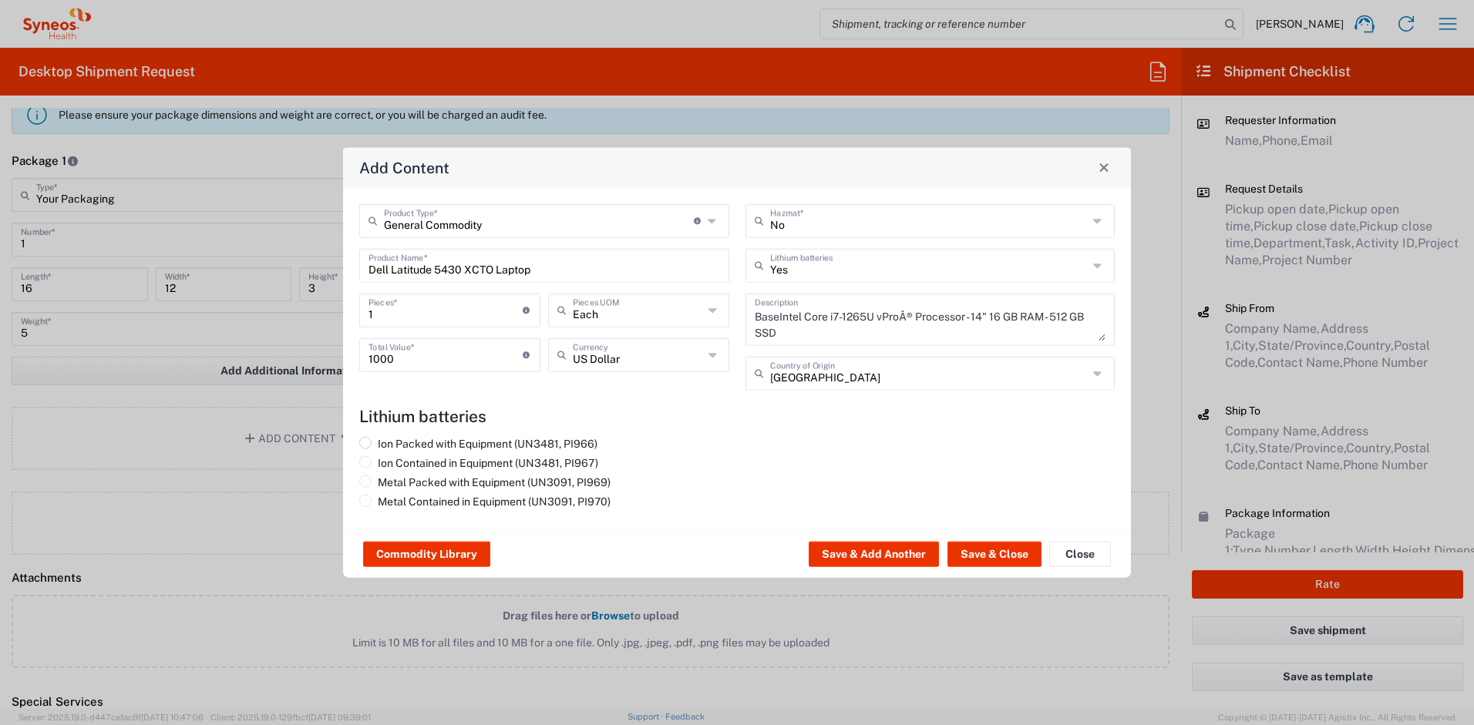
click at [591, 442] on label "Ion Packed with Equipment (UN3481, PI966)" at bounding box center [478, 443] width 238 height 14
click at [388, 442] on input "Ion Packed with Equipment (UN3481, PI966)" at bounding box center [383, 441] width 10 height 10
radio input "true"
click at [967, 555] on button "Save & Close" at bounding box center [994, 554] width 94 height 25
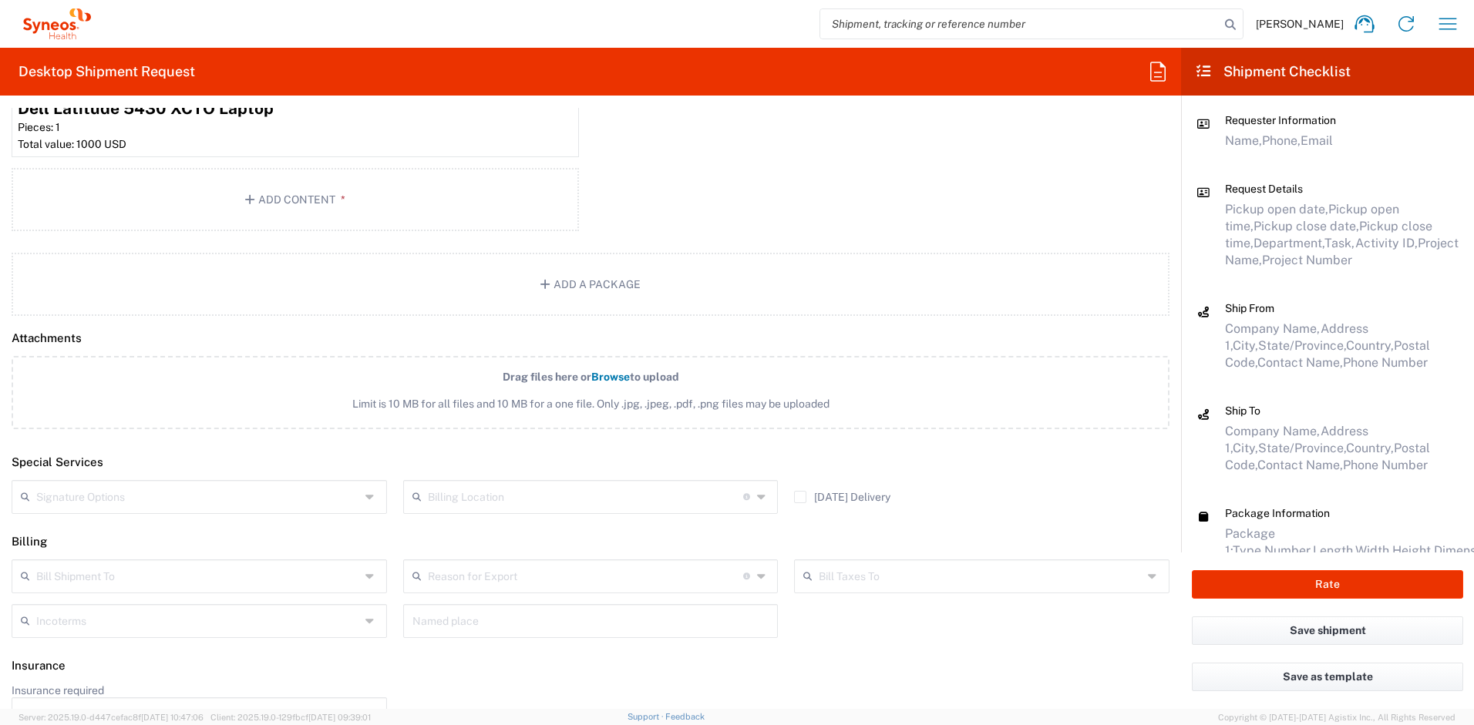
scroll to position [1824, 0]
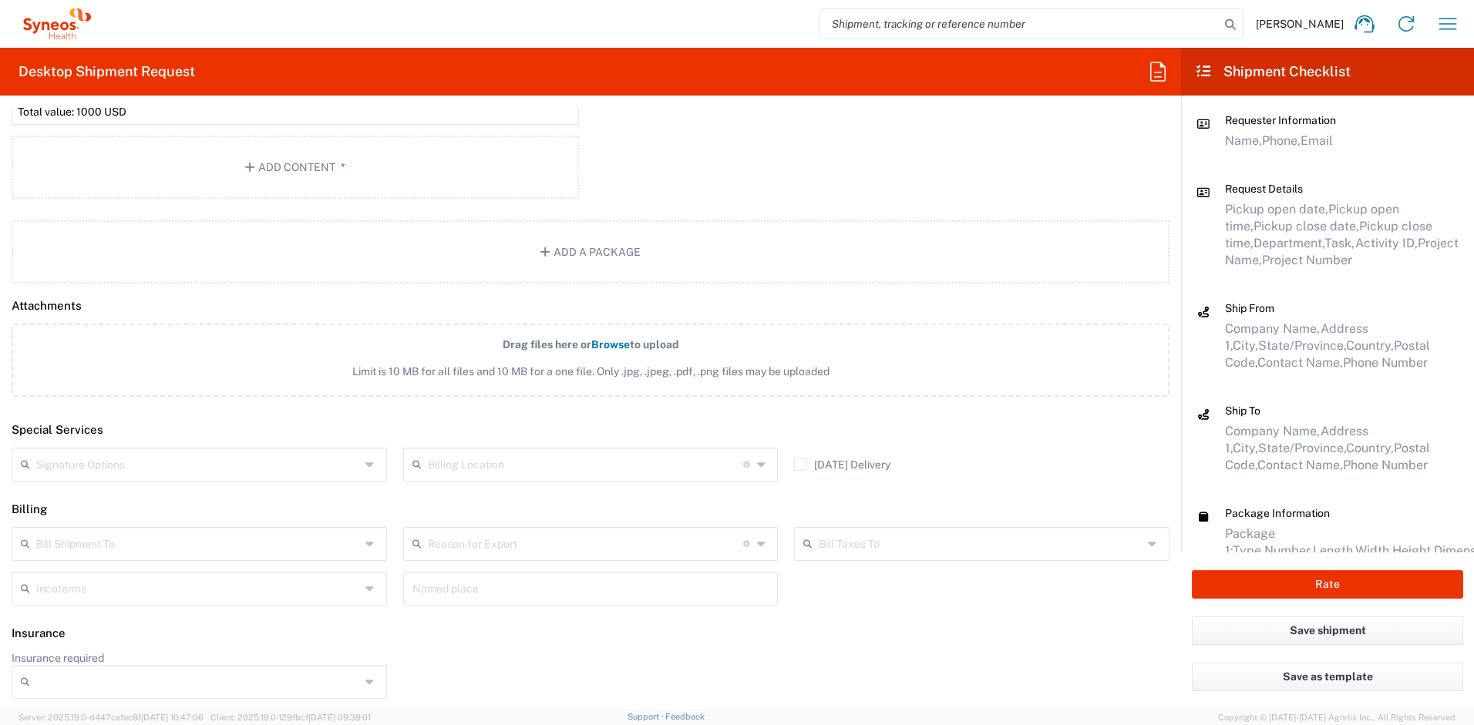
click at [254, 465] on input "text" at bounding box center [198, 463] width 324 height 27
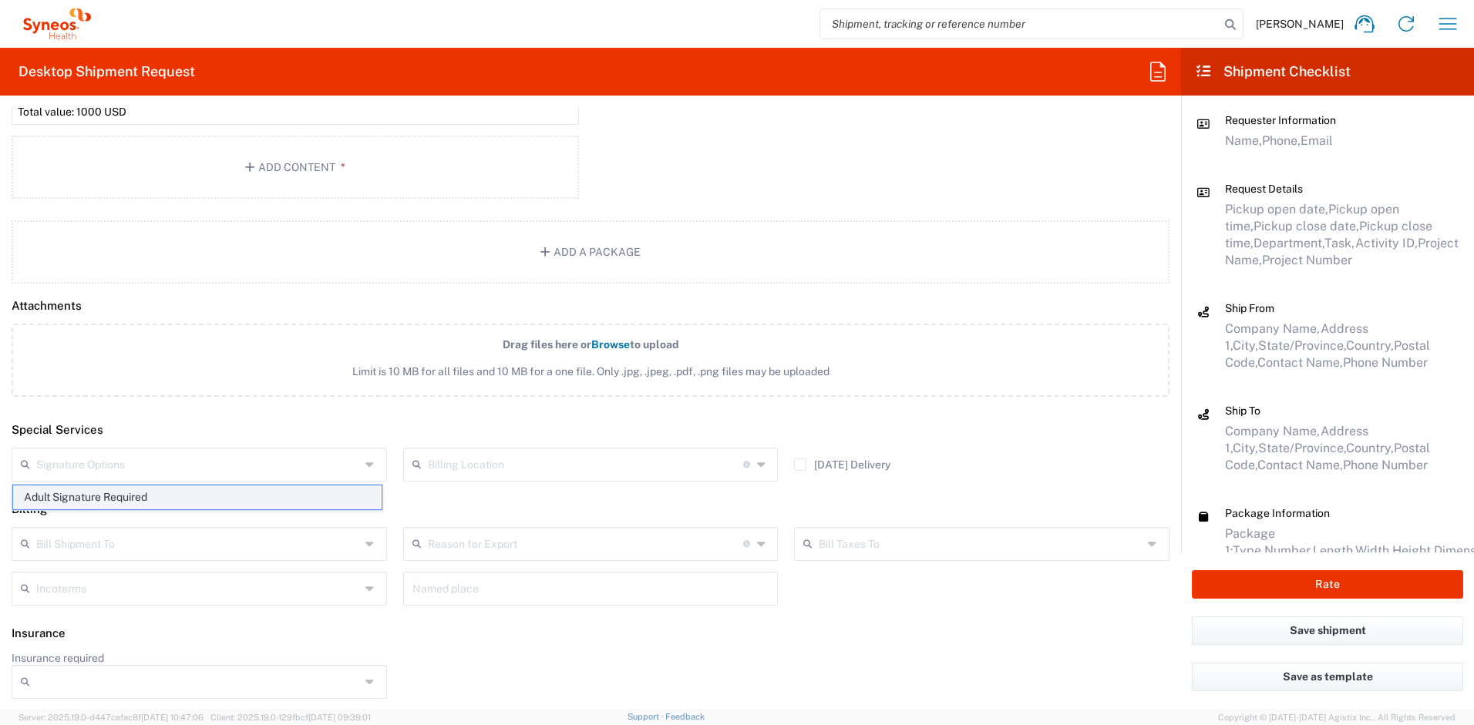
click at [193, 496] on span "Adult Signature Required" at bounding box center [197, 498] width 368 height 24
type input "Adult Signature Required"
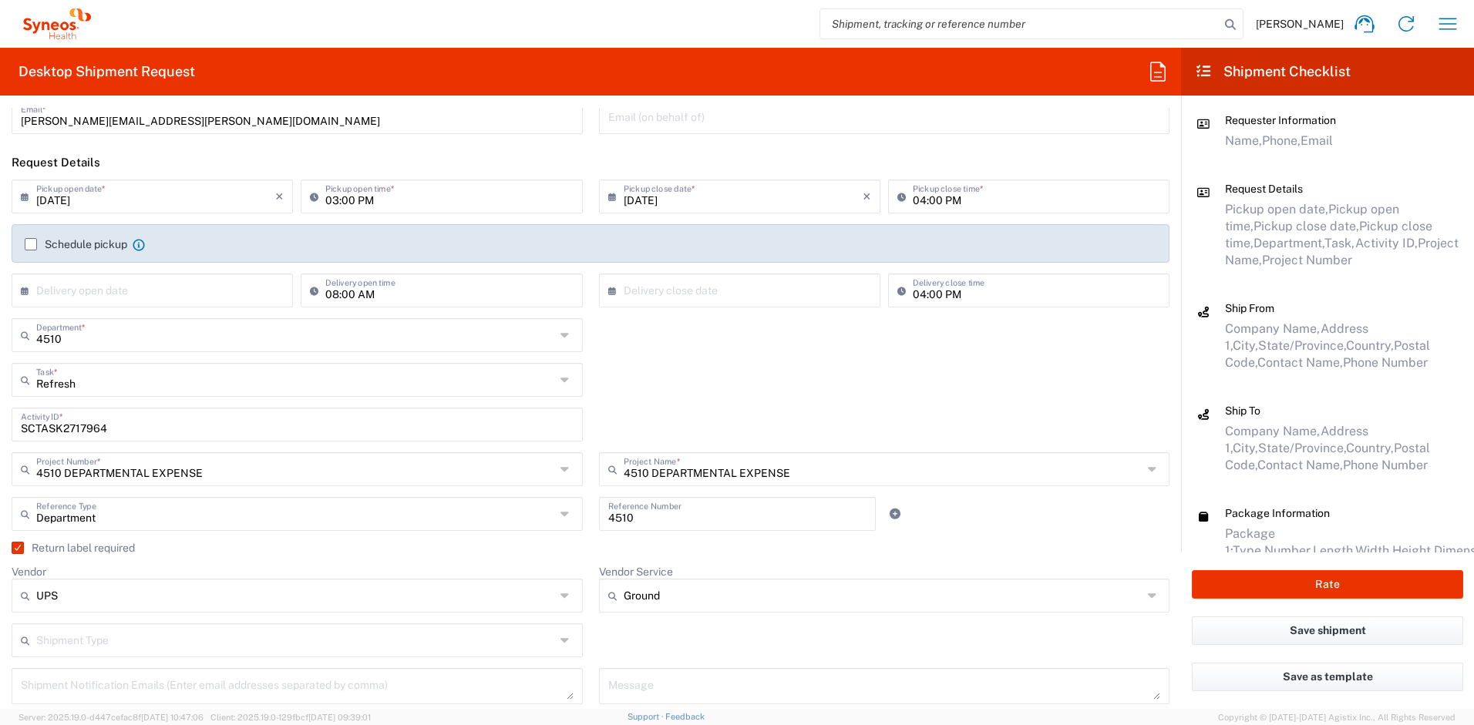
scroll to position [130, 0]
click at [1324, 584] on button "Rate" at bounding box center [1327, 584] width 271 height 29
type input "4510 DEPARTMENTAL EXPENSE"
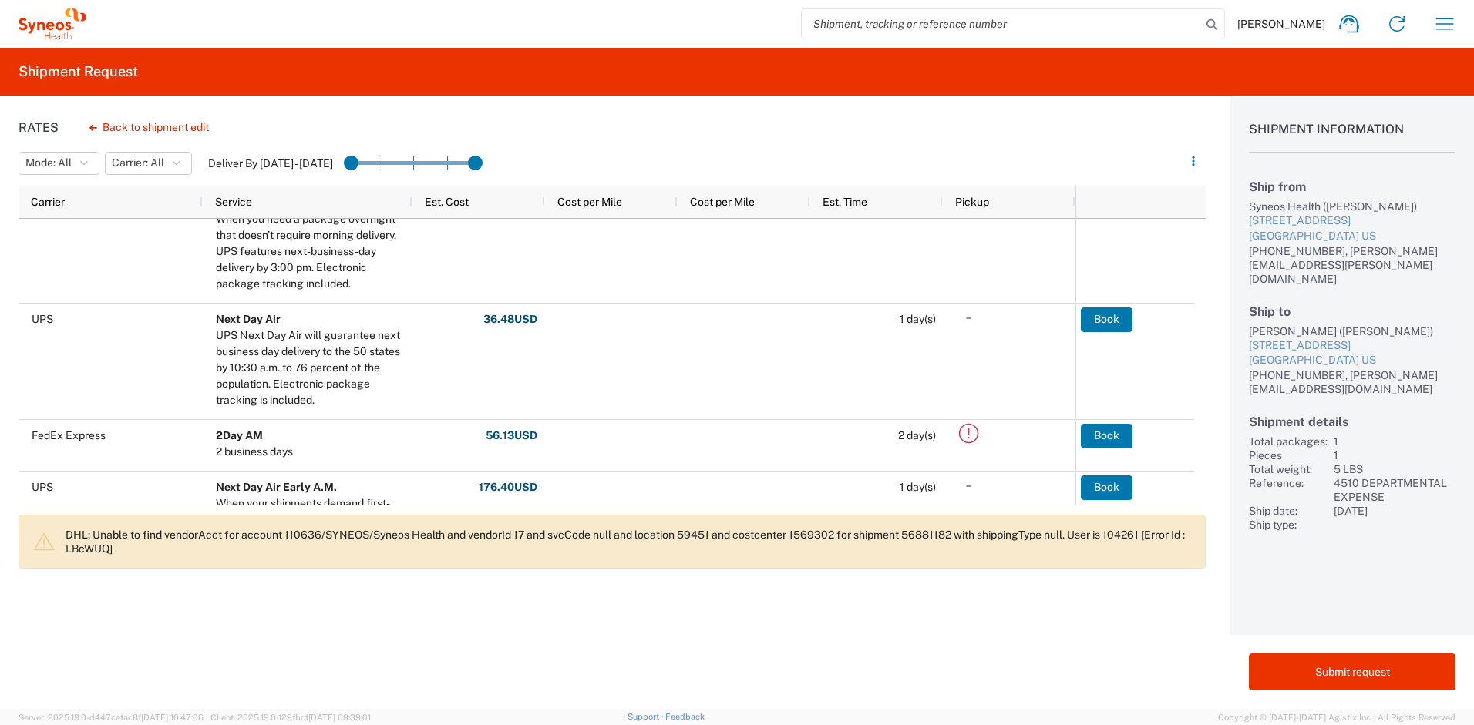
scroll to position [670, 0]
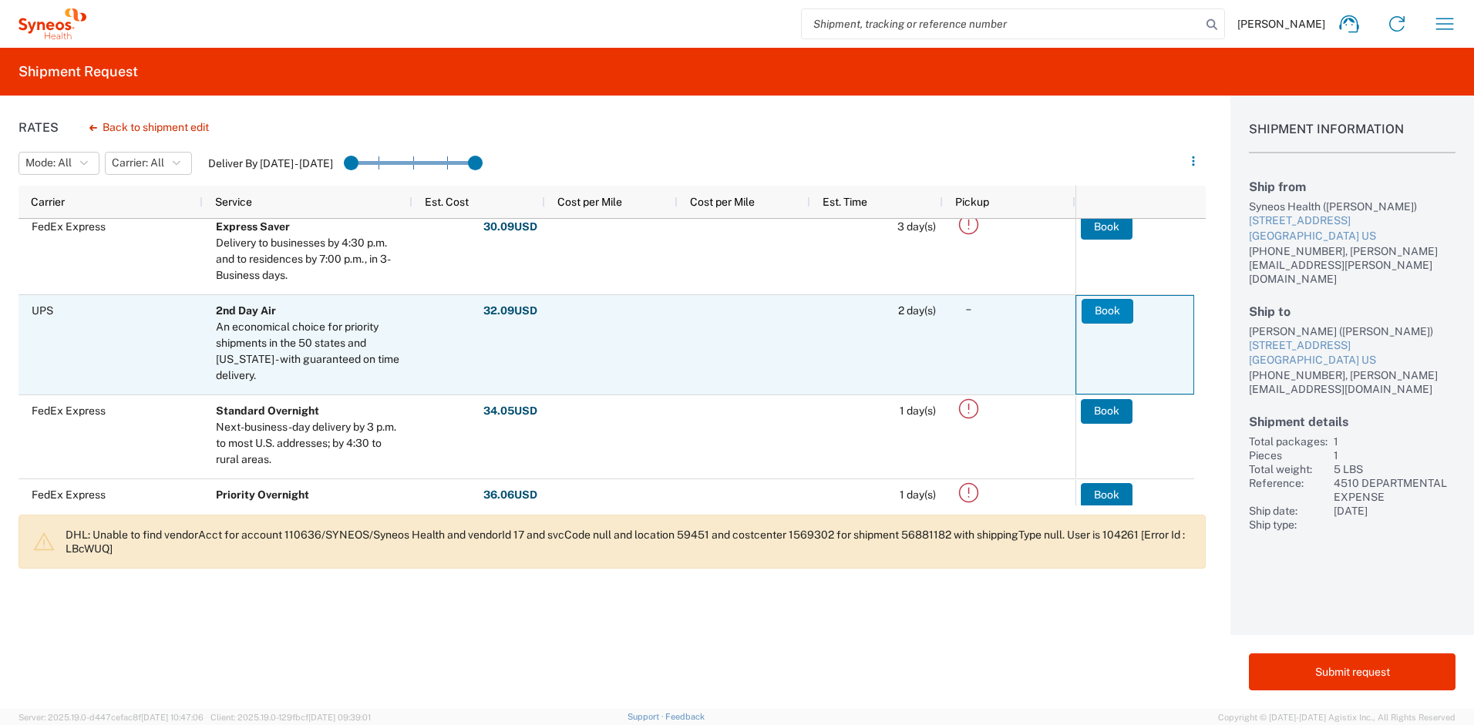
click at [1103, 305] on button "Book" at bounding box center [1108, 311] width 52 height 25
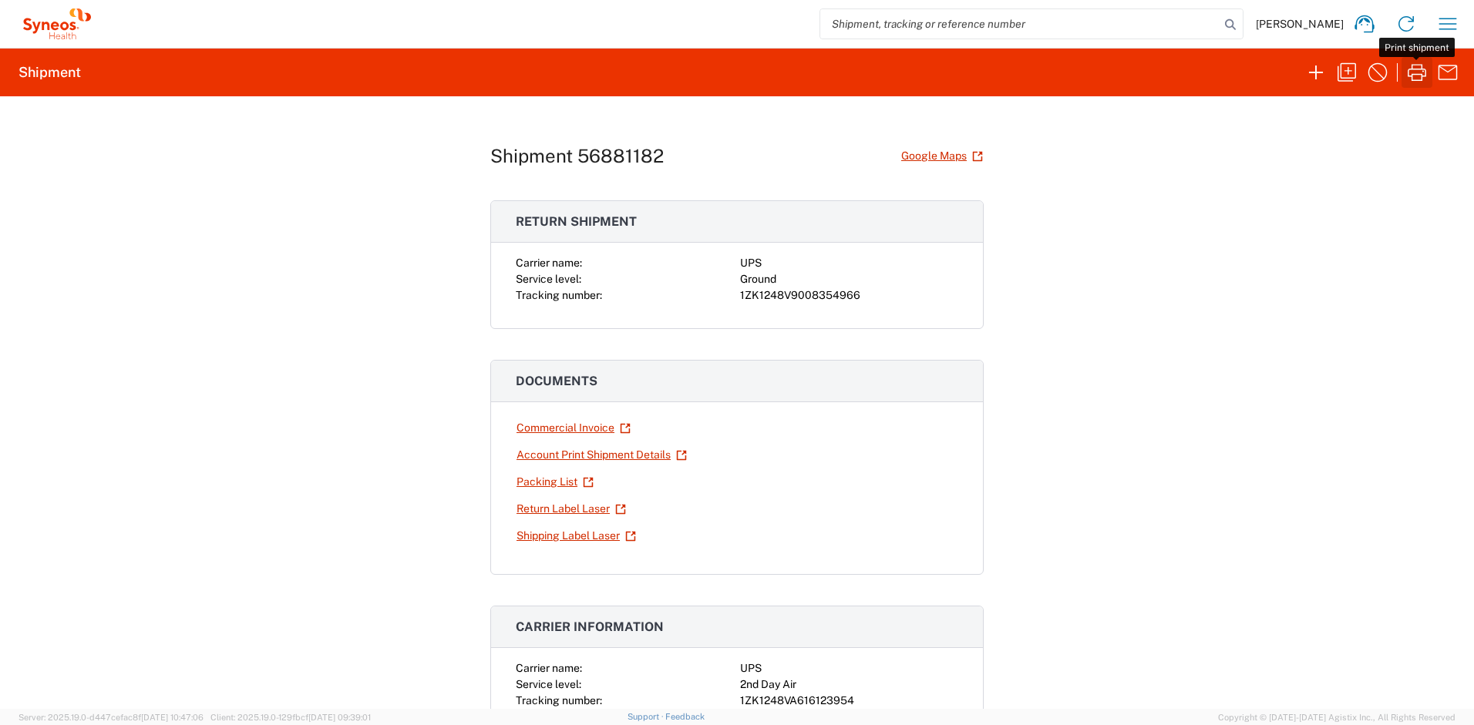
click at [1422, 73] on icon "button" at bounding box center [1417, 72] width 19 height 17
click at [577, 509] on link "Return Label Laser" at bounding box center [571, 509] width 111 height 27
click at [1447, 22] on icon "button" at bounding box center [1447, 24] width 25 height 25
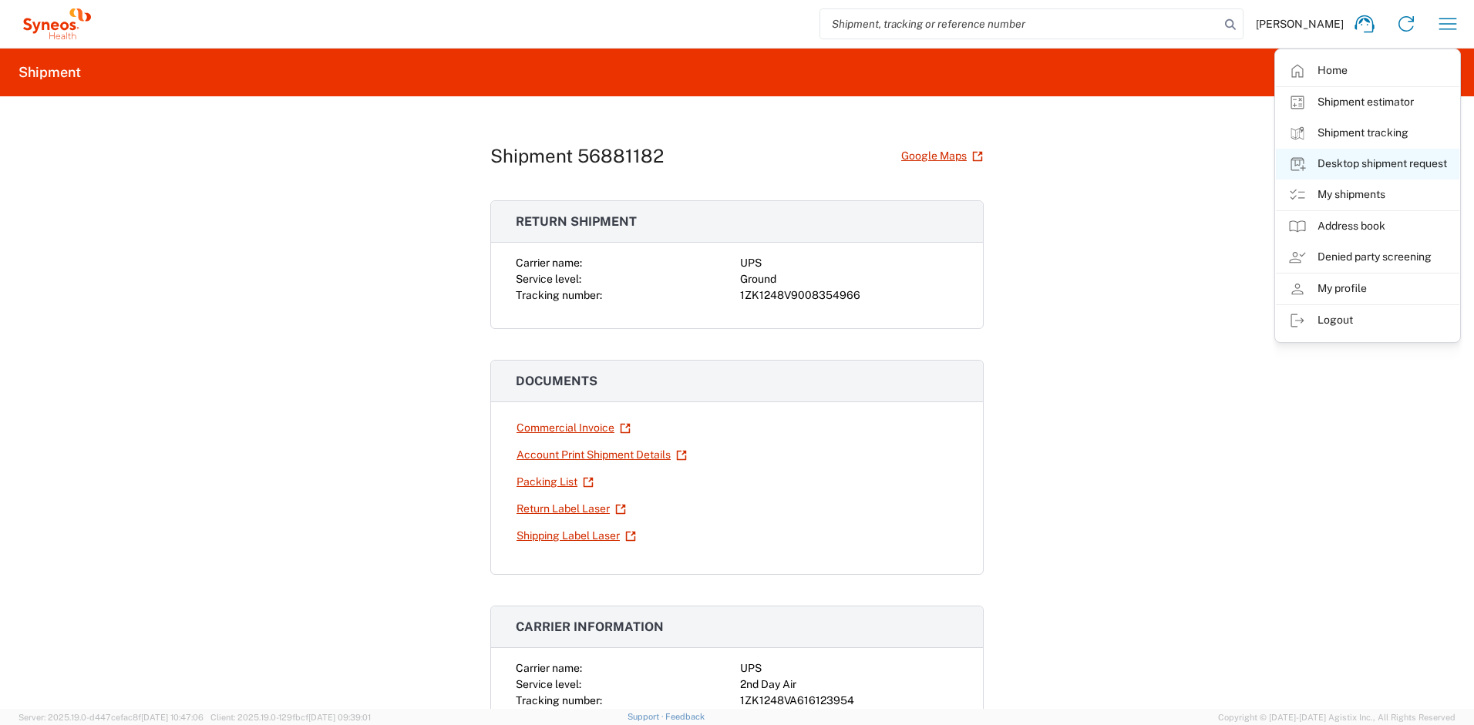
click at [1358, 164] on link "Desktop shipment request" at bounding box center [1367, 164] width 183 height 31
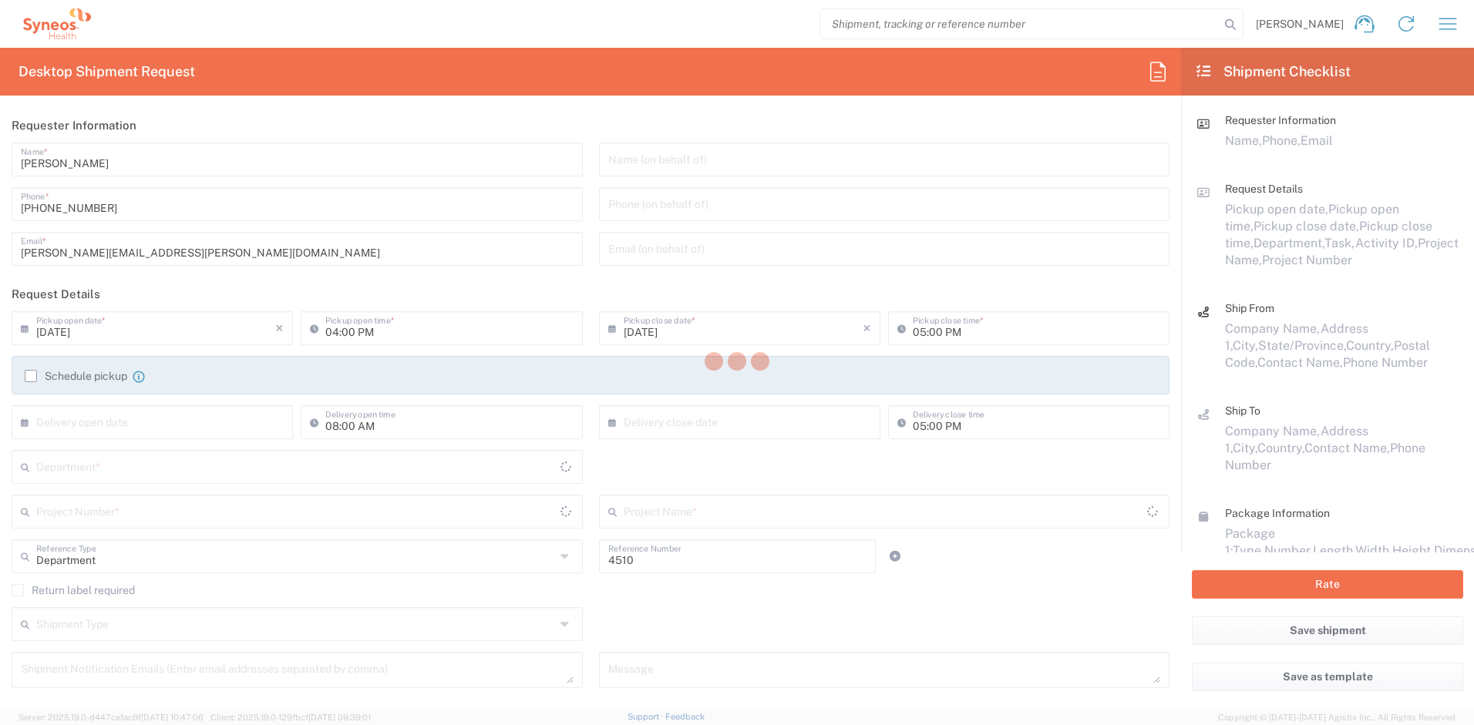
type input "New Jersey"
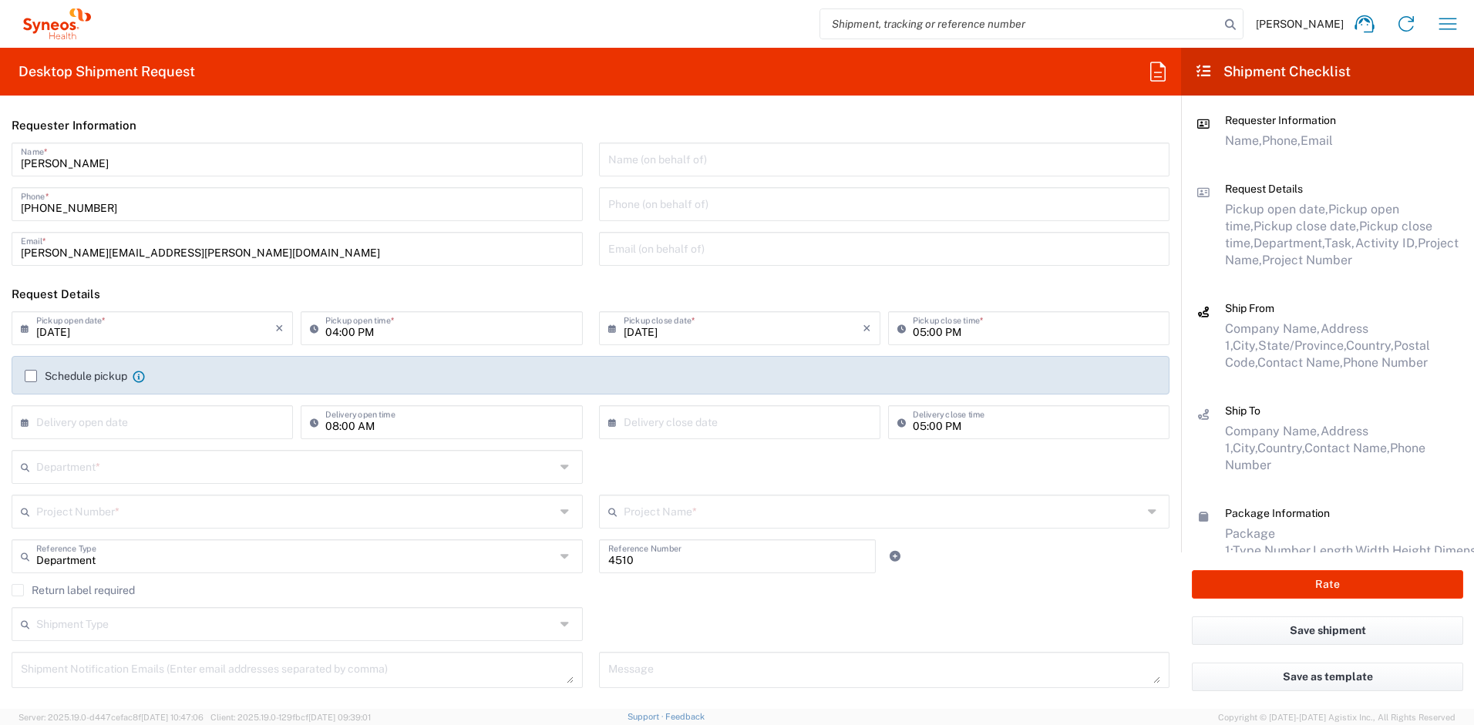
click at [133, 471] on input "text" at bounding box center [295, 466] width 519 height 27
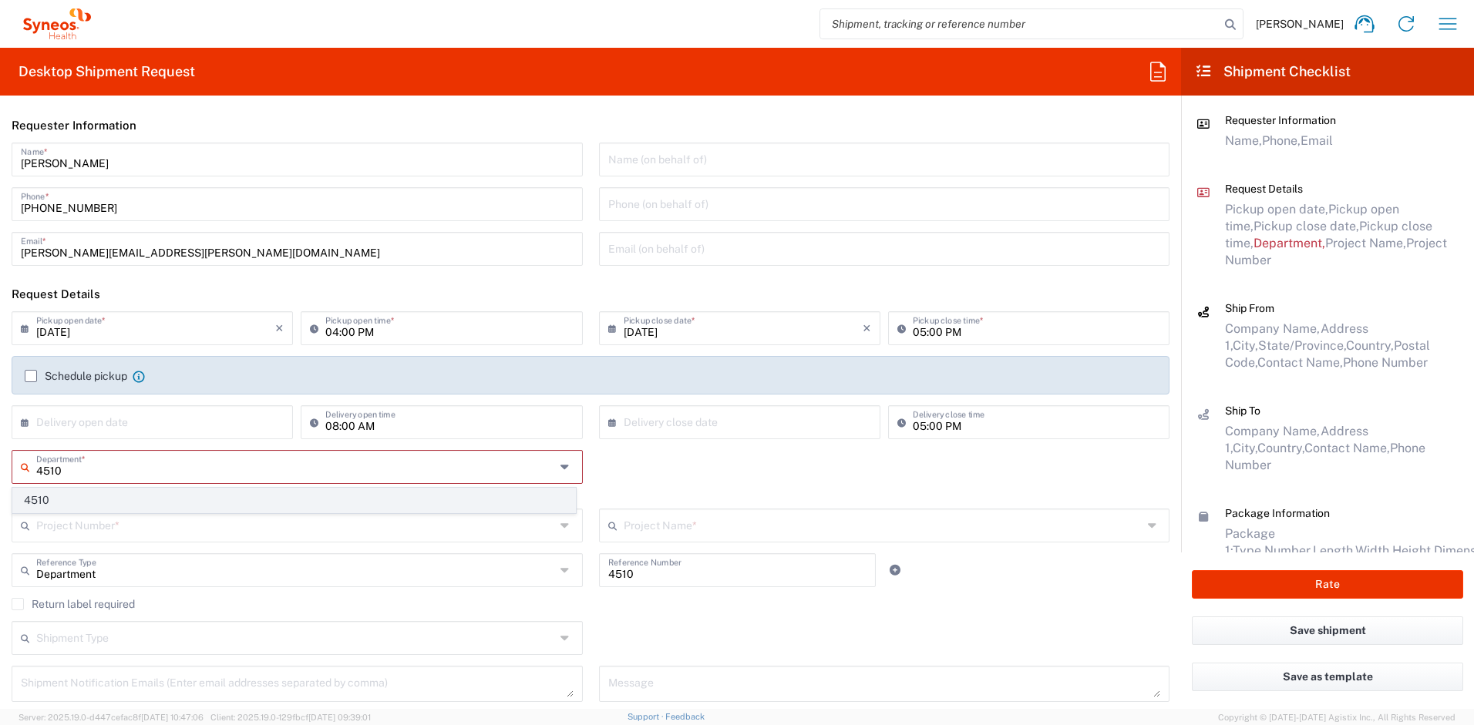
type input "4510"
click at [128, 496] on span "4510" at bounding box center [294, 501] width 562 height 24
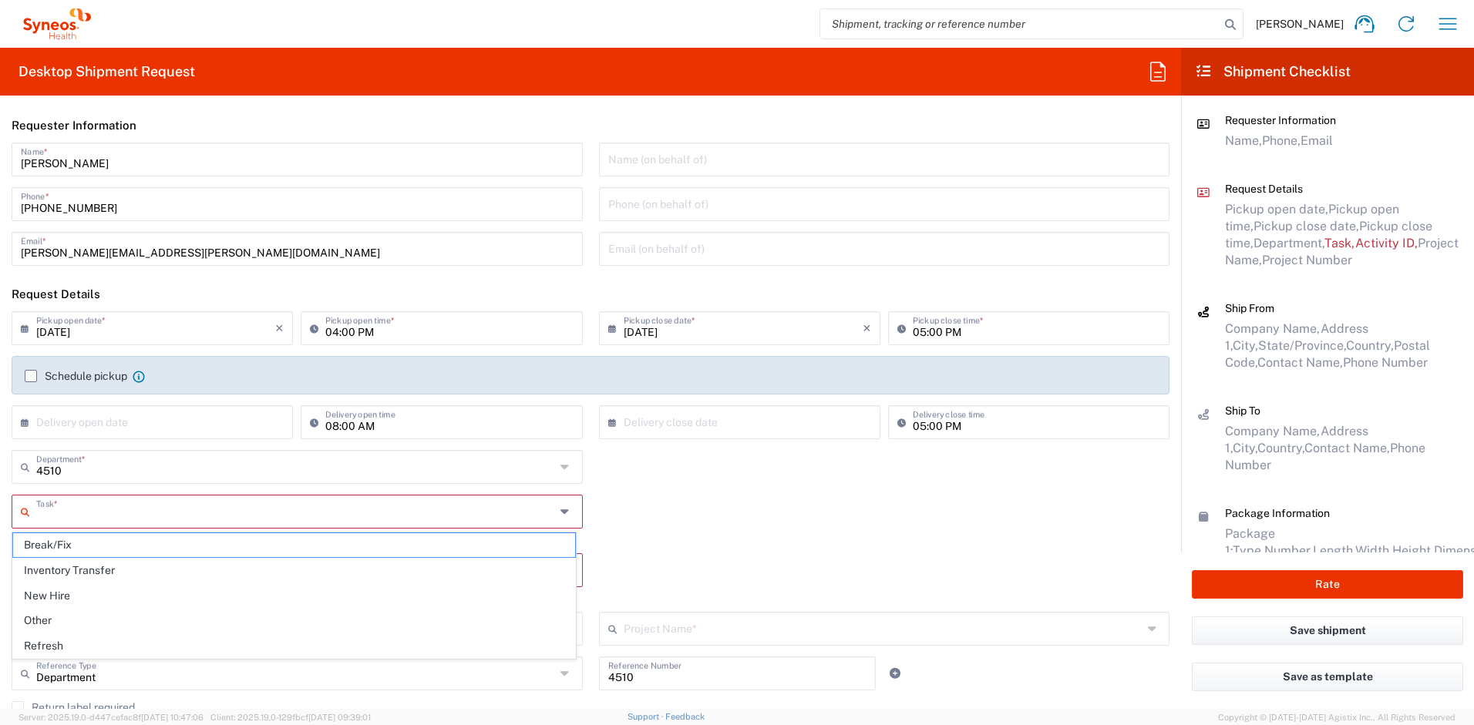
click at [117, 516] on input "text" at bounding box center [295, 510] width 519 height 27
click at [76, 643] on span "Refresh" at bounding box center [294, 646] width 562 height 24
type input "Refresh"
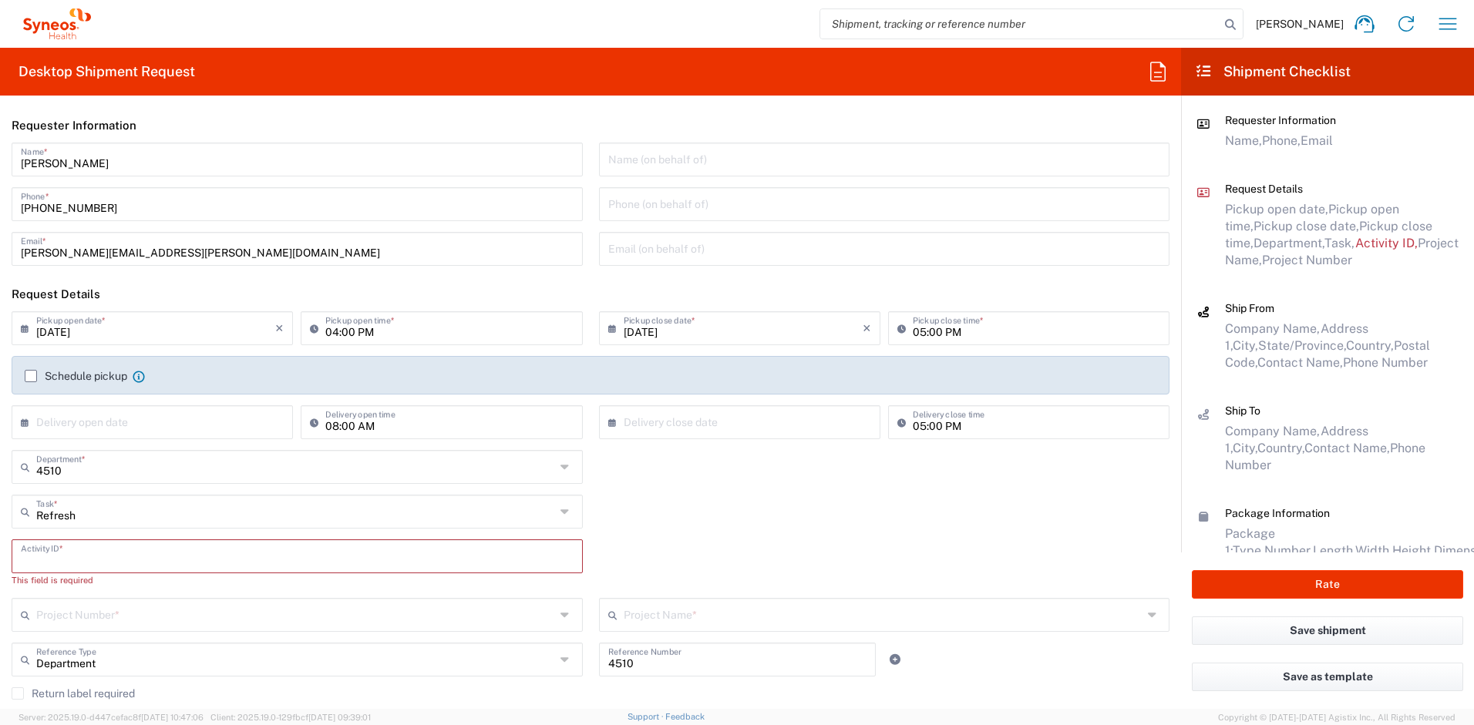
click at [85, 553] on input "text" at bounding box center [297, 555] width 553 height 27
paste input "SCTASK2718042"
type input "SCTASK2718042"
click at [51, 607] on input "text" at bounding box center [295, 600] width 519 height 27
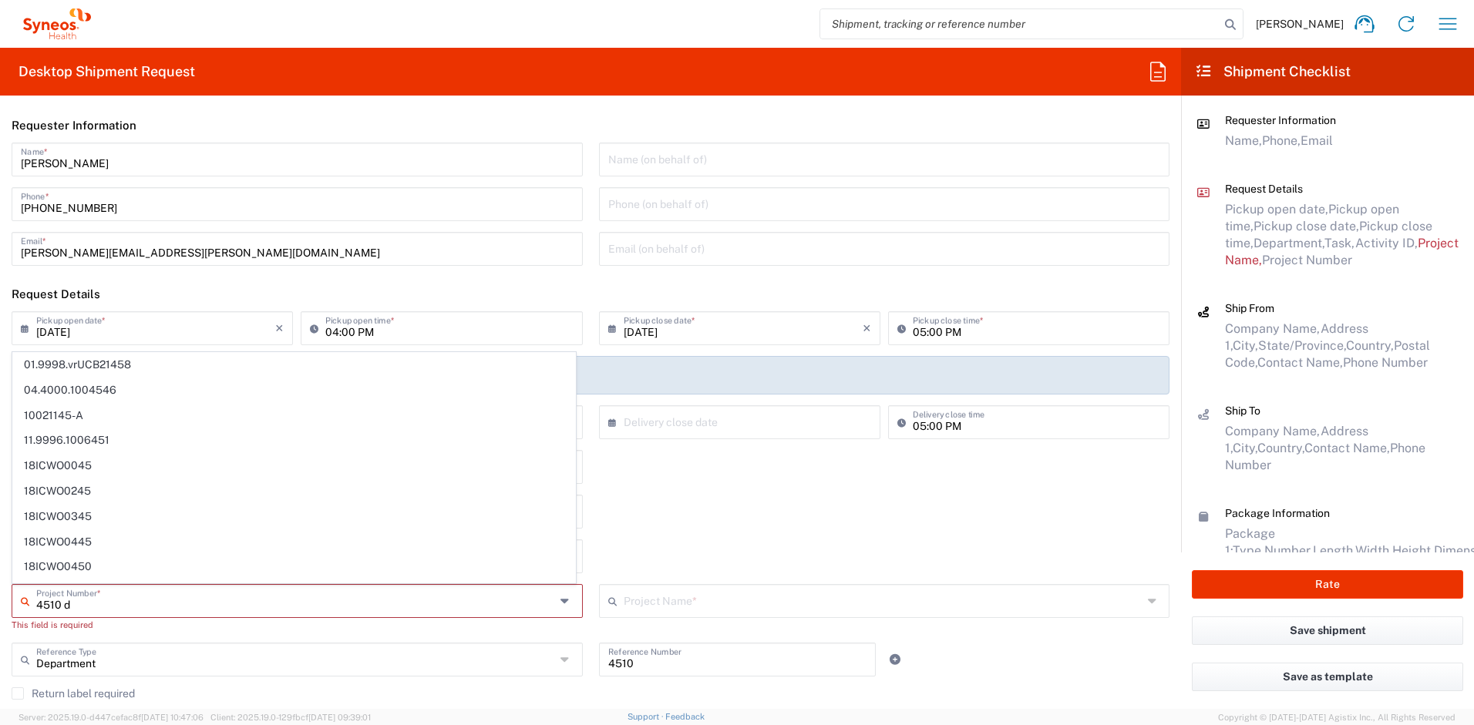
type input "01.9998.vrUCB21458"
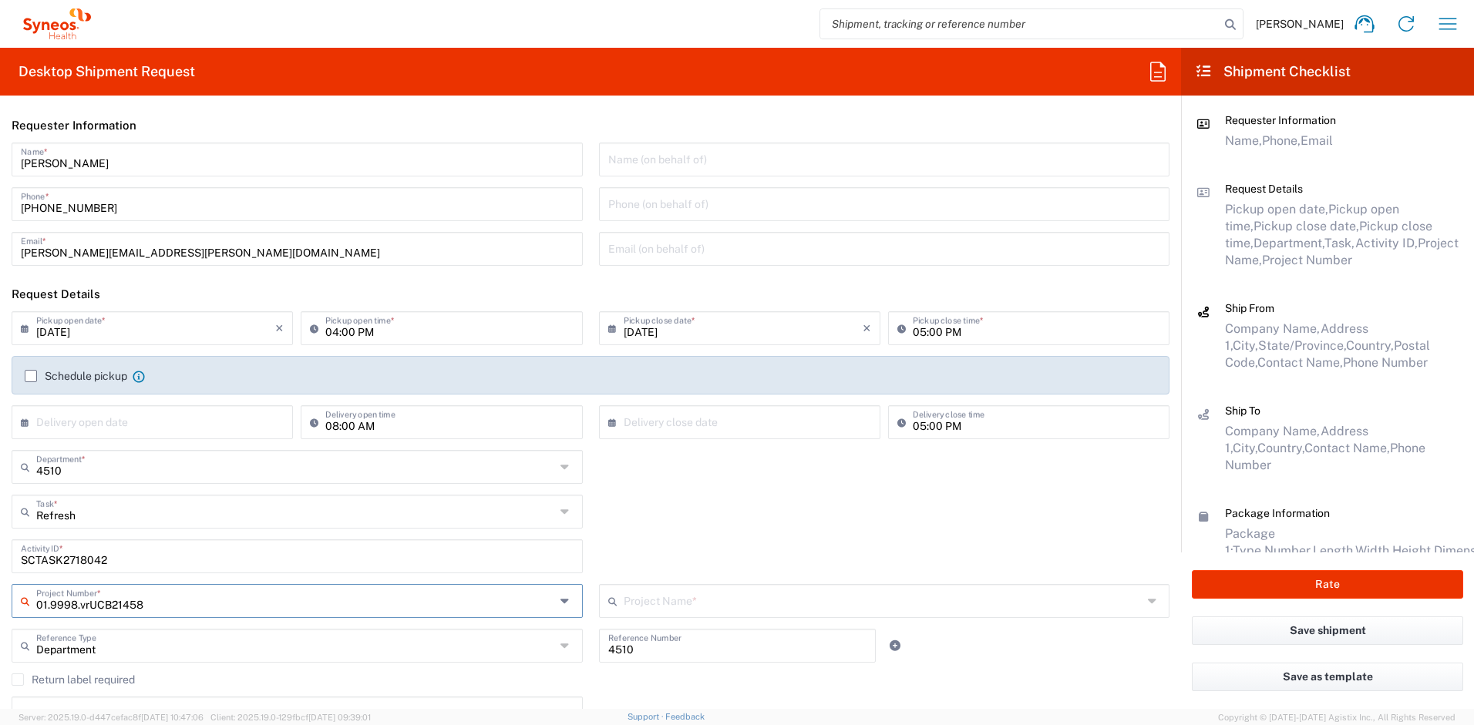
type input "UCB 21458 Volume Rebate"
drag, startPoint x: 152, startPoint y: 606, endPoint x: -85, endPoint y: 582, distance: 237.9
click at [0, 582] on html "Ayman Abboud Home Shipment estimator Shipment tracking Desktop shipment request…" at bounding box center [737, 362] width 1474 height 725
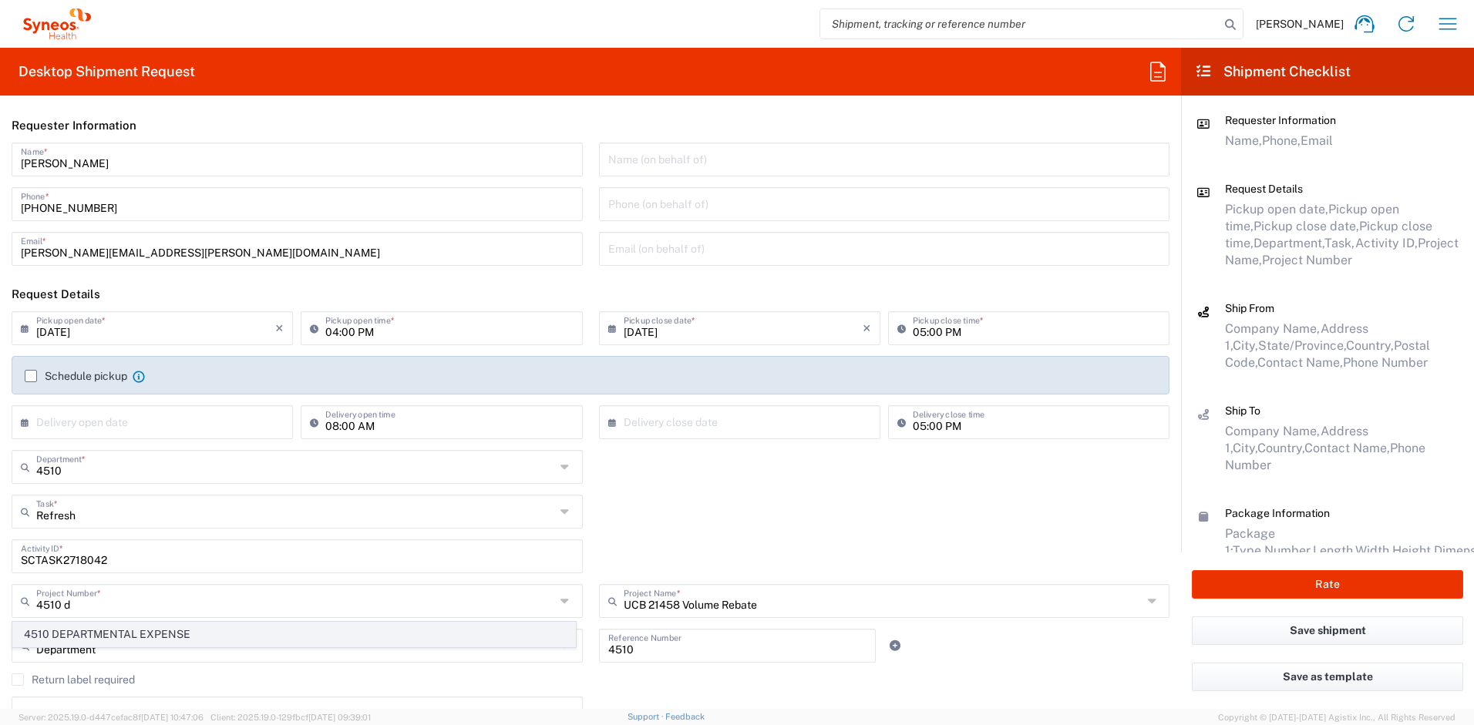
click at [82, 629] on span "4510 DEPARTMENTAL EXPENSE" at bounding box center [294, 635] width 562 height 24
type input "4510 DEPARTMENTAL EXPENSE"
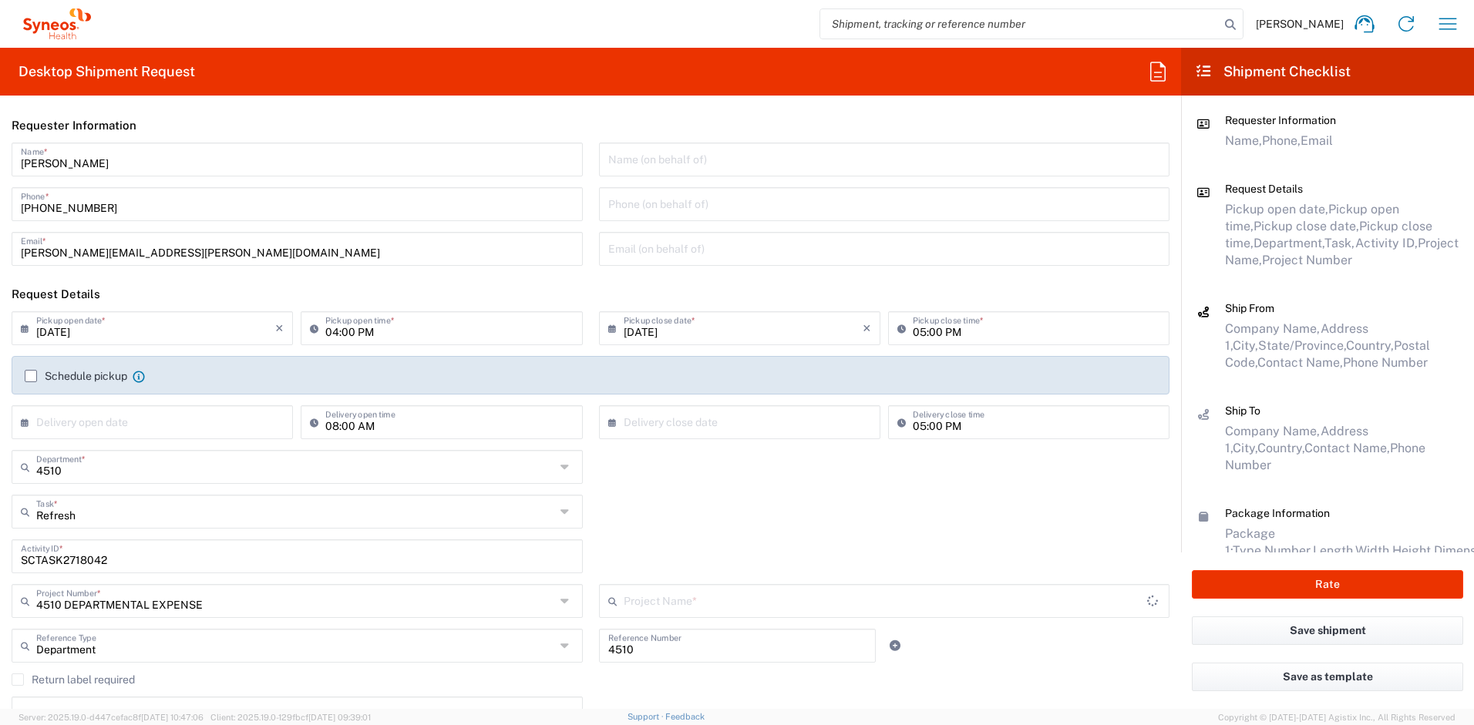
type input "4510 DEPARTMENTAL EXPENSE"
click at [106, 679] on label "Return label required" at bounding box center [73, 680] width 123 height 12
click at [18, 680] on input "Return label required" at bounding box center [18, 680] width 0 height 0
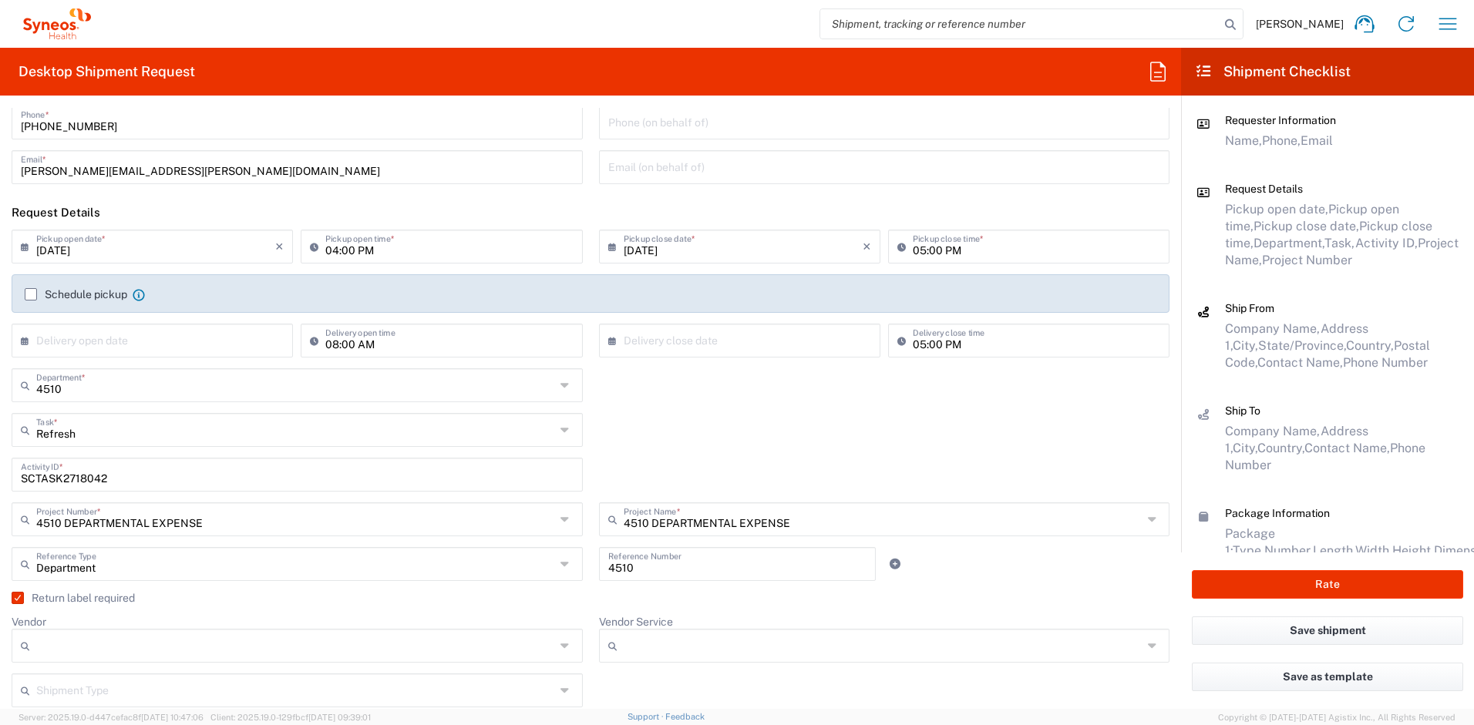
scroll to position [344, 0]
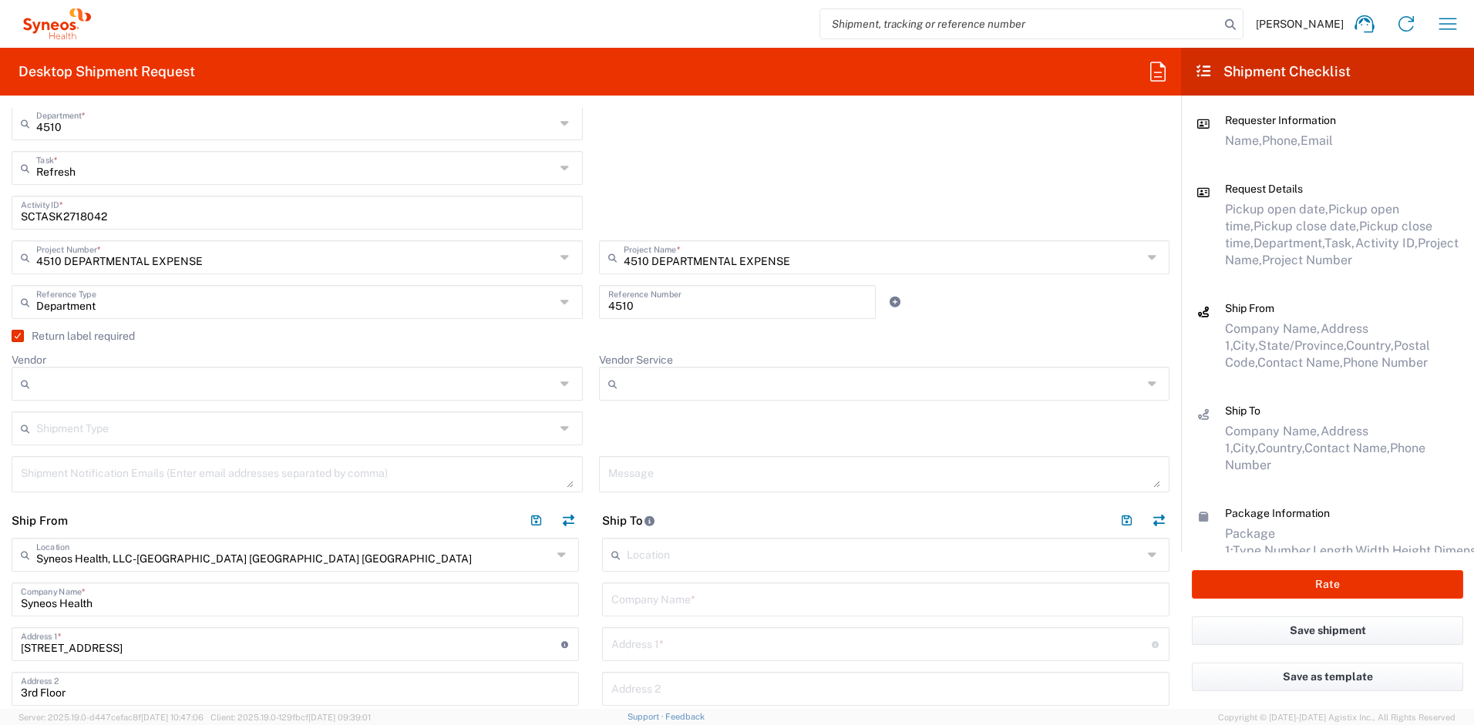
click at [134, 376] on input "Vendor" at bounding box center [295, 384] width 519 height 25
click at [93, 465] on span "UPS" at bounding box center [294, 468] width 562 height 24
type input "UPS"
click at [624, 381] on input "Vendor Service" at bounding box center [883, 384] width 519 height 25
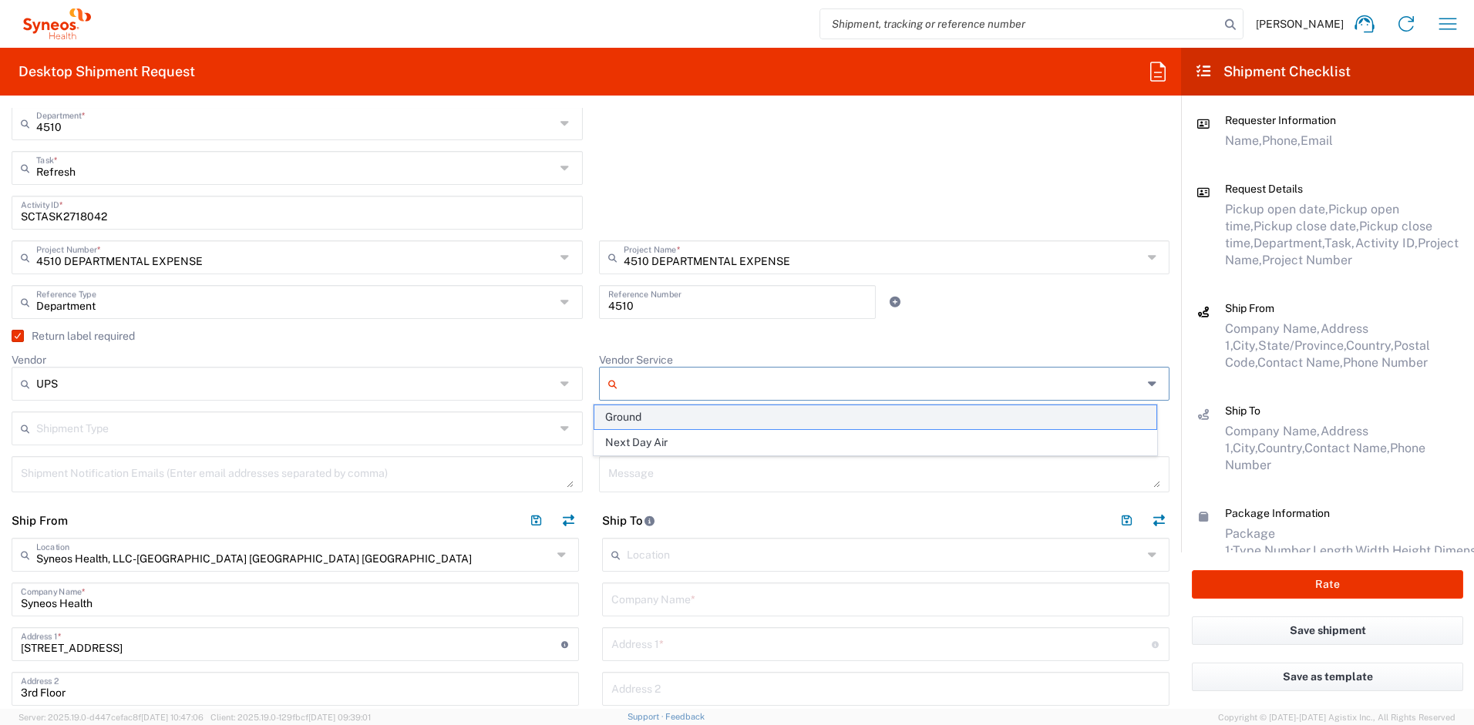
click at [631, 413] on span "Ground" at bounding box center [875, 417] width 562 height 24
type input "Ground"
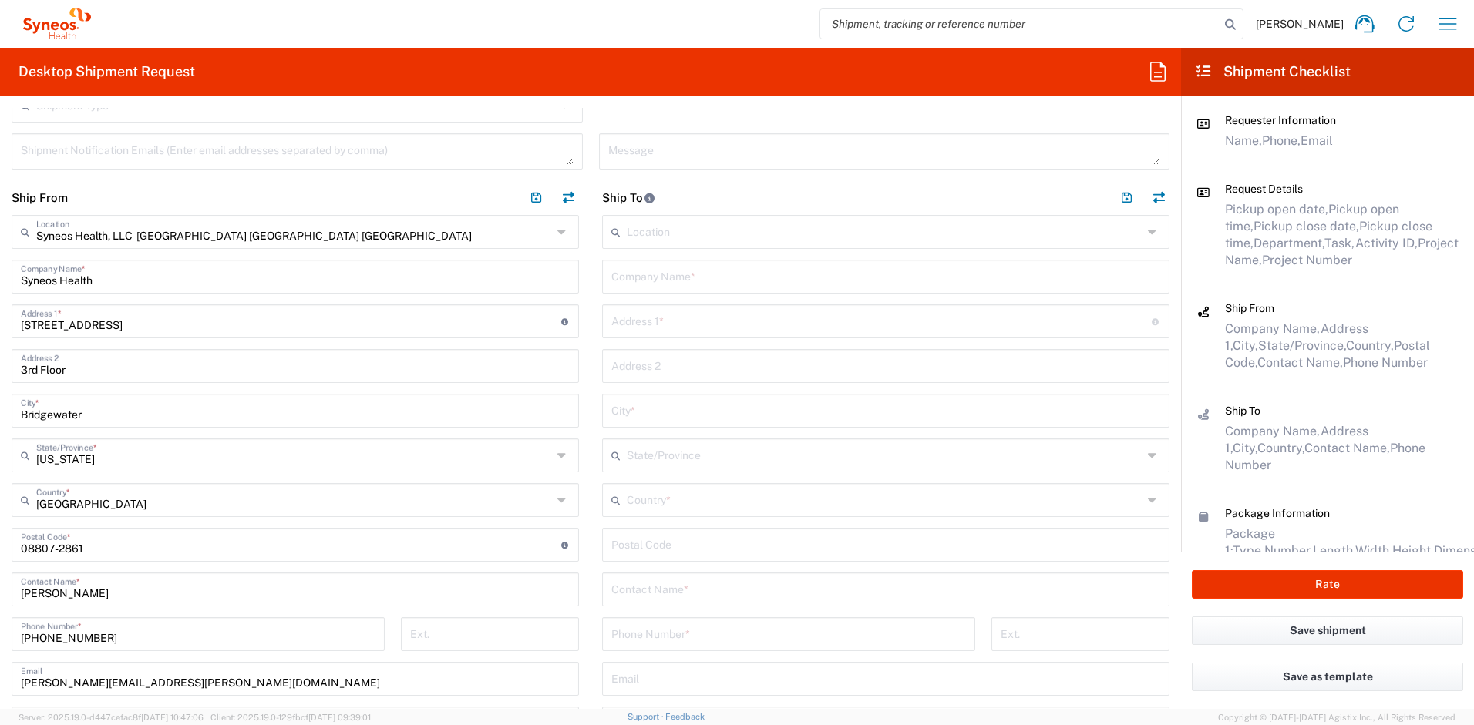
scroll to position [737, 0]
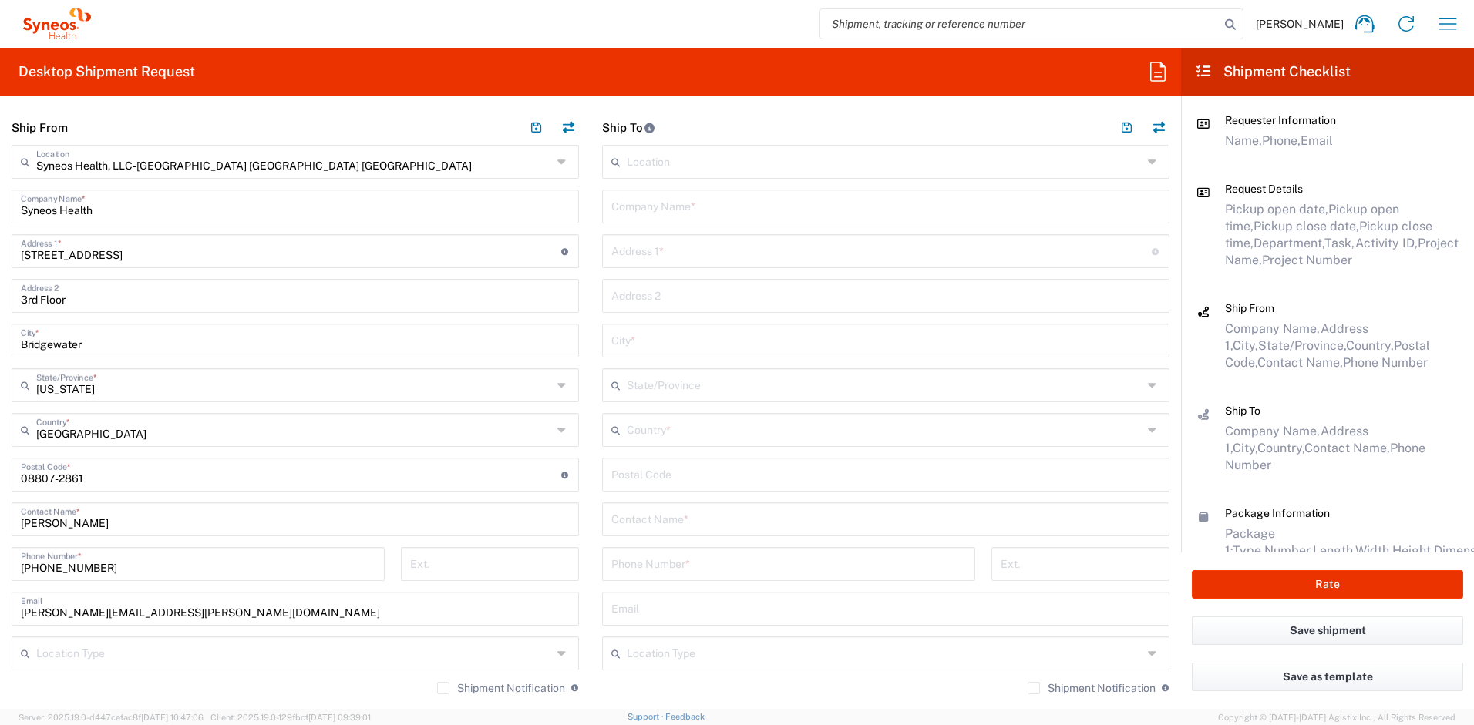
click at [684, 204] on input "text" at bounding box center [885, 205] width 549 height 27
drag, startPoint x: 729, startPoint y: 207, endPoint x: 586, endPoint y: 209, distance: 142.6
click at [591, 209] on main "Location Addison Whitney LLC-Morrisvile NC US Barcelona-Syneos Health BioSector…" at bounding box center [886, 465] width 591 height 641
type input "Sheema Islam"
click at [657, 507] on input "text" at bounding box center [885, 518] width 549 height 27
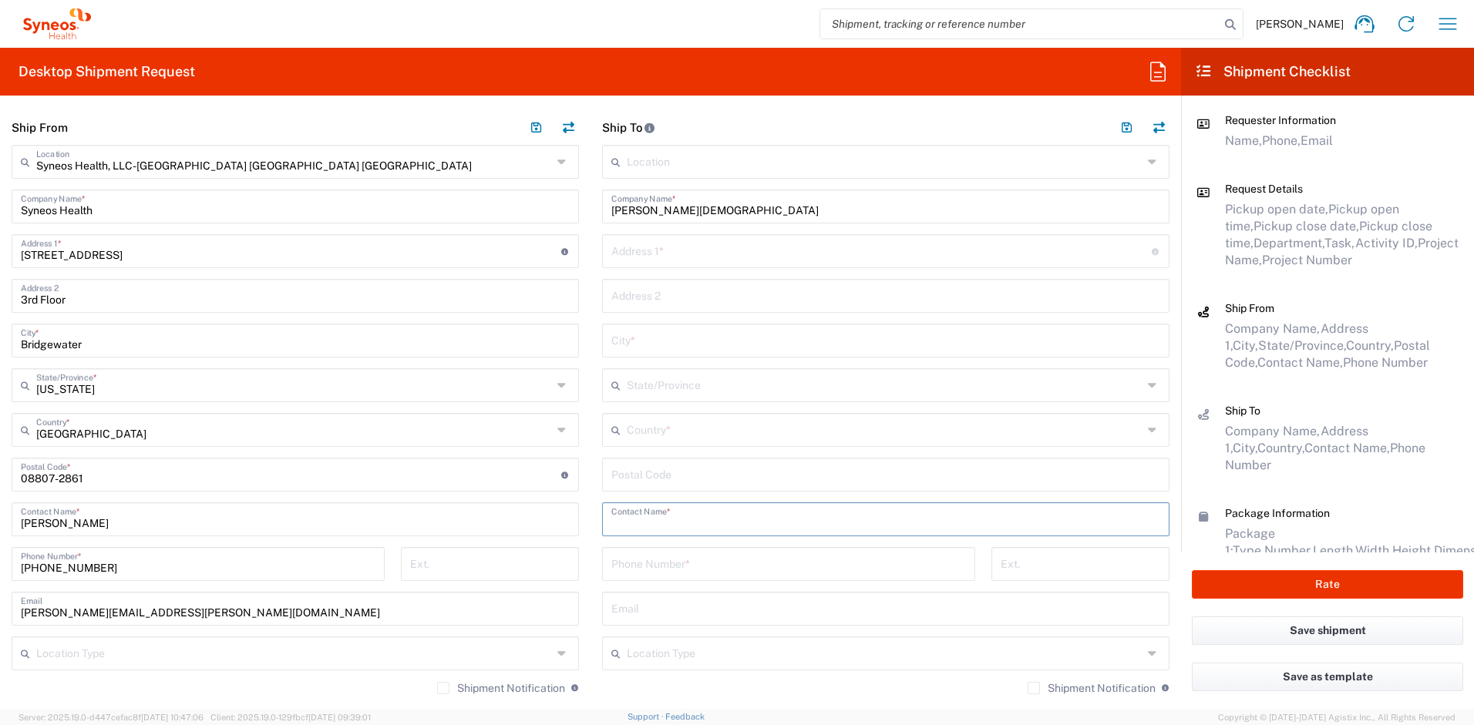
paste input "Sheema Islam"
type input "Sheema Islam"
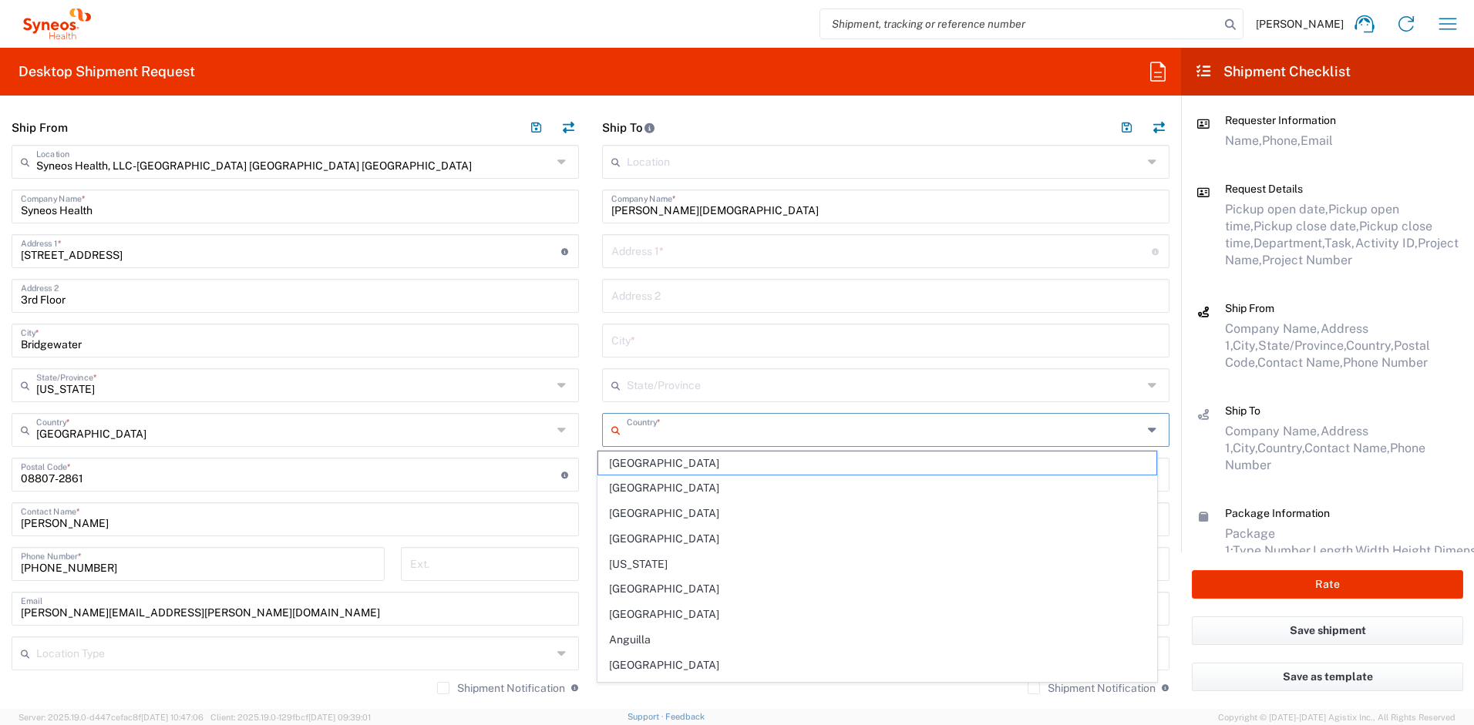
click at [665, 432] on input "text" at bounding box center [885, 429] width 516 height 27
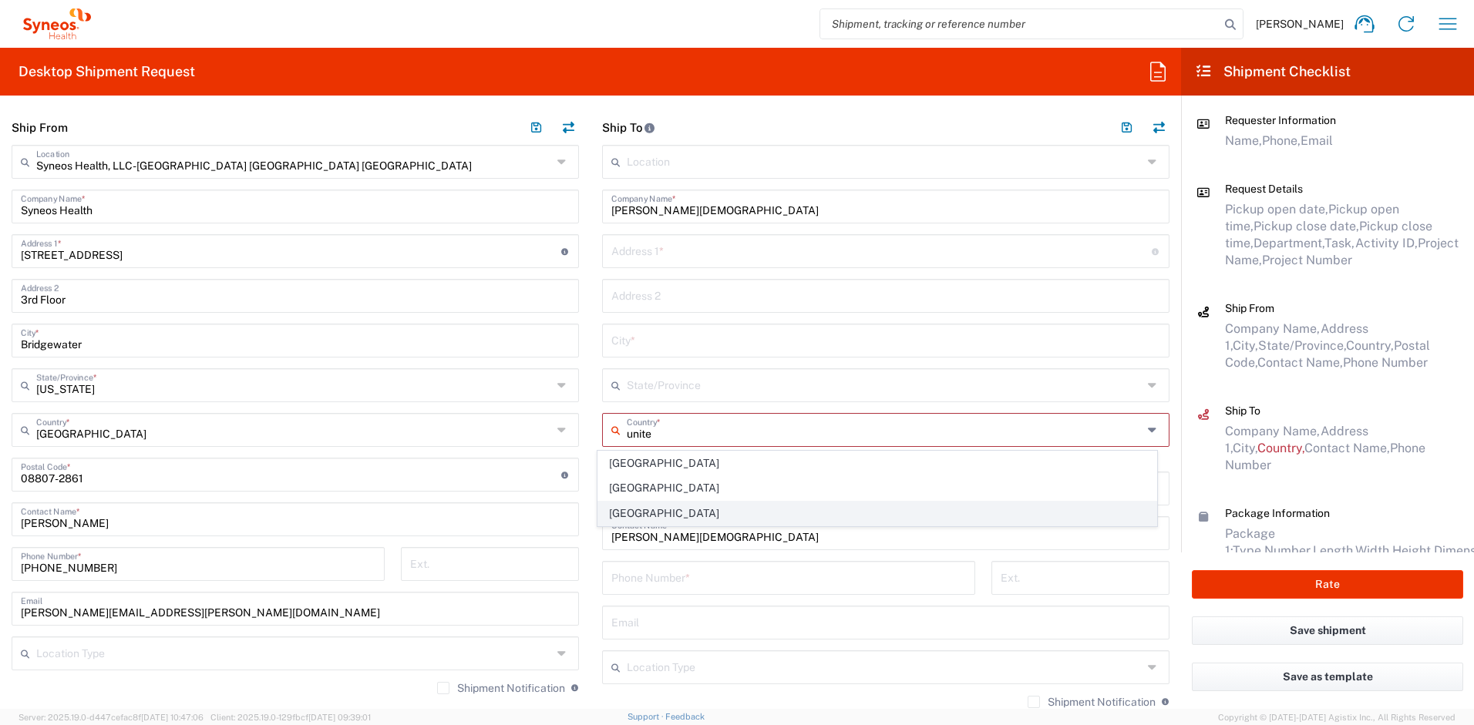
click at [634, 512] on span "United States" at bounding box center [877, 514] width 559 height 24
type input "United States"
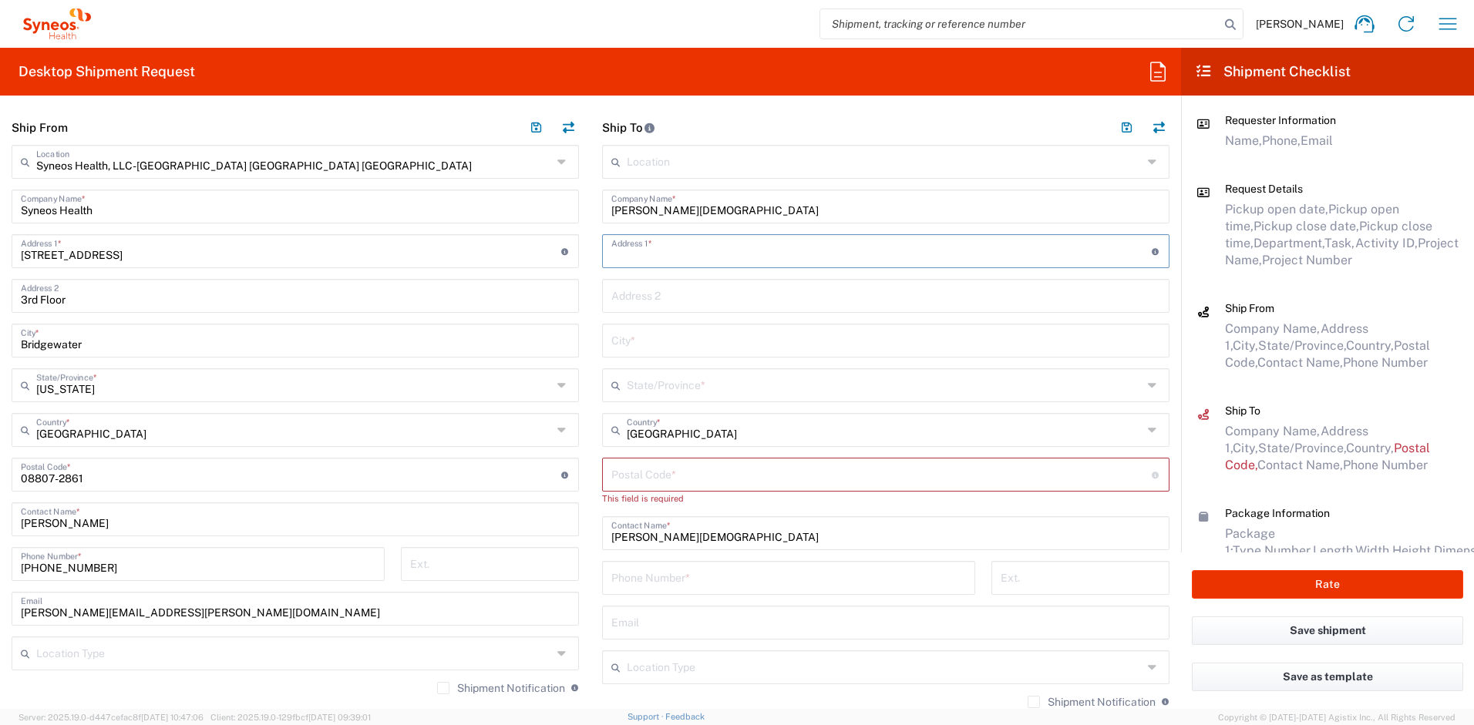
click at [665, 257] on input "text" at bounding box center [881, 250] width 540 height 27
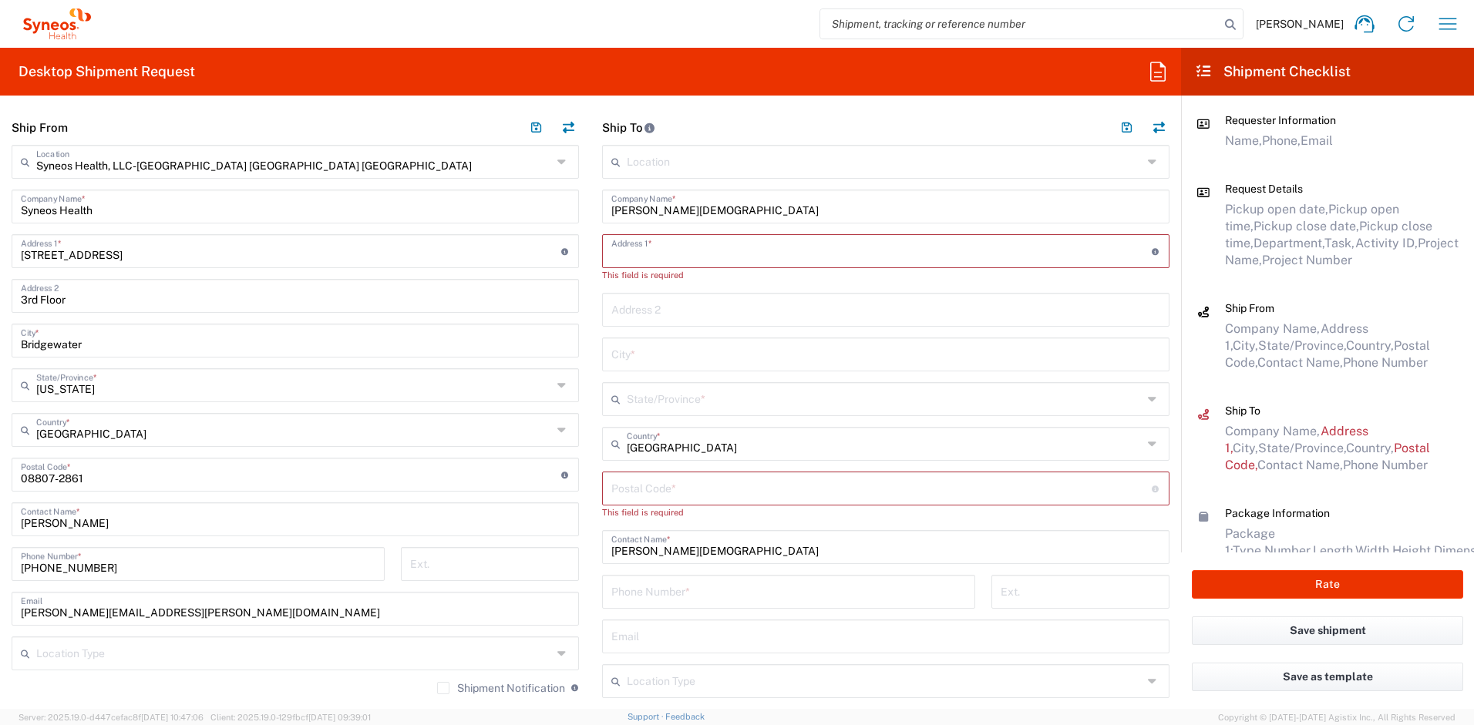
paste input "114 Glover Ave"
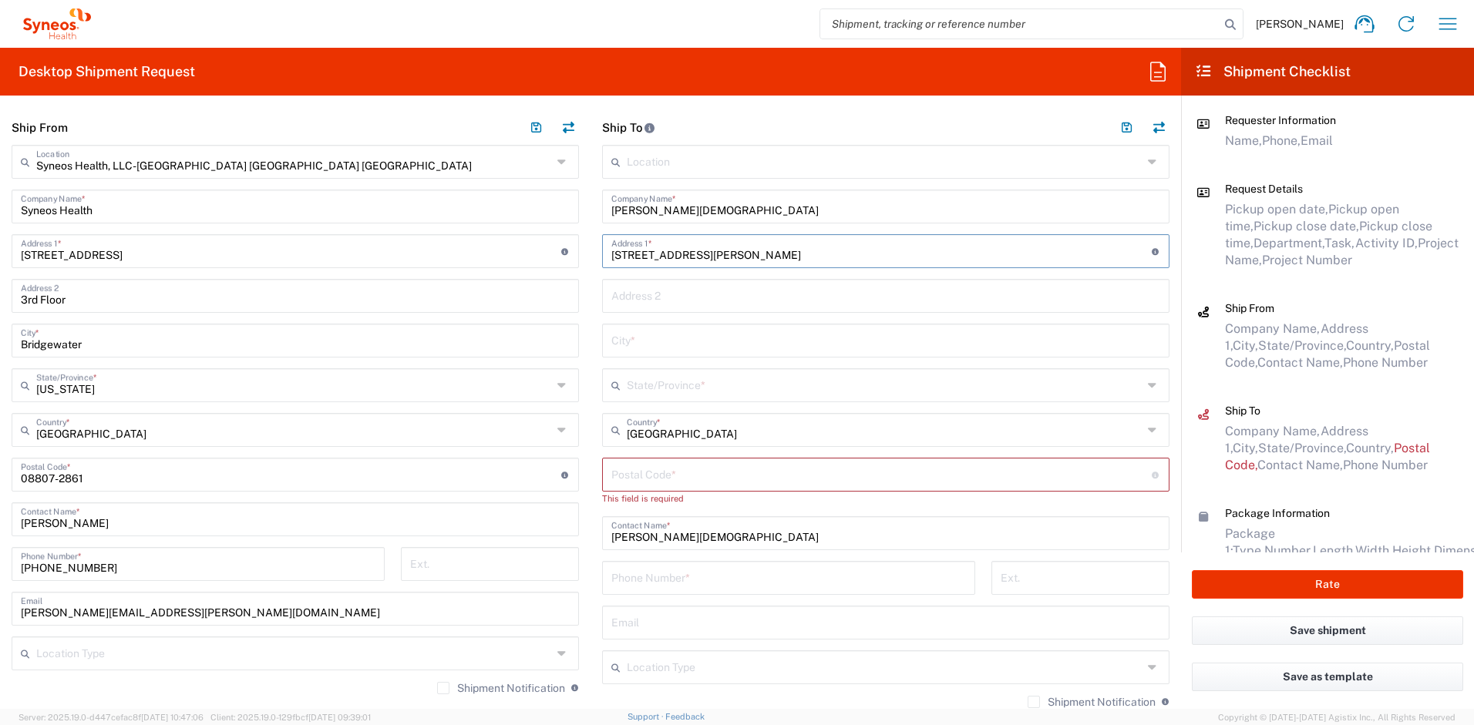
type input "114 Glover Ave"
click at [642, 334] on input "text" at bounding box center [885, 339] width 549 height 27
paste input "Woodland Park"
type input "Woodland Park"
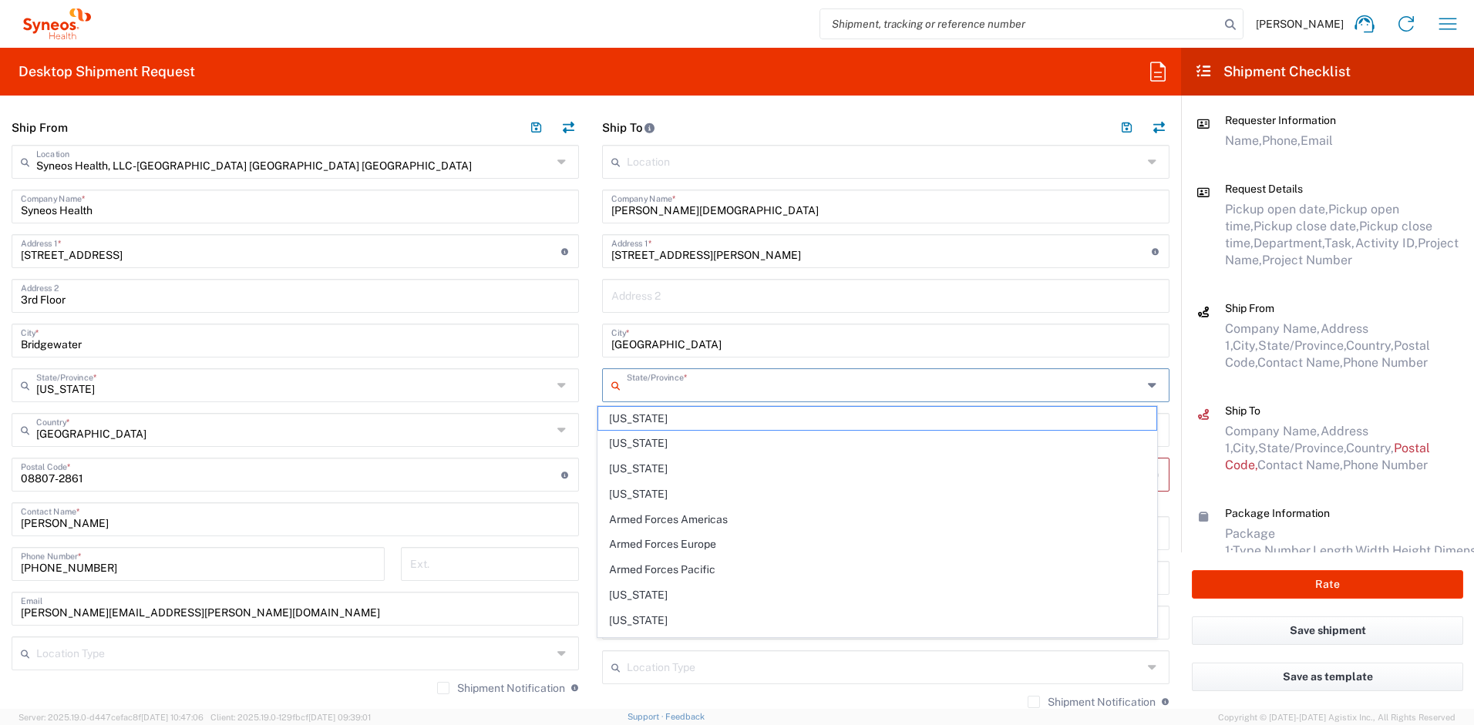
click at [664, 389] on input "text" at bounding box center [885, 384] width 516 height 27
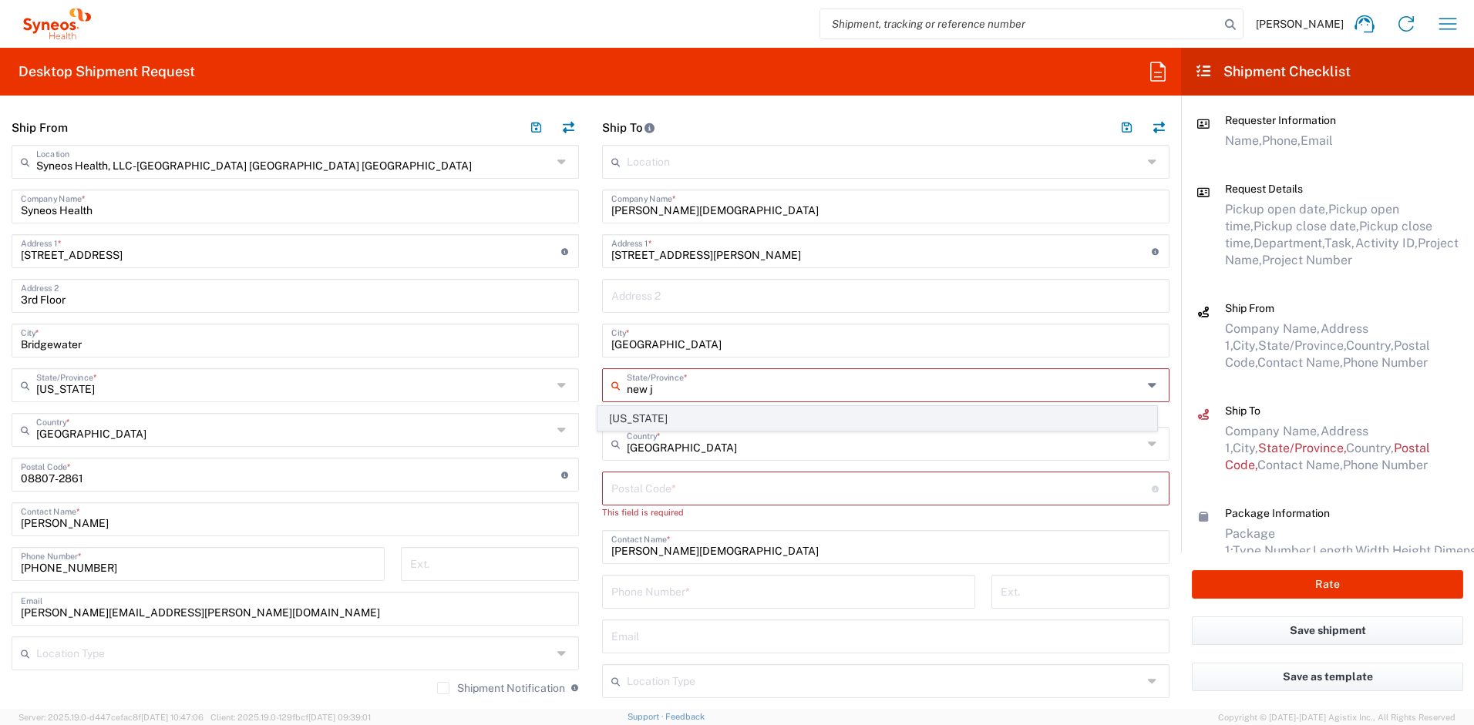
click at [635, 412] on span "New Jersey" at bounding box center [877, 419] width 559 height 24
type input "New Jersey"
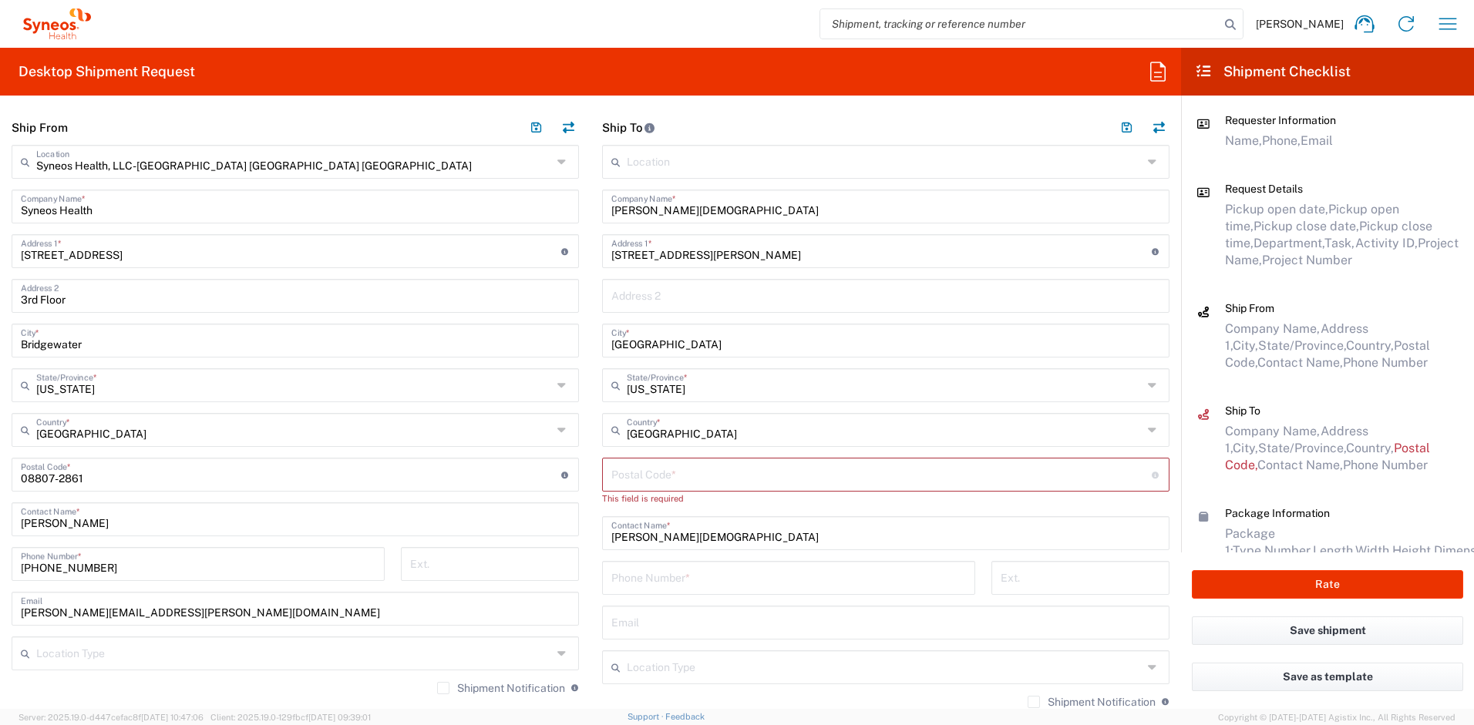
click at [638, 480] on input "undefined" at bounding box center [881, 473] width 540 height 27
paste input "07424"
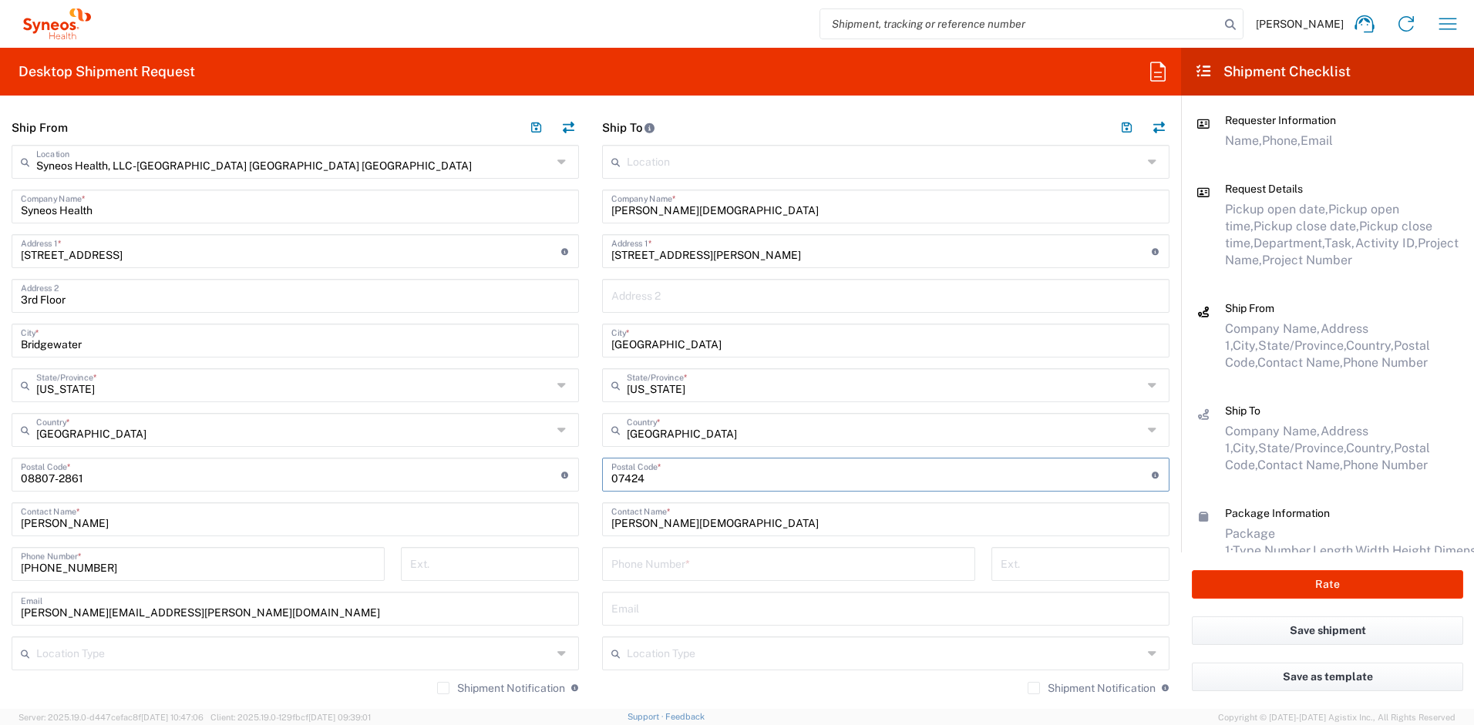
type input "07424"
click at [650, 606] on input "text" at bounding box center [885, 607] width 549 height 27
paste input "sheema.islam@syneoshealth.com"
type input "sheema.islam@syneoshealth.com"
click at [1028, 690] on label "Shipment Notification" at bounding box center [1092, 688] width 128 height 12
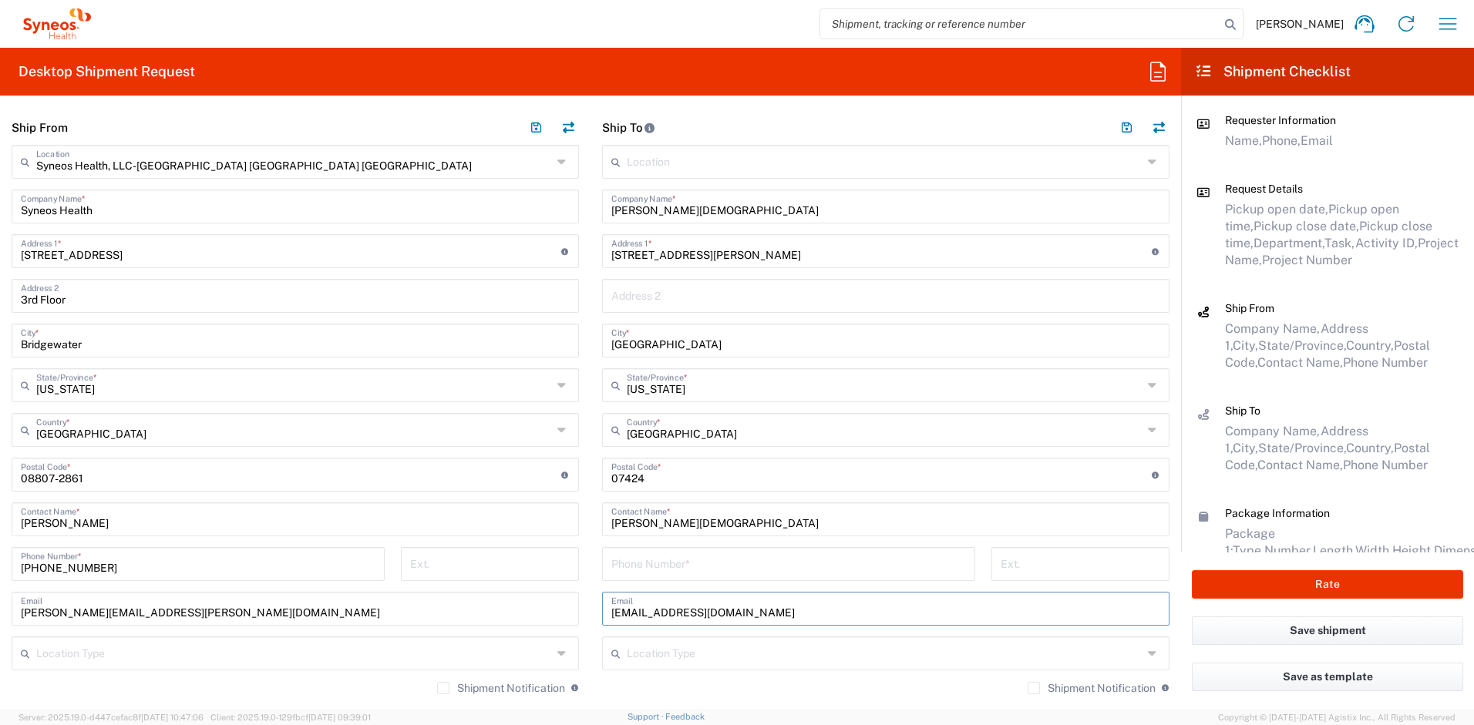
click at [1034, 688] on input "Shipment Notification" at bounding box center [1034, 688] width 0 height 0
click at [743, 573] on input "tel" at bounding box center [788, 563] width 355 height 27
drag, startPoint x: 113, startPoint y: 571, endPoint x: 0, endPoint y: 554, distance: 113.8
click at [0, 554] on main "Syneos Health, LLC-Morrisville NC US Location Syneos Health, LLC-Morrisville NC…" at bounding box center [295, 465] width 591 height 641
click at [640, 570] on input "tel" at bounding box center [788, 563] width 355 height 27
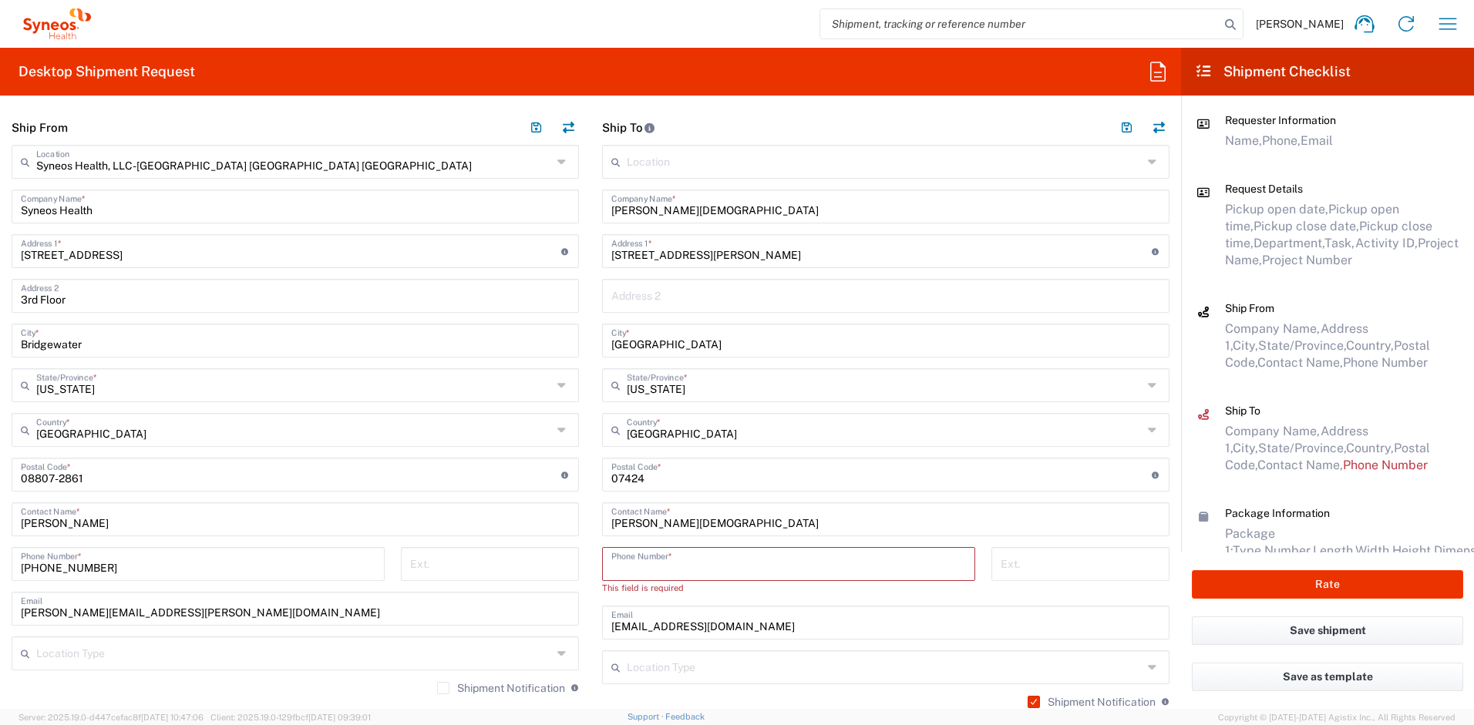
paste input "732-384-3118"
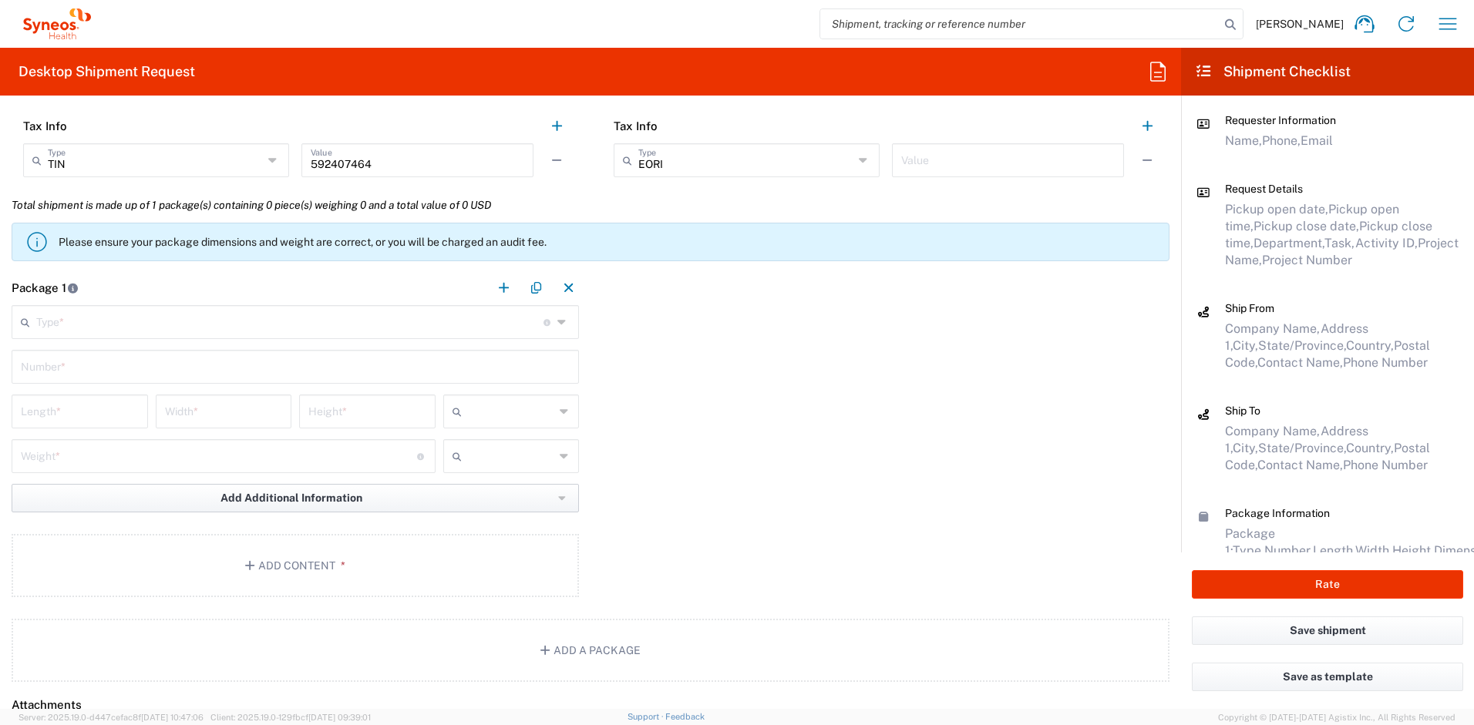
scroll to position [1336, 0]
type input "732-384-3118"
click at [64, 321] on input "text" at bounding box center [289, 319] width 507 height 27
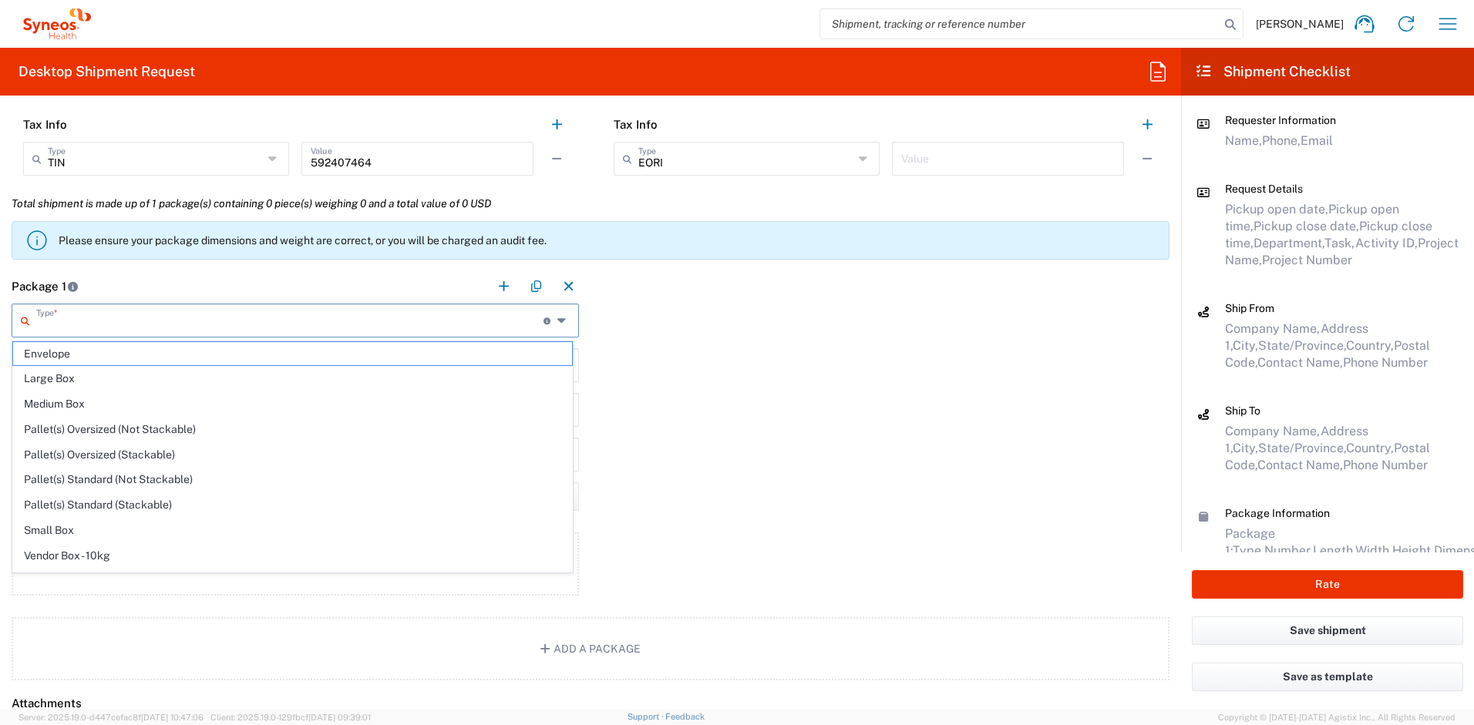
scroll to position [47, 0]
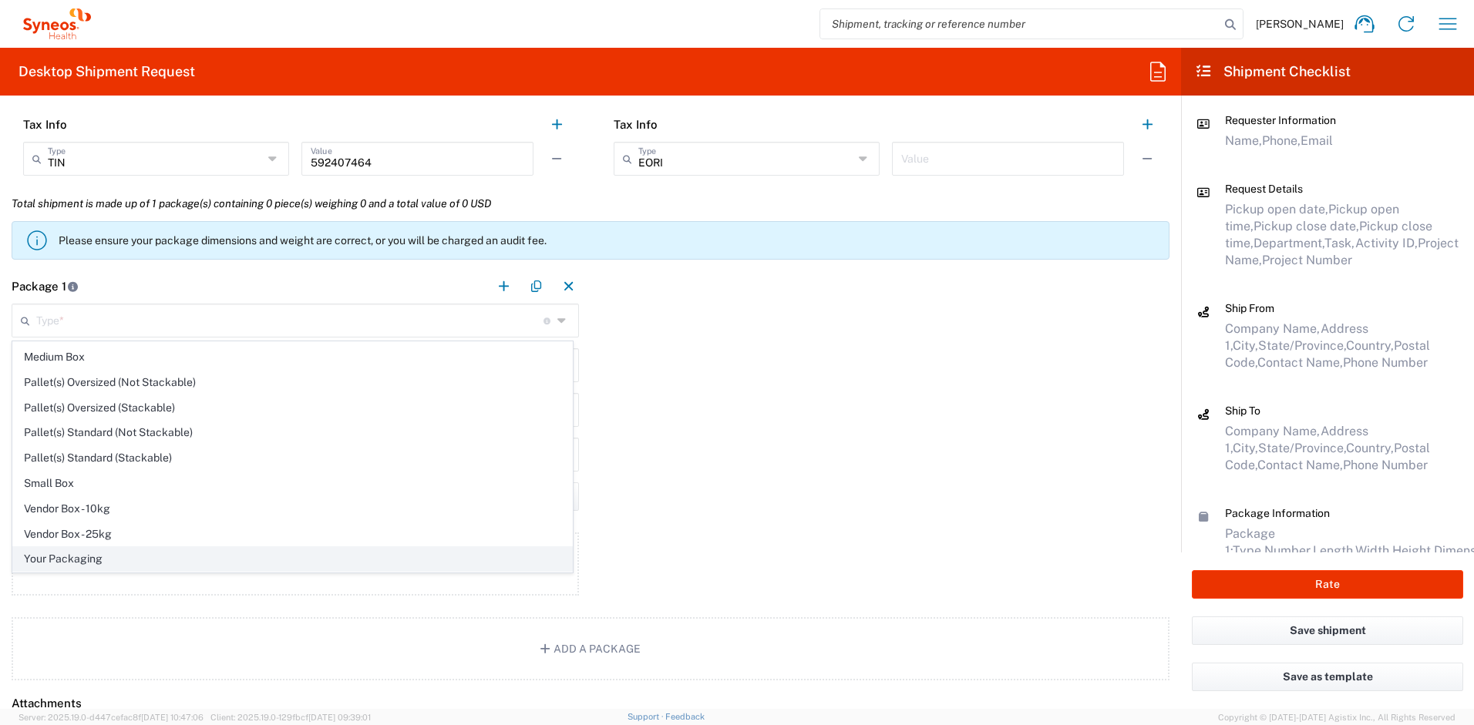
click at [214, 555] on span "Your Packaging" at bounding box center [292, 559] width 559 height 24
type input "Your Packaging"
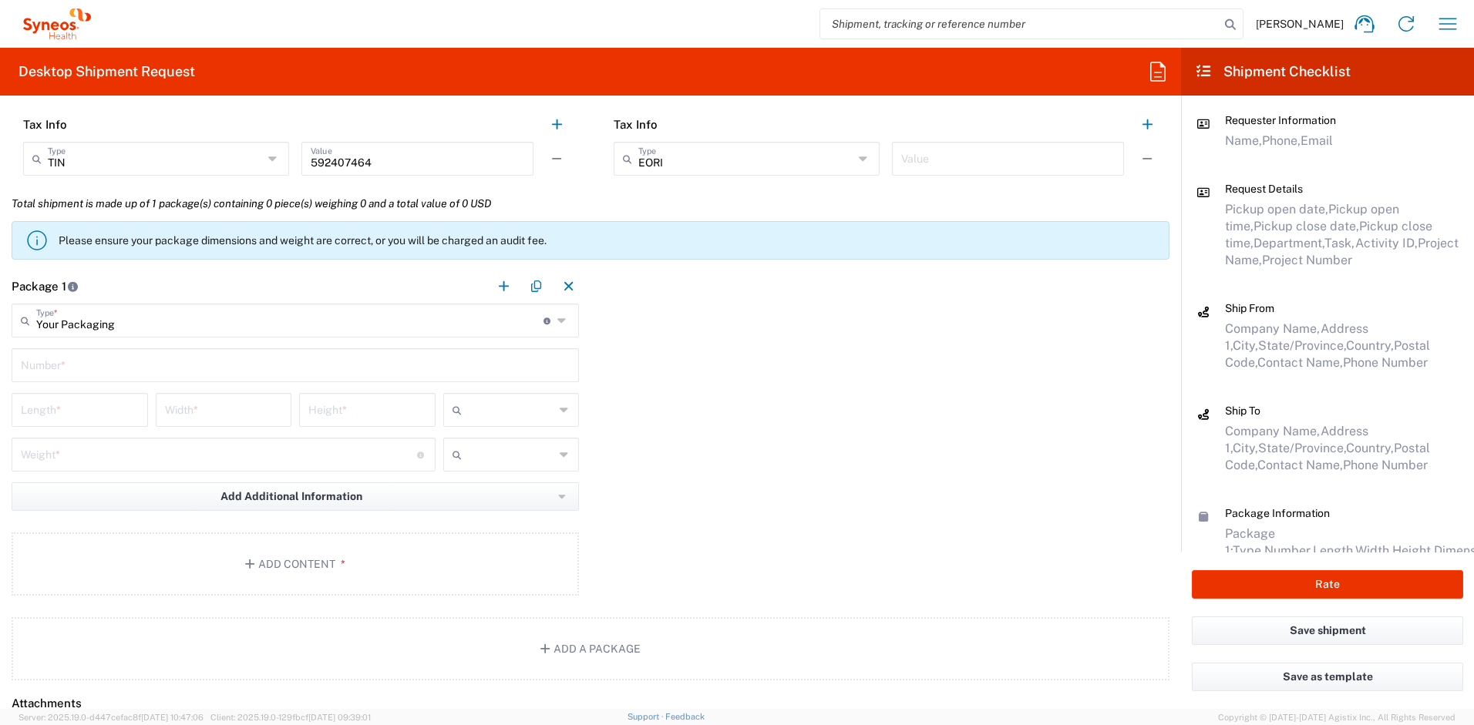
click at [301, 375] on input "text" at bounding box center [295, 364] width 549 height 27
type input "1"
click at [113, 410] on input "number" at bounding box center [80, 408] width 118 height 27
type input "16"
type input "12"
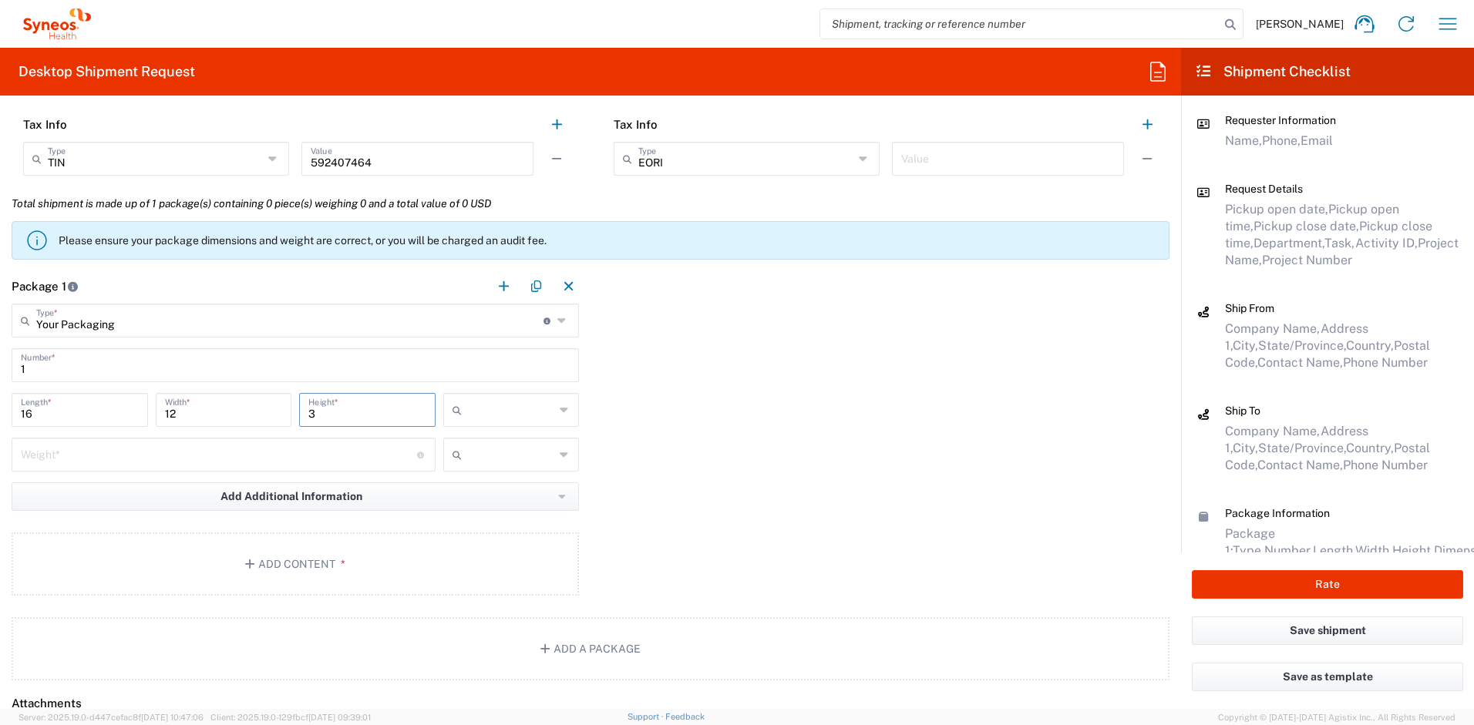
type input "3"
click at [453, 411] on icon at bounding box center [460, 410] width 15 height 25
click at [461, 488] on span "in" at bounding box center [506, 494] width 132 height 24
type input "in"
click at [190, 454] on input "number" at bounding box center [219, 453] width 396 height 27
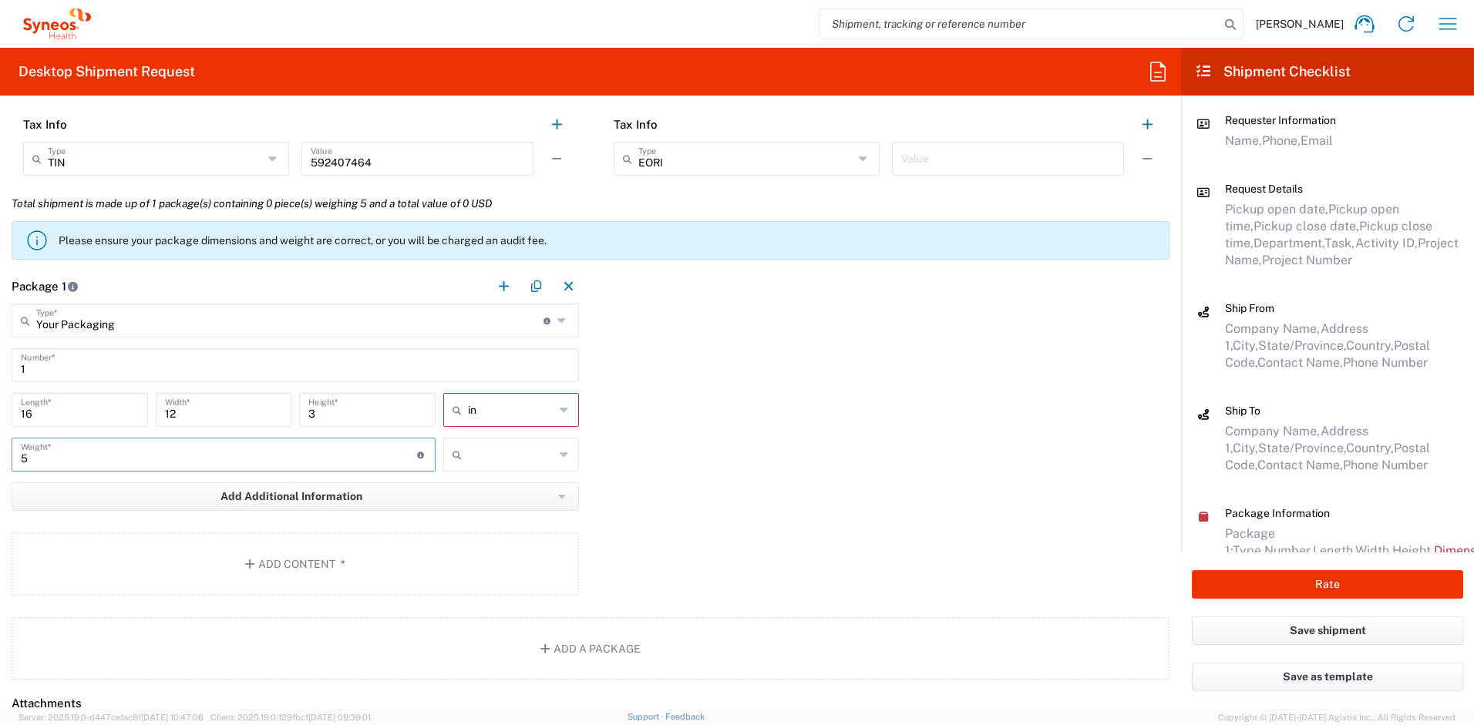
type input "5"
click at [460, 462] on icon at bounding box center [460, 455] width 15 height 25
click at [469, 510] on span "lbs" at bounding box center [506, 513] width 132 height 24
type input "lbs"
click at [360, 566] on button "Add Content *" at bounding box center [295, 564] width 567 height 63
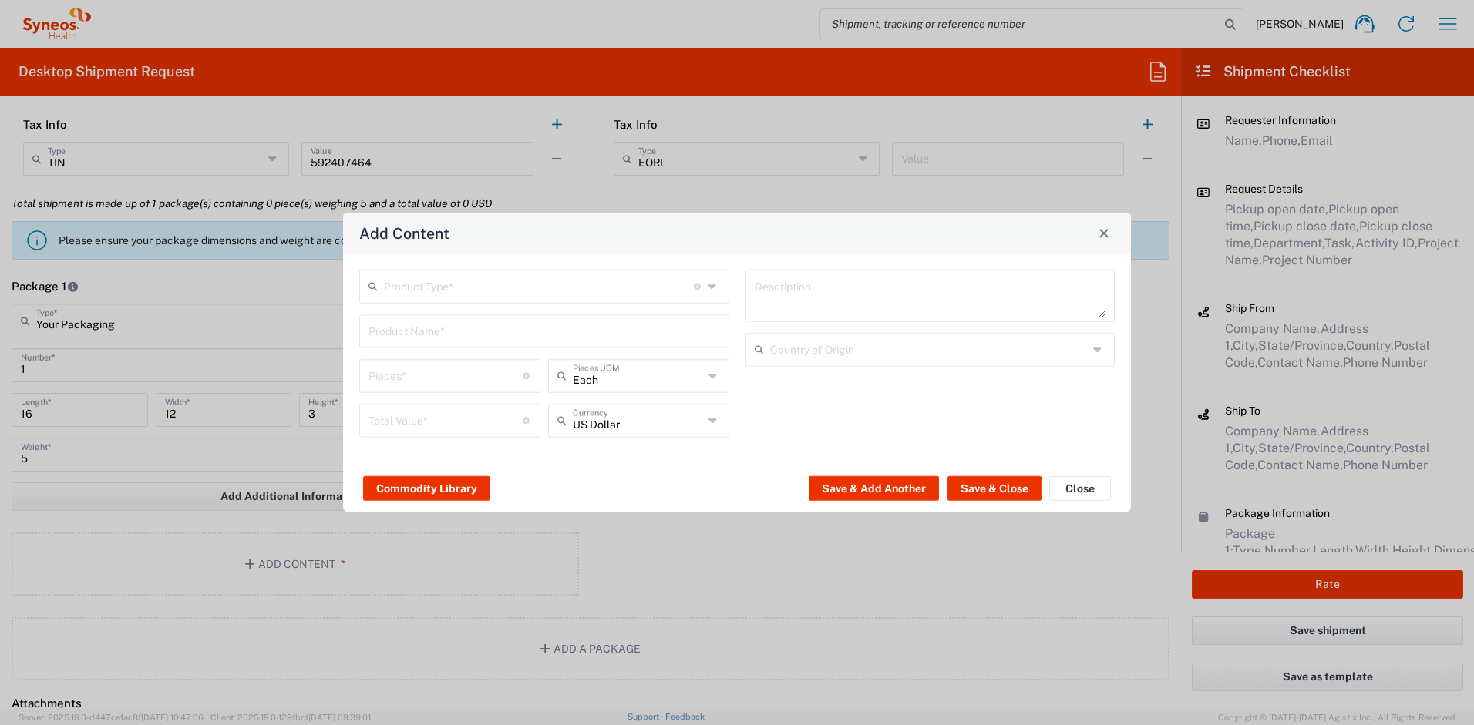
click at [482, 291] on input "text" at bounding box center [539, 284] width 310 height 27
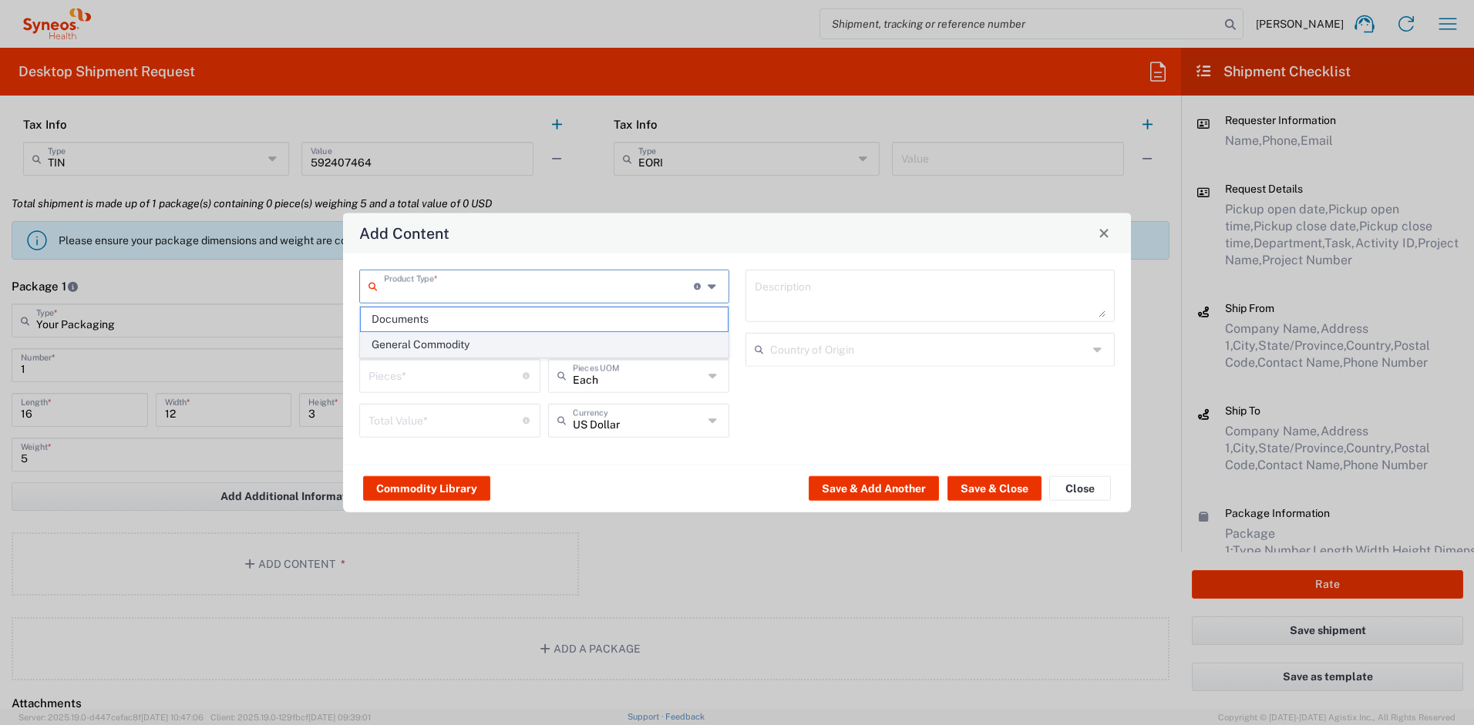
click at [451, 345] on span "General Commodity" at bounding box center [544, 345] width 367 height 24
type input "General Commodity"
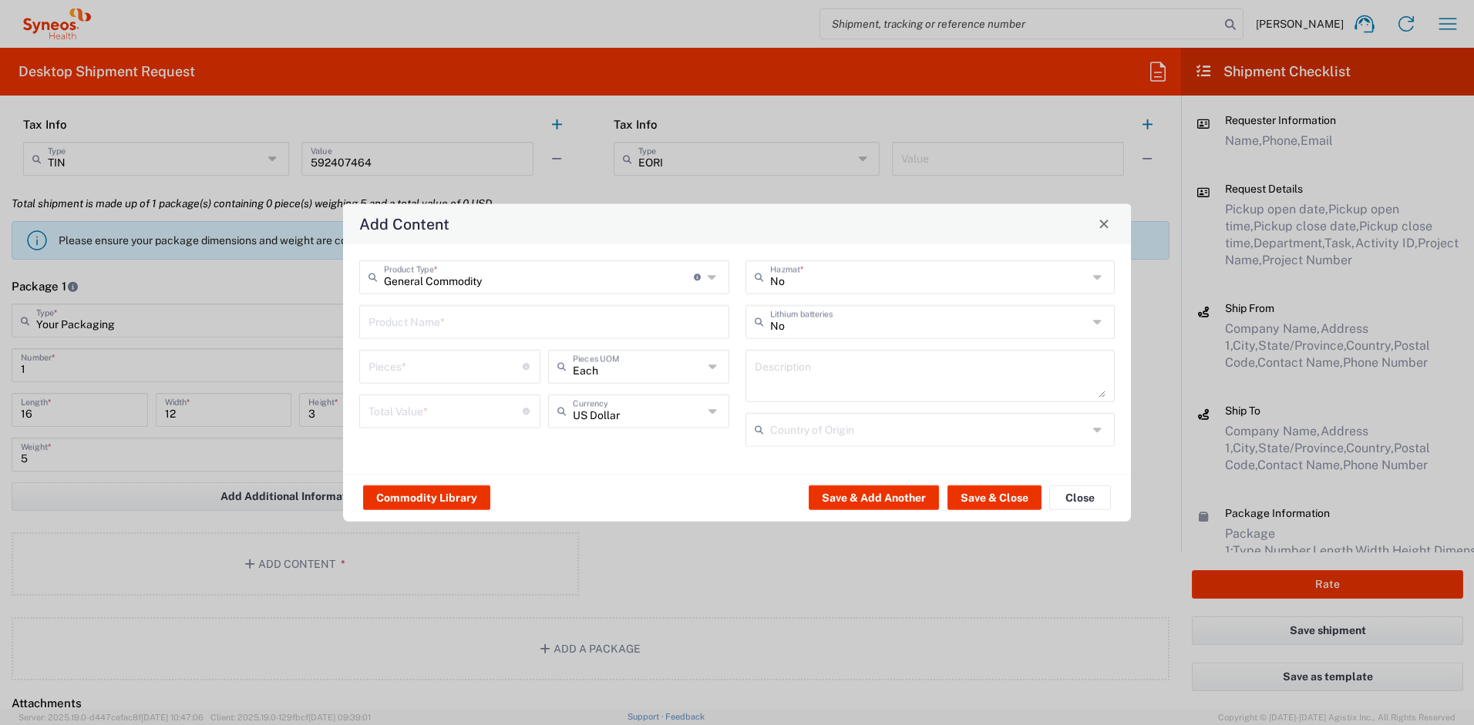
click at [435, 328] on input "text" at bounding box center [544, 320] width 352 height 27
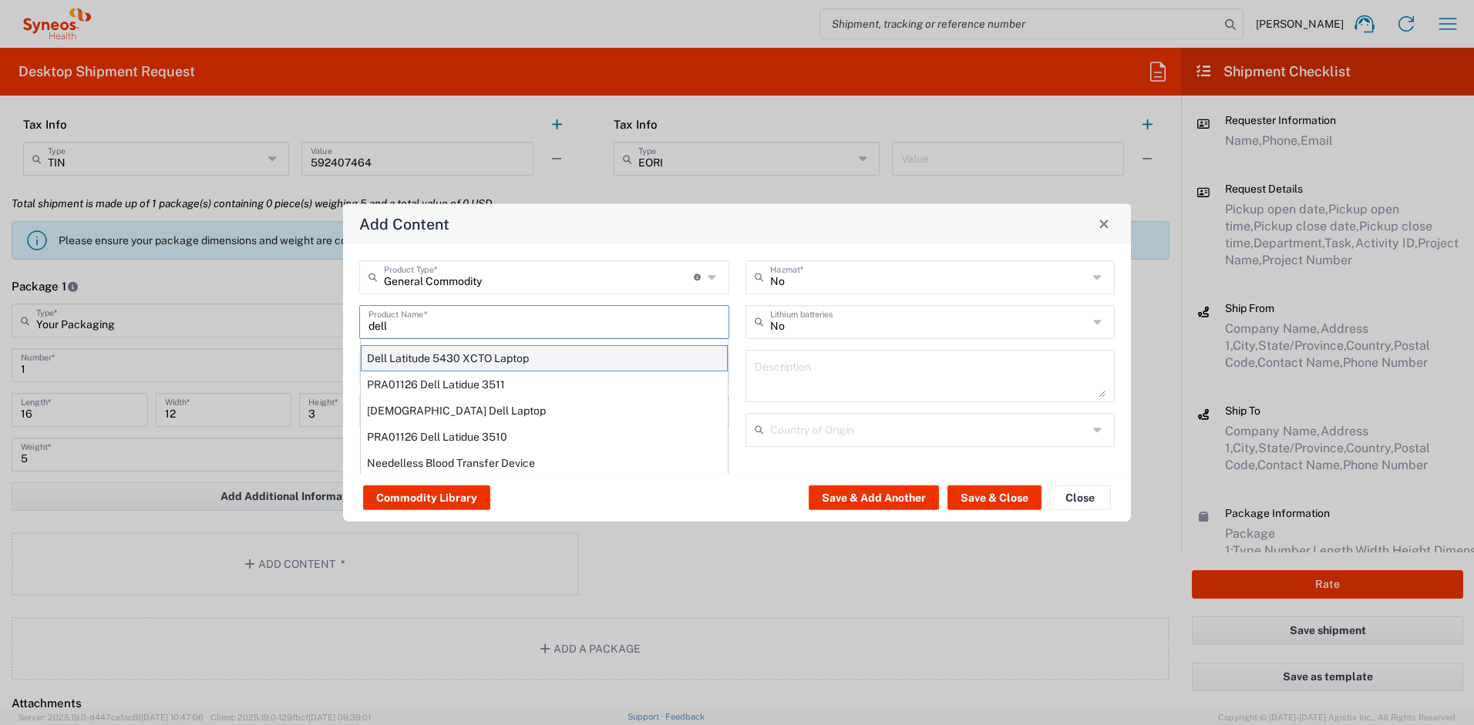
click at [440, 356] on div "Dell Latitude 5430 XCTO Laptop" at bounding box center [544, 358] width 367 height 26
type input "Dell Latitude 5430 XCTO Laptop"
type input "1"
type textarea "BaseIntel Core i7-1265U vProÂ® Processor - 14" 16 GB RAM - 512 GB SSD"
type input "China"
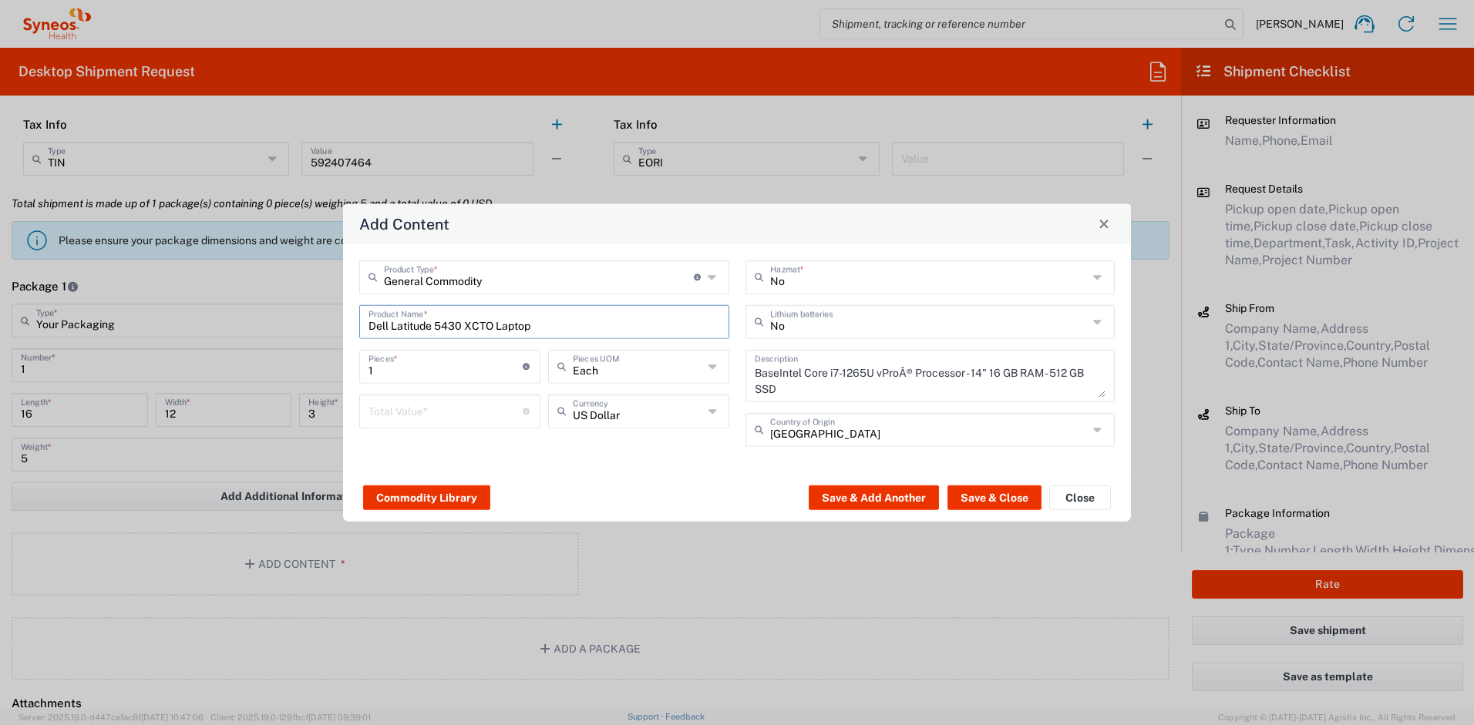
click at [419, 413] on input "number" at bounding box center [445, 409] width 154 height 27
type input "1000"
click at [840, 328] on input "text" at bounding box center [929, 320] width 318 height 27
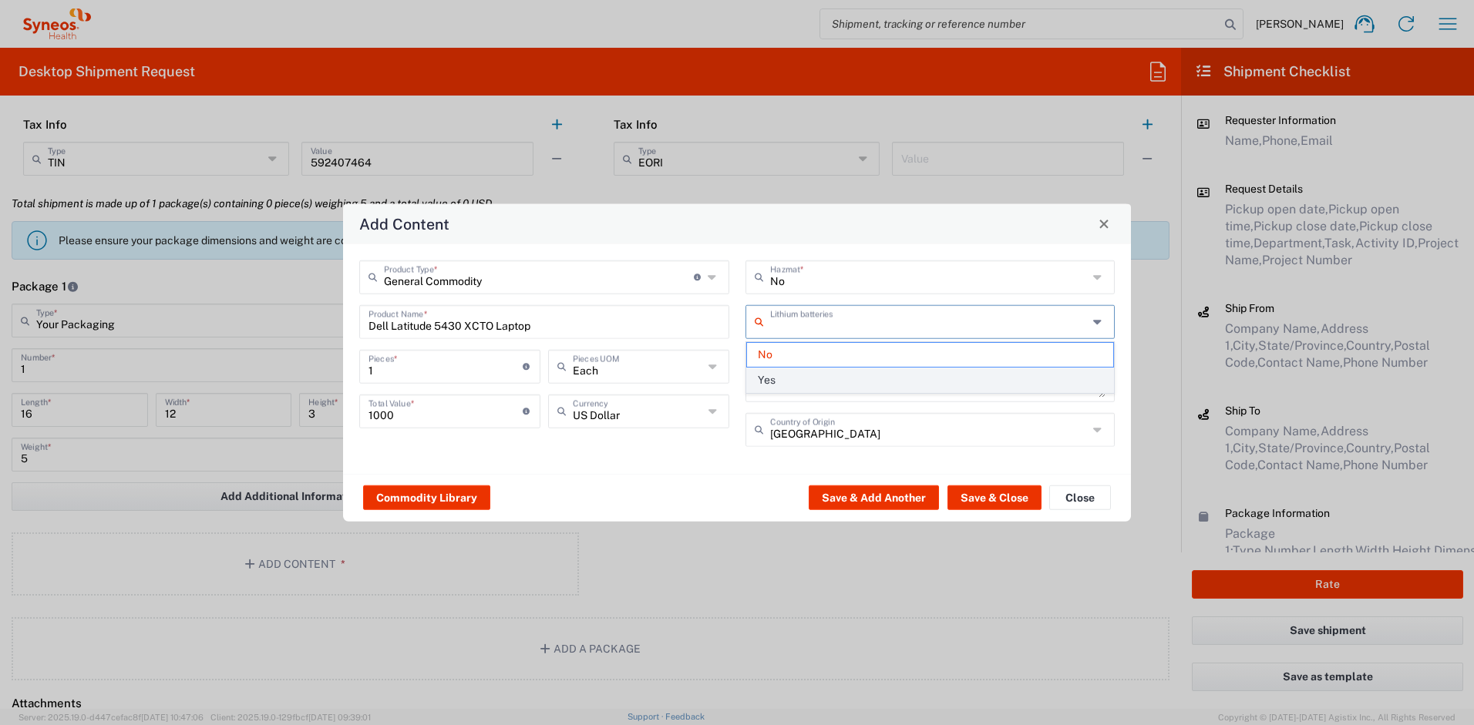
click at [804, 376] on span "Yes" at bounding box center [930, 380] width 367 height 24
type input "Yes"
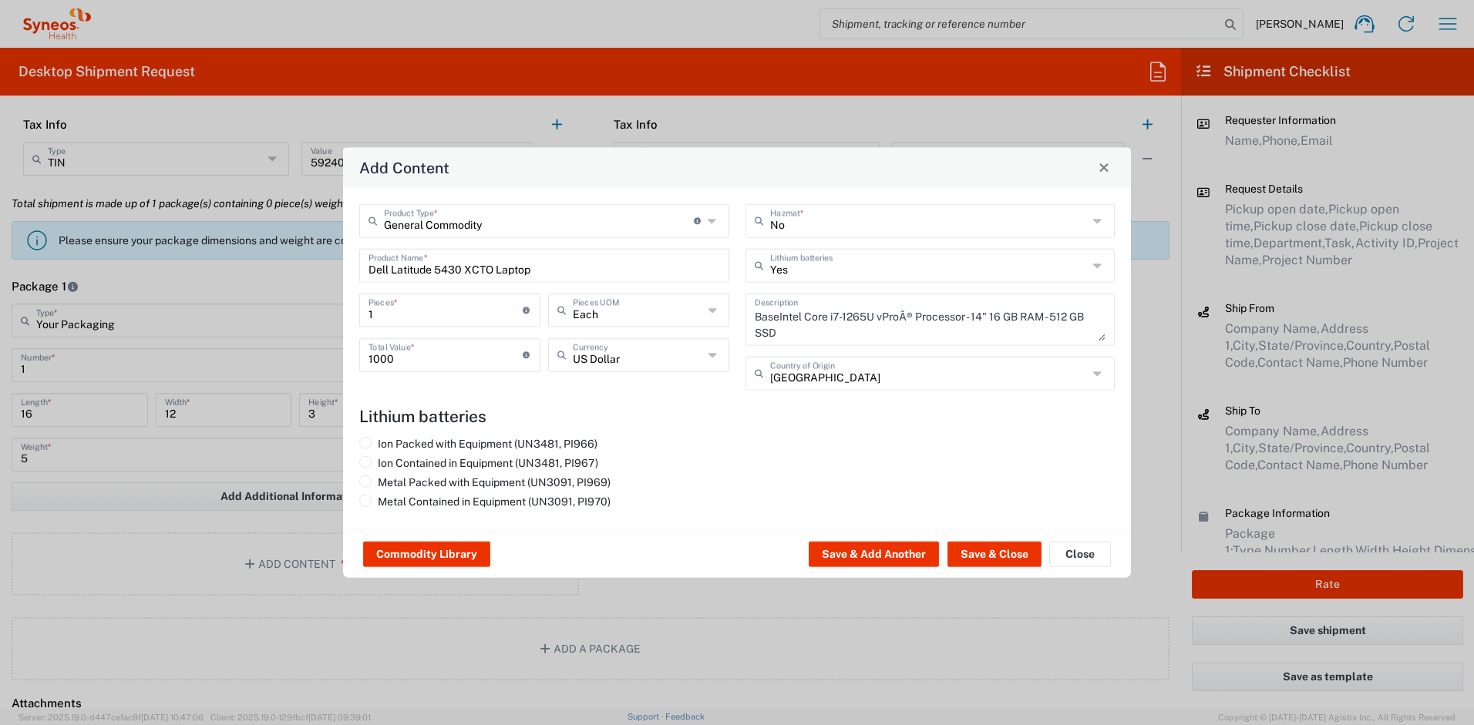
drag, startPoint x: 530, startPoint y: 442, endPoint x: 604, endPoint y: 459, distance: 75.2
click at [530, 442] on label "Ion Packed with Equipment (UN3481, PI966)" at bounding box center [478, 443] width 238 height 14
click at [388, 442] on input "Ion Packed with Equipment (UN3481, PI966)" at bounding box center [383, 441] width 10 height 10
radio input "true"
click at [978, 557] on button "Save & Close" at bounding box center [994, 554] width 94 height 25
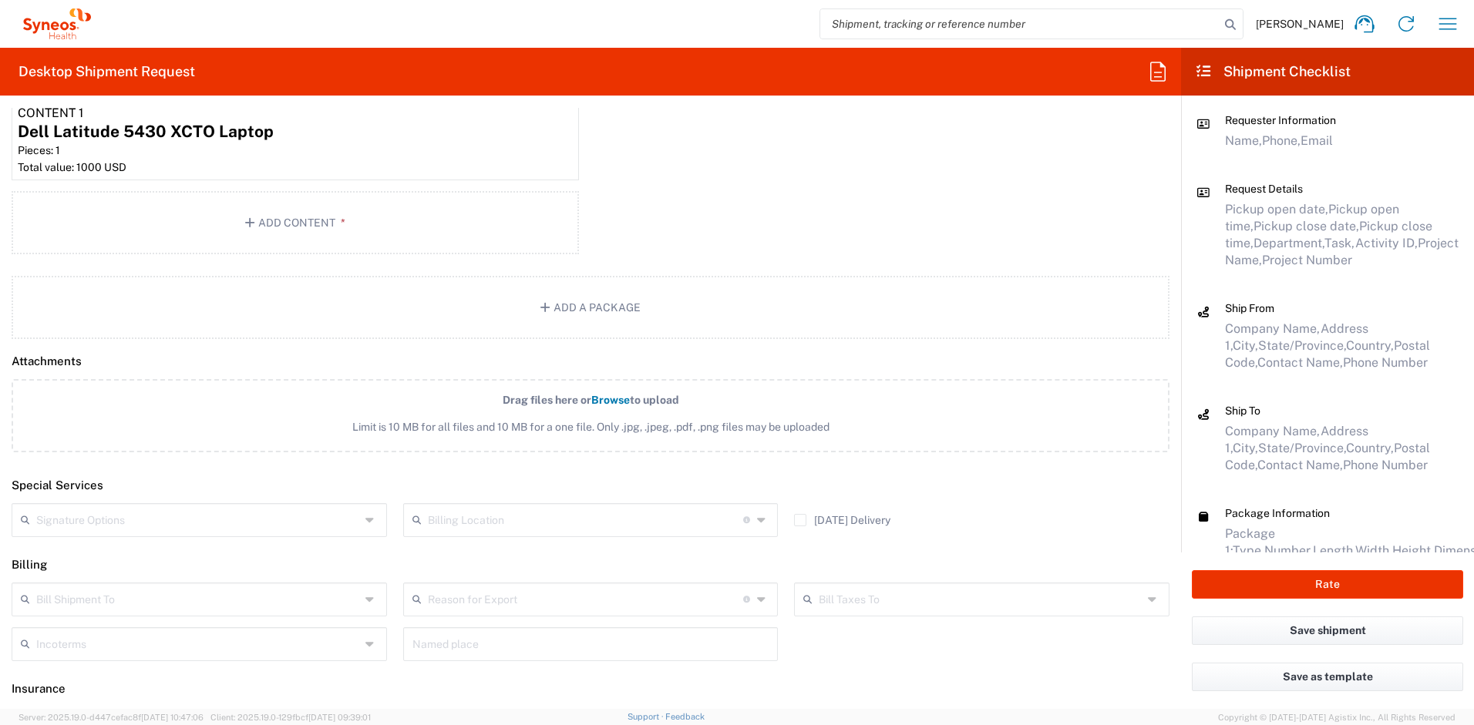
scroll to position [1825, 0]
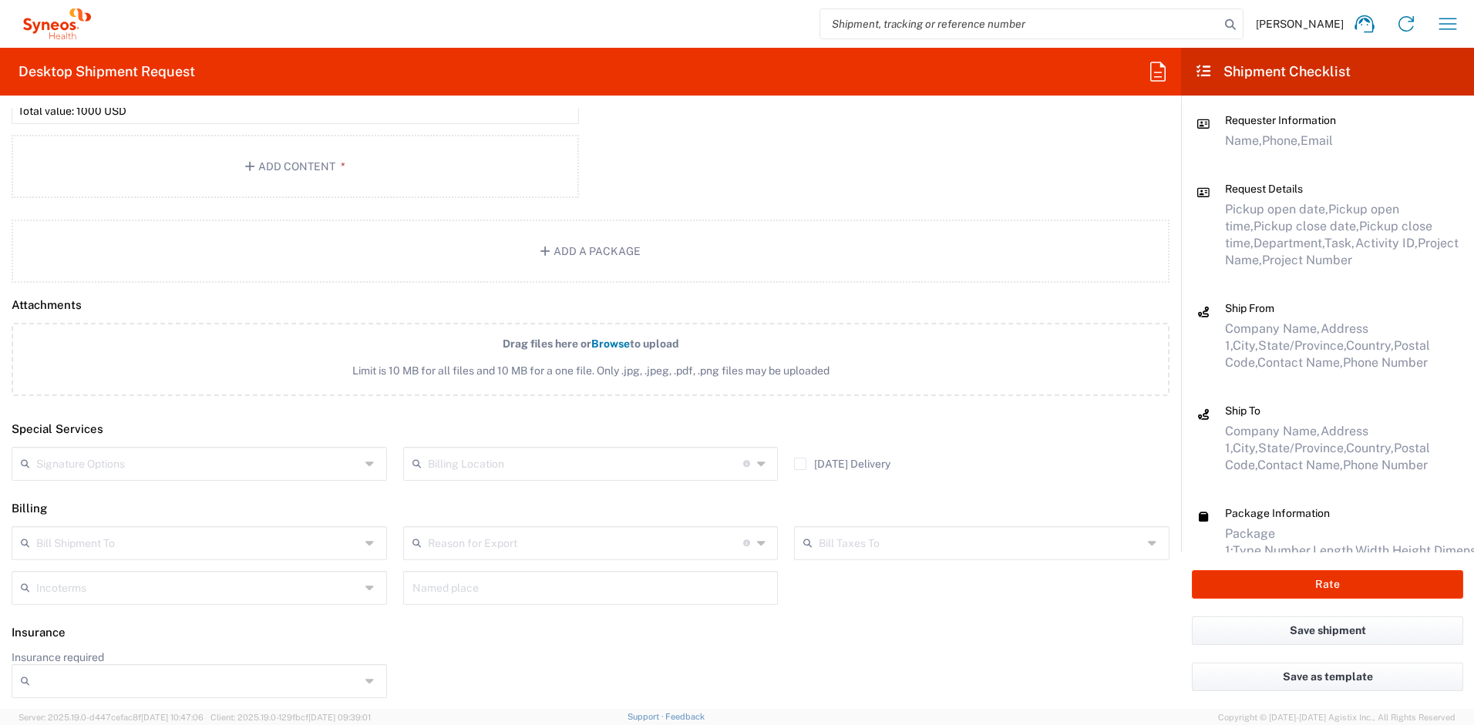
click at [283, 462] on input "text" at bounding box center [198, 462] width 324 height 27
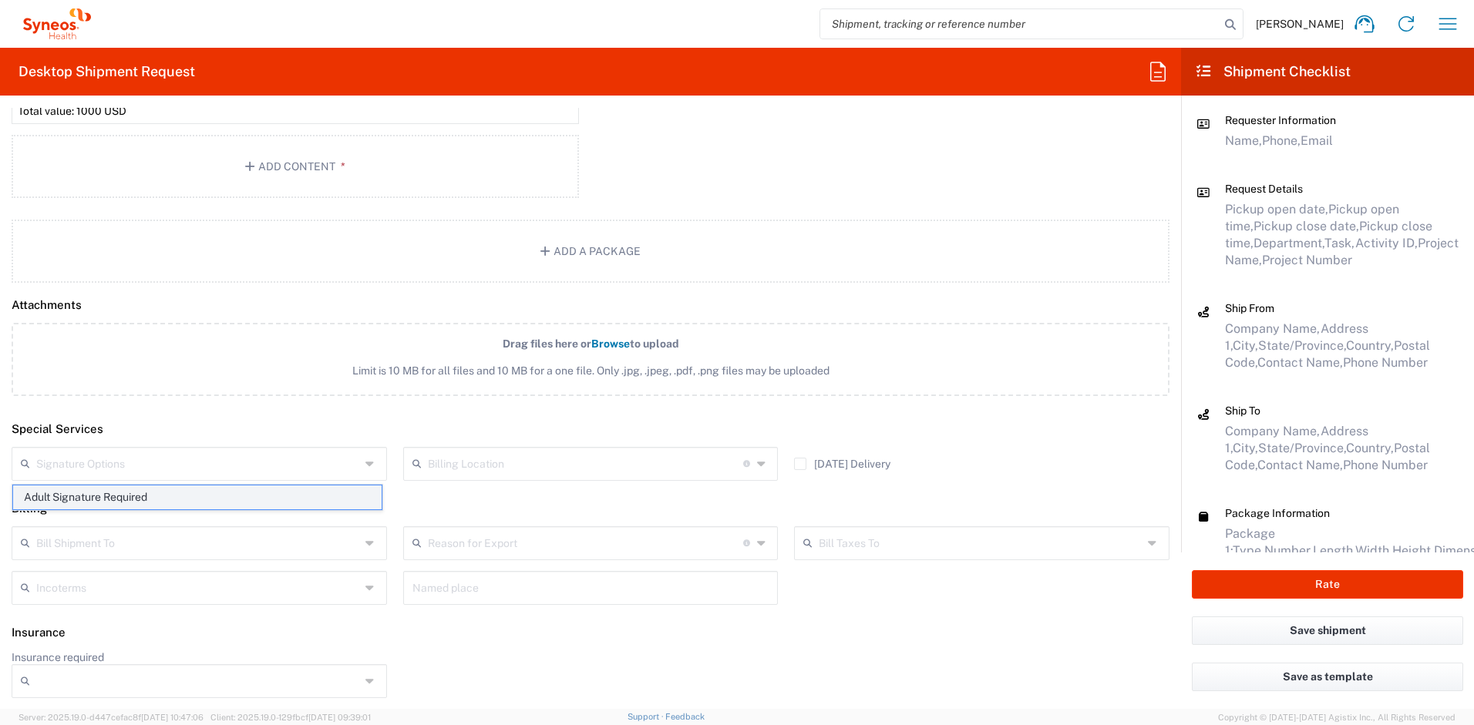
click at [245, 499] on span "Adult Signature Required" at bounding box center [197, 498] width 368 height 24
type input "Adult Signature Required"
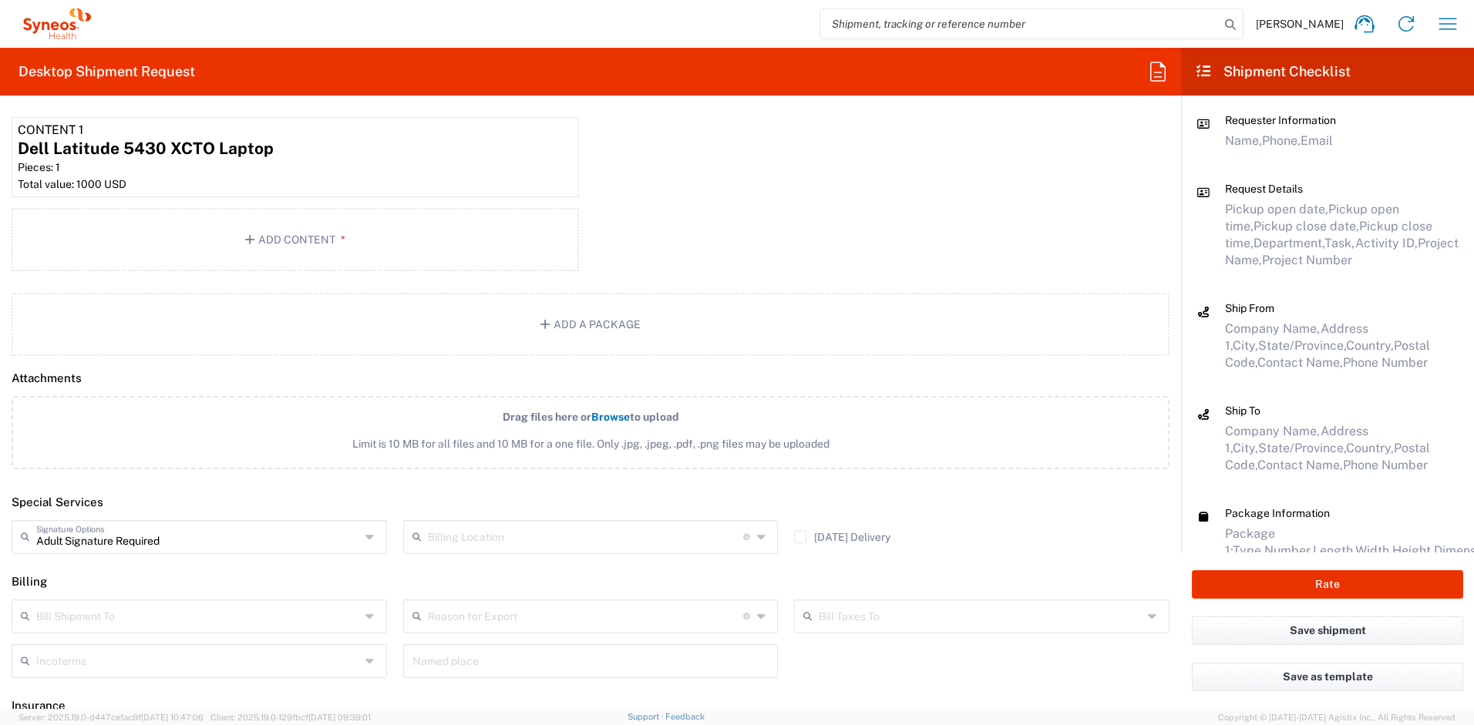
scroll to position [1722, 0]
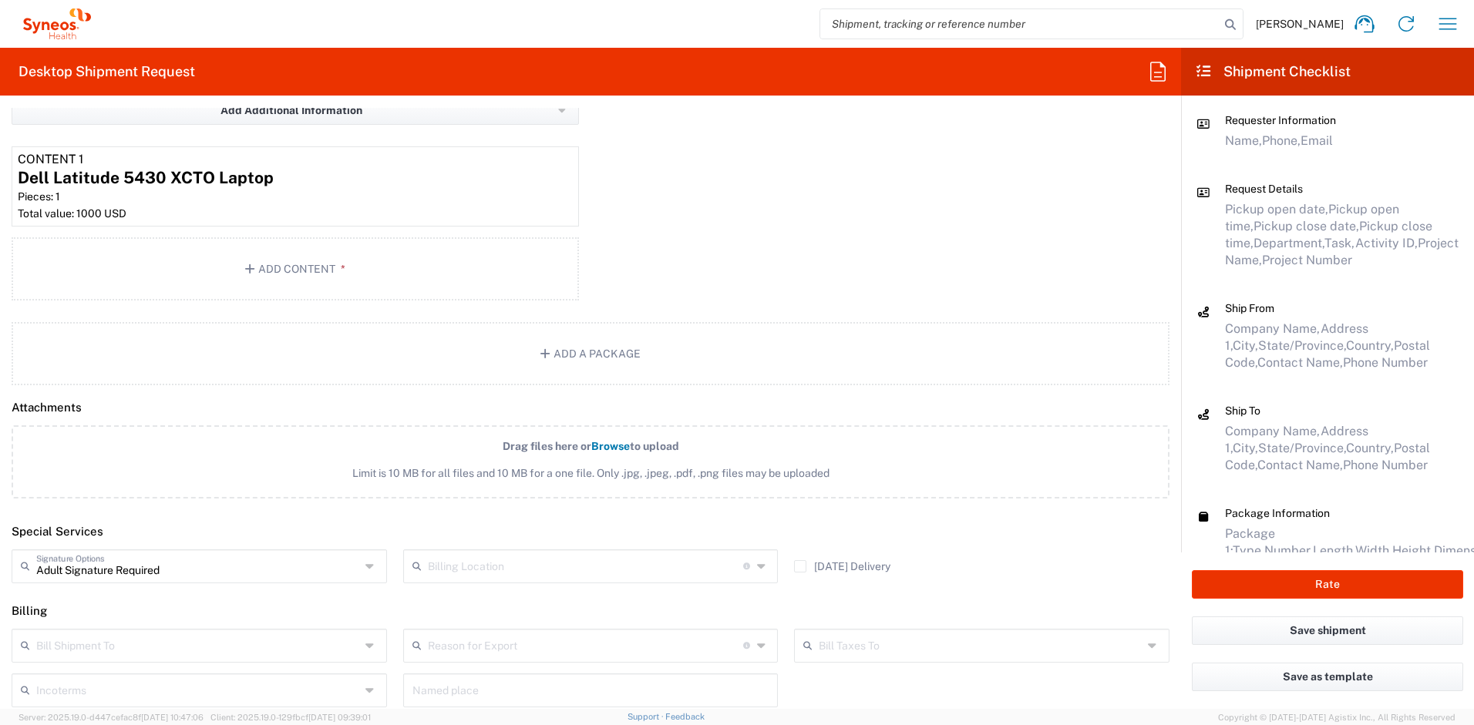
click at [1224, 610] on div "Rate" at bounding box center [1327, 585] width 293 height 64
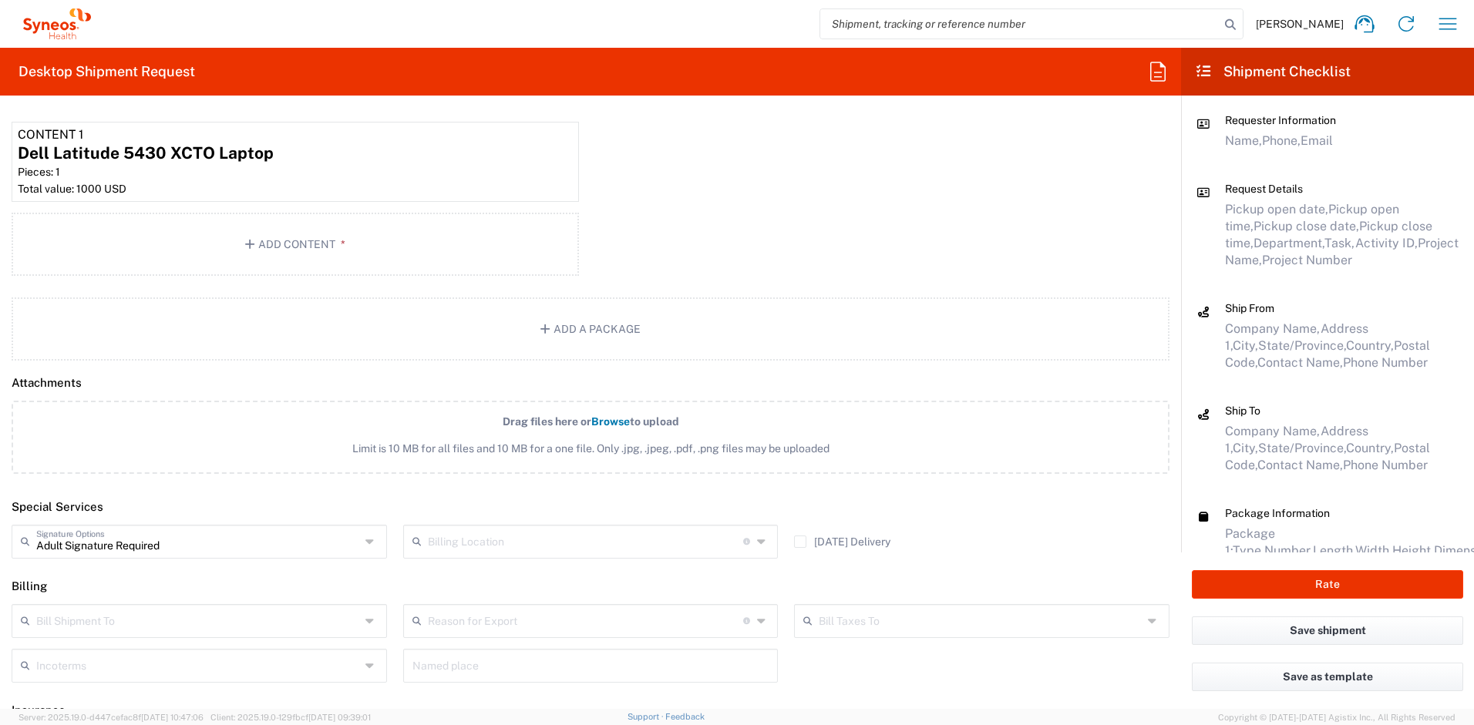
scroll to position [1750, 0]
click at [1248, 586] on button "Rate" at bounding box center [1327, 584] width 271 height 29
type input "4510 DEPARTMENTAL EXPENSE"
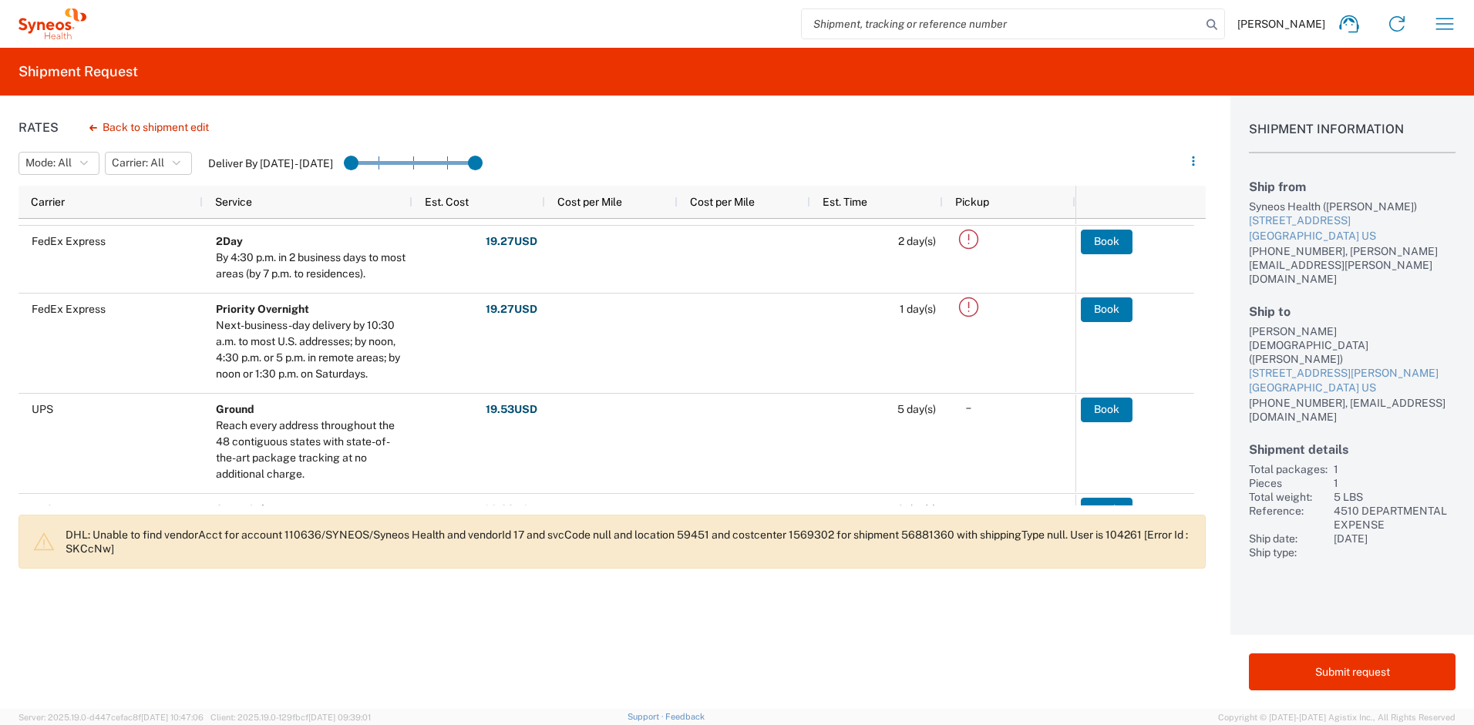
scroll to position [180, 0]
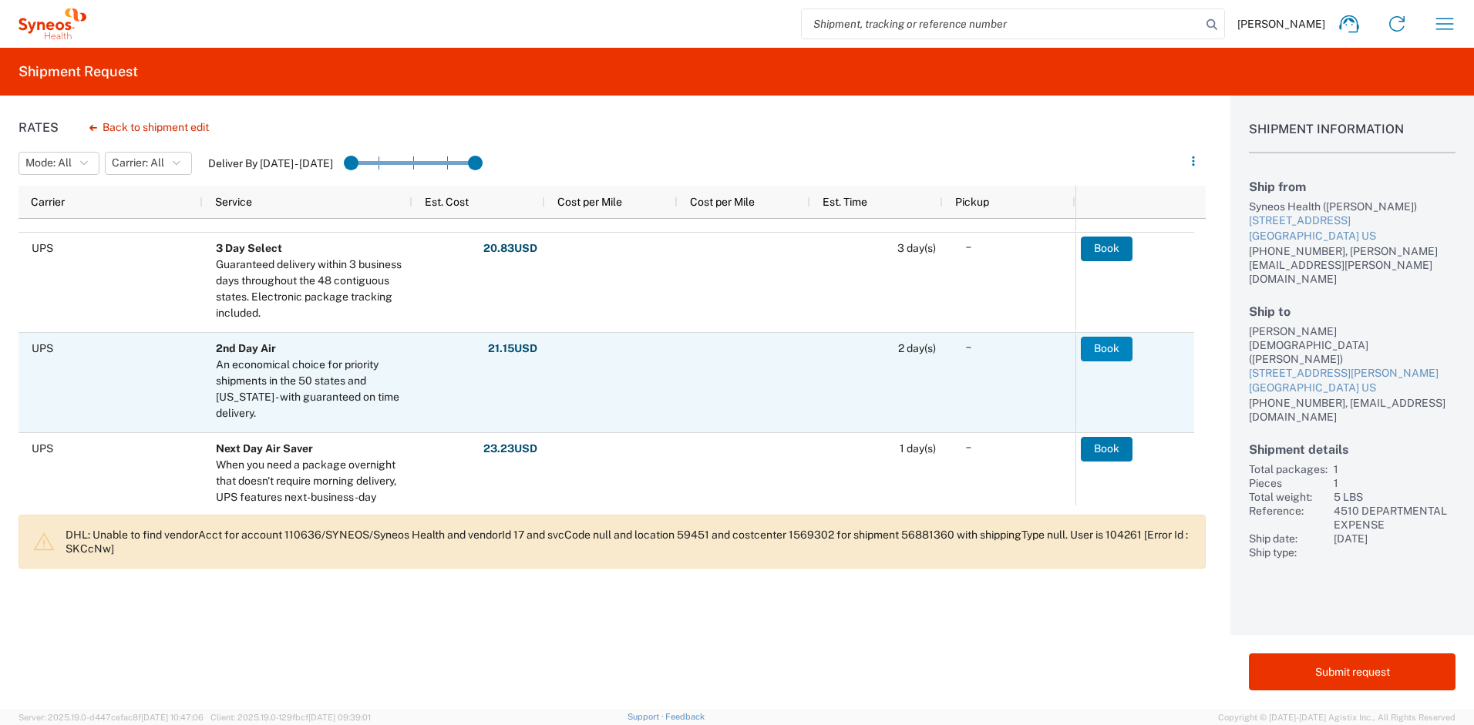
click at [1096, 343] on button "Book" at bounding box center [1107, 349] width 52 height 25
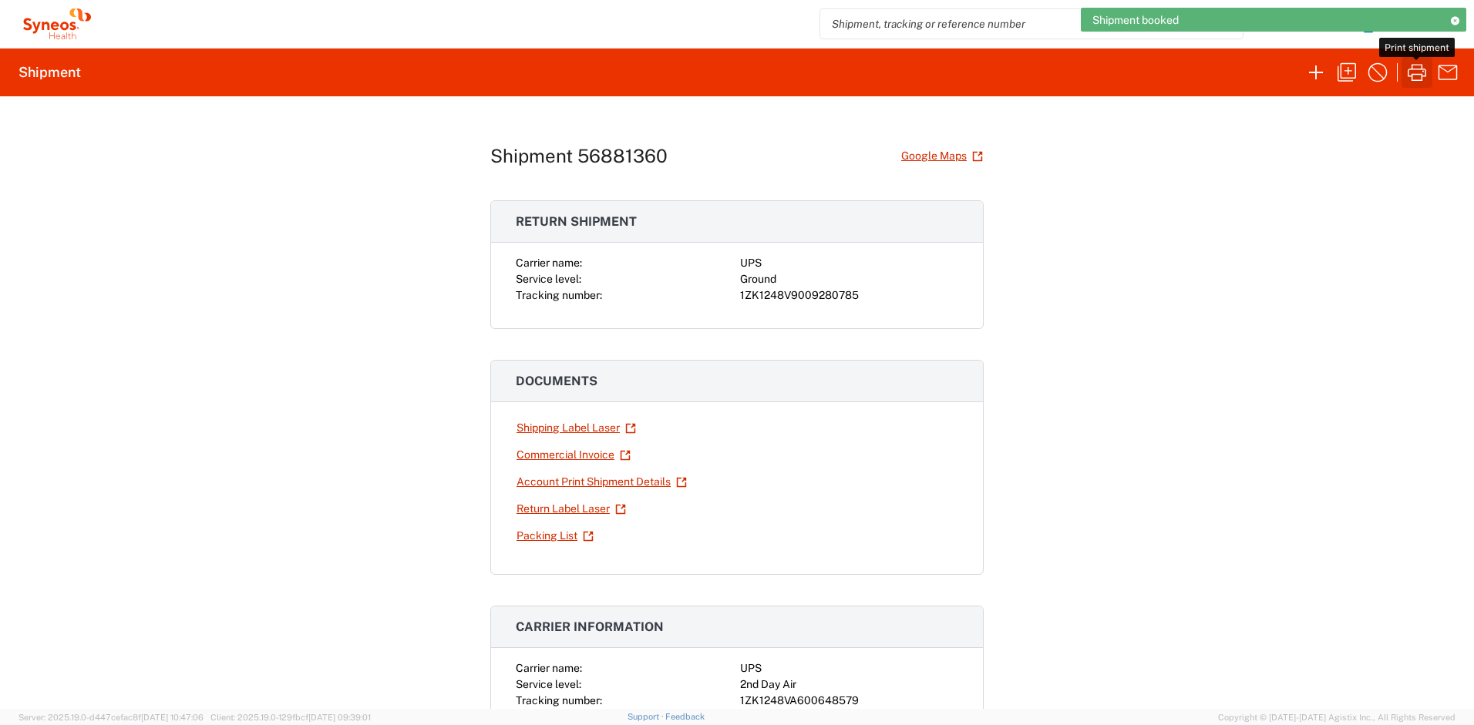
click at [1415, 66] on icon "button" at bounding box center [1417, 72] width 25 height 25
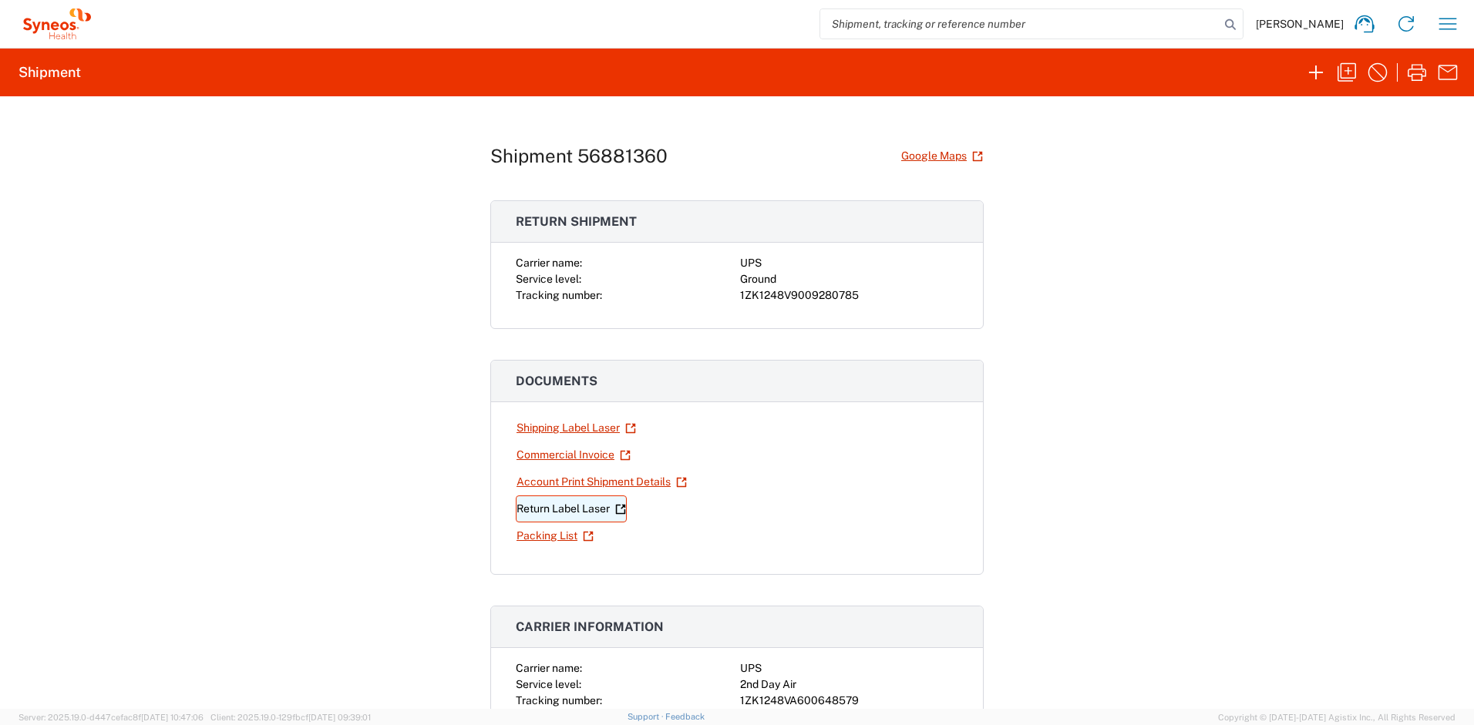
click at [571, 511] on link "Return Label Laser" at bounding box center [571, 509] width 111 height 27
click at [1415, 76] on icon "button" at bounding box center [1417, 72] width 25 height 25
click at [551, 513] on link "Return Label Laser" at bounding box center [571, 509] width 111 height 27
